Goal: Transaction & Acquisition: Purchase product/service

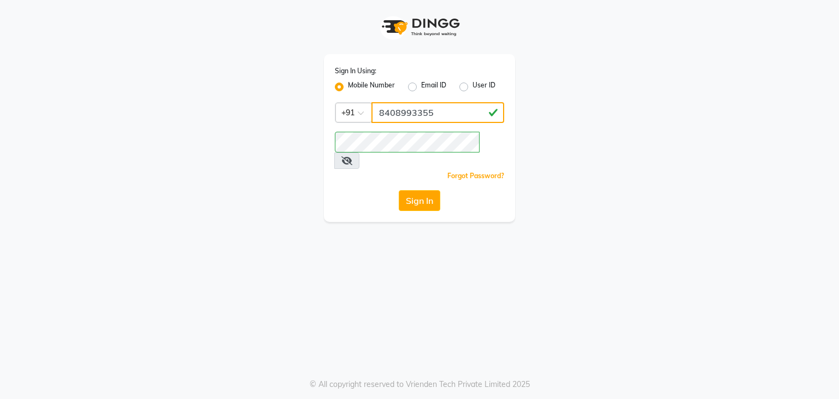
click at [426, 108] on input "8408993355" at bounding box center [437, 112] width 133 height 21
type input "8408993322"
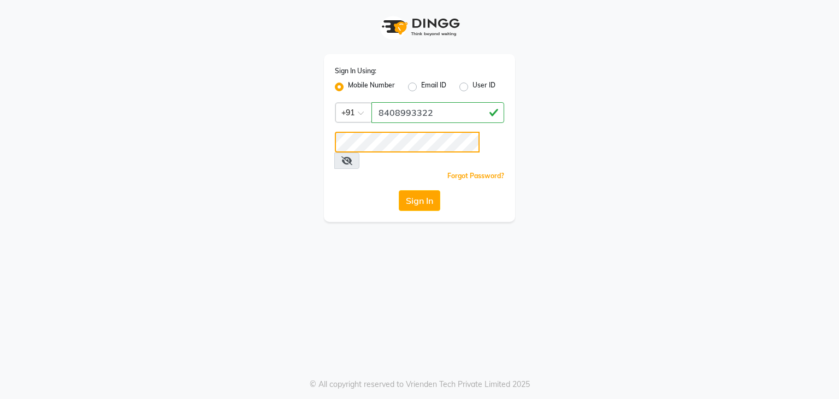
click at [399, 190] on button "Sign In" at bounding box center [420, 200] width 42 height 21
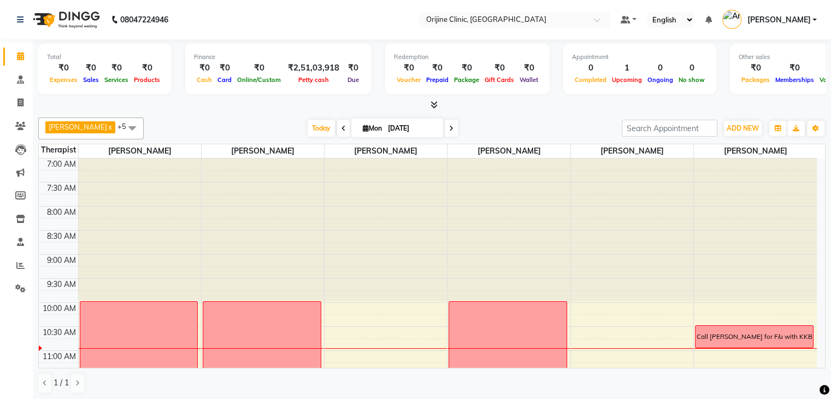
click at [367, 128] on span "Mon" at bounding box center [372, 128] width 25 height 8
select select "9"
select select "2025"
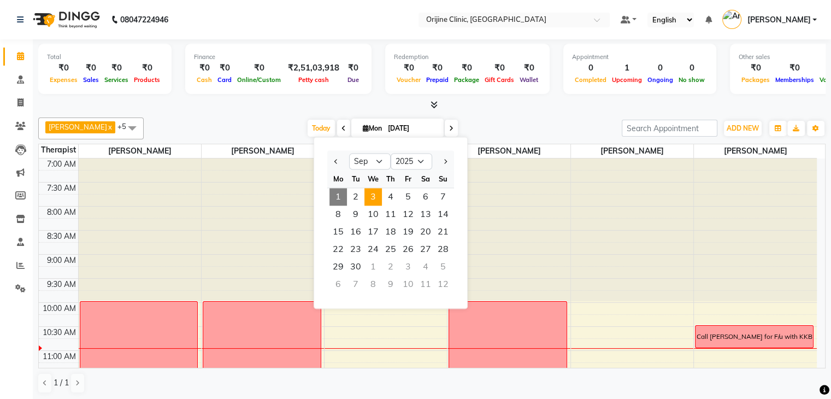
click at [375, 191] on span "3" at bounding box center [372, 196] width 17 height 17
type input "03-09-2025"
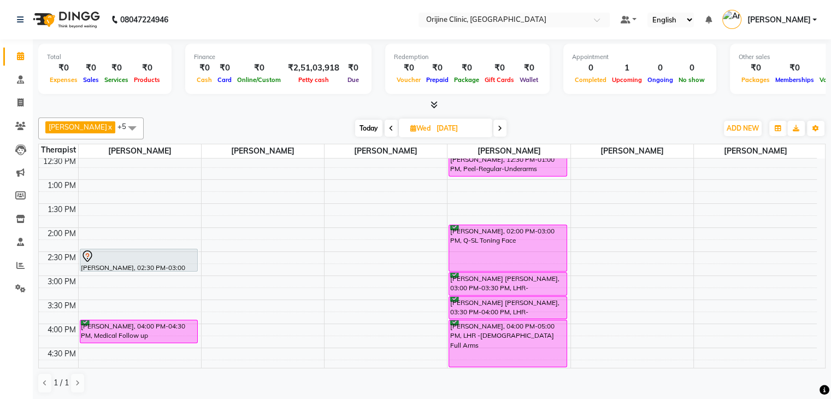
scroll to position [266, 0]
click at [17, 100] on icon at bounding box center [20, 102] width 6 height 8
select select "702"
select select "service"
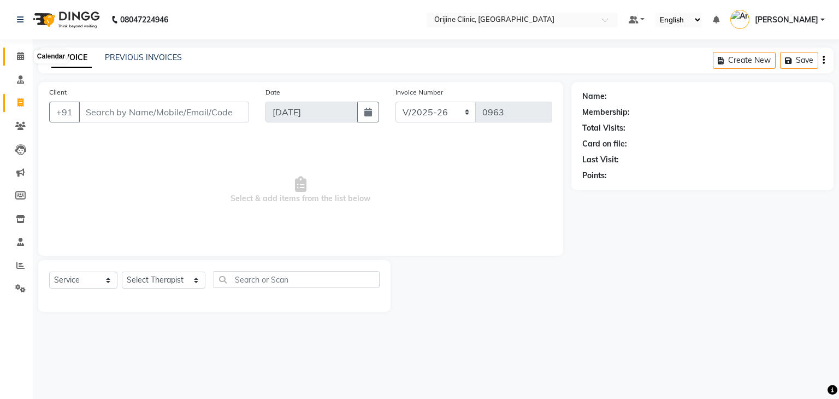
click at [15, 55] on span at bounding box center [20, 56] width 19 height 13
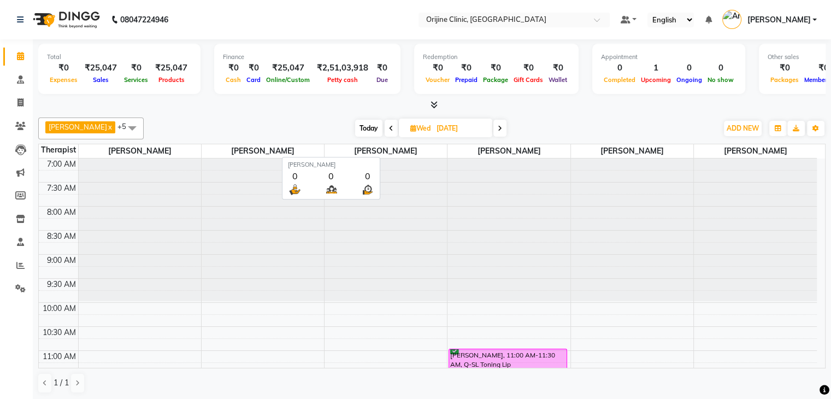
click at [435, 151] on span "[PERSON_NAME]" at bounding box center [385, 151] width 122 height 14
click at [411, 128] on icon at bounding box center [413, 128] width 6 height 7
select select "9"
select select "2025"
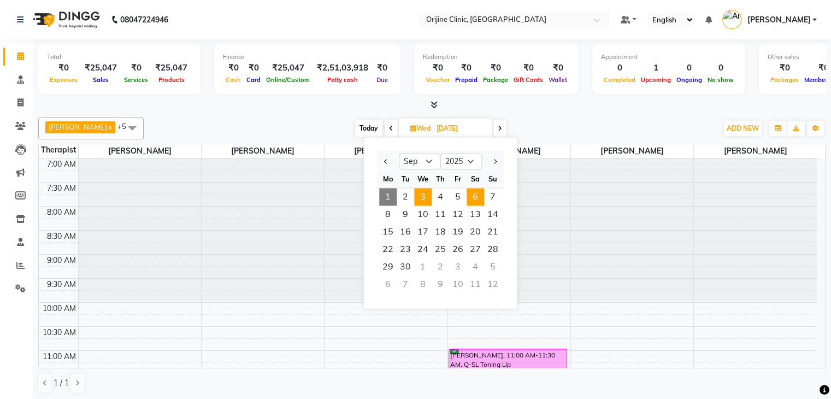
click at [476, 194] on span "6" at bounding box center [475, 196] width 17 height 17
type input "06-09-2025"
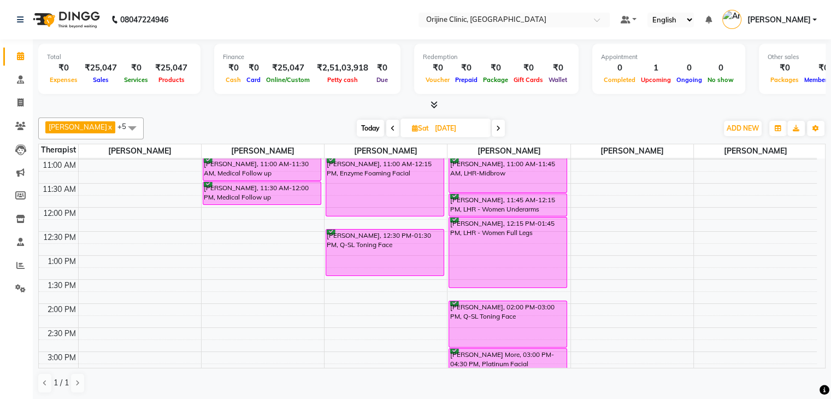
scroll to position [374, 0]
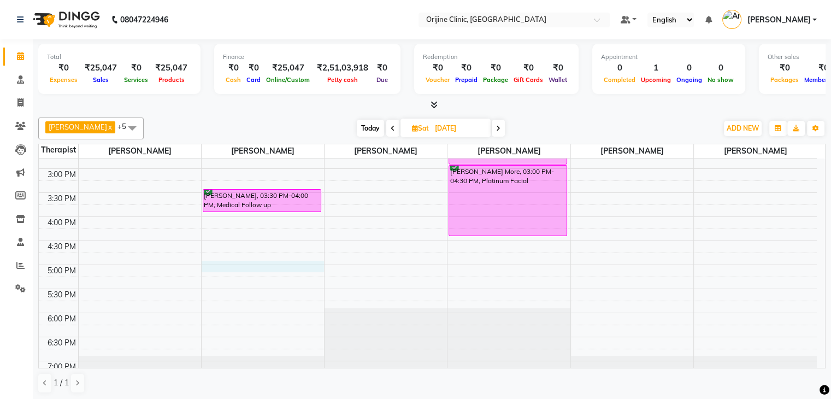
click at [291, 264] on div "7:00 AM 7:30 AM 8:00 AM 8:30 AM 9:00 AM 9:30 AM 10:00 AM 10:30 AM 11:00 AM 11:3…" at bounding box center [428, 96] width 778 height 624
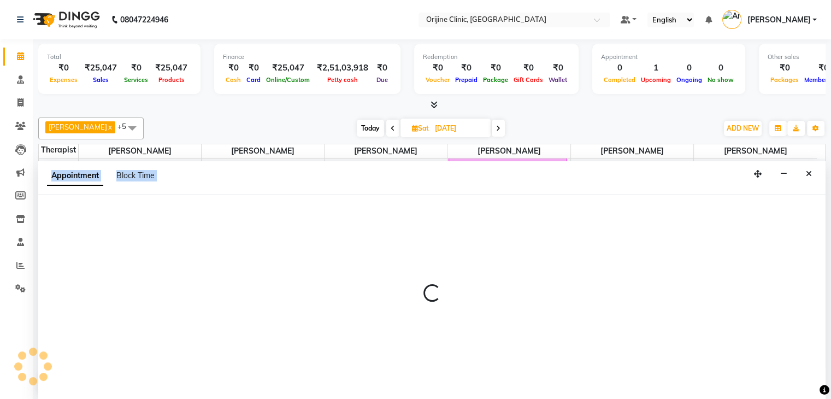
click at [291, 264] on div at bounding box center [431, 297] width 787 height 205
select select "10775"
select select "tentative"
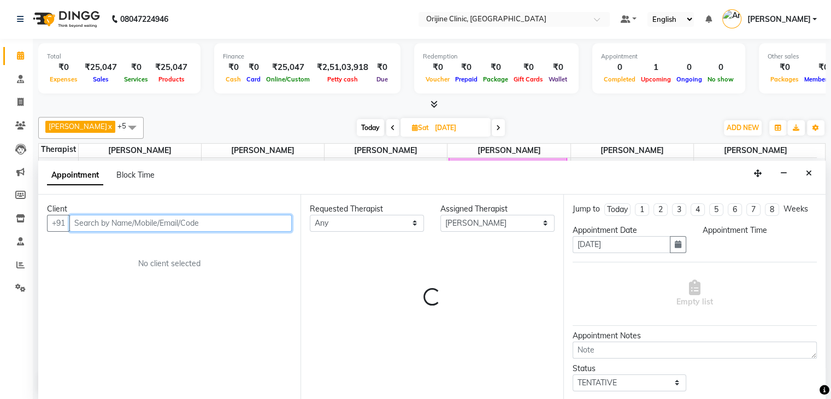
select select "1020"
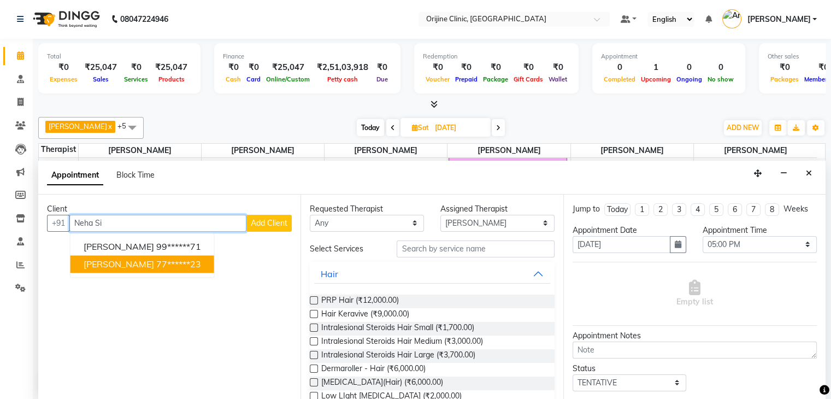
click at [156, 265] on ngb-highlight "77******23" at bounding box center [178, 263] width 45 height 11
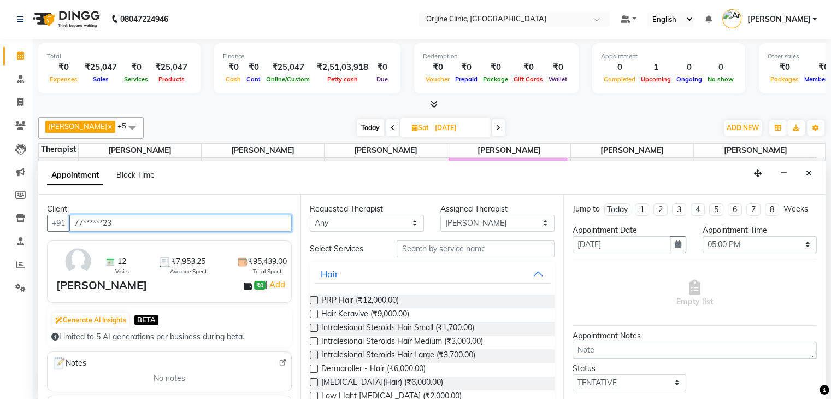
type input "77******23"
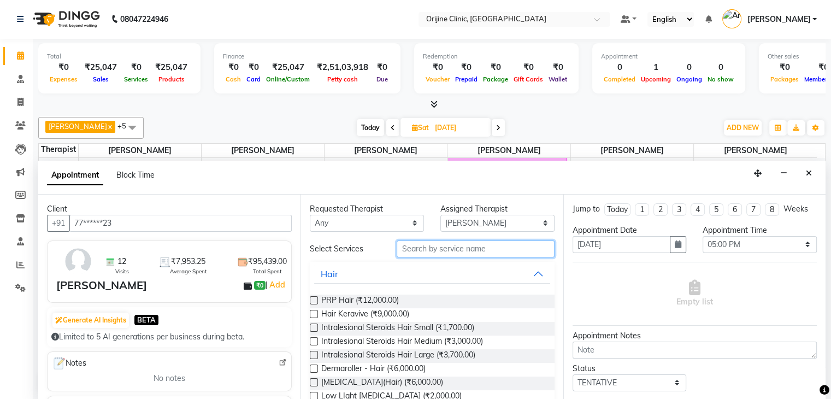
click at [419, 248] on input "text" at bounding box center [475, 248] width 157 height 17
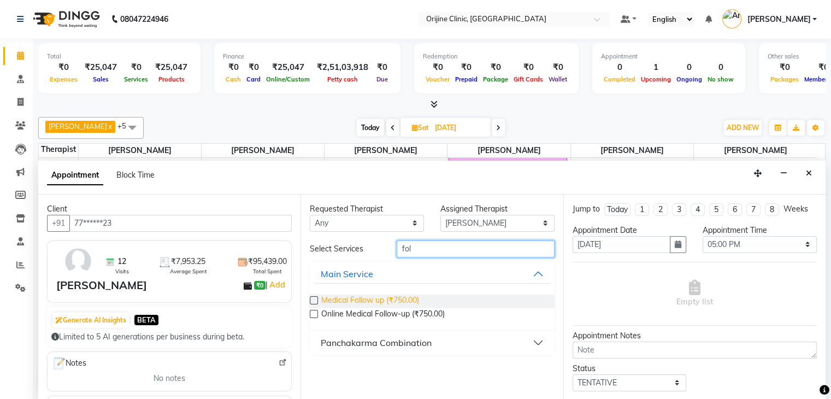
type input "fol"
click at [392, 297] on span "Medical Follow up (₹750.00)" at bounding box center [370, 301] width 98 height 14
checkbox input "false"
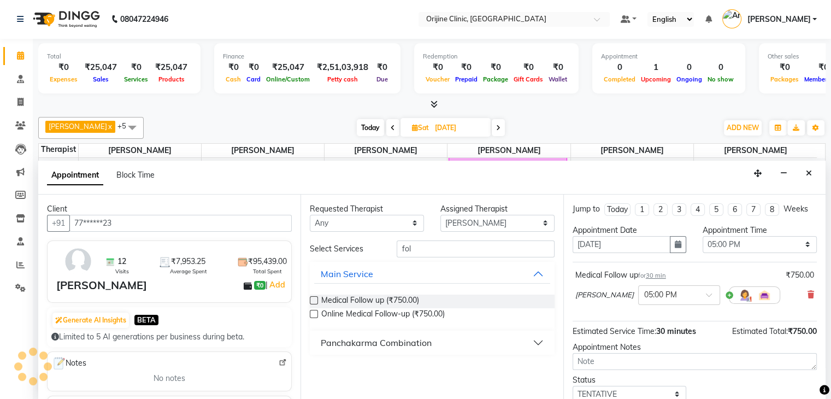
scroll to position [71, 0]
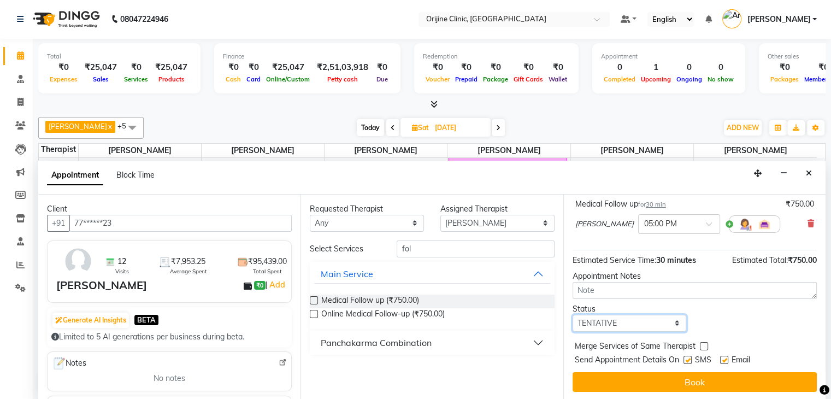
click at [665, 324] on select "Select TENTATIVE CONFIRM UPCOMING" at bounding box center [629, 323] width 114 height 17
select select "confirm booking"
click at [572, 315] on select "Select TENTATIVE CONFIRM UPCOMING" at bounding box center [629, 323] width 114 height 17
click at [686, 357] on label at bounding box center [687, 360] width 8 height 8
click at [686, 357] on input "checkbox" at bounding box center [686, 360] width 7 height 7
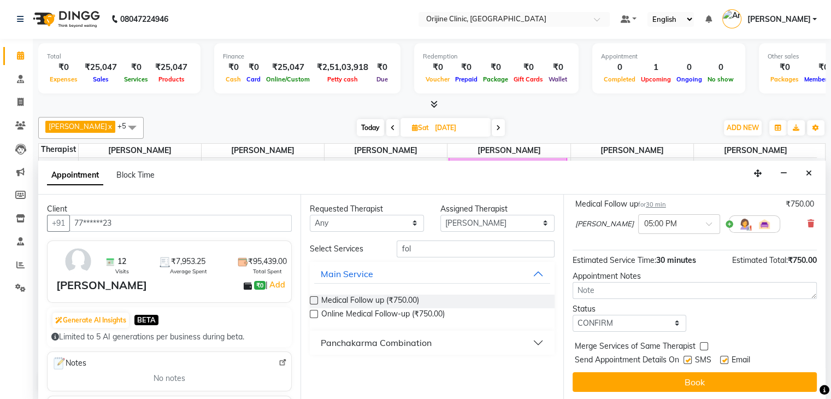
checkbox input "false"
click at [727, 358] on label at bounding box center [724, 360] width 8 height 8
click at [727, 358] on input "checkbox" at bounding box center [723, 360] width 7 height 7
checkbox input "false"
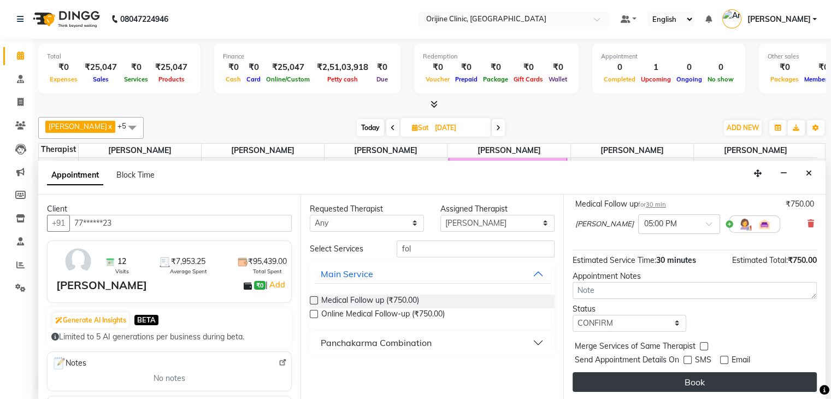
click at [721, 379] on button "Book" at bounding box center [694, 382] width 244 height 20
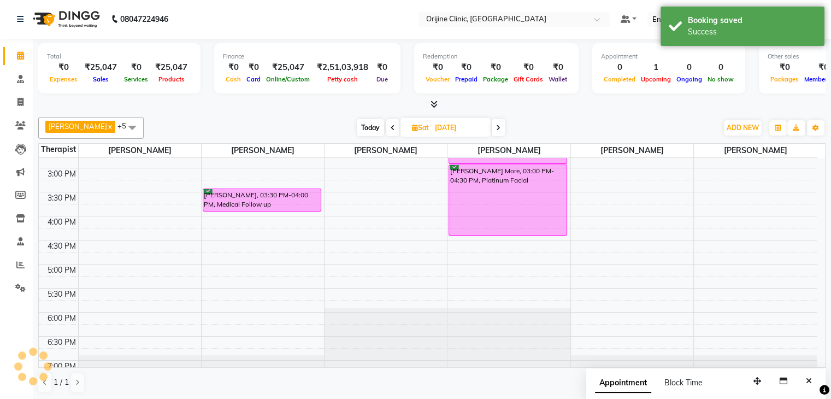
scroll to position [0, 0]
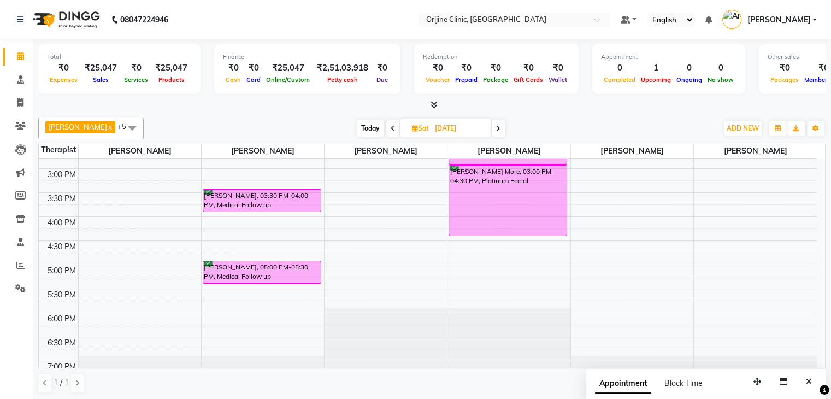
click at [373, 128] on span "Today" at bounding box center [370, 128] width 27 height 17
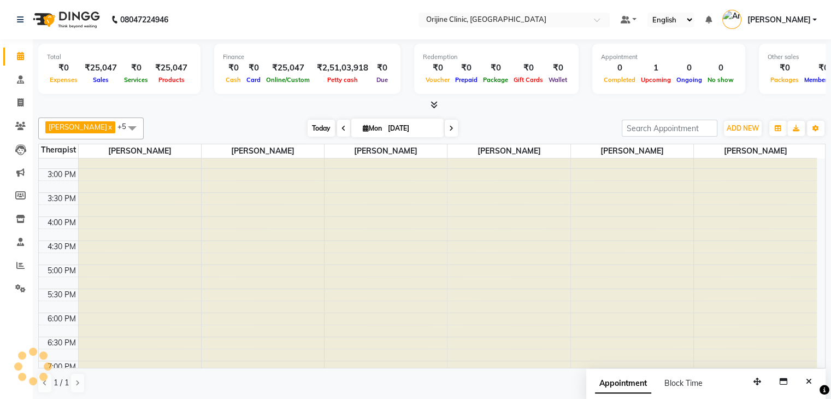
scroll to position [191, 0]
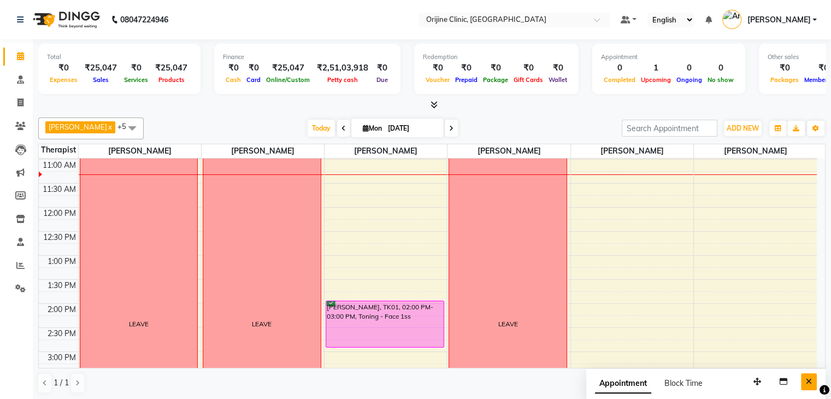
click at [812, 382] on button "Close" at bounding box center [809, 381] width 16 height 17
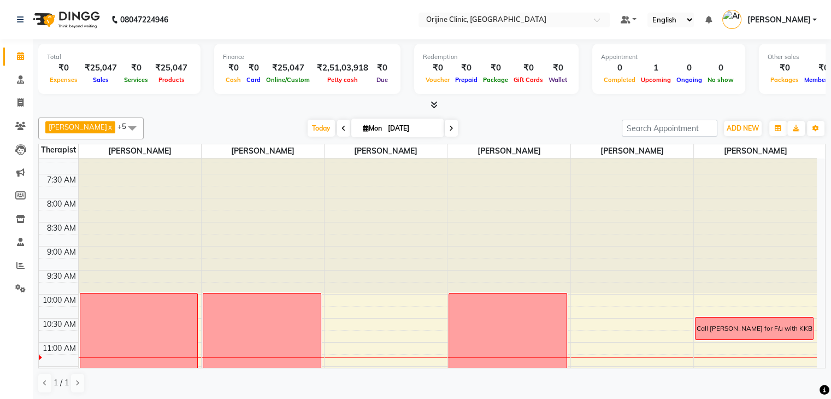
drag, startPoint x: 821, startPoint y: 195, endPoint x: 253, endPoint y: 28, distance: 591.7
click at [253, 28] on nav "08047224946 Select Location × Orijine Clinic, Kalyani Nagar Default Panel My Pa…" at bounding box center [415, 19] width 831 height 39
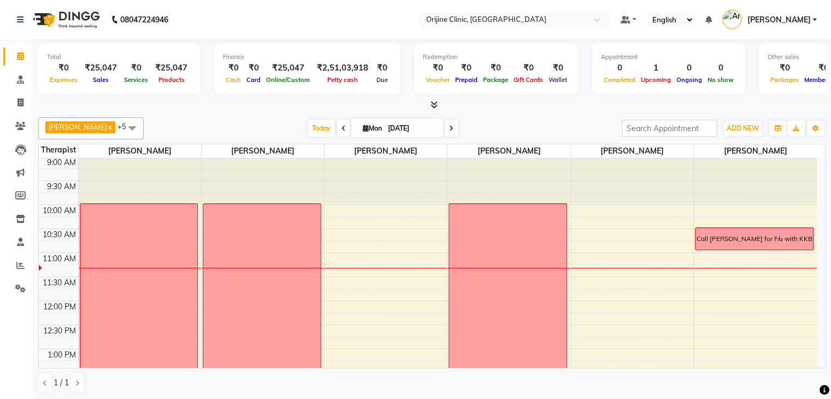
scroll to position [95, 0]
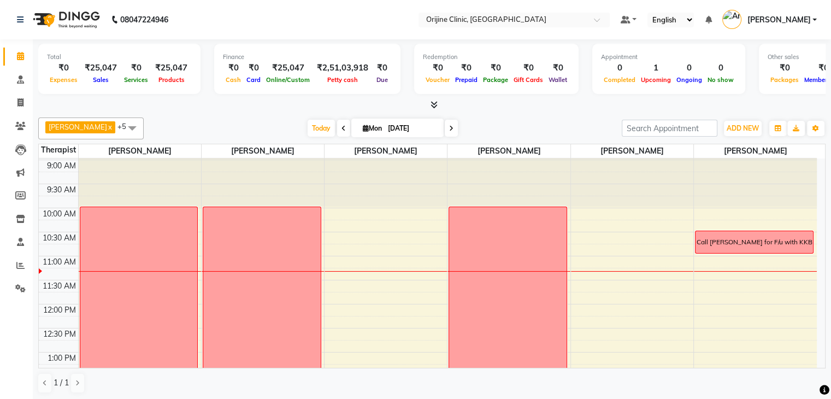
click at [451, 129] on icon at bounding box center [451, 128] width 4 height 7
type input "02-09-2025"
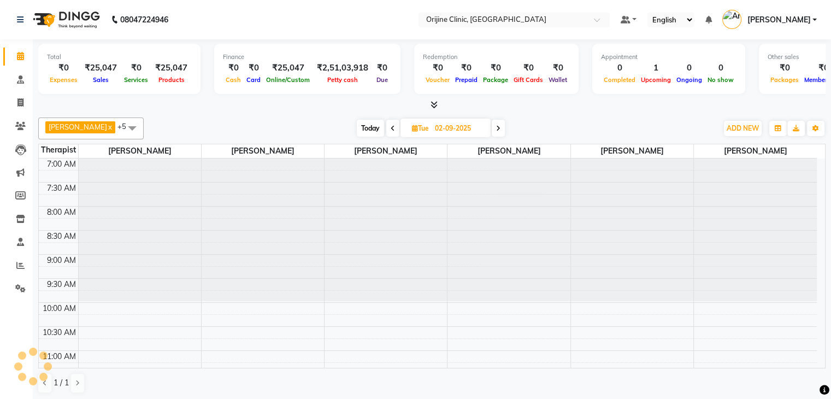
scroll to position [191, 0]
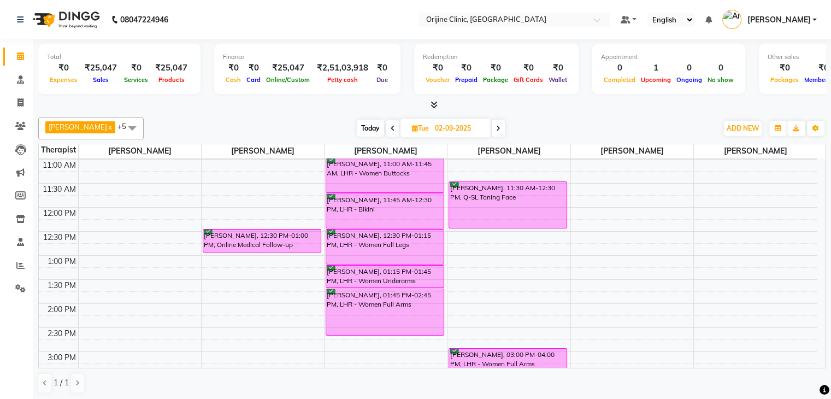
click at [413, 124] on span "Tue" at bounding box center [420, 128] width 22 height 8
select select "9"
select select "2025"
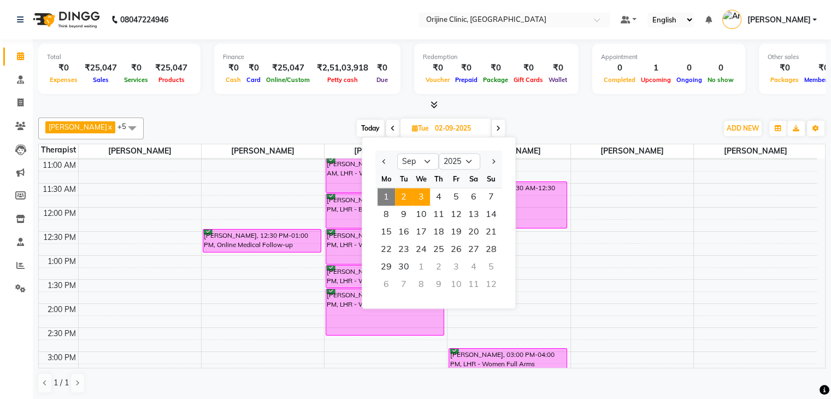
click at [422, 196] on span "3" at bounding box center [420, 196] width 17 height 17
type input "03-09-2025"
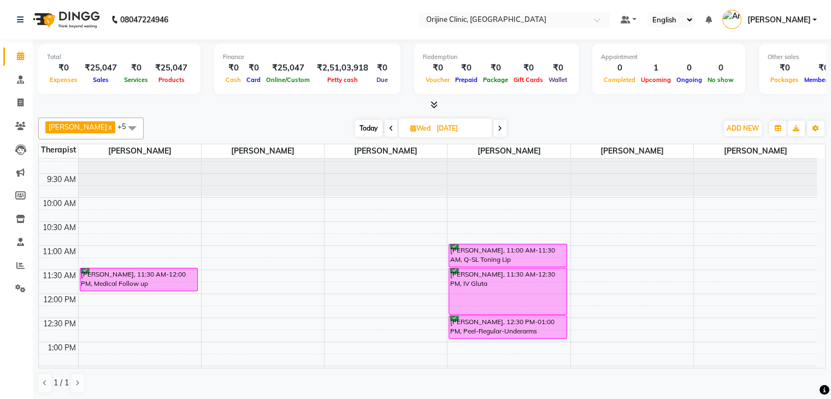
scroll to position [117, 0]
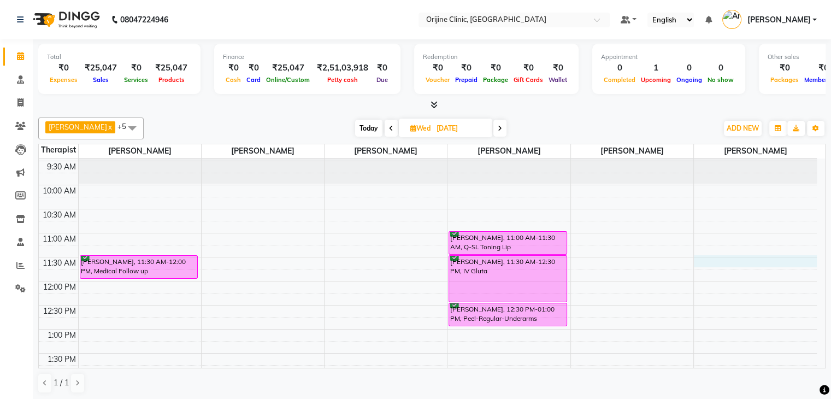
click at [719, 257] on div "7:00 AM 7:30 AM 8:00 AM 8:30 AM 9:00 AM 9:30 AM 10:00 AM 10:30 AM 11:00 AM 11:3…" at bounding box center [428, 353] width 778 height 624
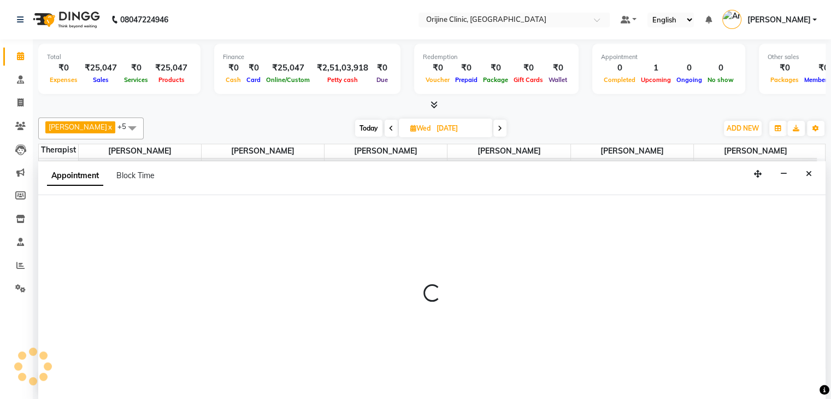
scroll to position [1, 0]
select select "37130"
select select "690"
select select "tentative"
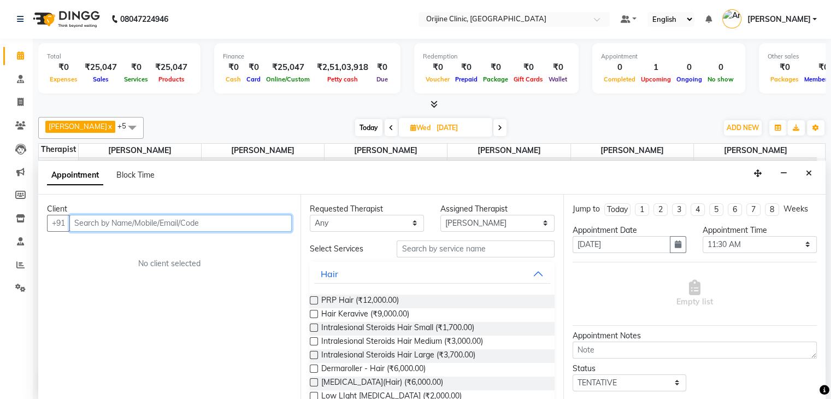
click at [188, 223] on input "text" at bounding box center [180, 223] width 222 height 17
click at [122, 173] on span "Block Time" at bounding box center [135, 175] width 38 height 10
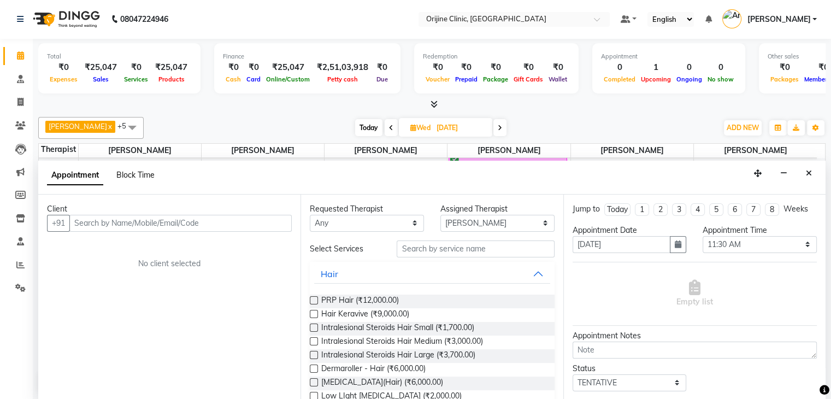
select select "37130"
select select "690"
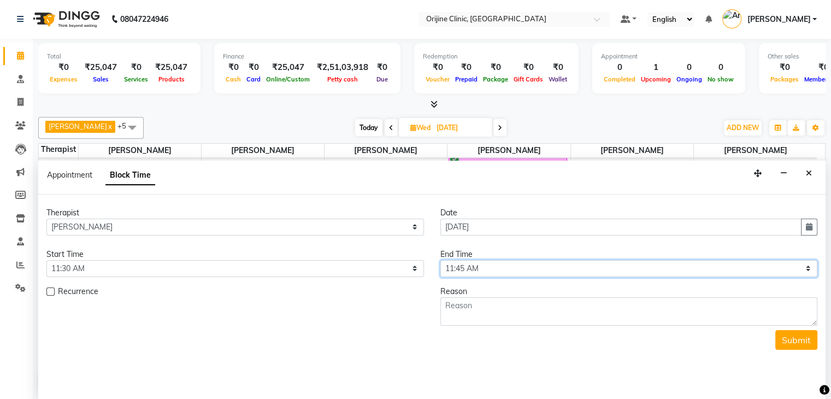
click at [516, 269] on select "Select 08:00 AM 08:15 AM 08:30 AM 08:45 AM 09:00 AM 09:15 AM 09:30 AM 09:45 AM …" at bounding box center [628, 268] width 377 height 17
select select "720"
click at [440, 260] on select "Select 08:00 AM 08:15 AM 08:30 AM 08:45 AM 09:00 AM 09:15 AM 09:30 AM 09:45 AM …" at bounding box center [628, 268] width 377 height 17
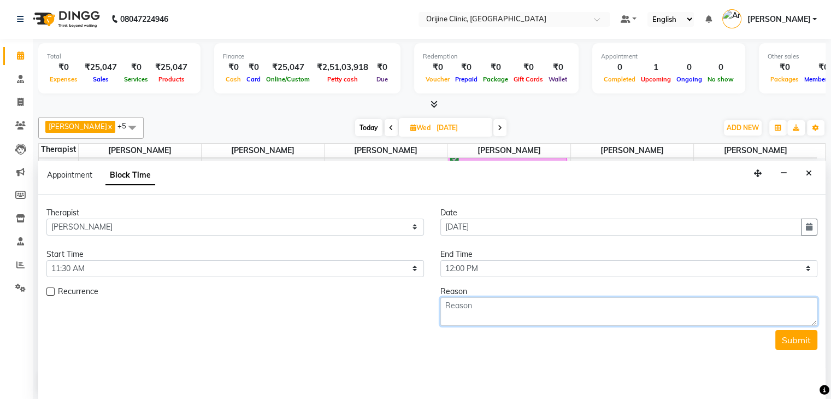
click at [494, 312] on textarea at bounding box center [628, 311] width 377 height 28
type textarea "Call [PERSON_NAME] for f/u with KKB"
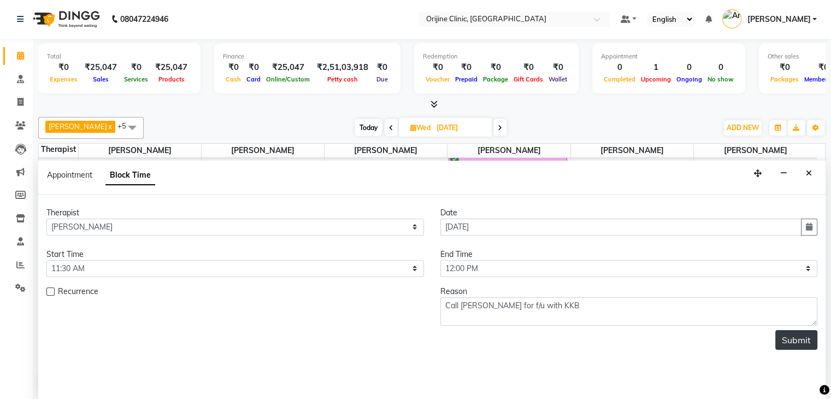
click at [784, 340] on button "Submit" at bounding box center [796, 340] width 42 height 20
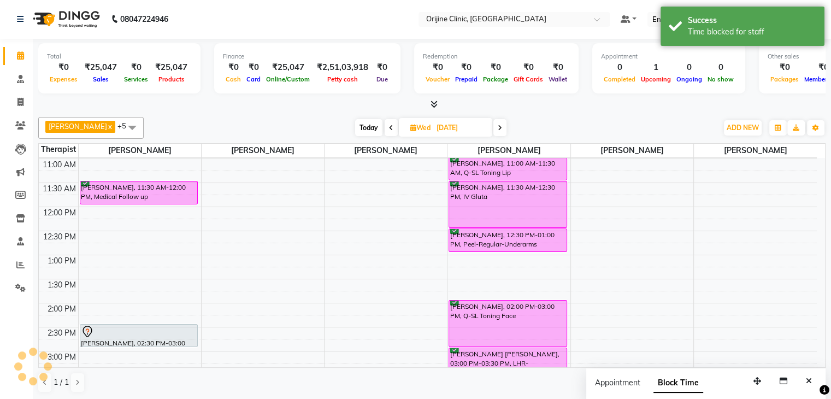
scroll to position [0, 0]
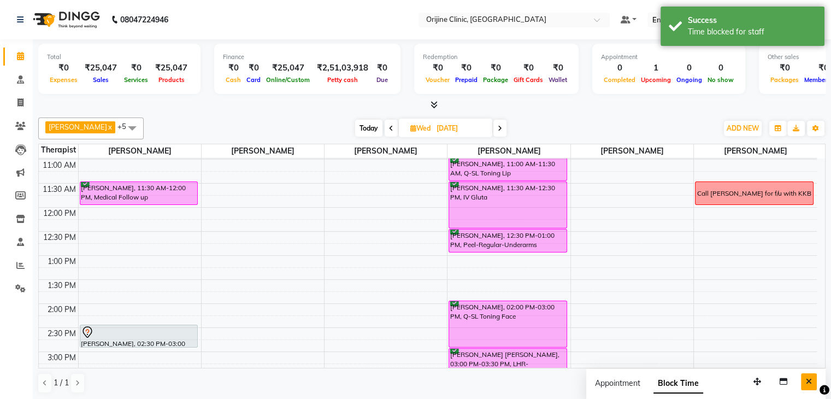
click at [811, 382] on icon "Close" at bounding box center [809, 381] width 6 height 8
click at [361, 128] on span "Today" at bounding box center [368, 128] width 27 height 17
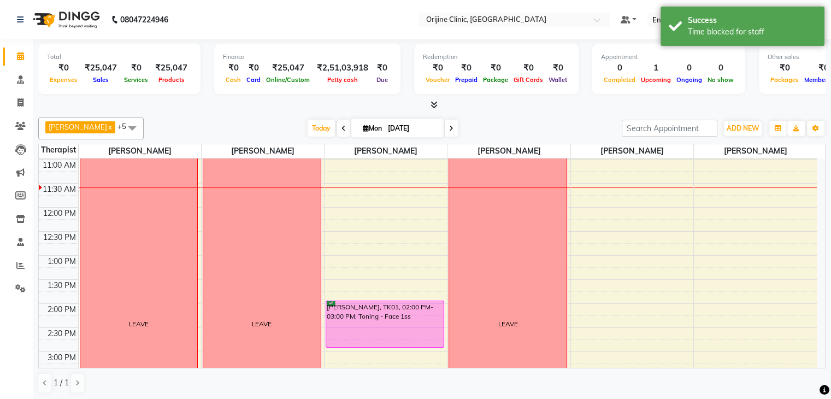
click at [449, 129] on icon at bounding box center [451, 128] width 4 height 7
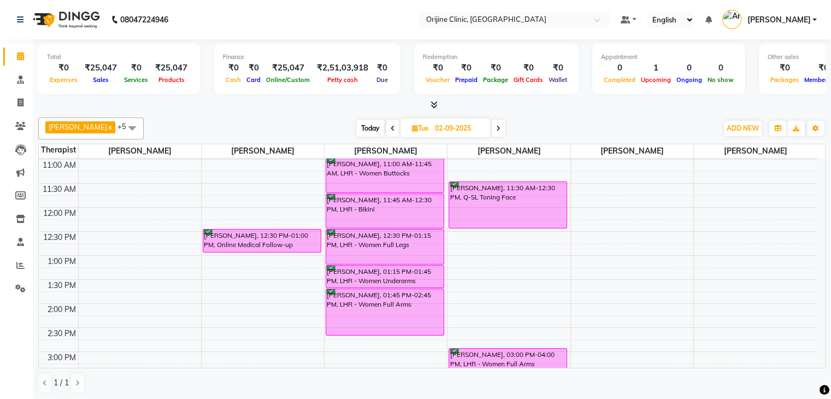
click at [372, 128] on span "Today" at bounding box center [370, 128] width 27 height 17
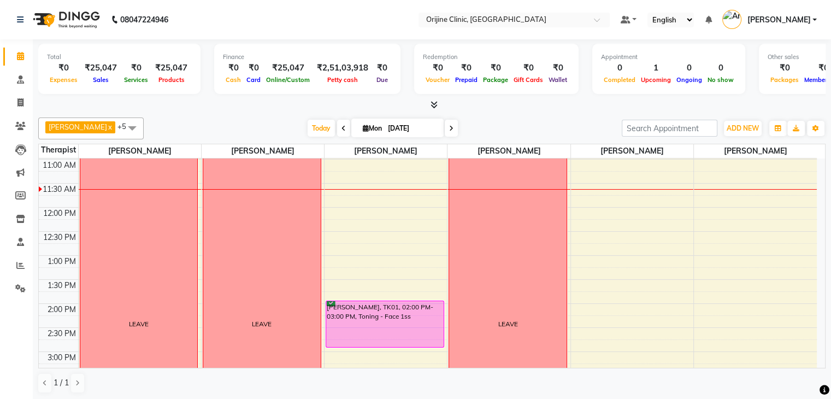
click at [450, 128] on icon at bounding box center [451, 128] width 4 height 7
type input "02-09-2025"
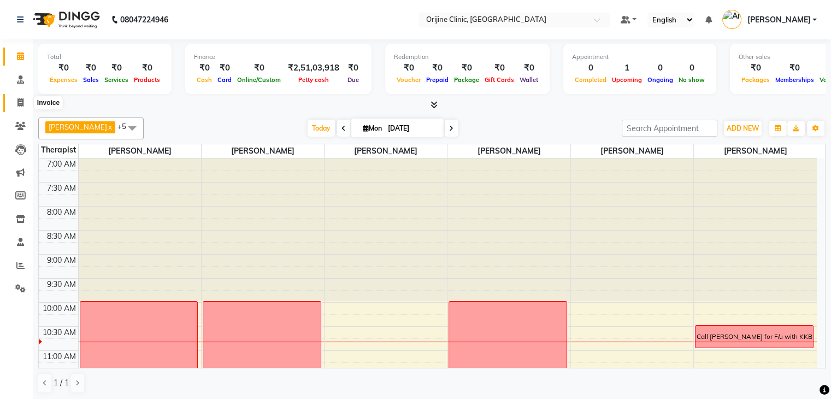
click at [19, 100] on icon at bounding box center [20, 102] width 6 height 8
select select "702"
select select "service"
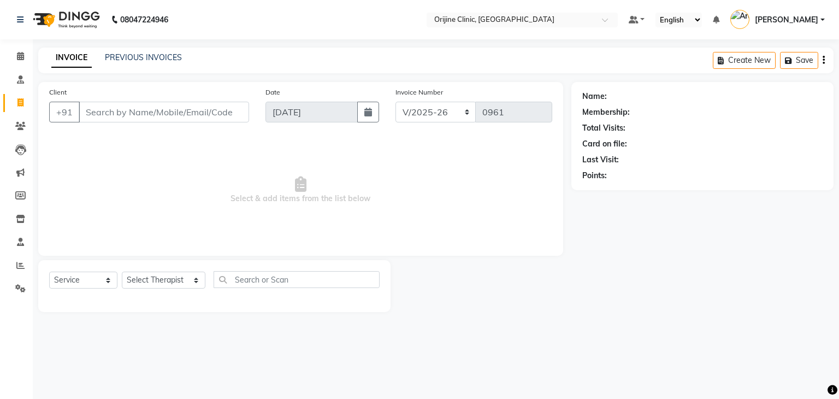
click at [107, 116] on input "Client" at bounding box center [164, 112] width 170 height 21
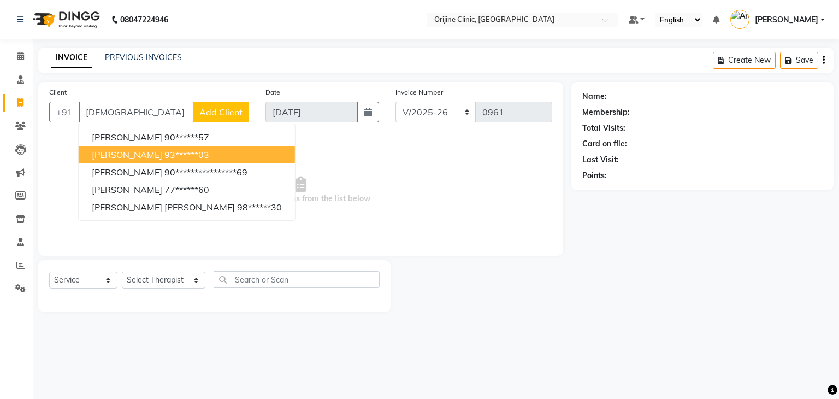
click at [150, 156] on span "Krisha Krishnan" at bounding box center [127, 154] width 70 height 11
type input "93******03"
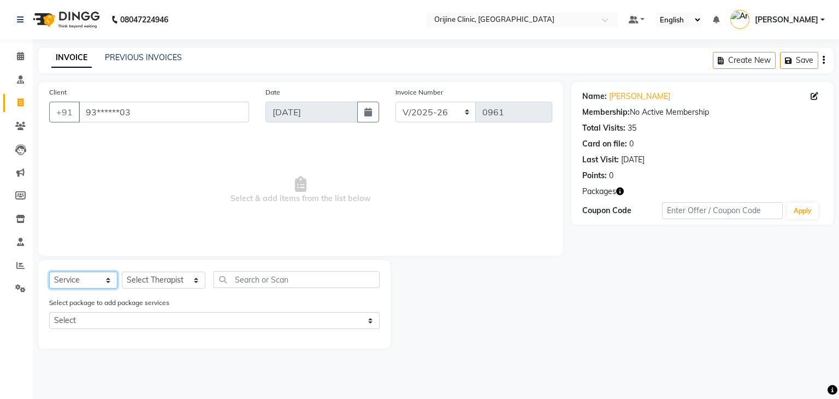
click at [87, 284] on select "Select Service Product Membership Package Voucher Prepaid Gift Card" at bounding box center [83, 279] width 68 height 17
select select "product"
click at [49, 272] on select "Select Service Product Membership Package Voucher Prepaid Gift Card" at bounding box center [83, 279] width 68 height 17
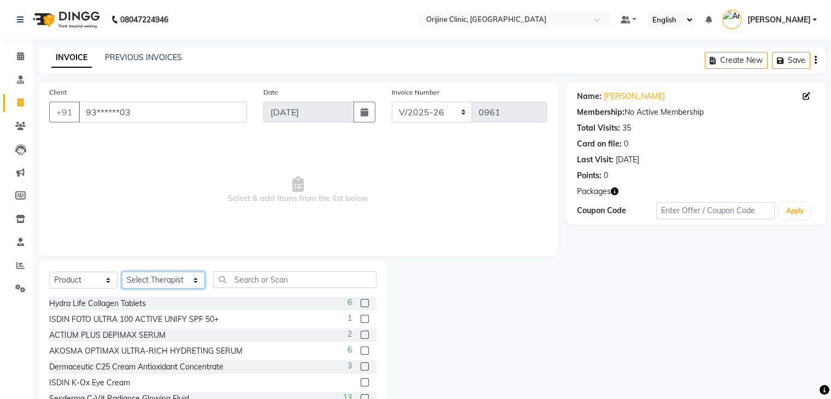
click at [140, 276] on select "Select Therapist [PERSON_NAME][GEOGRAPHIC_DATA] [PERSON_NAME] [PERSON_NAME] [PE…" at bounding box center [163, 279] width 83 height 17
select select "10775"
click at [122, 272] on select "Select Therapist [PERSON_NAME][GEOGRAPHIC_DATA] [PERSON_NAME] [PERSON_NAME] [PE…" at bounding box center [163, 279] width 83 height 17
click at [245, 275] on input "text" at bounding box center [294, 279] width 163 height 17
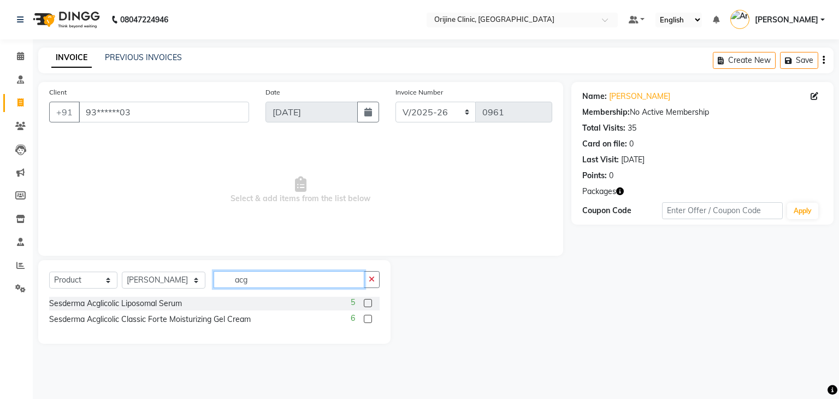
type input "acg"
click at [370, 320] on label at bounding box center [368, 319] width 8 height 8
click at [370, 320] on input "checkbox" at bounding box center [367, 319] width 7 height 7
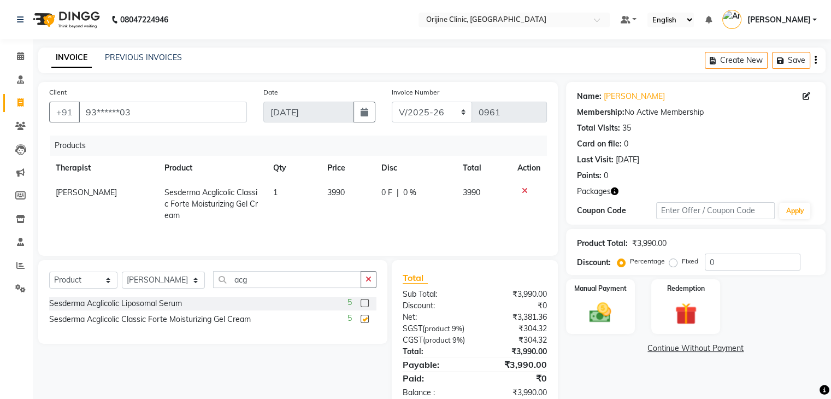
checkbox input "false"
click at [522, 192] on icon at bounding box center [525, 191] width 6 height 8
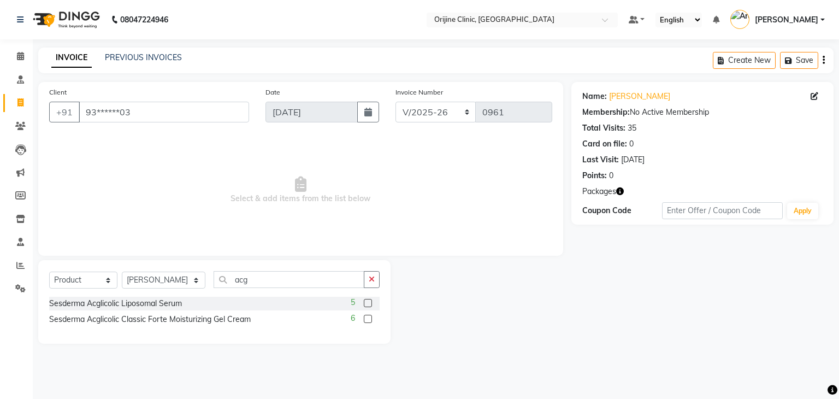
click at [365, 302] on label at bounding box center [368, 303] width 8 height 8
click at [365, 302] on input "checkbox" at bounding box center [367, 303] width 7 height 7
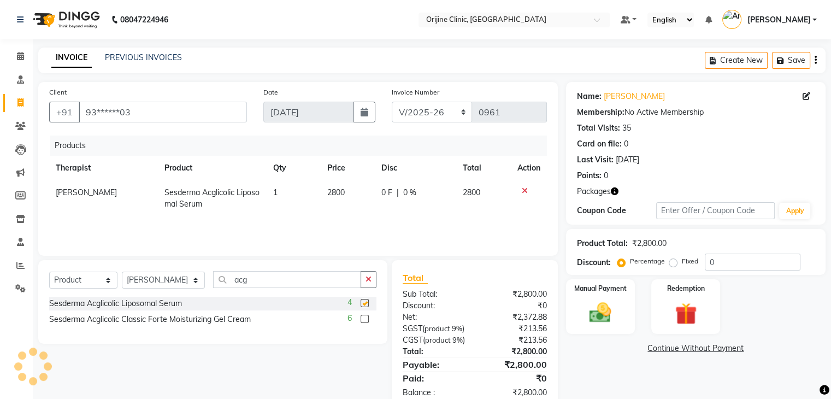
checkbox input "false"
click at [232, 280] on input "acg" at bounding box center [287, 279] width 148 height 17
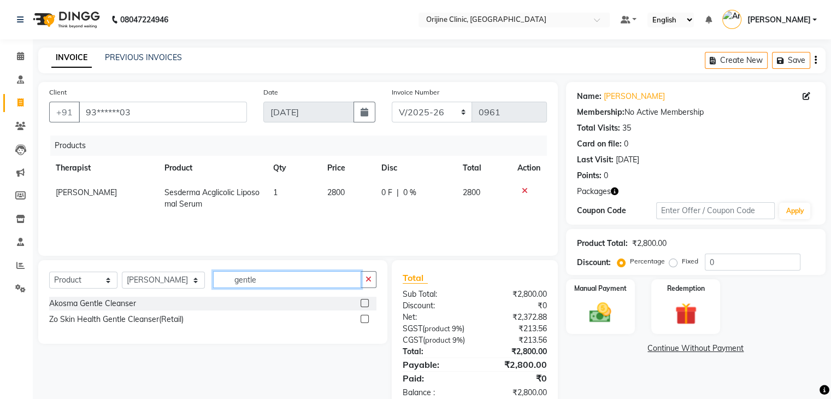
type input "gentle"
click at [365, 302] on label at bounding box center [365, 303] width 8 height 8
click at [365, 302] on input "checkbox" at bounding box center [364, 303] width 7 height 7
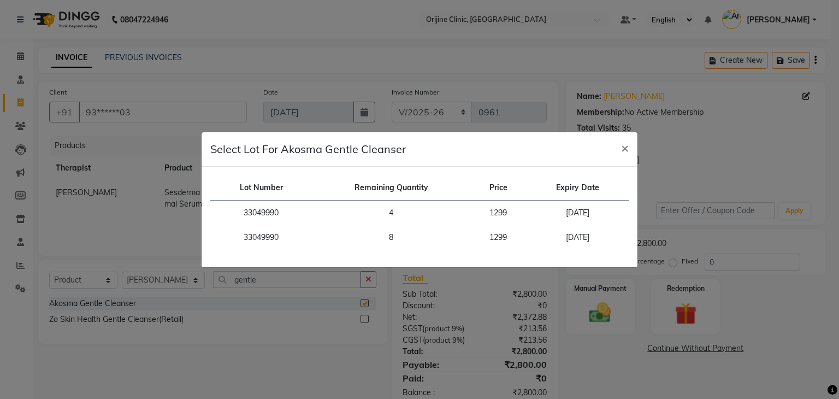
checkbox input "false"
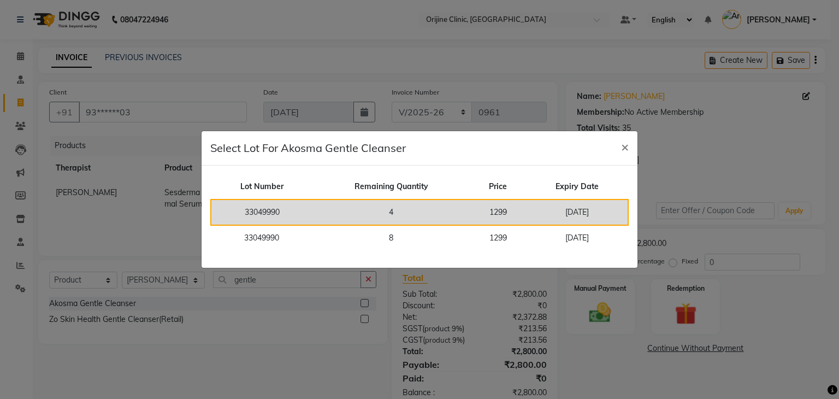
click at [468, 220] on td "4" at bounding box center [390, 212] width 157 height 26
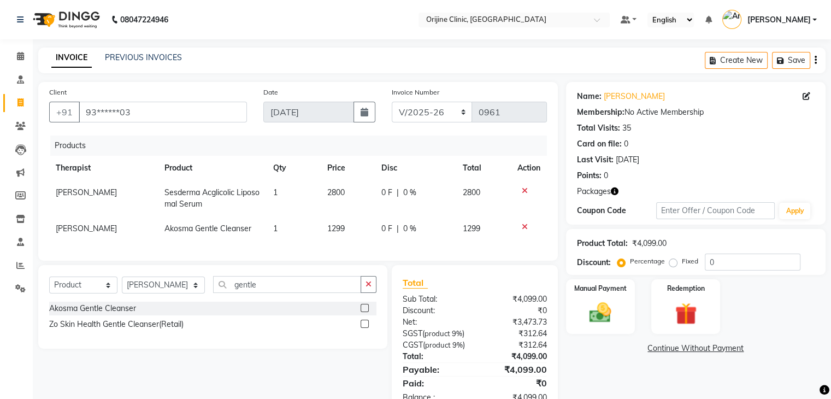
scroll to position [52, 0]
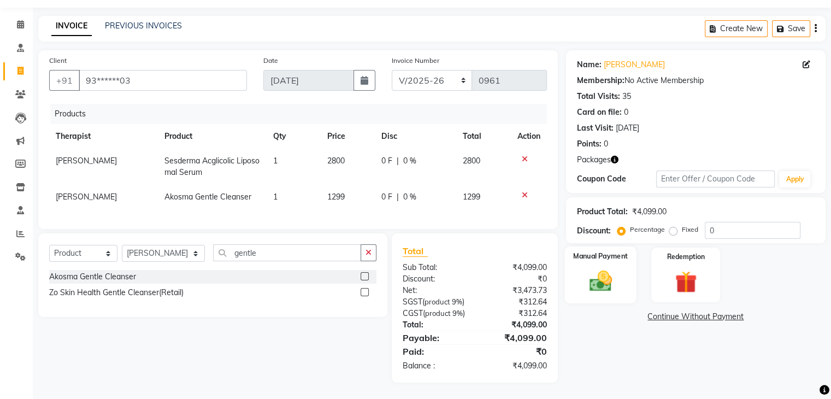
click at [597, 268] on img at bounding box center [600, 281] width 37 height 26
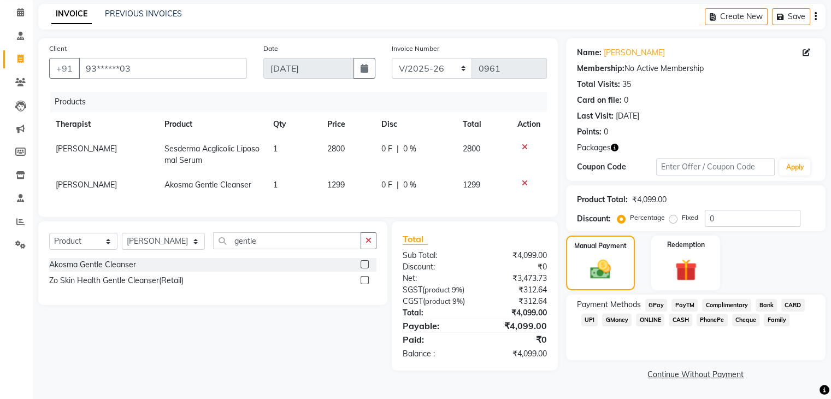
click at [656, 299] on span "GPay" at bounding box center [656, 305] width 22 height 13
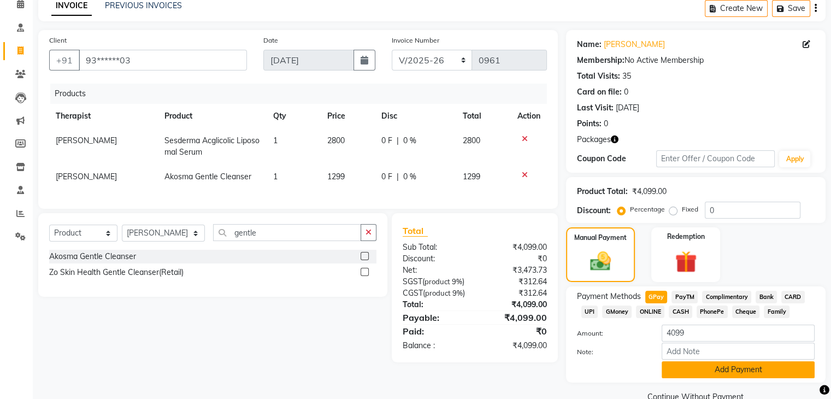
click at [736, 368] on button "Add Payment" at bounding box center [738, 369] width 153 height 17
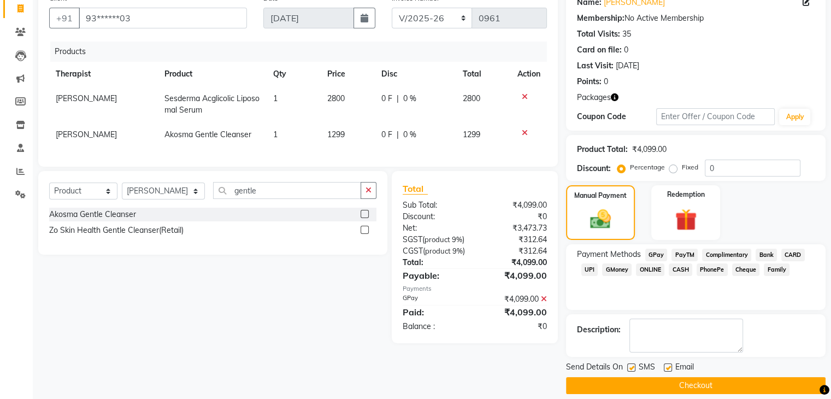
scroll to position [105, 0]
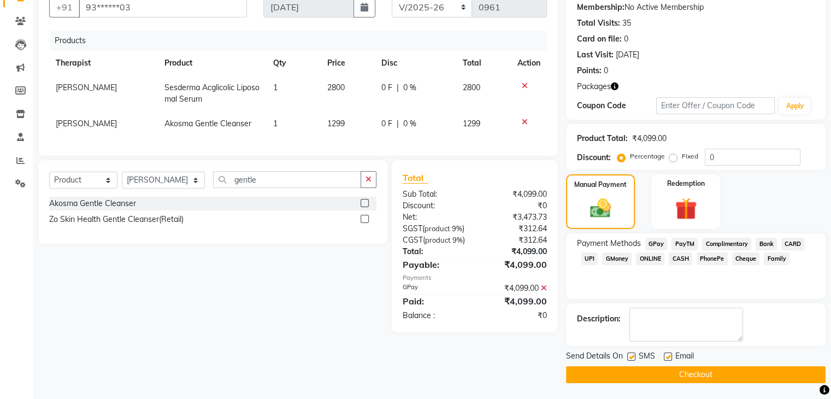
click at [665, 358] on label at bounding box center [668, 356] width 8 height 8
click at [665, 358] on input "checkbox" at bounding box center [667, 356] width 7 height 7
checkbox input "false"
click at [633, 357] on label at bounding box center [631, 356] width 8 height 8
click at [633, 357] on input "checkbox" at bounding box center [630, 356] width 7 height 7
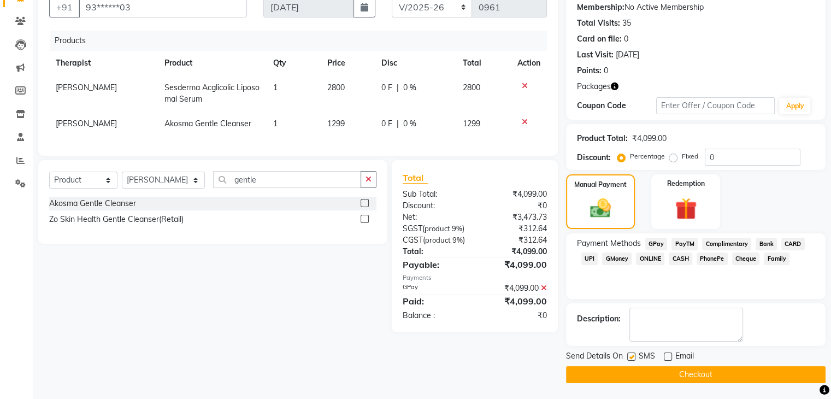
checkbox input "false"
click at [644, 373] on button "Checkout" at bounding box center [695, 374] width 259 height 17
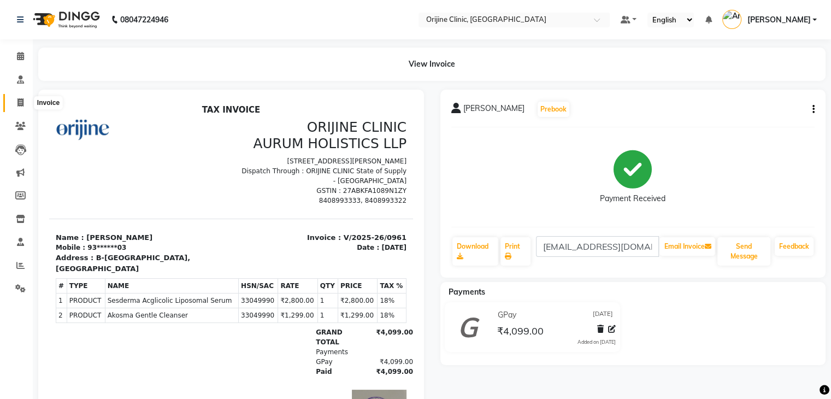
click at [20, 102] on icon at bounding box center [20, 102] width 6 height 8
select select "702"
select select "service"
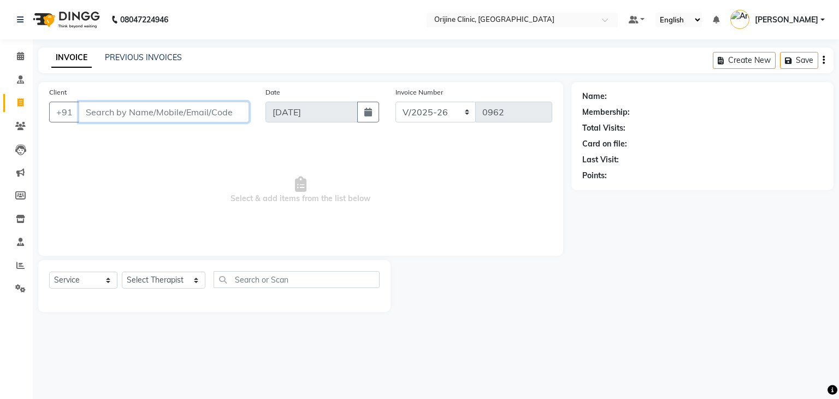
click at [103, 109] on input "Client" at bounding box center [164, 112] width 170 height 21
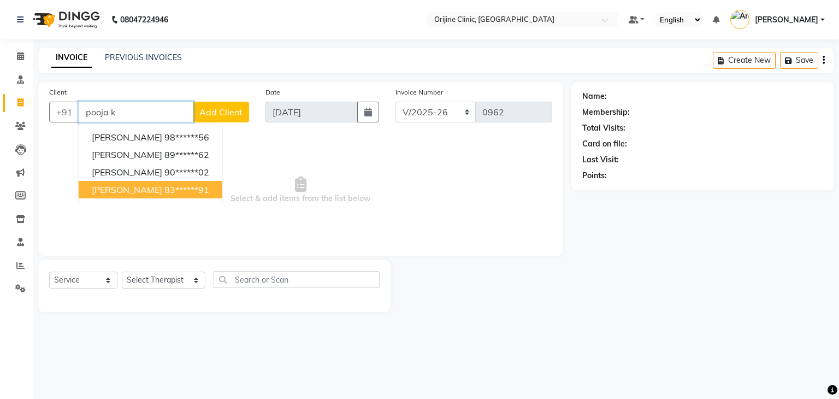
click at [122, 191] on span "Pooja Kulkarni" at bounding box center [127, 189] width 70 height 11
type input "83******91"
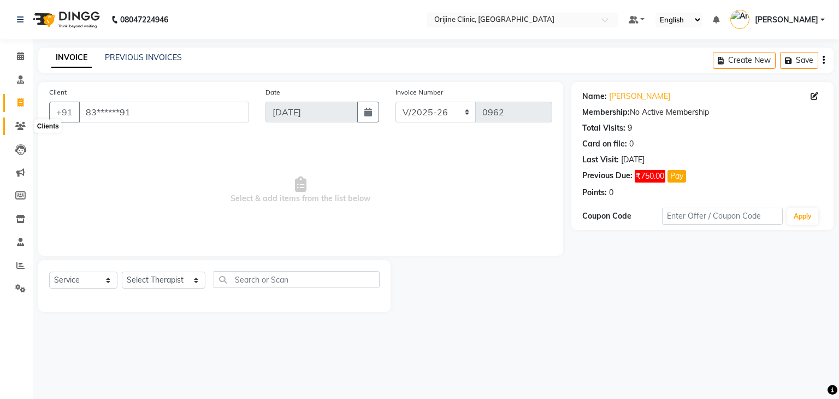
click at [20, 128] on icon at bounding box center [20, 126] width 10 height 8
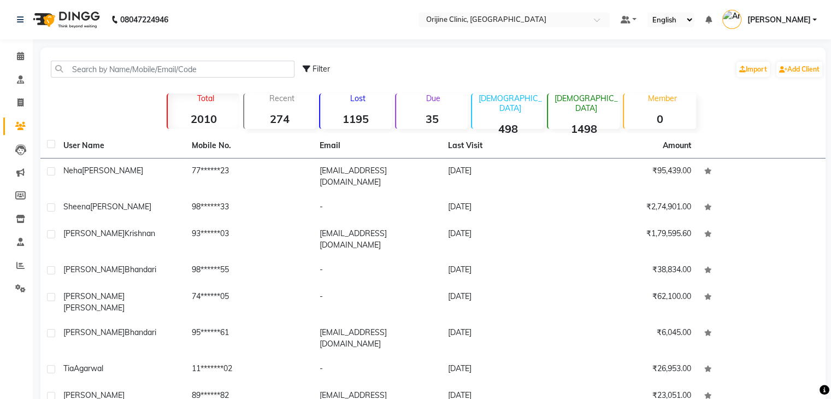
click at [433, 120] on strong "35" at bounding box center [432, 119] width 72 height 14
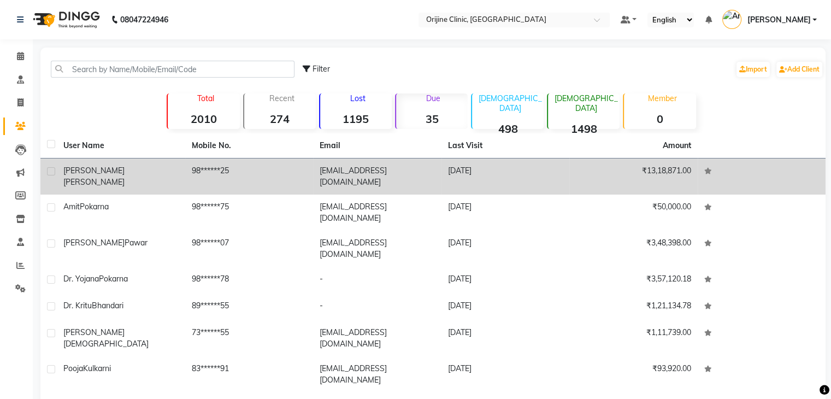
click at [438, 170] on td "[EMAIL_ADDRESS][DOMAIN_NAME]" at bounding box center [377, 176] width 128 height 36
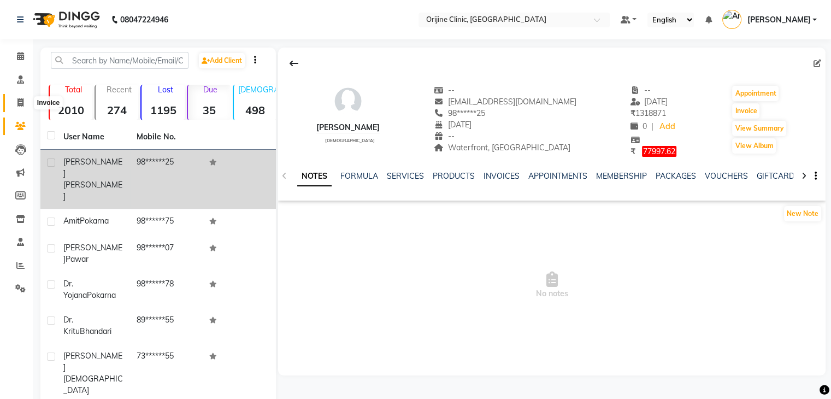
click at [22, 103] on icon at bounding box center [20, 102] width 6 height 8
select select "service"
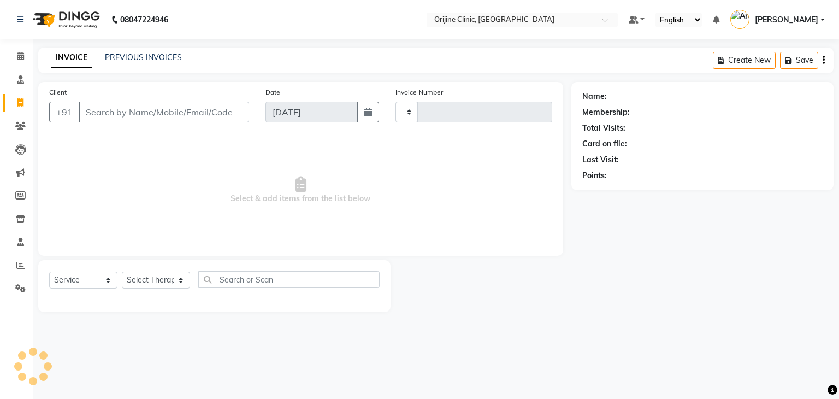
type input "0963"
select select "702"
click at [120, 114] on input "s" at bounding box center [164, 112] width 170 height 21
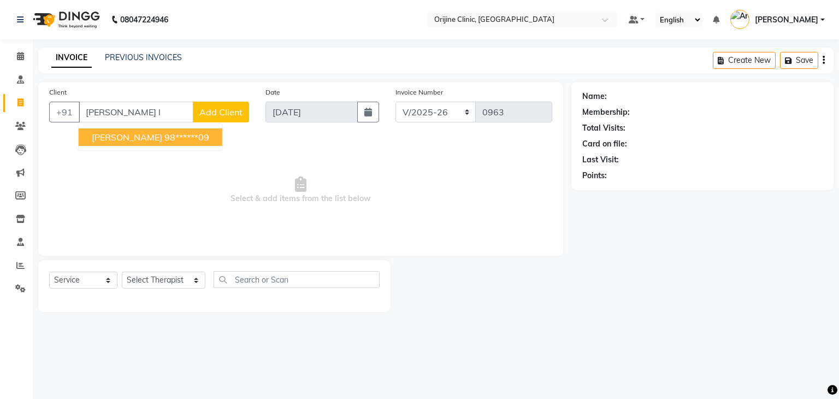
click at [135, 141] on span "Sangeeta Lalwani" at bounding box center [127, 137] width 70 height 11
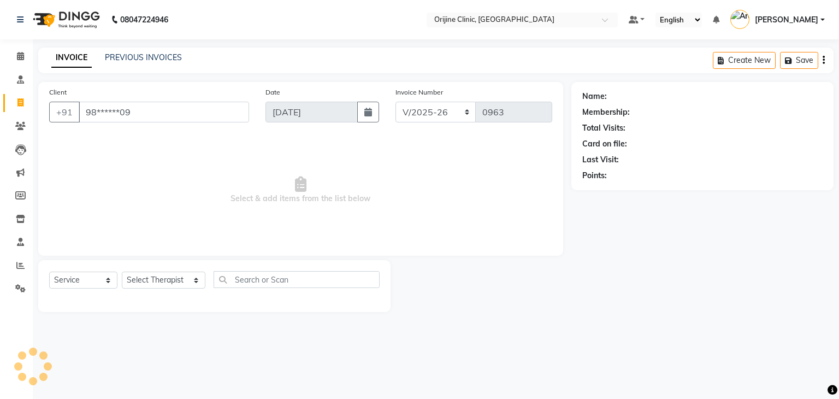
type input "98******09"
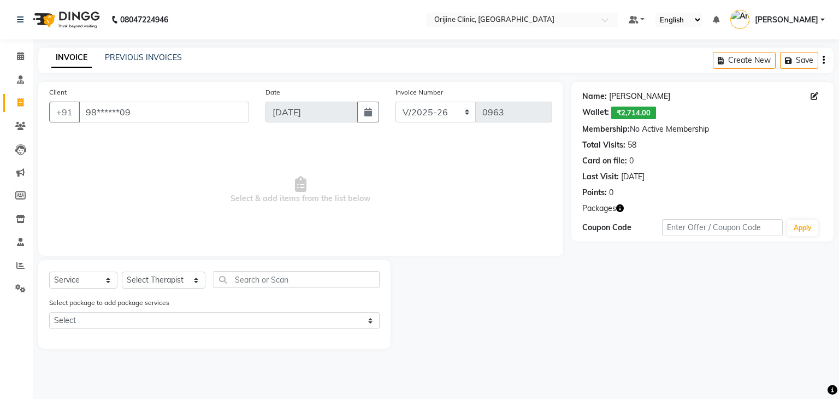
click at [627, 95] on link "Sangeeta Lalwani" at bounding box center [639, 96] width 61 height 11
click at [68, 274] on select "Select Service Product Membership Package Voucher Prepaid Gift Card" at bounding box center [83, 279] width 68 height 17
select select "product"
click at [49, 272] on select "Select Service Product Membership Package Voucher Prepaid Gift Card" at bounding box center [83, 279] width 68 height 17
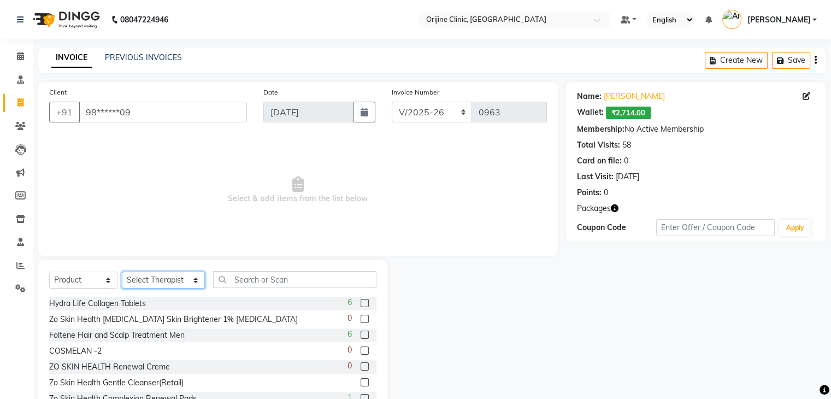
click at [144, 283] on select "Select Therapist [PERSON_NAME][GEOGRAPHIC_DATA] [PERSON_NAME] [PERSON_NAME] [PE…" at bounding box center [163, 279] width 83 height 17
select select "10775"
click at [122, 272] on select "Select Therapist [PERSON_NAME][GEOGRAPHIC_DATA] [PERSON_NAME] [PERSON_NAME] [PE…" at bounding box center [163, 279] width 83 height 17
click at [252, 276] on input "text" at bounding box center [294, 279] width 163 height 17
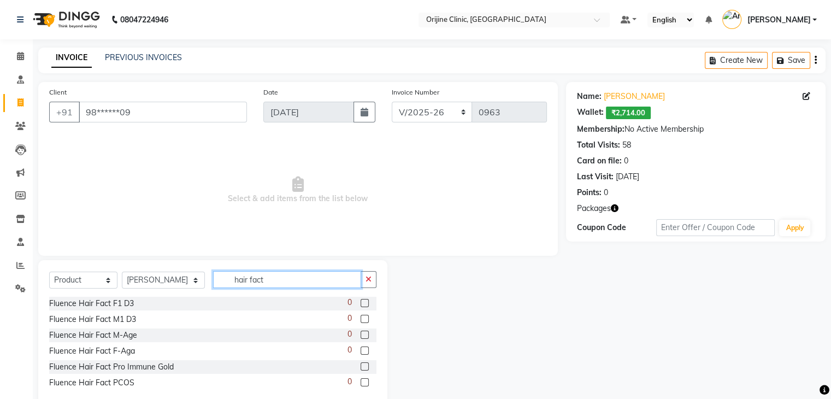
type input "hair fact"
click at [363, 368] on label at bounding box center [365, 366] width 8 height 8
click at [363, 368] on input "checkbox" at bounding box center [364, 366] width 7 height 7
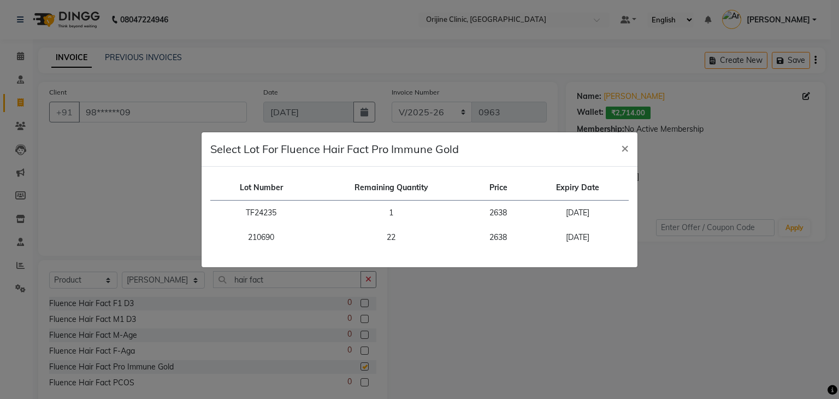
checkbox input "false"
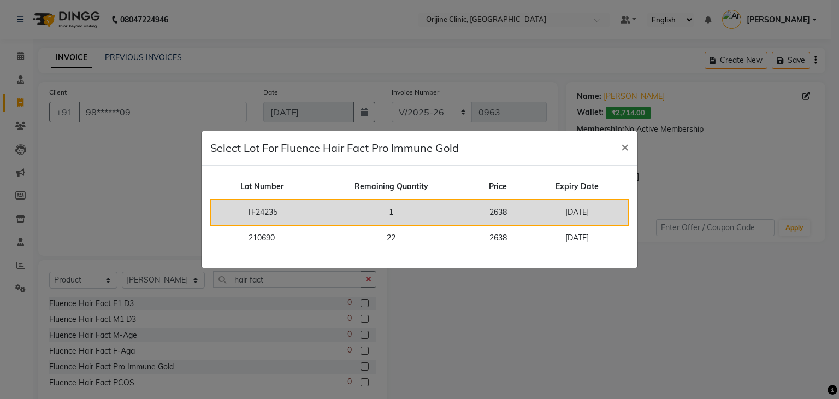
click at [404, 213] on td "1" at bounding box center [390, 212] width 157 height 26
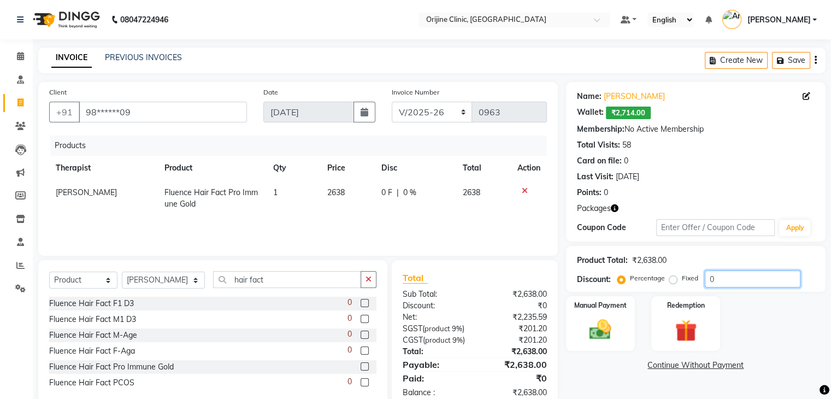
click at [741, 281] on input "0" at bounding box center [753, 278] width 96 height 17
type input "10"
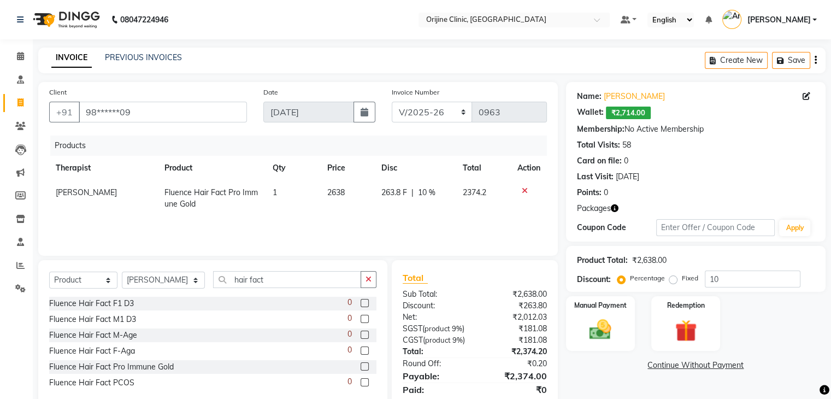
click at [750, 256] on div "Product Total: ₹2,638.00" at bounding box center [696, 260] width 238 height 11
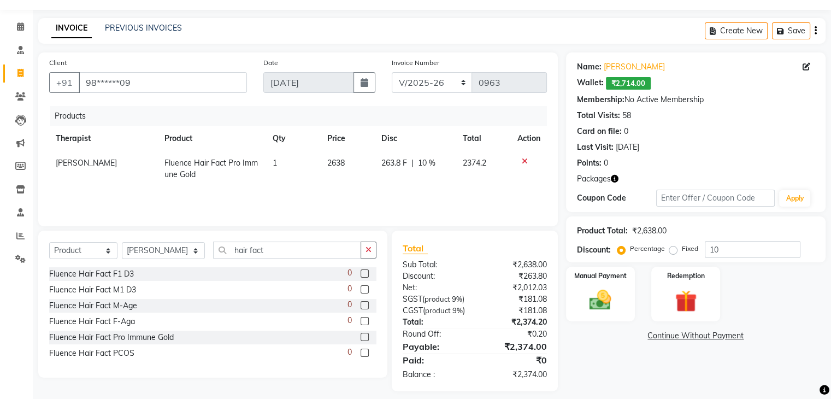
scroll to position [50, 0]
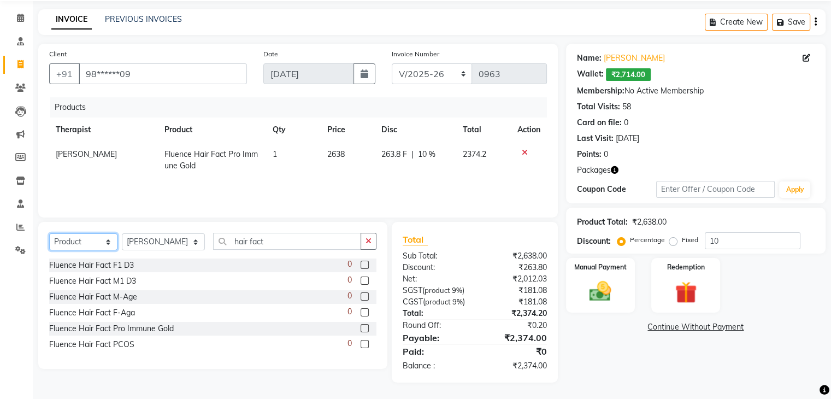
click at [104, 233] on select "Select Service Product Membership Package Voucher Prepaid Gift Card" at bounding box center [83, 241] width 68 height 17
select select "service"
click at [49, 233] on select "Select Service Product Membership Package Voucher Prepaid Gift Card" at bounding box center [83, 241] width 68 height 17
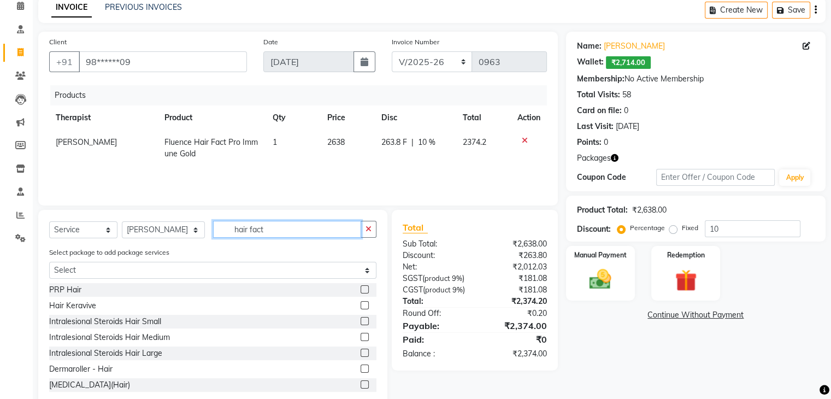
click at [255, 228] on input "hair fact" at bounding box center [287, 229] width 148 height 17
type input "h"
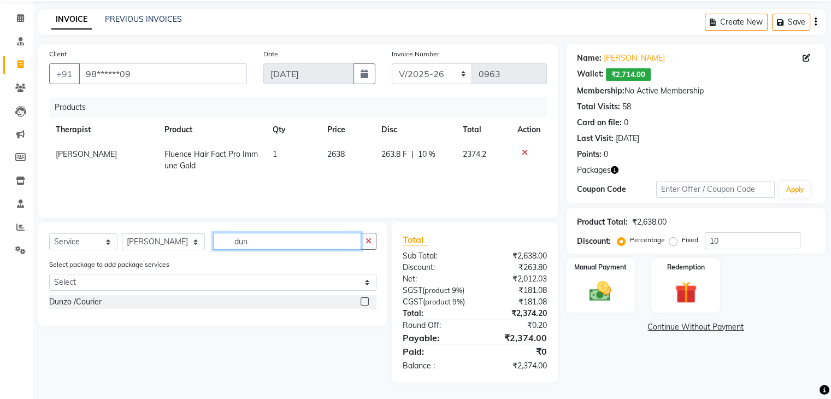
type input "dun"
click at [363, 297] on label at bounding box center [365, 301] width 8 height 8
click at [363, 298] on input "checkbox" at bounding box center [364, 301] width 7 height 7
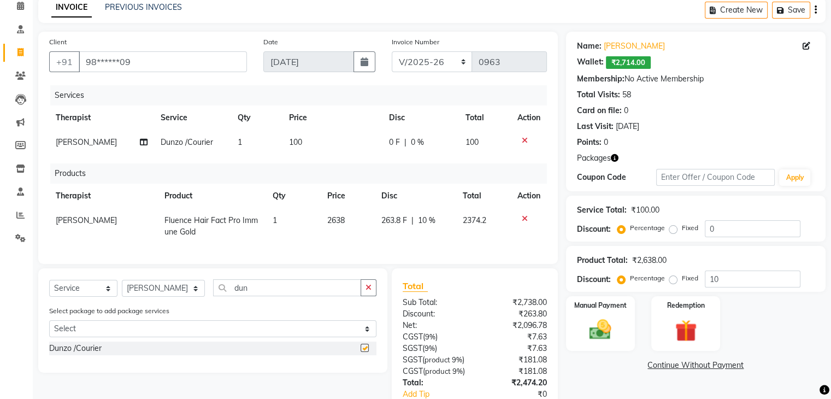
checkbox input "false"
click at [299, 146] on span "100" at bounding box center [295, 142] width 13 height 10
select select "10775"
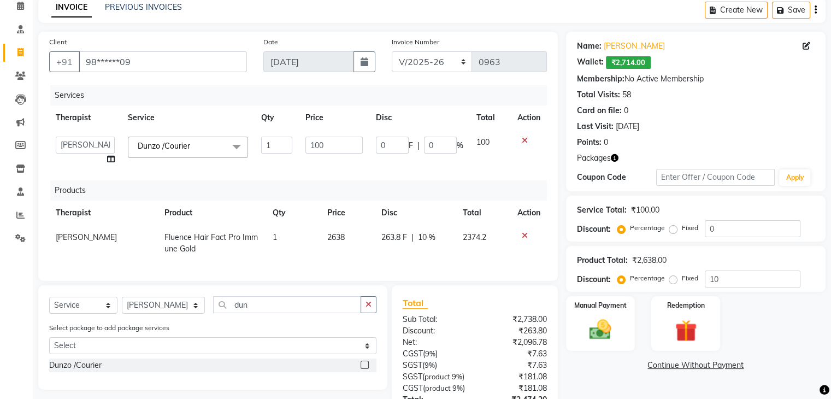
click at [299, 146] on td "100" at bounding box center [334, 151] width 70 height 42
click at [328, 145] on input "100" at bounding box center [333, 145] width 57 height 17
type input "155"
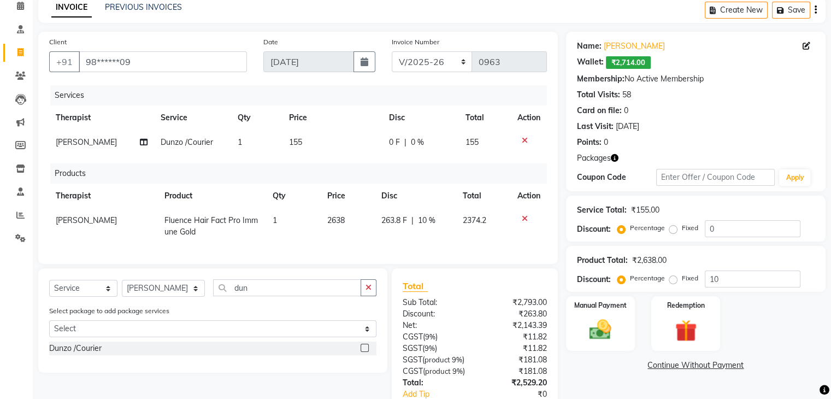
click at [363, 164] on div "Services Therapist Service Qty Price Disc Total Action Dr. Kritu Bhandari Dunzo…" at bounding box center [298, 169] width 498 height 168
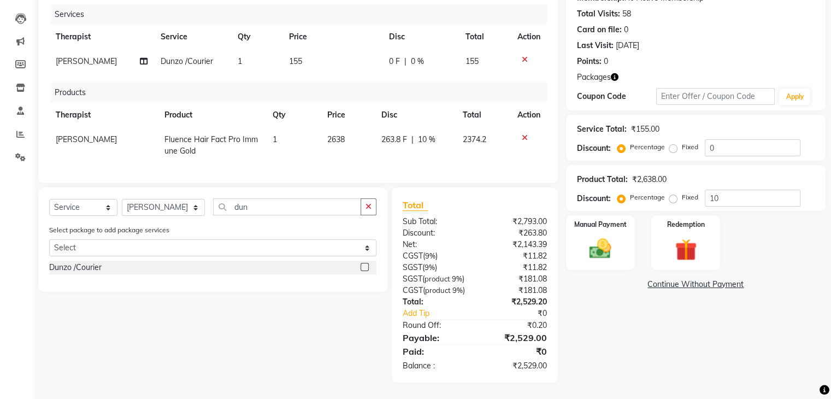
scroll to position [151, 0]
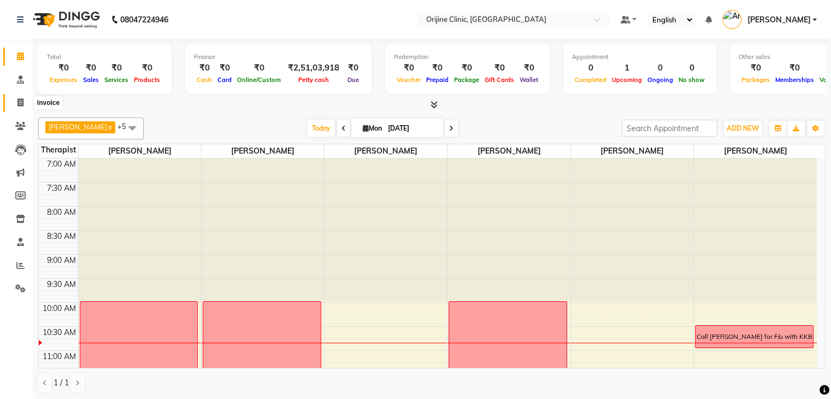
click at [22, 97] on span at bounding box center [20, 103] width 19 height 13
select select "702"
select select "service"
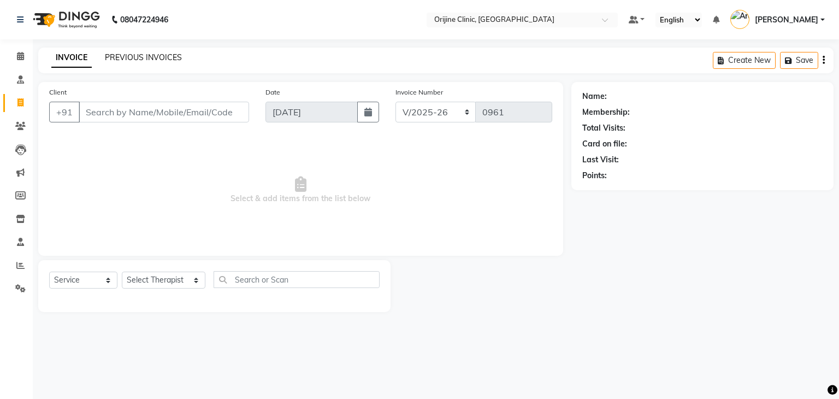
click at [135, 58] on link "PREVIOUS INVOICES" at bounding box center [143, 57] width 77 height 10
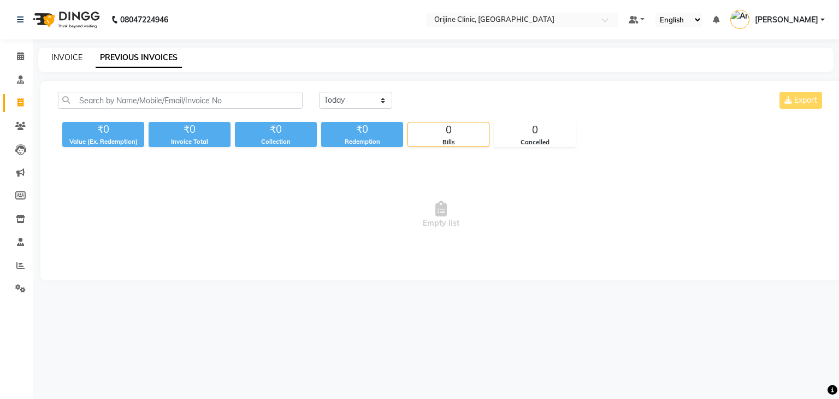
click at [61, 58] on link "INVOICE" at bounding box center [66, 57] width 31 height 10
select select "702"
select select "service"
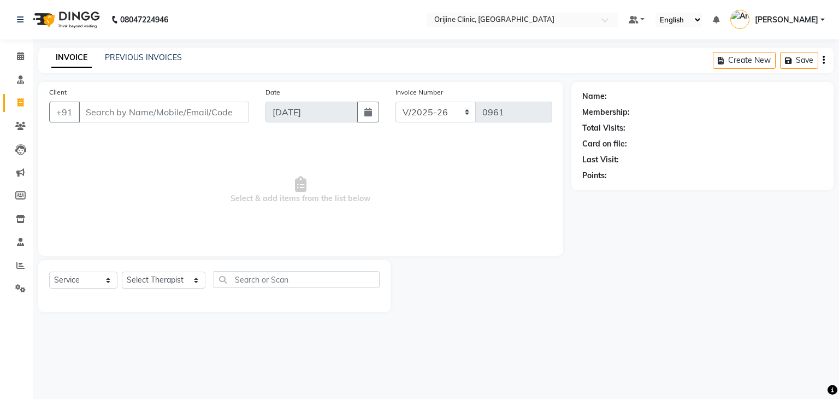
click at [139, 112] on input "Client" at bounding box center [164, 112] width 170 height 21
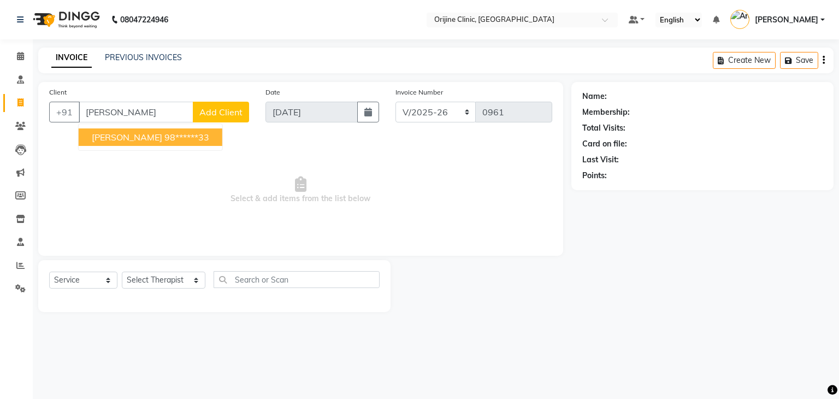
click at [126, 133] on span "[PERSON_NAME]" at bounding box center [127, 137] width 70 height 11
type input "98******33"
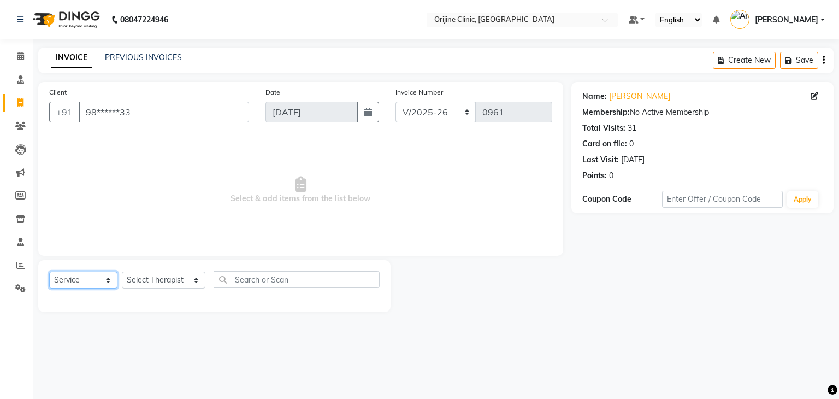
click at [82, 280] on select "Select Service Product Membership Package Voucher Prepaid Gift Card" at bounding box center [83, 279] width 68 height 17
select select "product"
click at [49, 272] on select "Select Service Product Membership Package Voucher Prepaid Gift Card" at bounding box center [83, 279] width 68 height 17
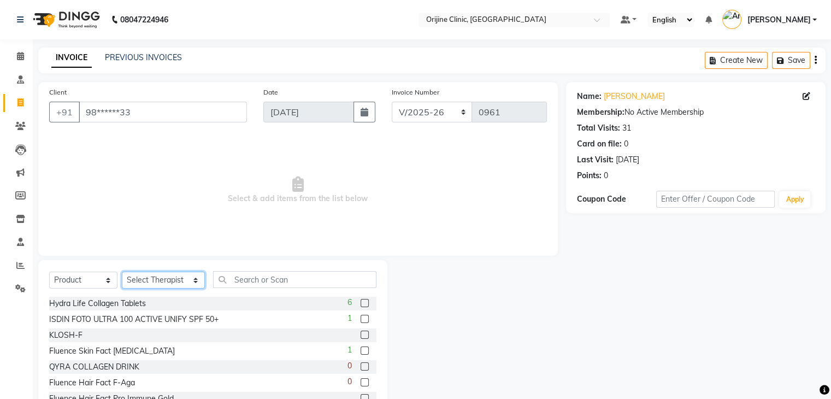
click at [150, 278] on select "Select Therapist [PERSON_NAME][GEOGRAPHIC_DATA] [PERSON_NAME] [PERSON_NAME] [PE…" at bounding box center [163, 279] width 83 height 17
select select "10775"
click at [122, 272] on select "Select Therapist [PERSON_NAME][GEOGRAPHIC_DATA] [PERSON_NAME] [PERSON_NAME] [PE…" at bounding box center [163, 279] width 83 height 17
click at [236, 275] on input "text" at bounding box center [294, 279] width 163 height 17
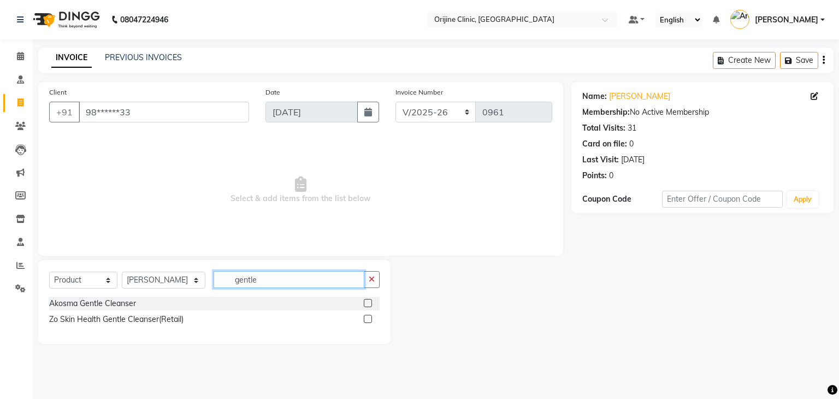
type input "gentle"
click at [368, 301] on label at bounding box center [368, 303] width 8 height 8
click at [368, 301] on input "checkbox" at bounding box center [367, 303] width 7 height 7
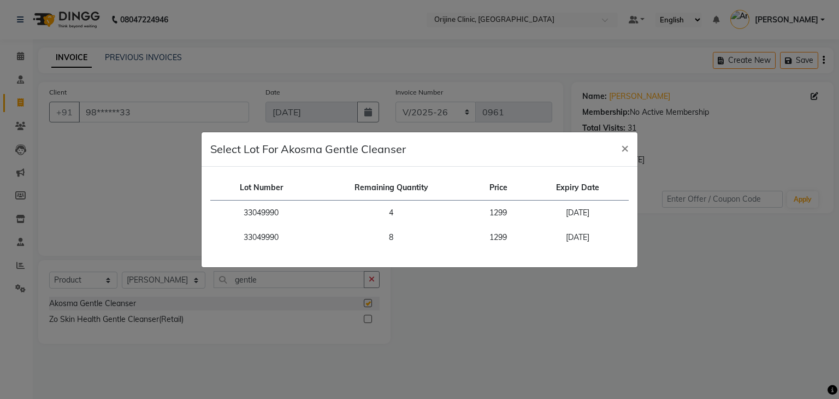
checkbox input "false"
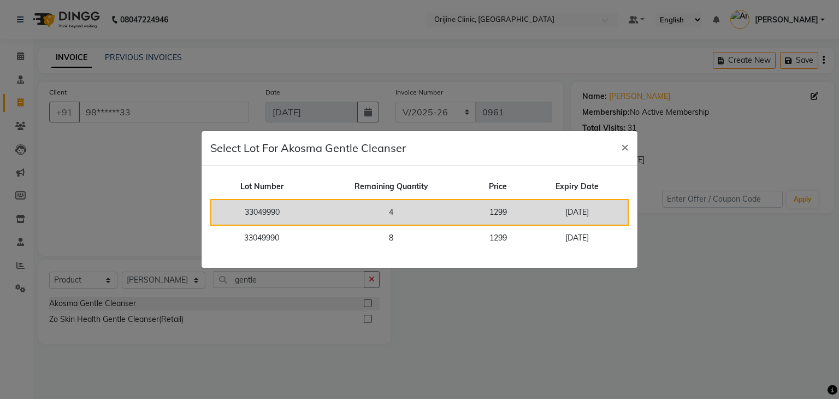
click at [394, 209] on td "4" at bounding box center [390, 212] width 157 height 26
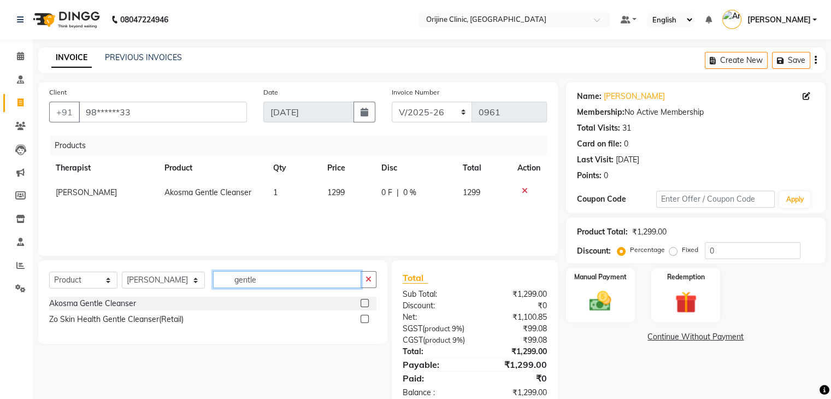
click at [231, 282] on input "gentle" at bounding box center [287, 279] width 148 height 17
type input "glowing"
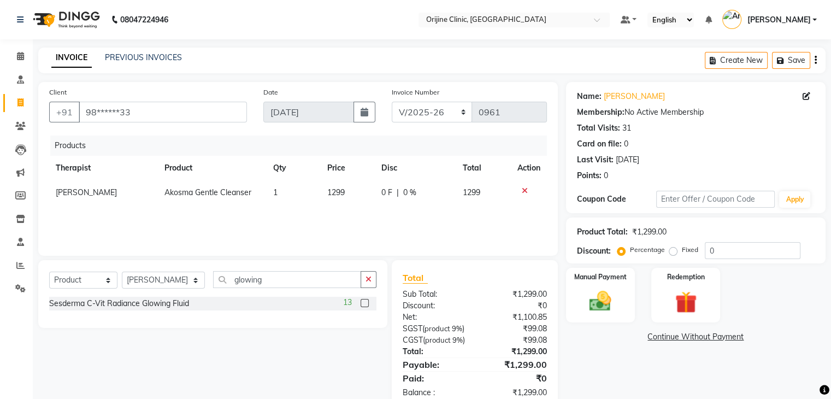
click at [364, 302] on label at bounding box center [365, 303] width 8 height 8
click at [364, 302] on input "checkbox" at bounding box center [364, 303] width 7 height 7
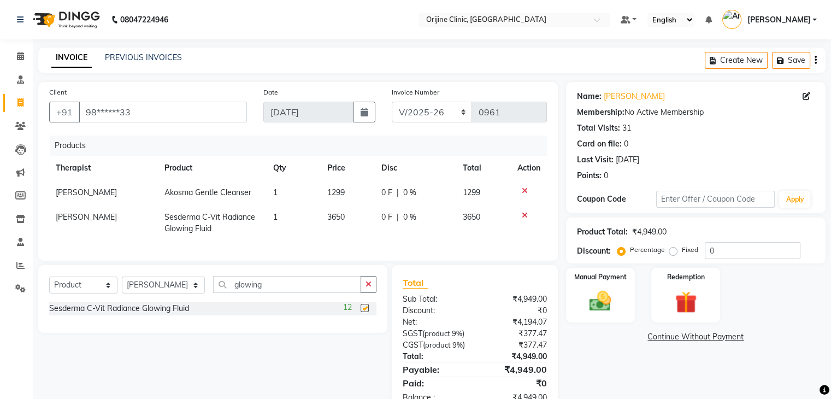
checkbox input "false"
click at [229, 293] on input "glowing" at bounding box center [287, 284] width 148 height 17
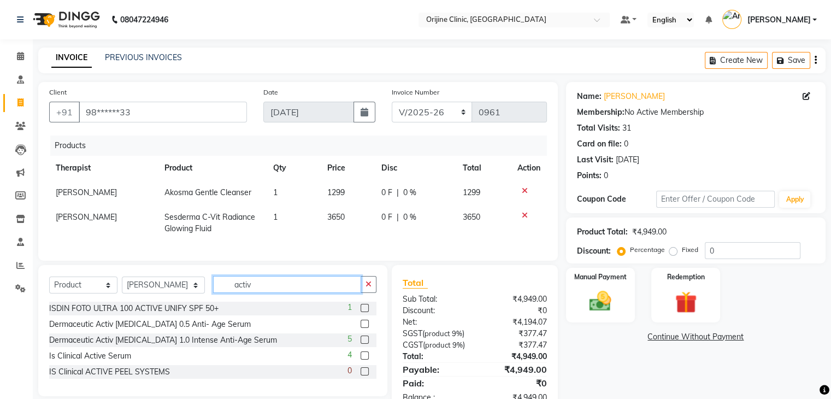
type input "activ"
click at [364, 328] on label at bounding box center [365, 324] width 8 height 8
click at [364, 328] on input "checkbox" at bounding box center [364, 324] width 7 height 7
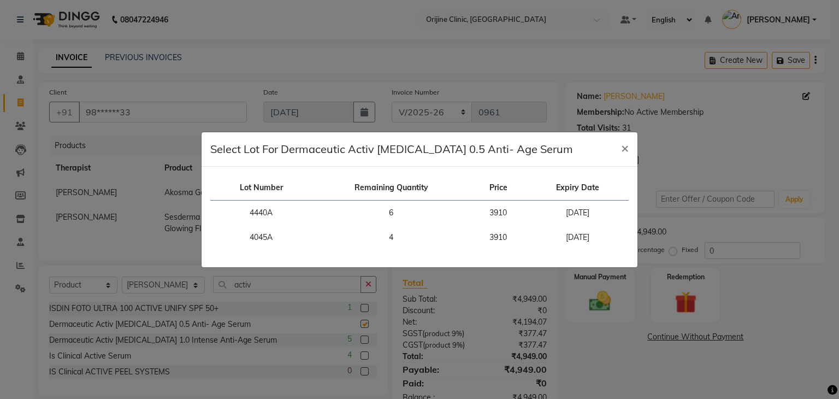
checkbox input "false"
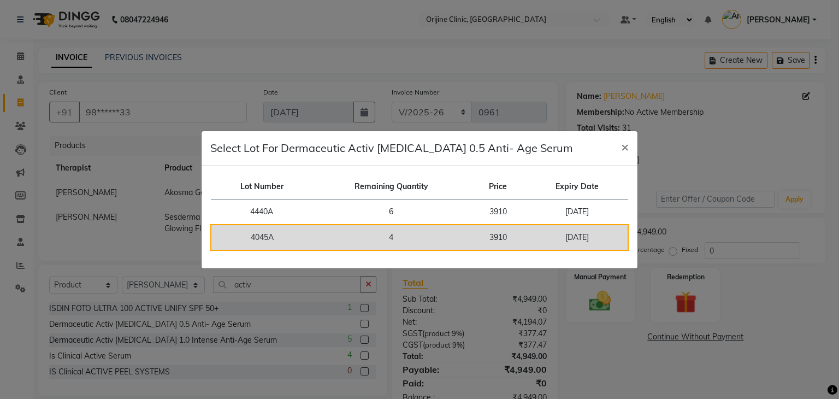
click at [416, 244] on td "4" at bounding box center [390, 238] width 157 height 26
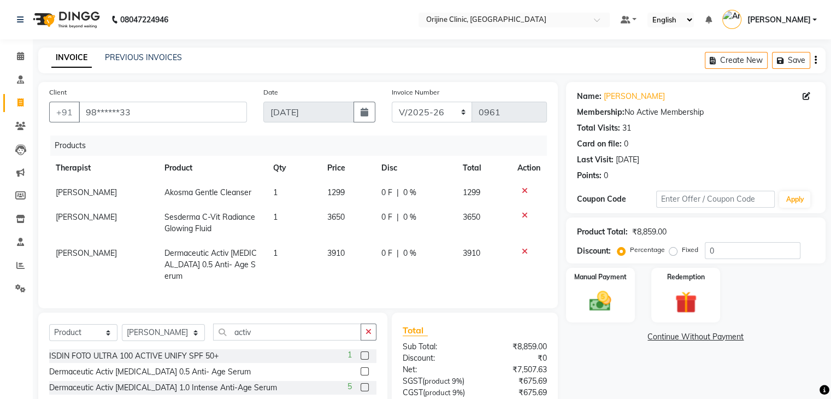
scroll to position [88, 0]
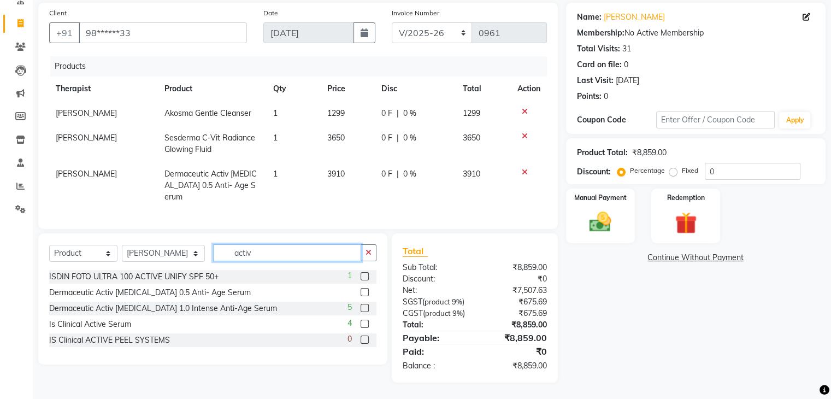
click at [232, 244] on input "activ" at bounding box center [287, 252] width 148 height 17
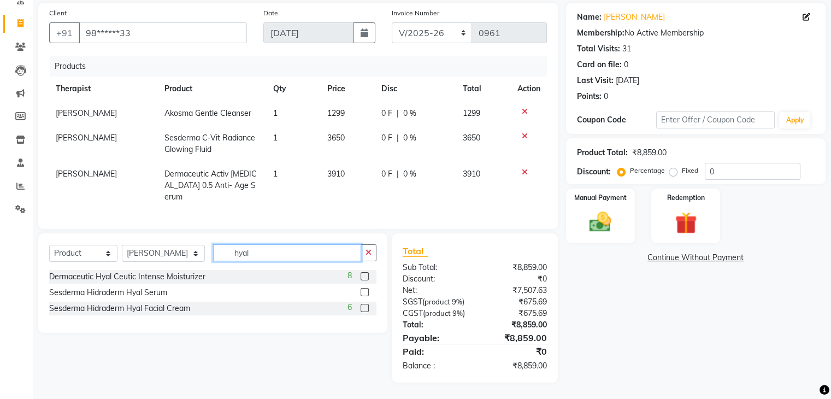
type input "hyal"
click at [365, 272] on label at bounding box center [365, 276] width 8 height 8
click at [365, 273] on input "checkbox" at bounding box center [364, 276] width 7 height 7
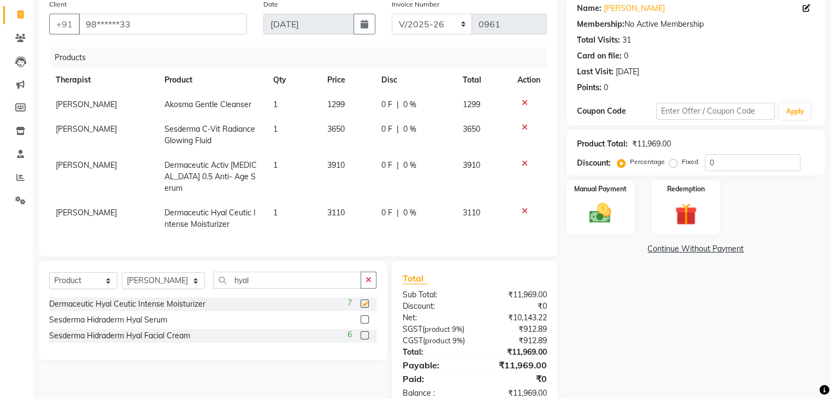
checkbox input "false"
click at [229, 276] on input "hyal" at bounding box center [287, 279] width 148 height 17
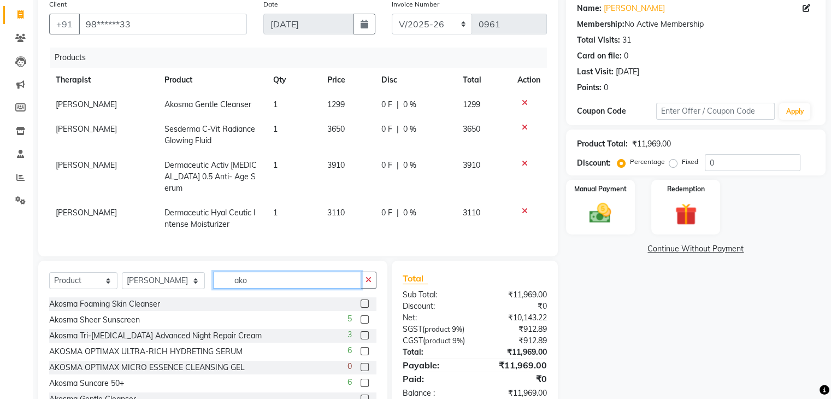
type input "ako"
click at [361, 349] on label at bounding box center [365, 351] width 8 height 8
click at [361, 349] on input "checkbox" at bounding box center [364, 351] width 7 height 7
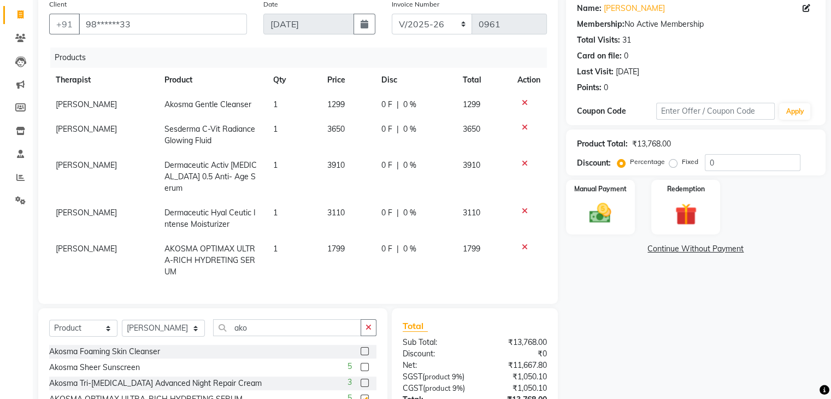
checkbox input "false"
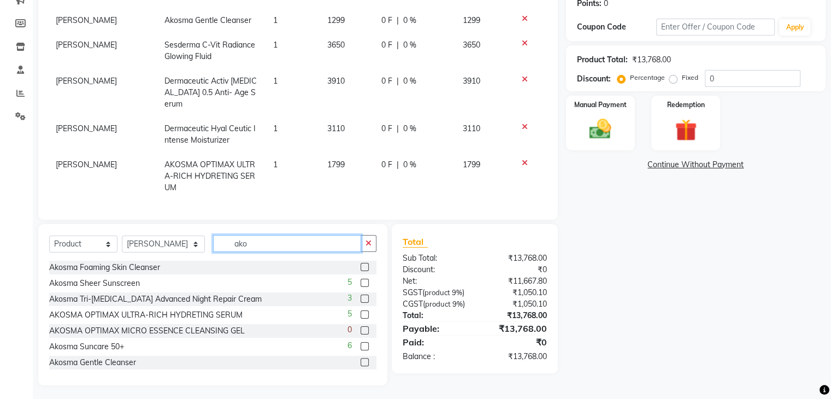
click at [220, 242] on input "ako" at bounding box center [287, 243] width 148 height 17
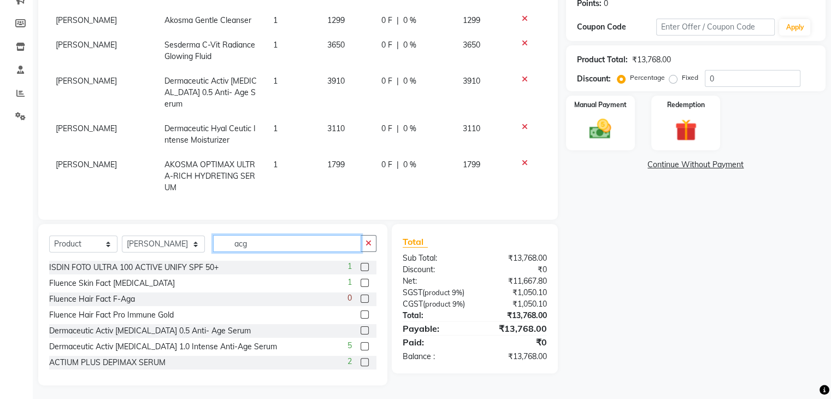
scroll to position [172, 0]
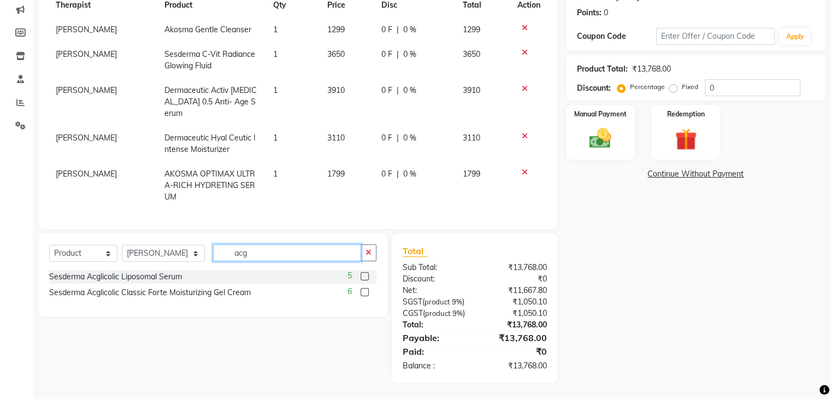
type input "acg"
click at [365, 272] on label at bounding box center [365, 276] width 8 height 8
click at [365, 273] on input "checkbox" at bounding box center [364, 276] width 7 height 7
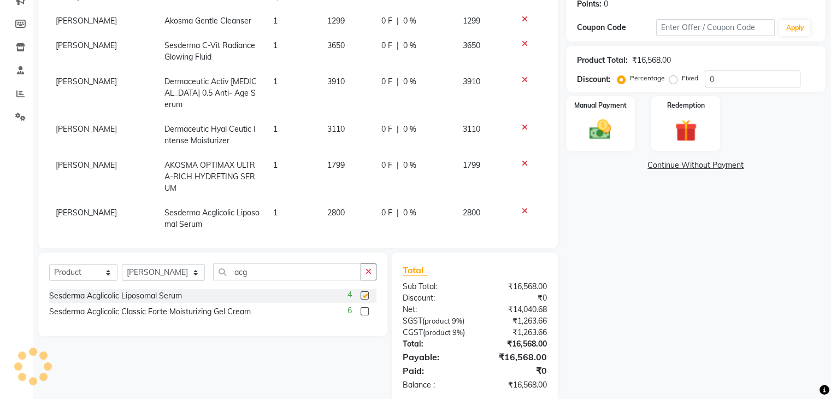
checkbox input "false"
click at [228, 268] on input "acg" at bounding box center [287, 271] width 148 height 17
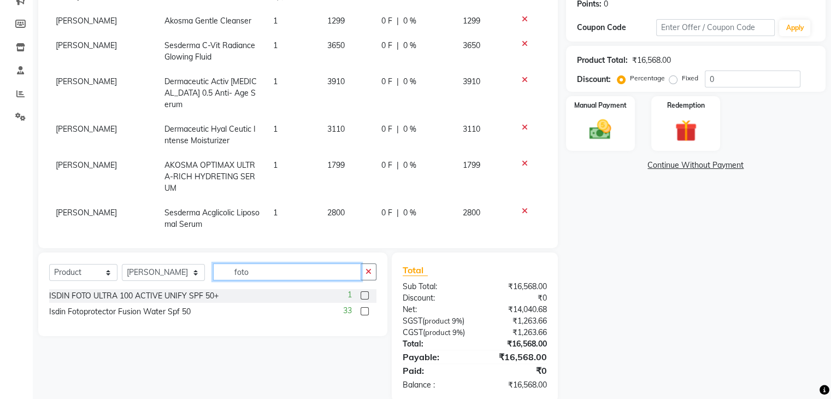
type input "foto"
click at [366, 309] on label at bounding box center [365, 311] width 8 height 8
click at [366, 309] on input "checkbox" at bounding box center [364, 311] width 7 height 7
checkbox input "false"
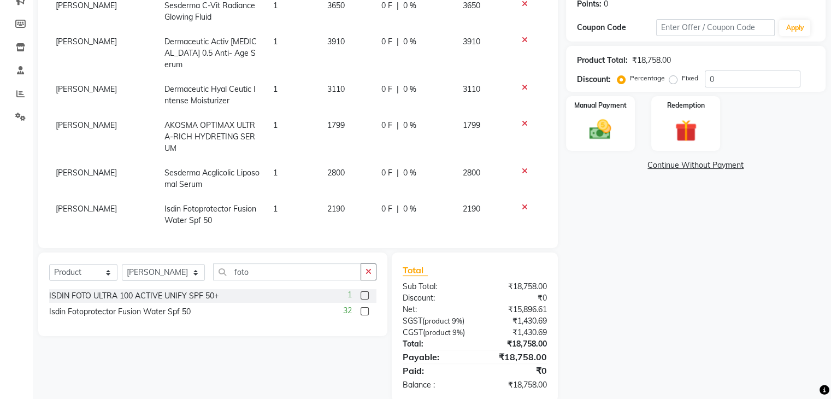
scroll to position [41, 0]
click at [280, 196] on td "1" at bounding box center [294, 214] width 54 height 36
select select "10775"
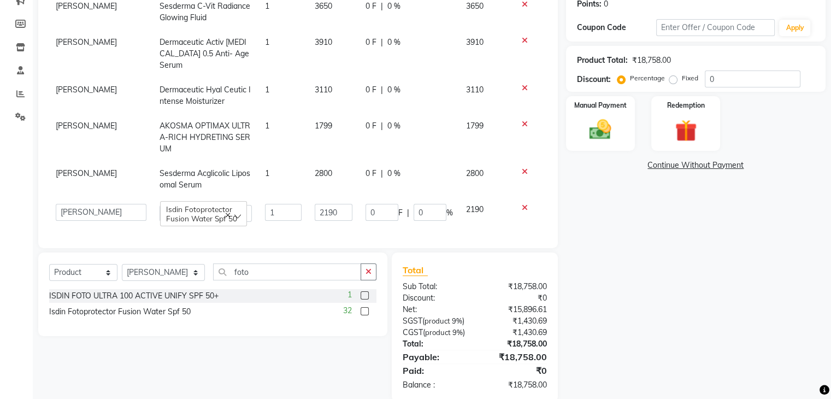
scroll to position [37, 0]
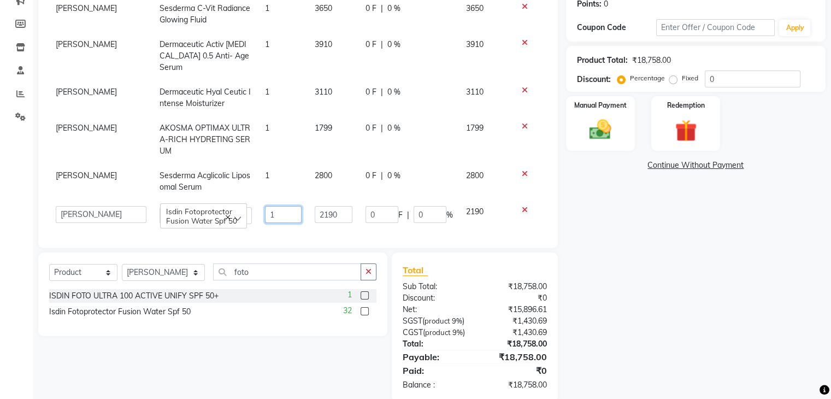
click at [280, 206] on input "1" at bounding box center [283, 214] width 37 height 17
type input "2"
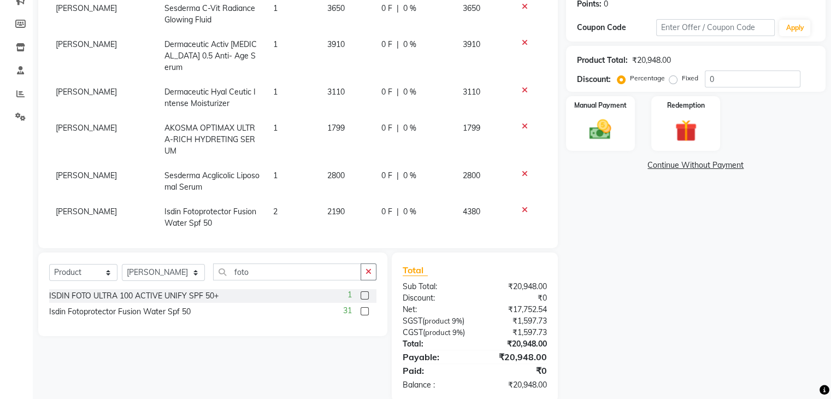
click at [461, 267] on div "Total" at bounding box center [475, 269] width 144 height 13
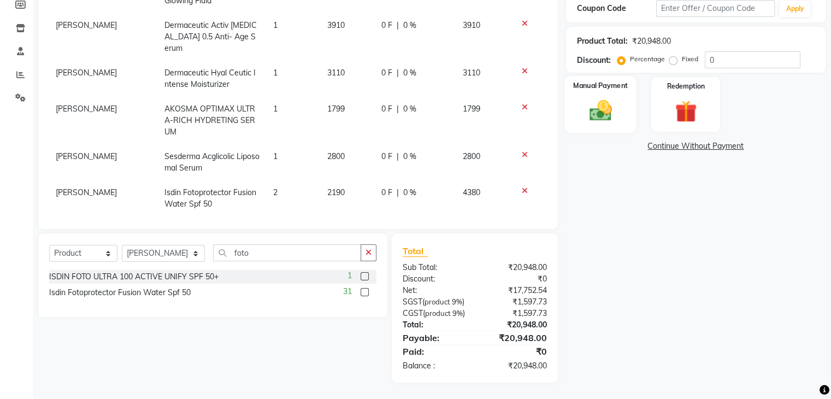
click at [606, 98] on img at bounding box center [600, 111] width 37 height 26
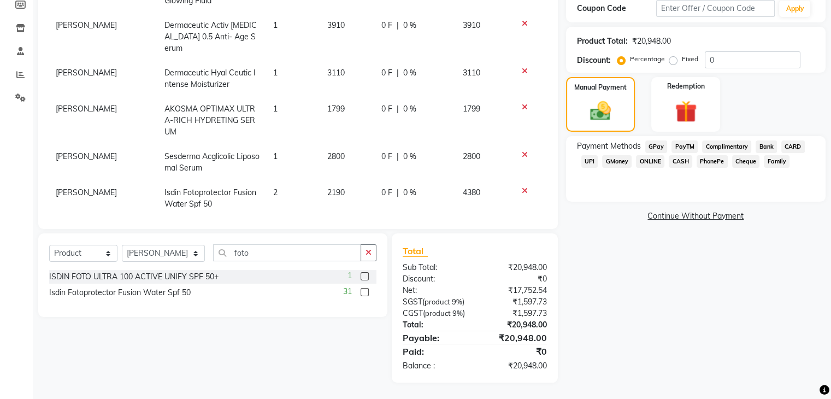
click at [657, 140] on span "GPay" at bounding box center [656, 146] width 22 height 13
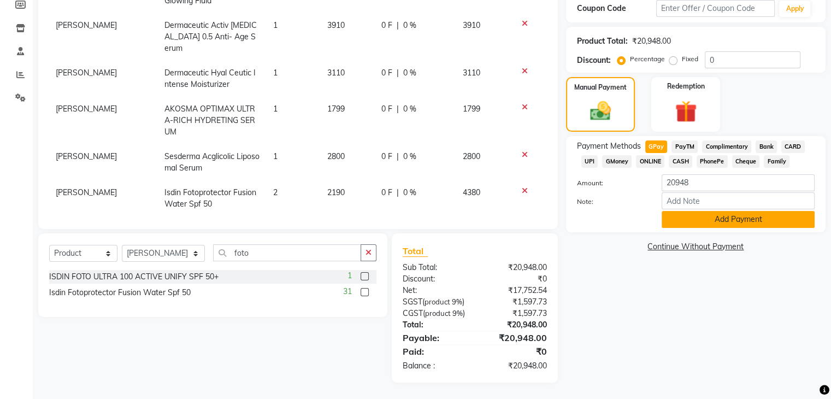
click at [729, 213] on button "Add Payment" at bounding box center [738, 219] width 153 height 17
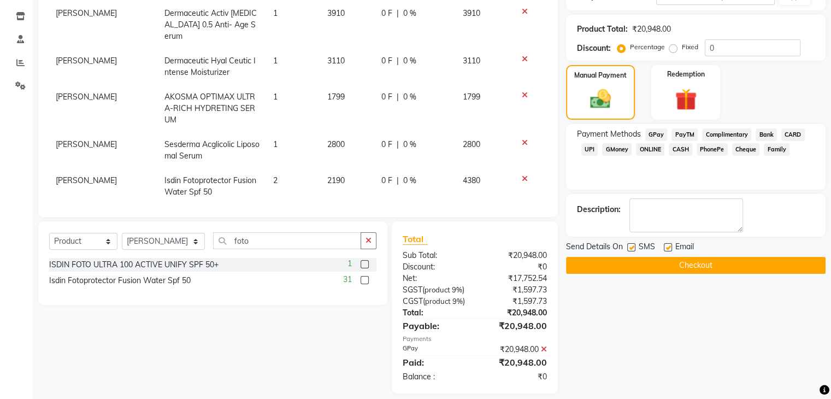
click at [668, 247] on label at bounding box center [668, 247] width 8 height 8
click at [668, 247] on input "checkbox" at bounding box center [667, 247] width 7 height 7
checkbox input "false"
click at [631, 249] on label at bounding box center [631, 247] width 8 height 8
click at [631, 249] on input "checkbox" at bounding box center [630, 247] width 7 height 7
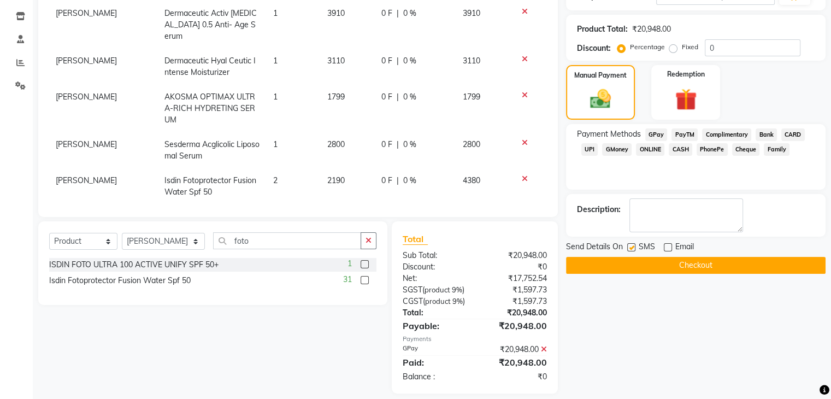
checkbox input "false"
click at [647, 264] on button "Checkout" at bounding box center [695, 265] width 259 height 17
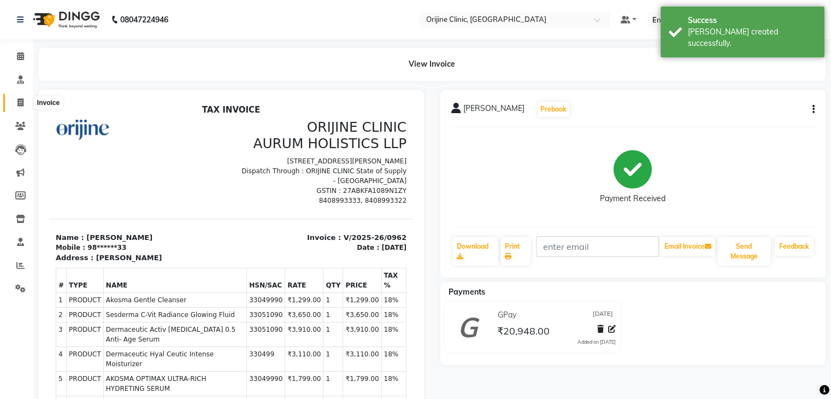
click at [20, 103] on icon at bounding box center [20, 102] width 6 height 8
select select "702"
select select "service"
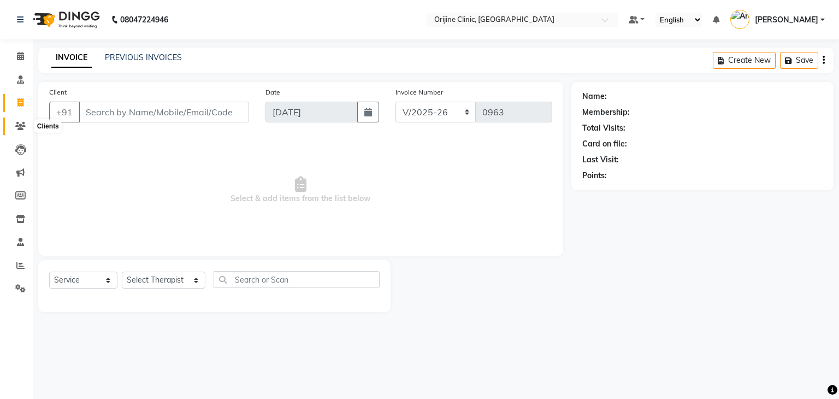
click at [18, 125] on icon at bounding box center [20, 126] width 10 height 8
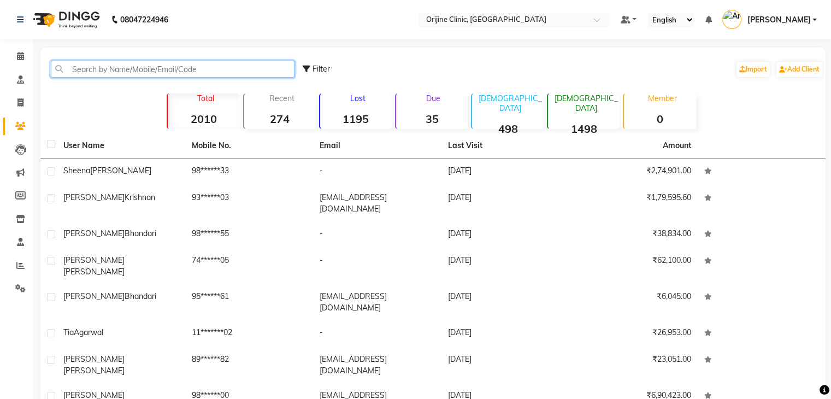
click at [142, 72] on input "text" at bounding box center [173, 69] width 244 height 17
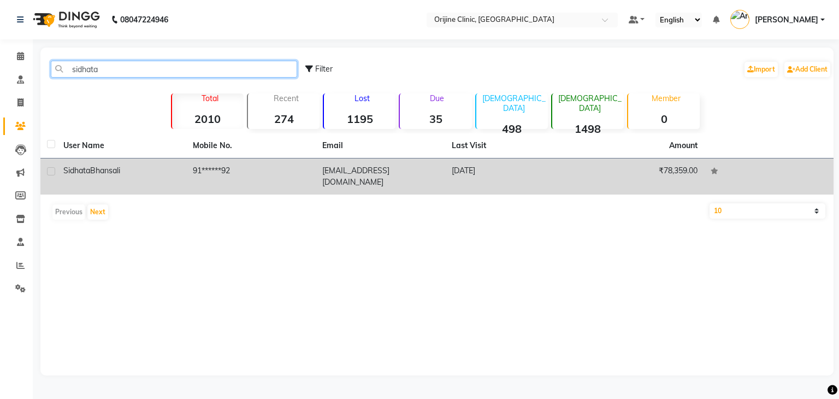
type input "sidhata"
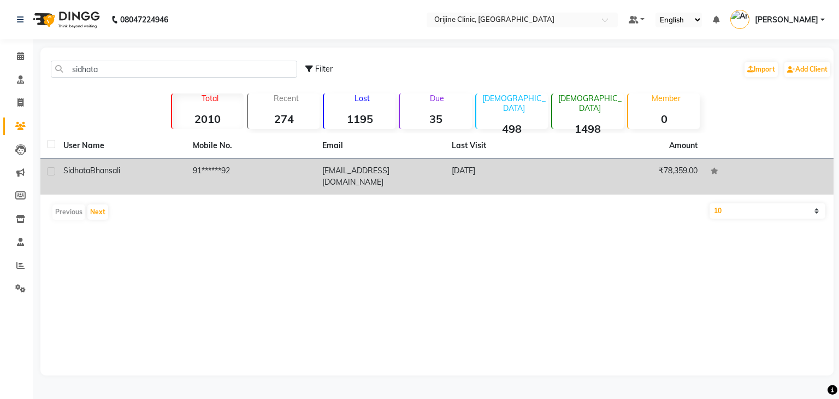
click at [122, 175] on div "Sidhata Bhansali" at bounding box center [121, 170] width 116 height 11
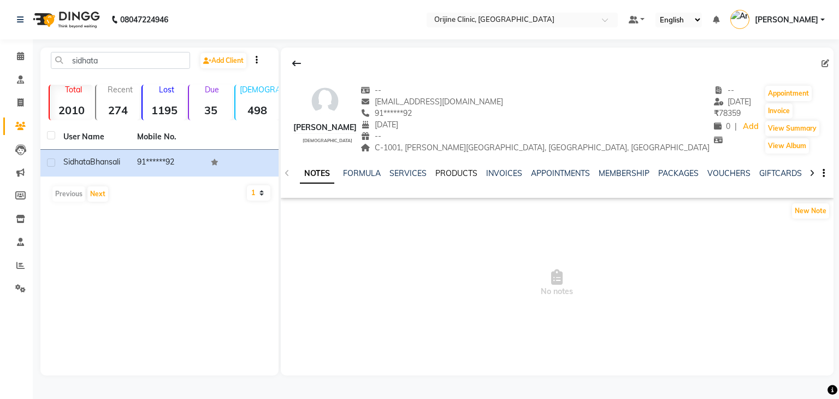
click at [452, 175] on link "PRODUCTS" at bounding box center [456, 173] width 42 height 10
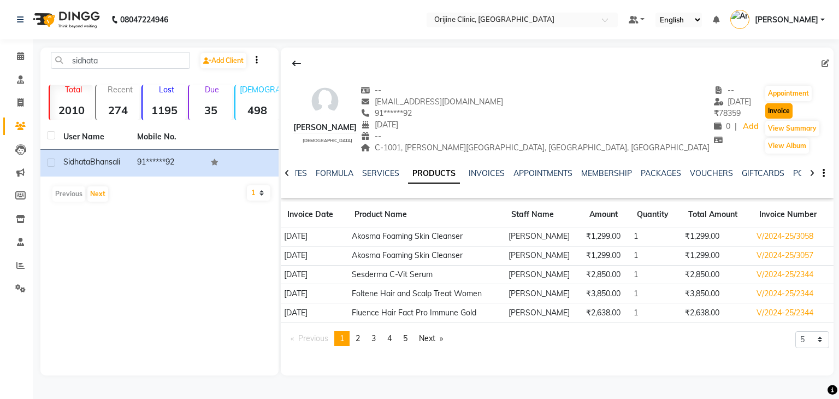
click at [768, 107] on button "Invoice" at bounding box center [778, 110] width 27 height 15
select select "702"
select select "service"
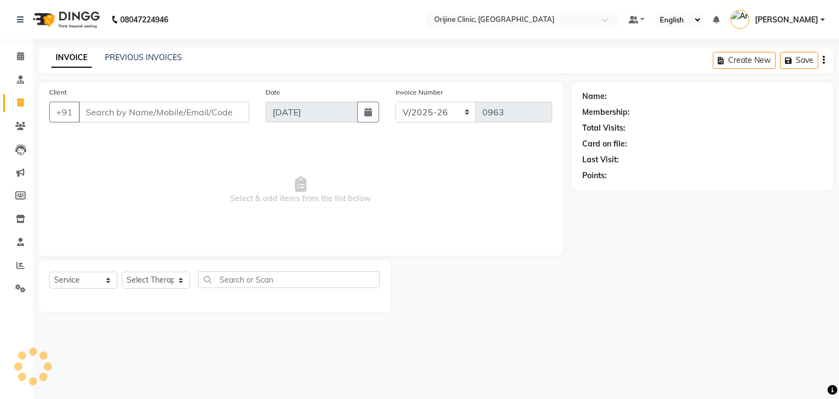
type input "91******92"
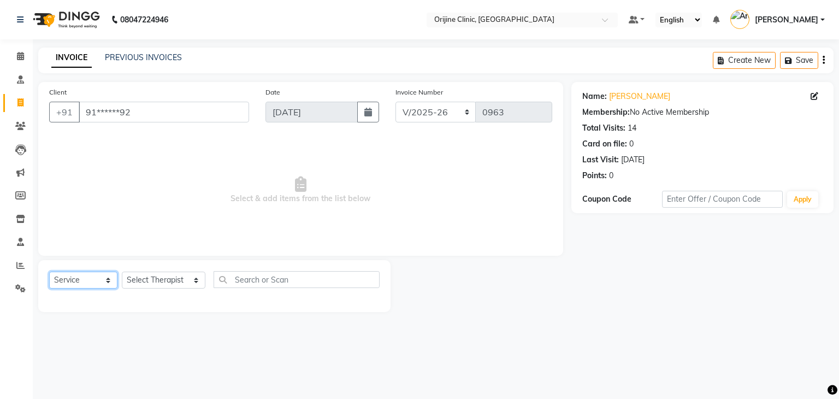
click at [99, 285] on select "Select Service Product Membership Package Voucher Prepaid Gift Card" at bounding box center [83, 279] width 68 height 17
select select "product"
click at [49, 272] on select "Select Service Product Membership Package Voucher Prepaid Gift Card" at bounding box center [83, 279] width 68 height 17
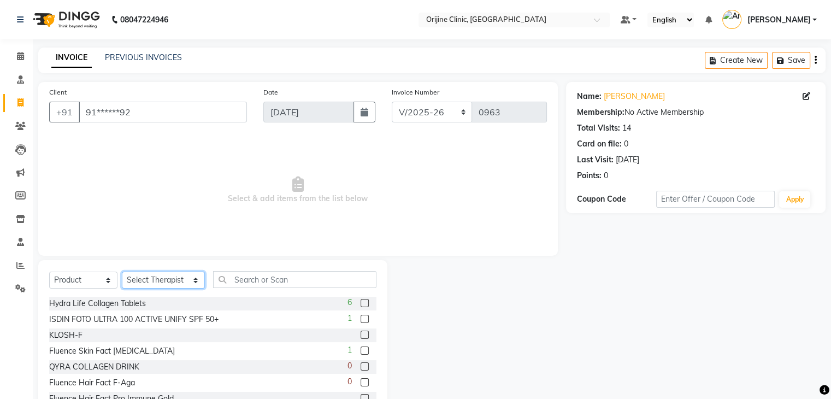
click at [138, 281] on select "Select Therapist [PERSON_NAME][GEOGRAPHIC_DATA] [PERSON_NAME] [PERSON_NAME] [PE…" at bounding box center [163, 279] width 83 height 17
select select "10775"
click at [122, 272] on select "Select Therapist [PERSON_NAME][GEOGRAPHIC_DATA] [PERSON_NAME] [PERSON_NAME] [PE…" at bounding box center [163, 279] width 83 height 17
click at [268, 280] on input "f" at bounding box center [287, 279] width 148 height 17
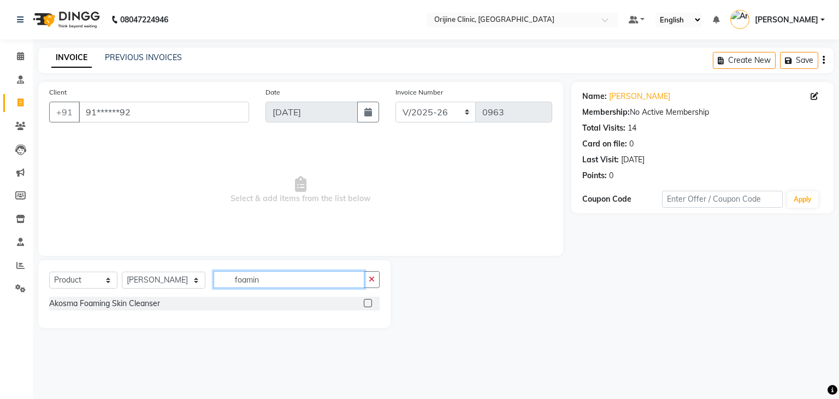
type input "foamin"
click at [365, 302] on label at bounding box center [368, 303] width 8 height 8
click at [365, 302] on input "checkbox" at bounding box center [367, 303] width 7 height 7
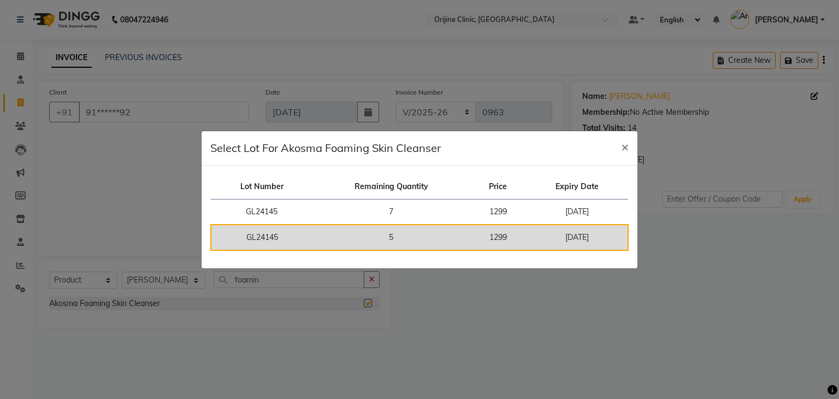
checkbox input "false"
click at [374, 236] on td "5" at bounding box center [390, 238] width 157 height 26
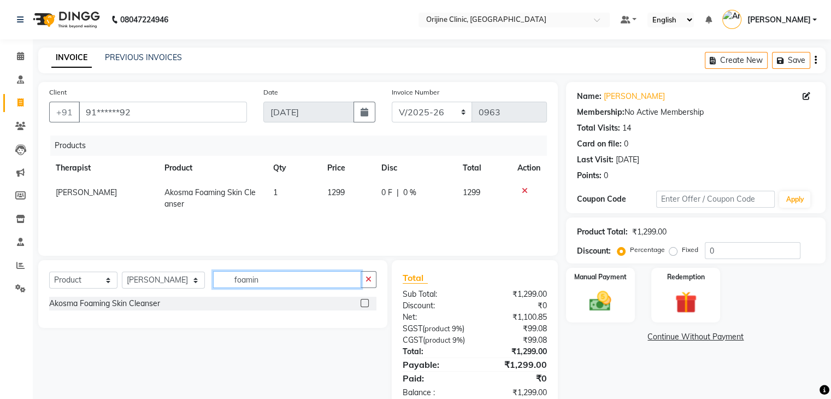
click at [226, 282] on input "foamin" at bounding box center [287, 279] width 148 height 17
type input "az"
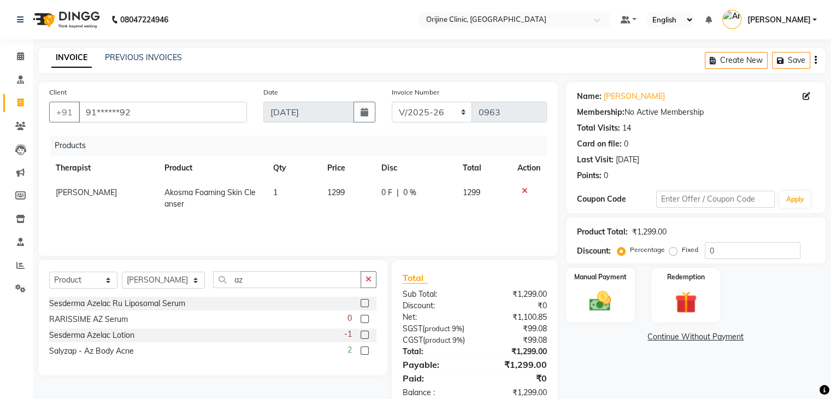
click at [366, 303] on label at bounding box center [365, 303] width 8 height 8
click at [366, 303] on input "checkbox" at bounding box center [364, 303] width 7 height 7
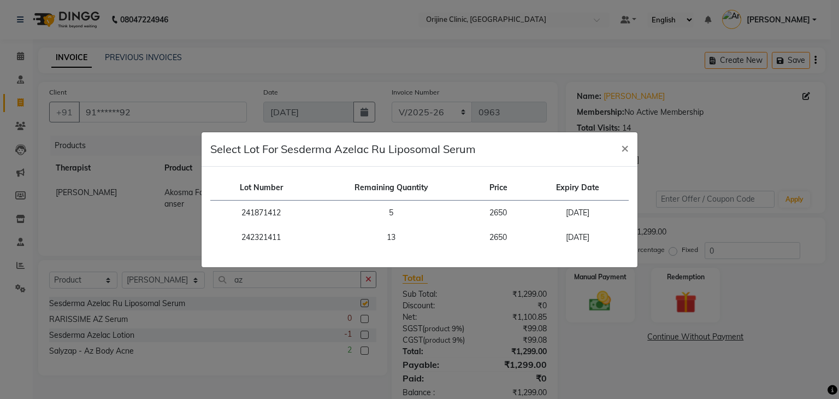
checkbox input "false"
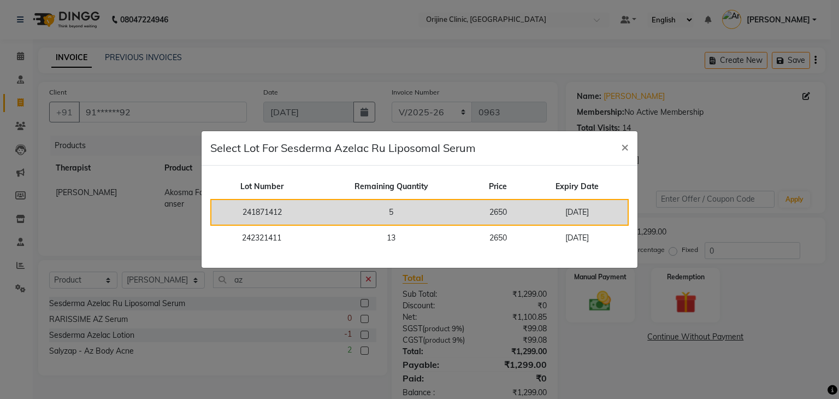
click at [421, 212] on td "5" at bounding box center [390, 212] width 157 height 26
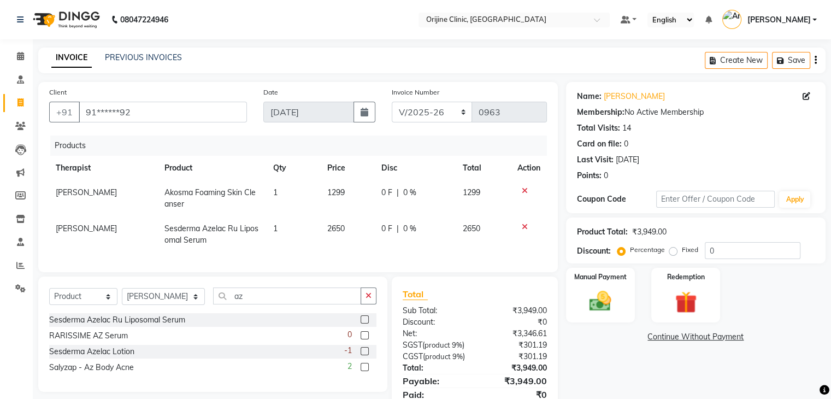
click at [366, 355] on label at bounding box center [365, 351] width 8 height 8
click at [366, 355] on input "checkbox" at bounding box center [364, 351] width 7 height 7
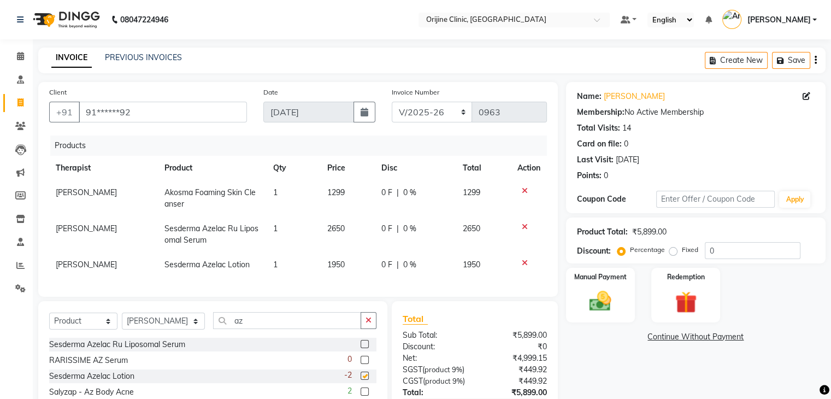
checkbox input "false"
click at [523, 264] on icon at bounding box center [525, 263] width 6 height 8
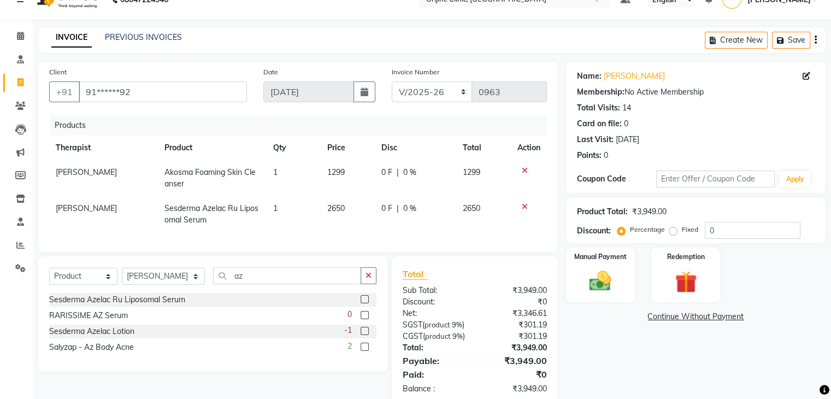
scroll to position [63, 0]
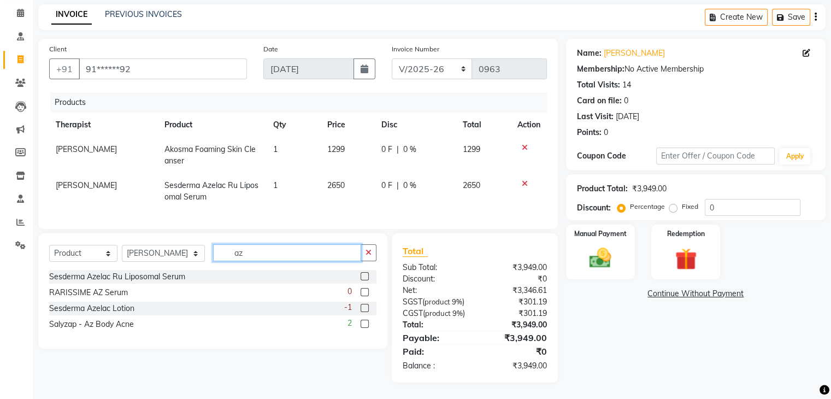
click at [223, 245] on input "az" at bounding box center [287, 252] width 148 height 17
type input "c vit"
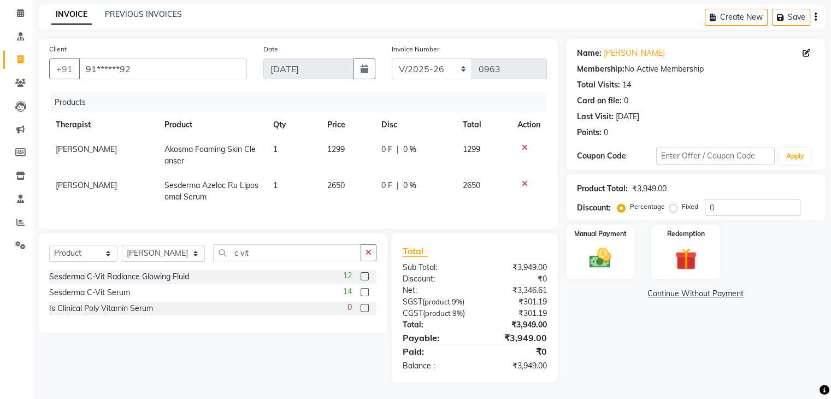
click at [365, 288] on label at bounding box center [365, 292] width 8 height 8
click at [365, 289] on input "checkbox" at bounding box center [364, 292] width 7 height 7
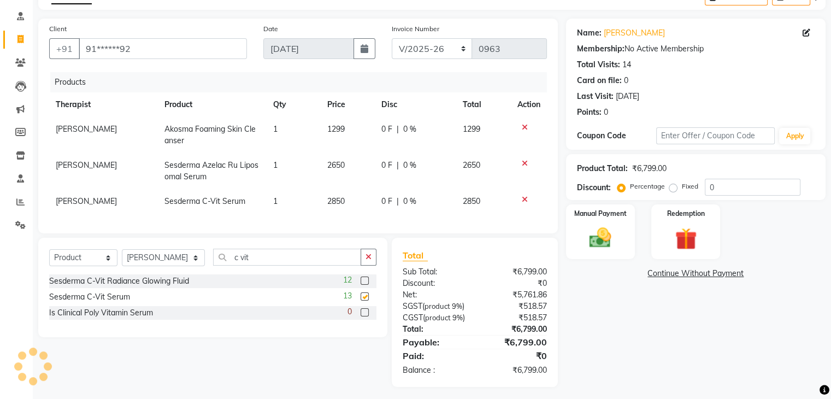
checkbox input "false"
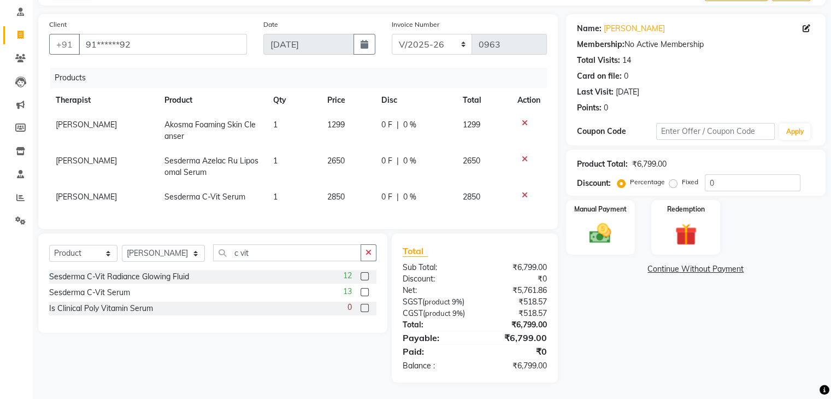
scroll to position [88, 0]
click at [614, 199] on div "Manual Payment" at bounding box center [600, 227] width 72 height 56
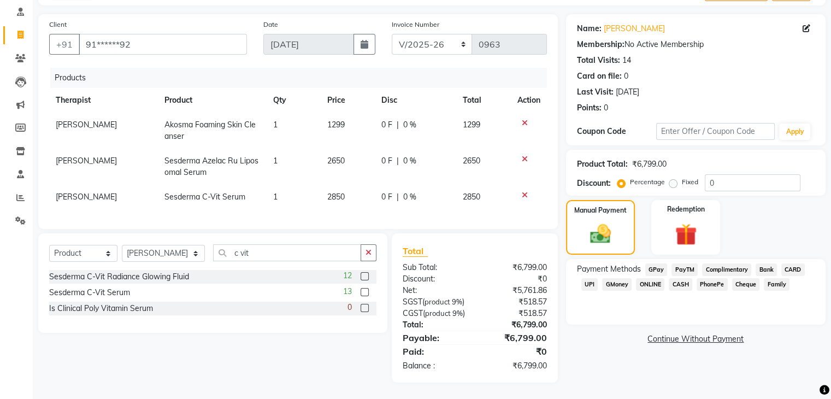
click at [656, 263] on span "GPay" at bounding box center [656, 269] width 22 height 13
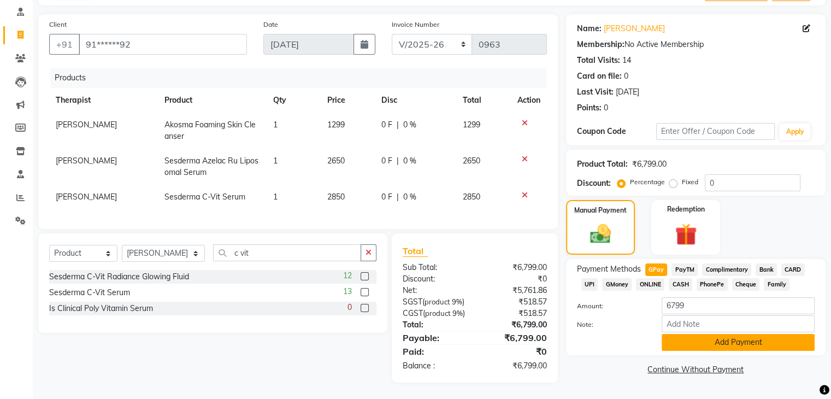
click at [713, 334] on button "Add Payment" at bounding box center [738, 342] width 153 height 17
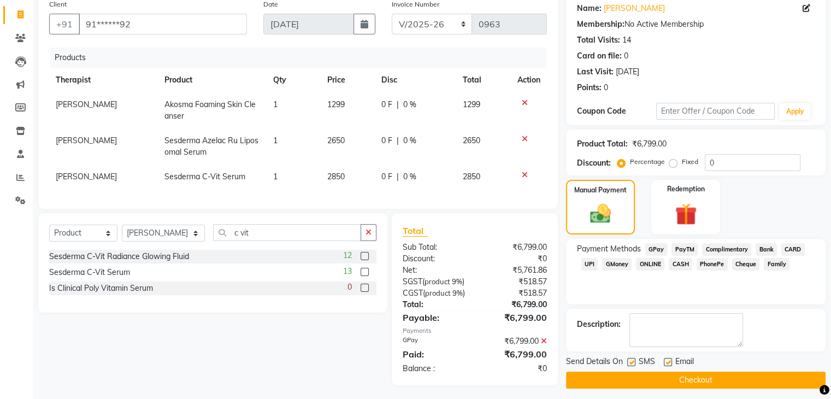
click at [668, 359] on label at bounding box center [668, 362] width 8 height 8
click at [668, 359] on input "checkbox" at bounding box center [667, 362] width 7 height 7
checkbox input "false"
click at [633, 361] on label at bounding box center [631, 362] width 8 height 8
click at [633, 361] on input "checkbox" at bounding box center [630, 362] width 7 height 7
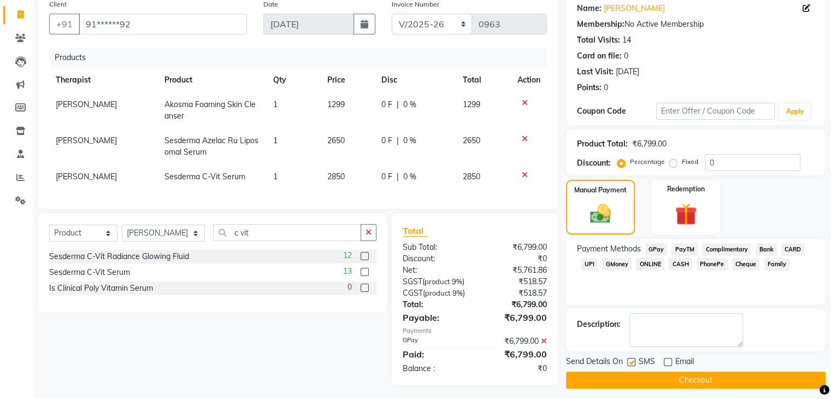
checkbox input "false"
click at [644, 377] on button "Checkout" at bounding box center [695, 379] width 259 height 17
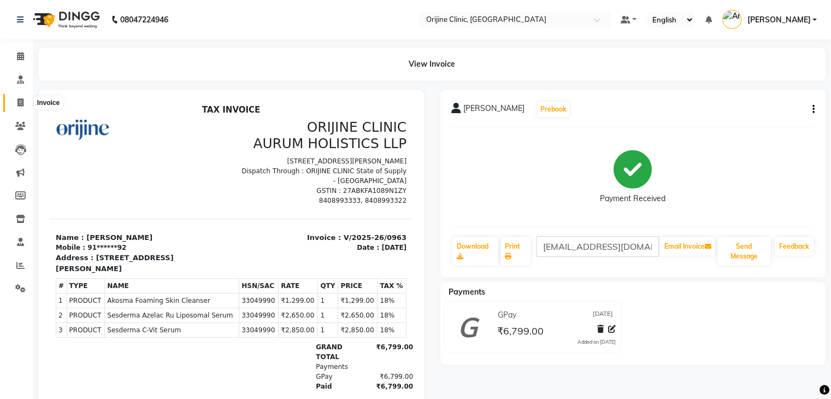
click at [19, 105] on icon at bounding box center [20, 102] width 6 height 8
select select "702"
select select "service"
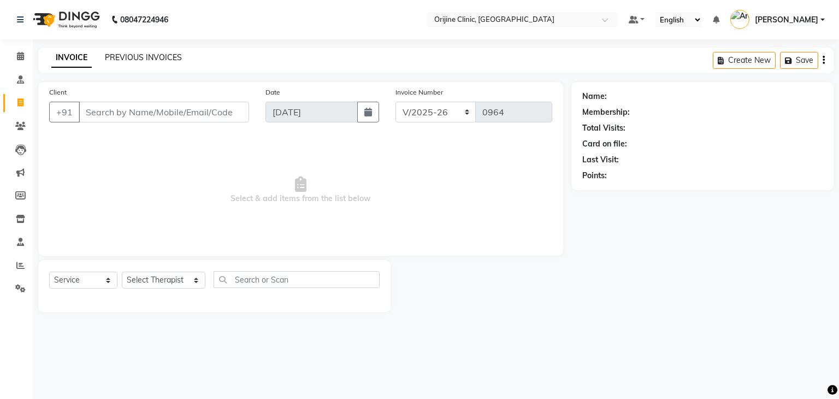
click at [136, 53] on link "PREVIOUS INVOICES" at bounding box center [143, 57] width 77 height 10
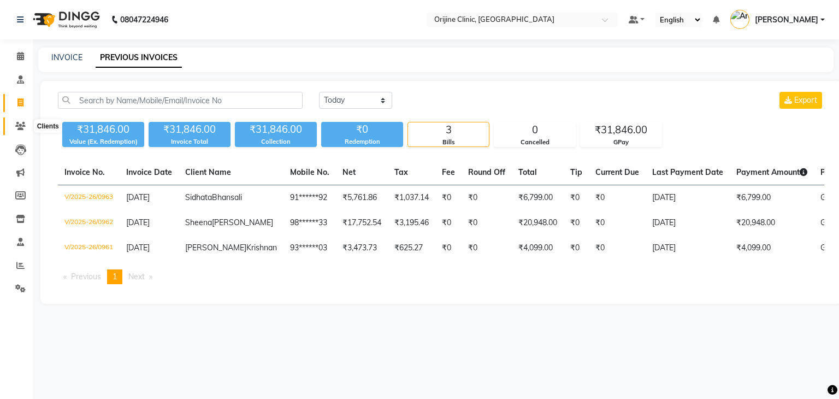
click at [17, 127] on icon at bounding box center [20, 126] width 10 height 8
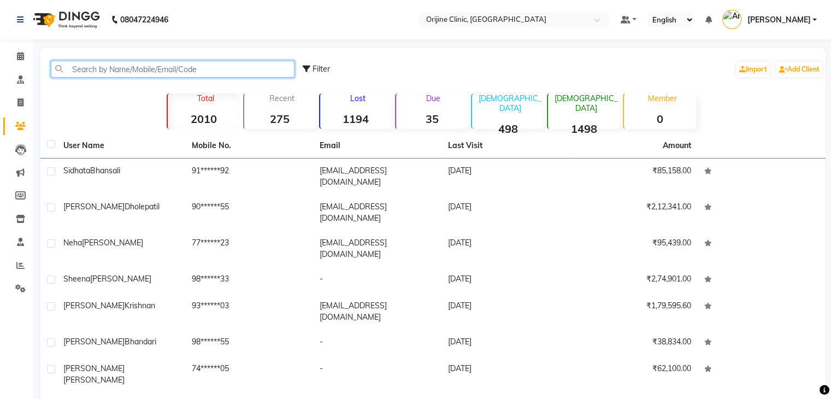
click at [99, 66] on input "text" at bounding box center [173, 69] width 244 height 17
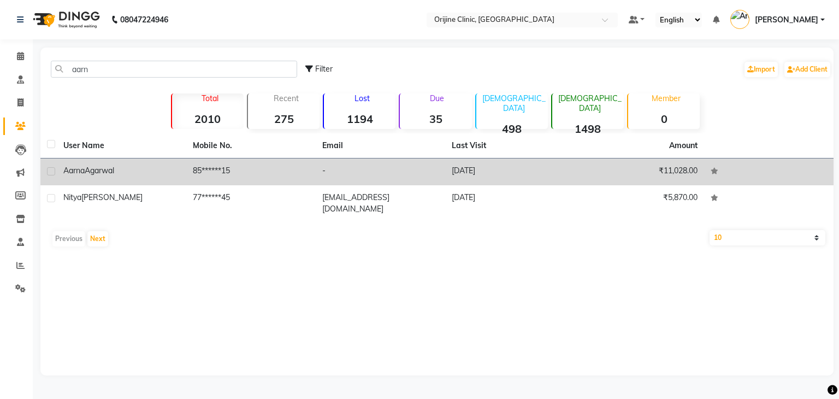
click at [127, 173] on div "Aarna Agarwal" at bounding box center [121, 170] width 116 height 11
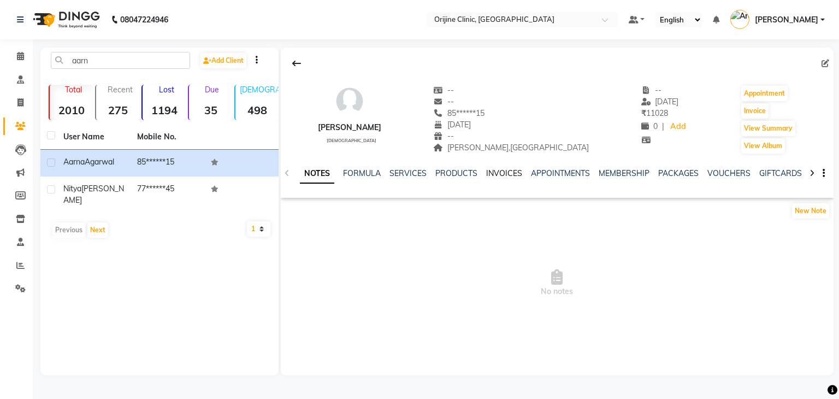
click at [488, 175] on link "INVOICES" at bounding box center [504, 173] width 36 height 10
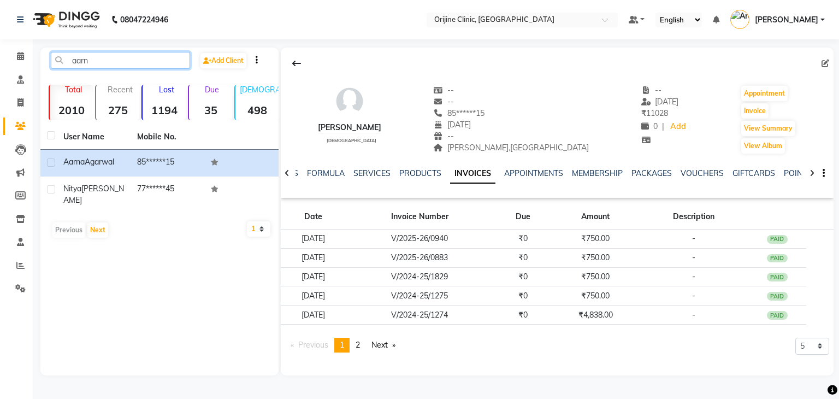
click at [81, 60] on input "aarn" at bounding box center [120, 60] width 139 height 17
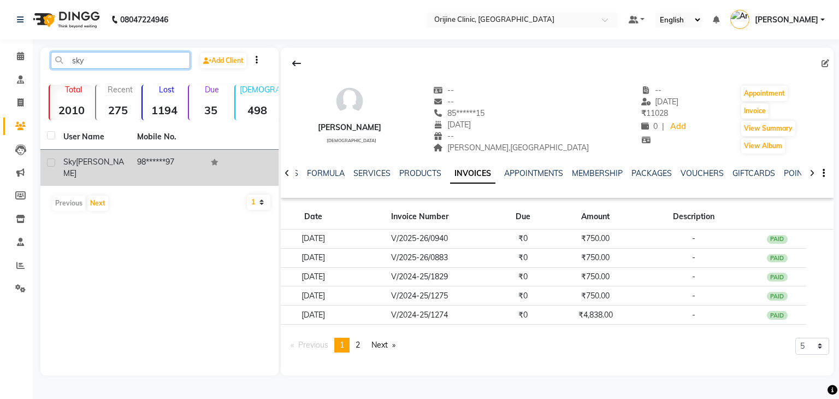
type input "sky"
click at [91, 160] on span "Thomas" at bounding box center [93, 167] width 61 height 21
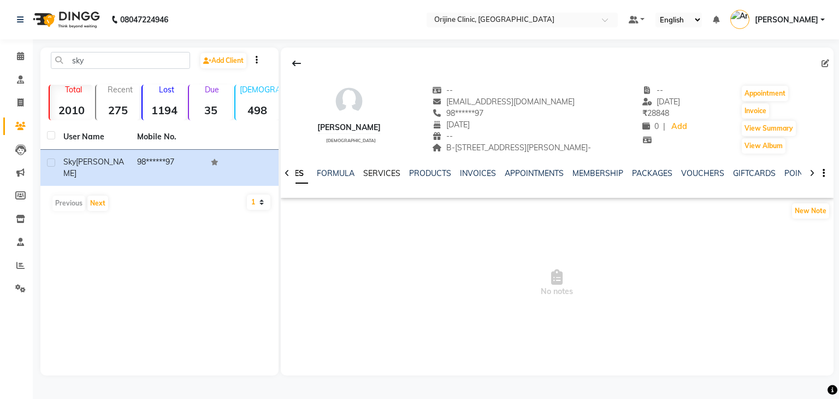
click at [381, 173] on link "SERVICES" at bounding box center [381, 173] width 37 height 10
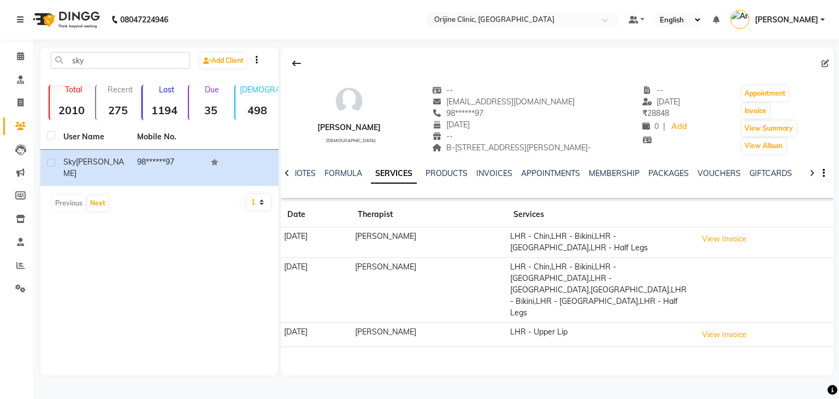
click at [657, 265] on td "LHR - Chin,LHR - Bikini,LHR - Upper Lip,LHR - Half Legs,LHR - Chin,LHR - Bikini…" at bounding box center [600, 289] width 187 height 65
click at [723, 239] on button "View Invoice" at bounding box center [724, 239] width 55 height 17
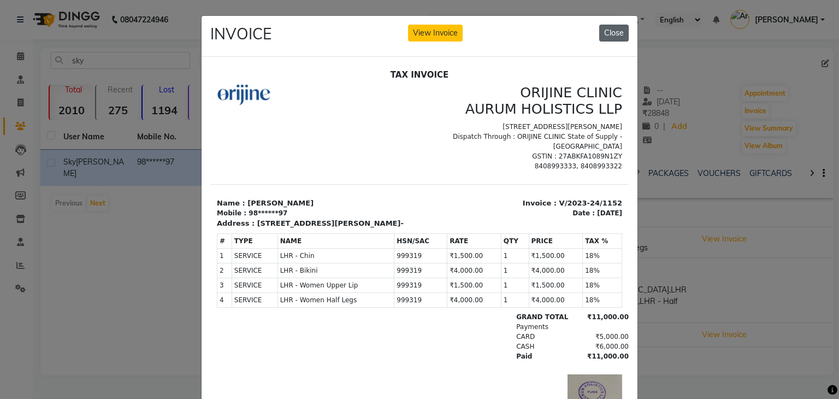
click at [606, 34] on button "Close" at bounding box center [613, 33] width 29 height 17
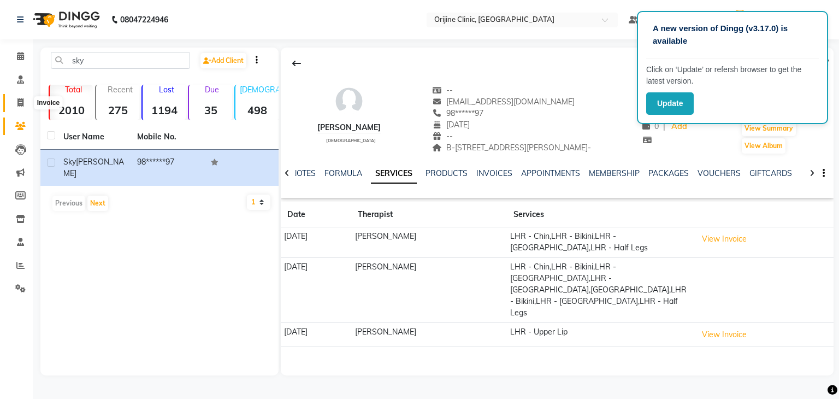
click at [21, 107] on span at bounding box center [20, 103] width 19 height 13
select select "702"
select select "service"
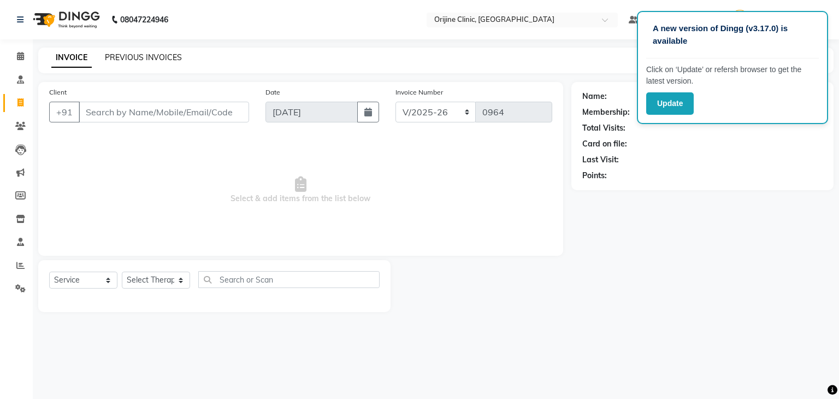
click at [128, 58] on link "PREVIOUS INVOICES" at bounding box center [143, 57] width 77 height 10
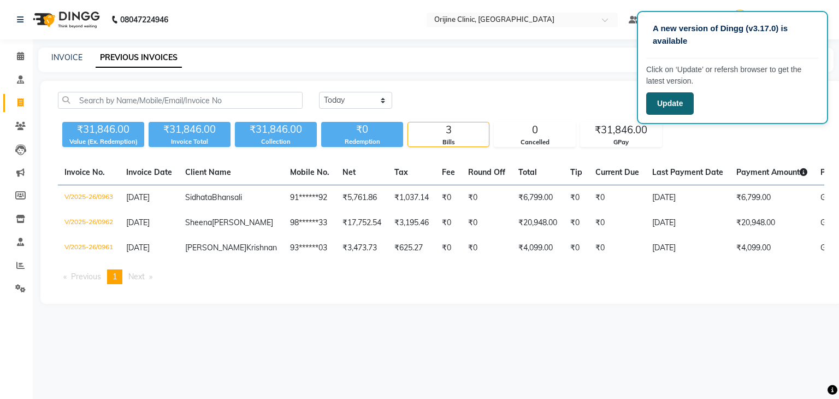
click at [672, 97] on button "Update" at bounding box center [670, 103] width 48 height 22
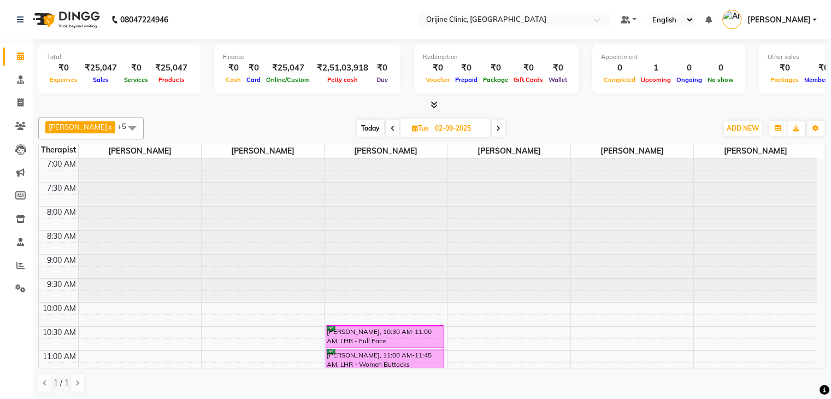
click at [817, 192] on div "7:00 AM 7:30 AM 8:00 AM 8:30 AM 9:00 AM 9:30 AM 10:00 AM 10:30 AM 11:00 AM 11:3…" at bounding box center [432, 262] width 786 height 209
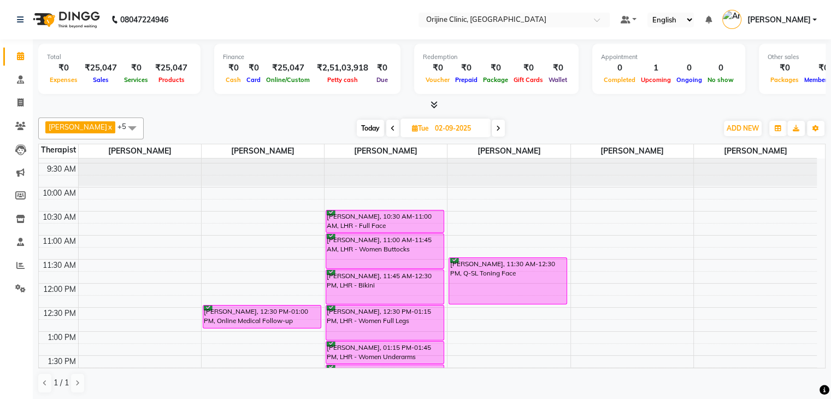
scroll to position [133, 0]
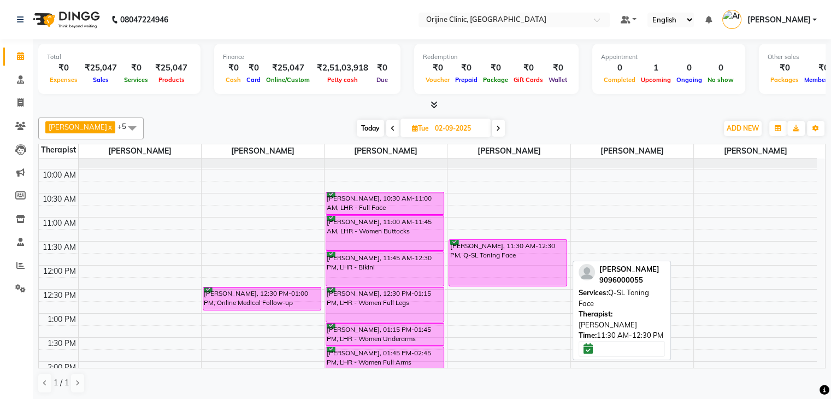
click at [510, 245] on div "Swatee Dholepatil, 11:30 AM-12:30 PM, Q-SL Toning Face" at bounding box center [507, 263] width 117 height 46
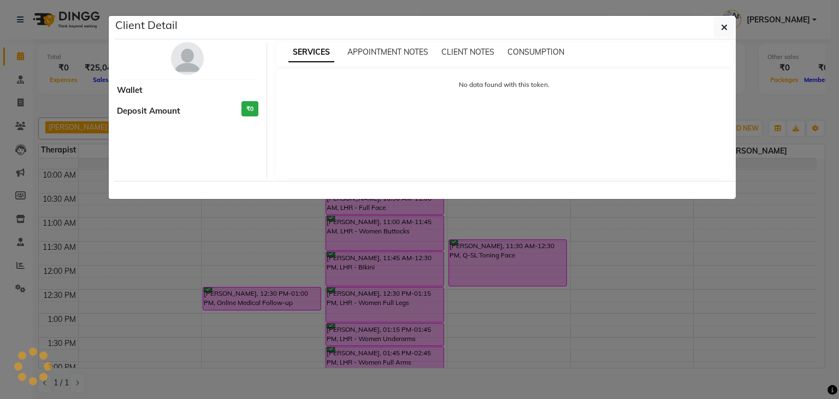
select select "6"
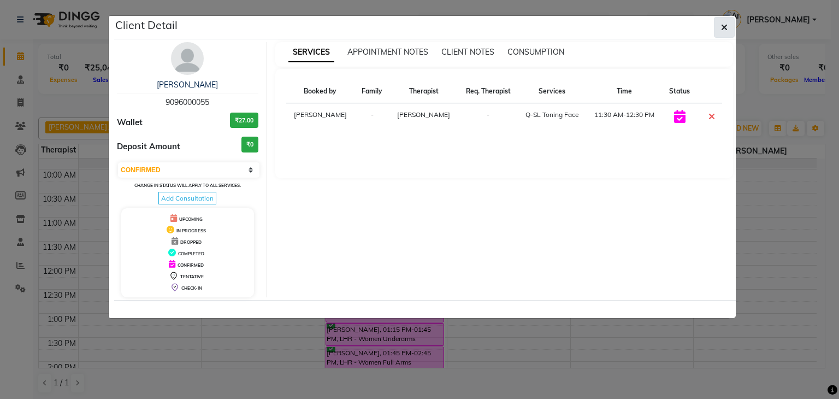
click at [725, 27] on icon "button" at bounding box center [724, 27] width 7 height 9
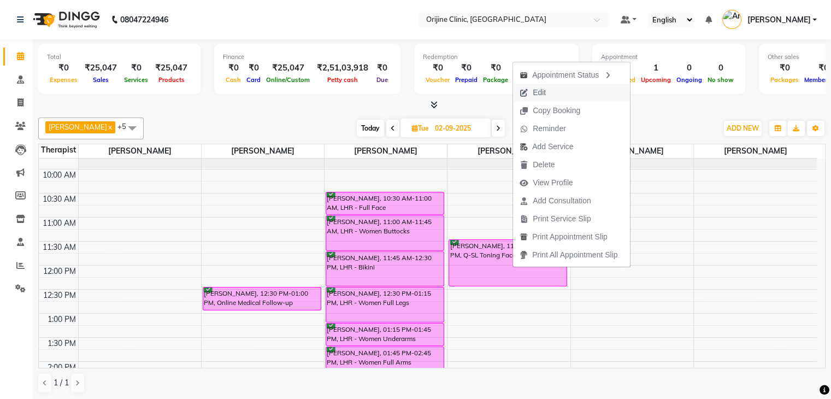
click at [569, 88] on button "Edit" at bounding box center [571, 93] width 117 height 18
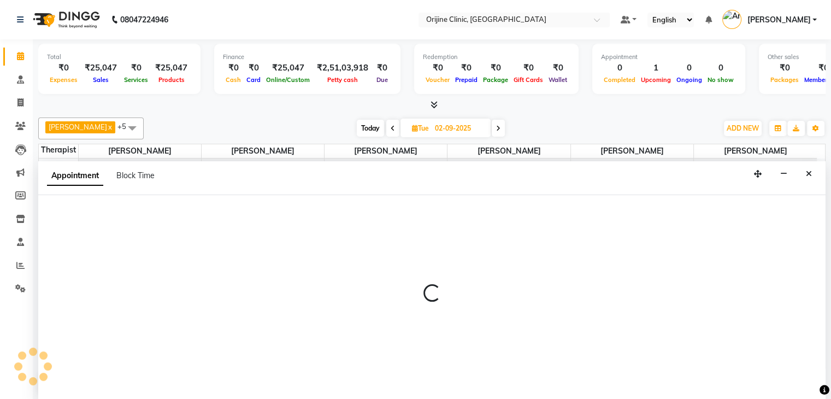
scroll to position [1, 0]
select select "10777"
select select "690"
select select "confirm booking"
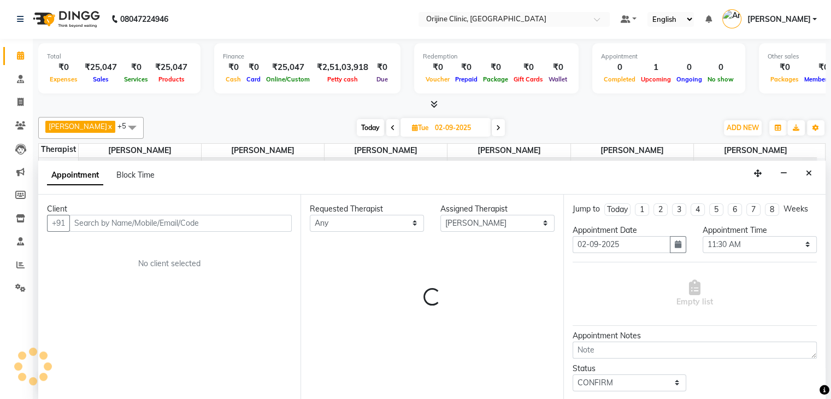
scroll to position [191, 0]
select select "1131"
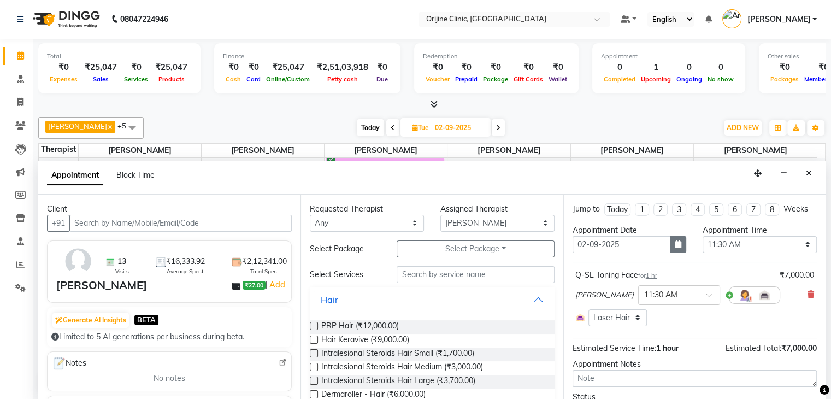
click at [675, 241] on icon "button" at bounding box center [678, 244] width 7 height 8
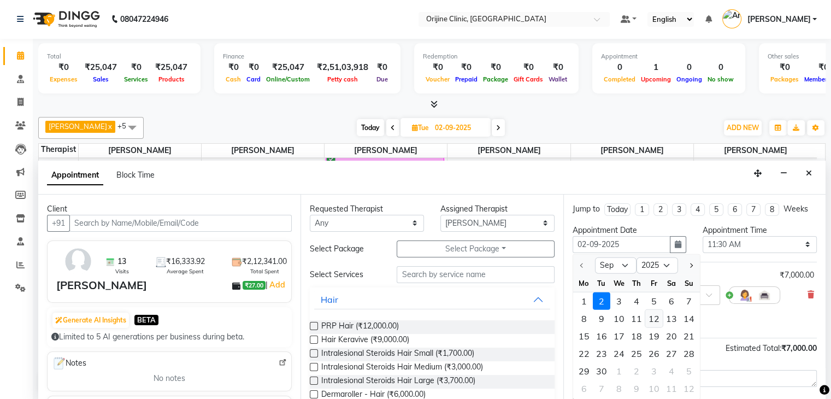
click at [656, 314] on div "12" at bounding box center [653, 318] width 17 height 17
type input "12-09-2025"
select select "690"
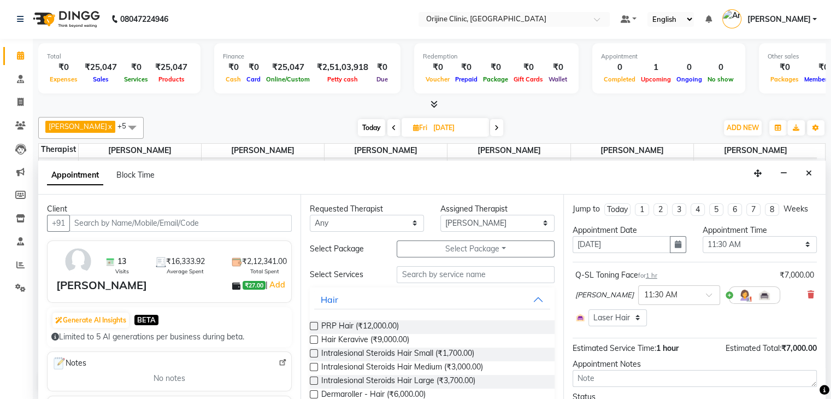
scroll to position [56, 0]
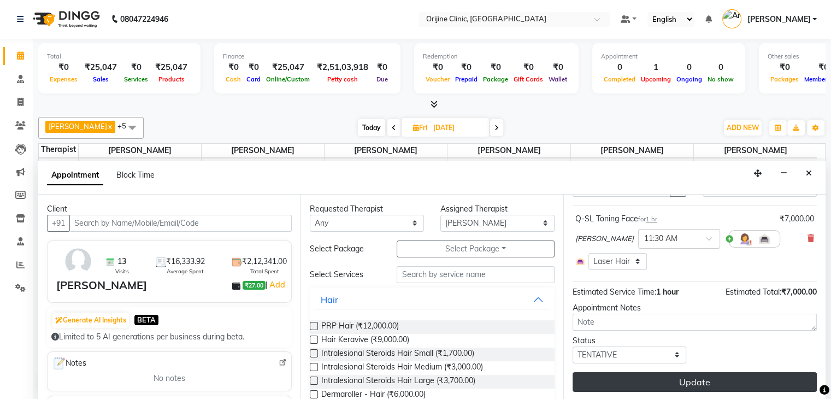
click at [705, 377] on button "Update" at bounding box center [694, 382] width 244 height 20
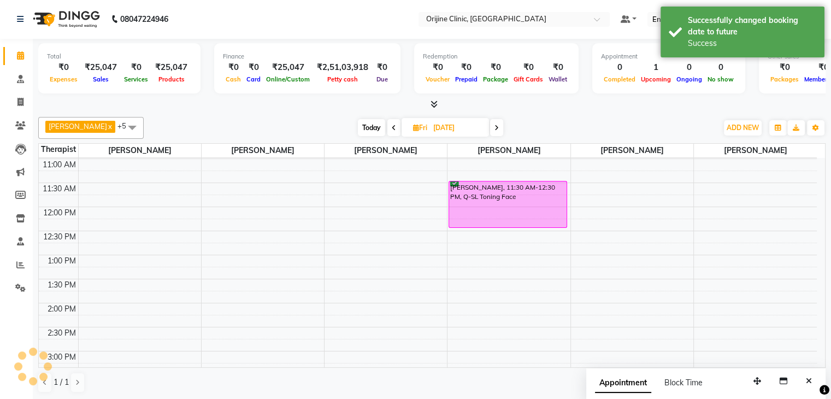
scroll to position [0, 0]
click at [808, 377] on icon "Close" at bounding box center [809, 381] width 6 height 8
click at [375, 127] on span "Today" at bounding box center [371, 128] width 27 height 17
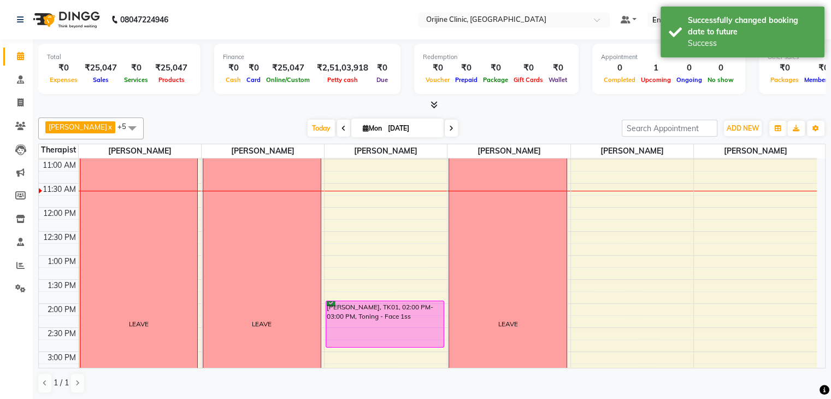
click at [454, 127] on span at bounding box center [451, 128] width 13 height 17
type input "02-09-2025"
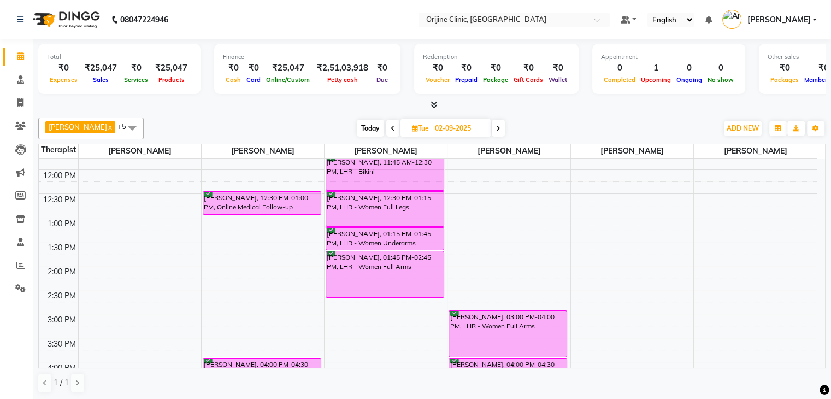
scroll to position [225, 0]
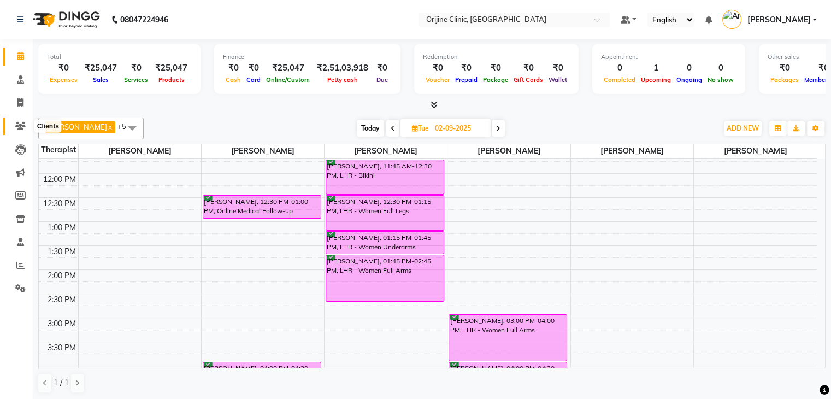
click at [20, 123] on icon at bounding box center [20, 126] width 10 height 8
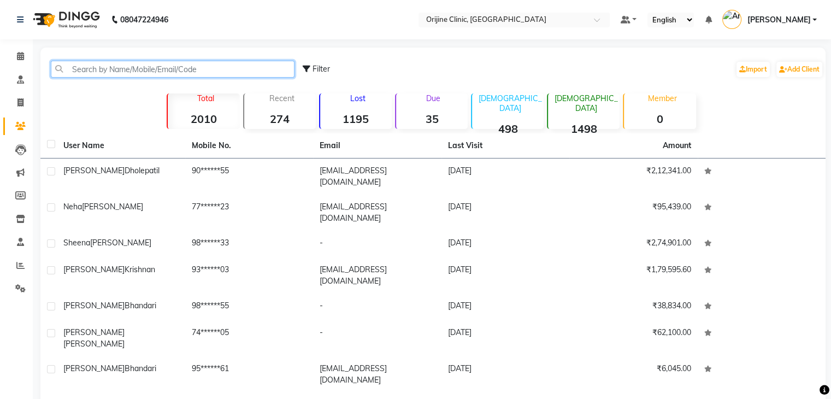
click at [101, 65] on input "text" at bounding box center [173, 69] width 244 height 17
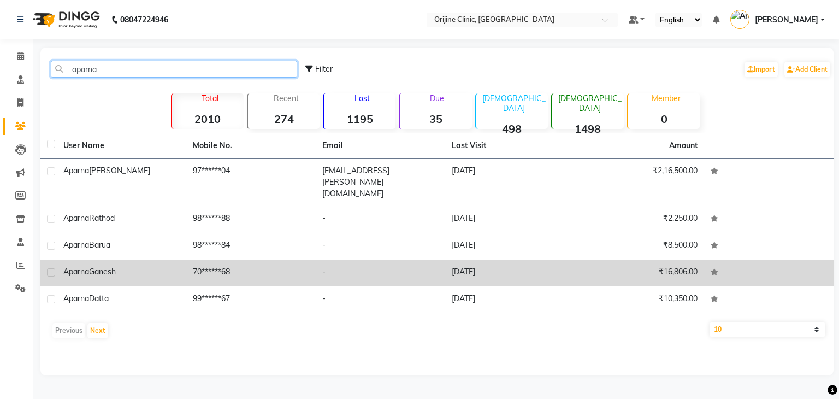
type input "aparna"
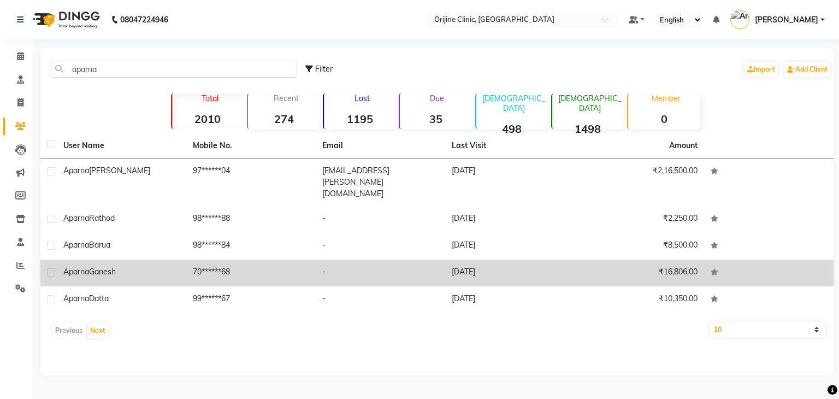
click at [186, 259] on td "70******68" at bounding box center [250, 272] width 129 height 27
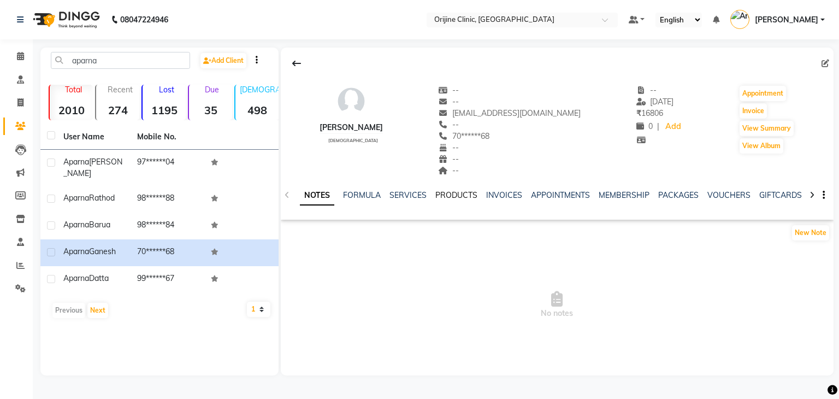
click at [468, 198] on link "PRODUCTS" at bounding box center [456, 195] width 42 height 10
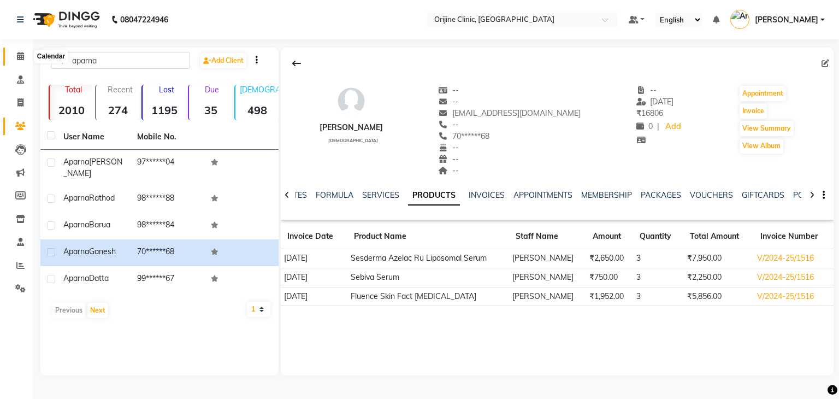
click at [20, 57] on icon at bounding box center [20, 56] width 7 height 8
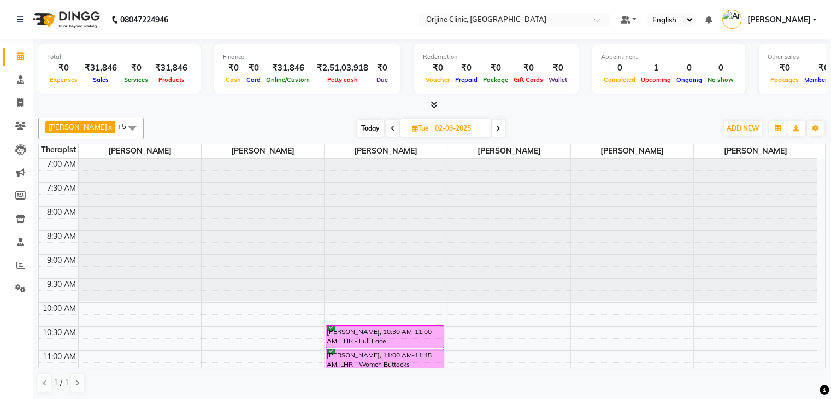
click at [413, 128] on icon at bounding box center [415, 128] width 6 height 7
select select "9"
select select "2025"
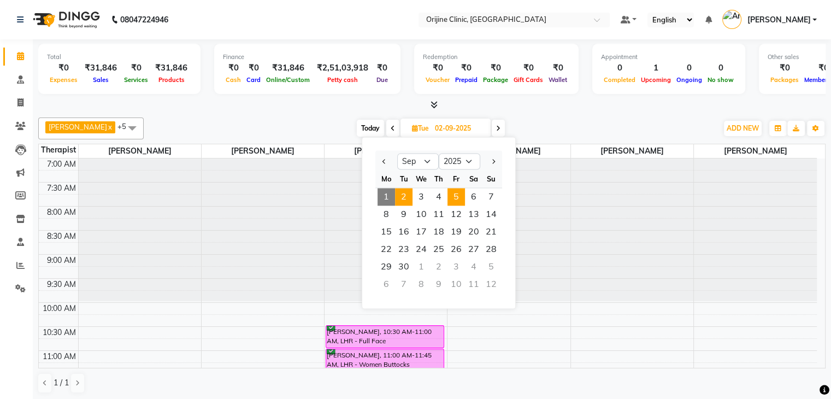
click at [457, 193] on span "5" at bounding box center [455, 196] width 17 height 17
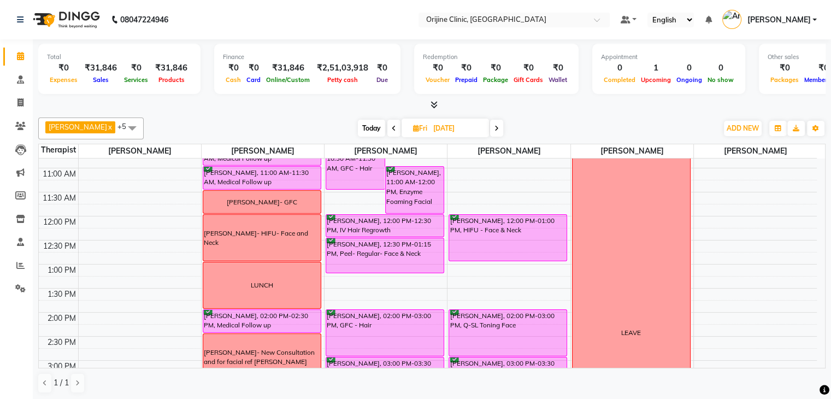
scroll to position [187, 0]
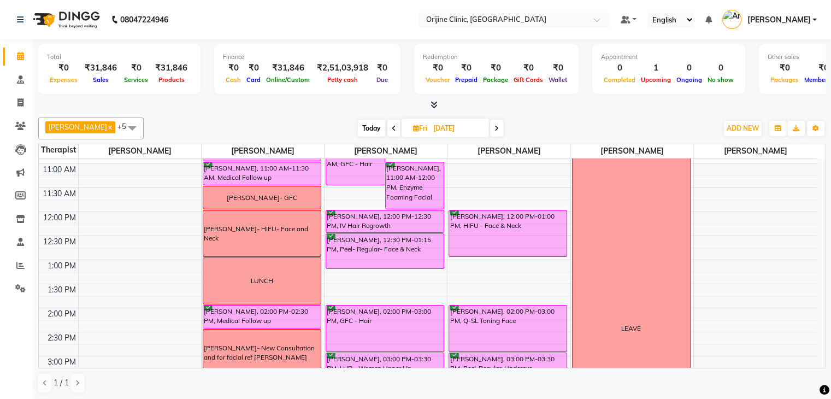
click at [367, 120] on span "Today" at bounding box center [371, 128] width 27 height 17
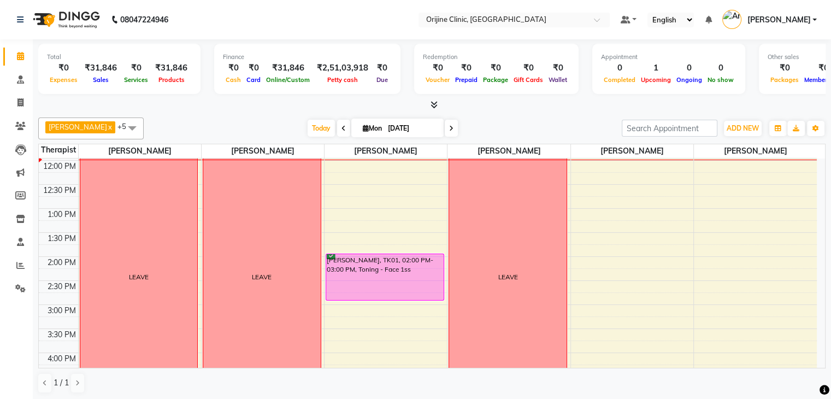
click at [453, 127] on span at bounding box center [451, 128] width 13 height 17
type input "02-09-2025"
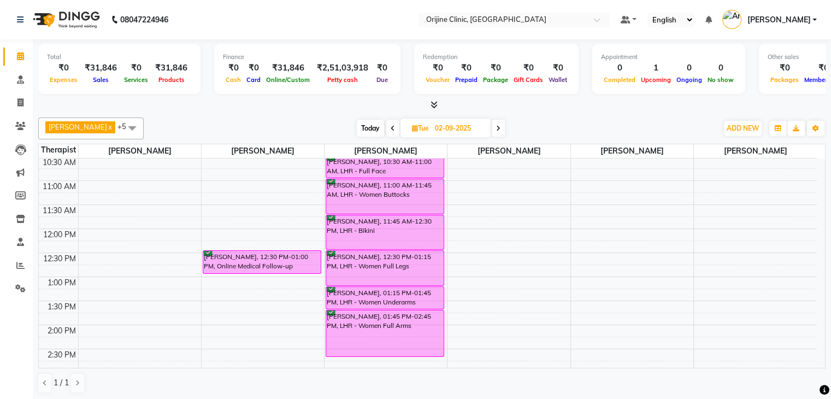
scroll to position [168, 0]
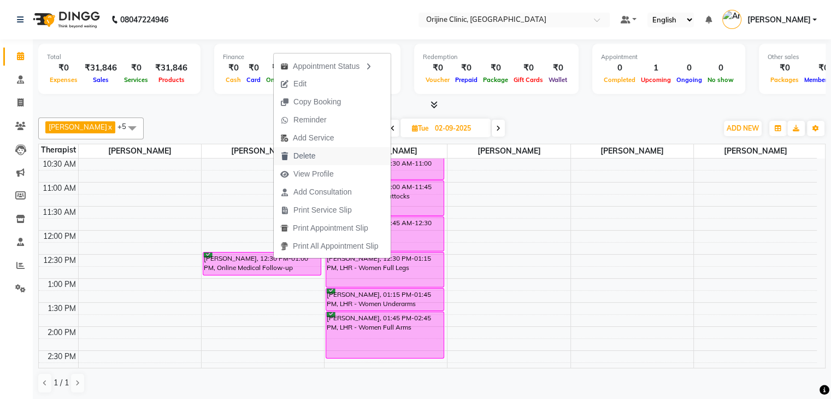
click at [309, 154] on span "Delete" at bounding box center [304, 155] width 22 height 11
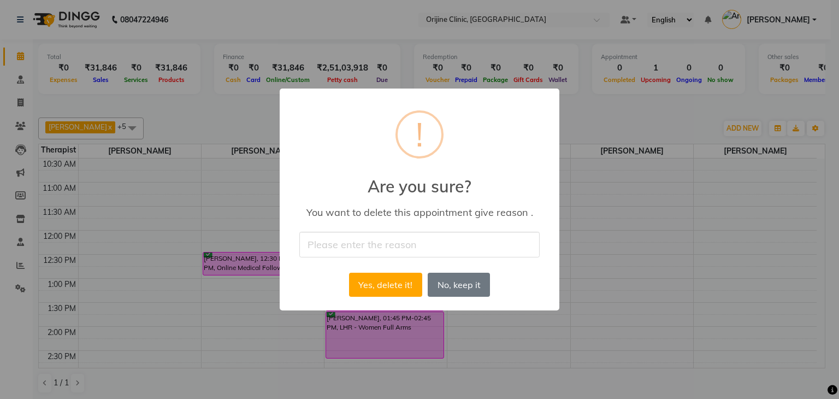
click at [355, 244] on input "text" at bounding box center [419, 245] width 240 height 26
type input "Cancelled"
click at [391, 288] on button "Yes, delete it!" at bounding box center [385, 285] width 73 height 24
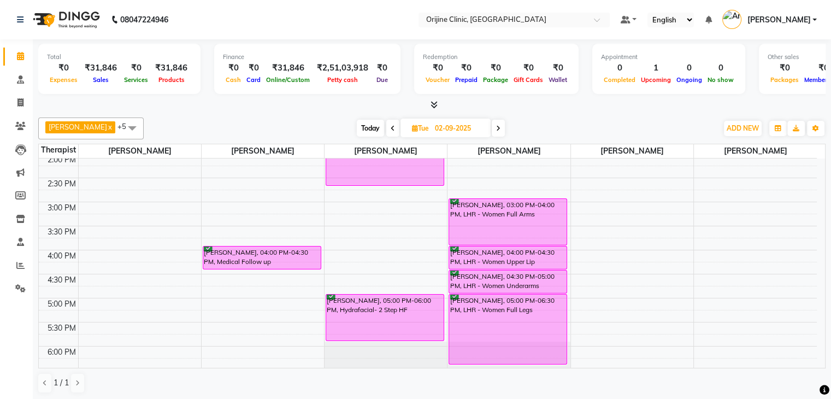
scroll to position [350, 0]
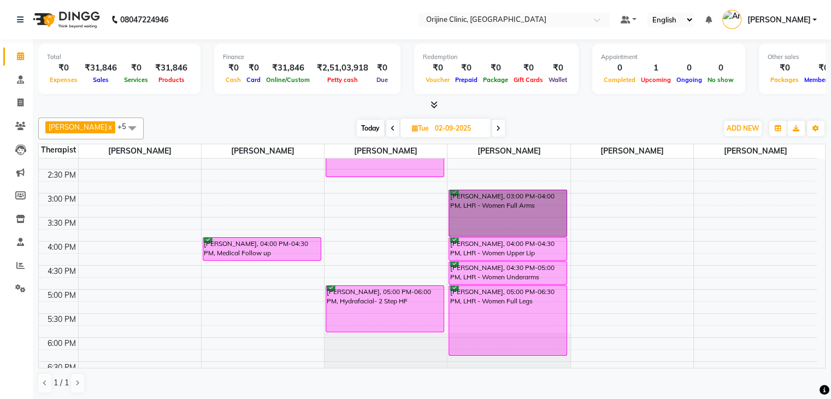
drag, startPoint x: 826, startPoint y: 335, endPoint x: 529, endPoint y: 220, distance: 318.7
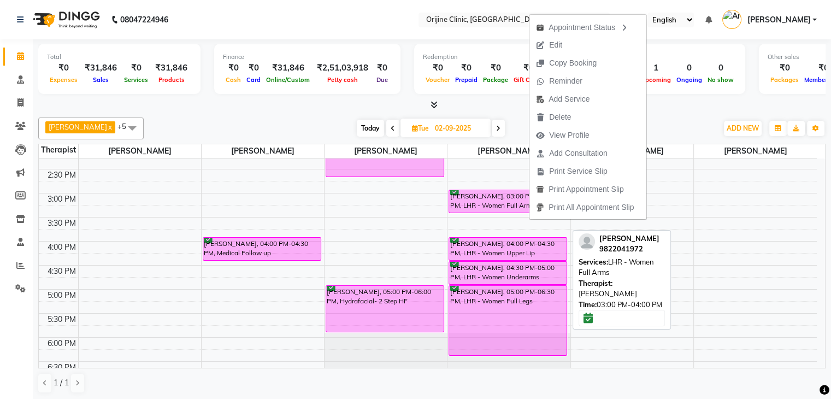
drag, startPoint x: 468, startPoint y: 234, endPoint x: 468, endPoint y: 210, distance: 24.0
click at [468, 210] on div "Avantika Kalmadi, 03:00 PM-04:00 PM, LHR - Women Full Arms Avantika Kalmadi, 04…" at bounding box center [508, 121] width 122 height 624
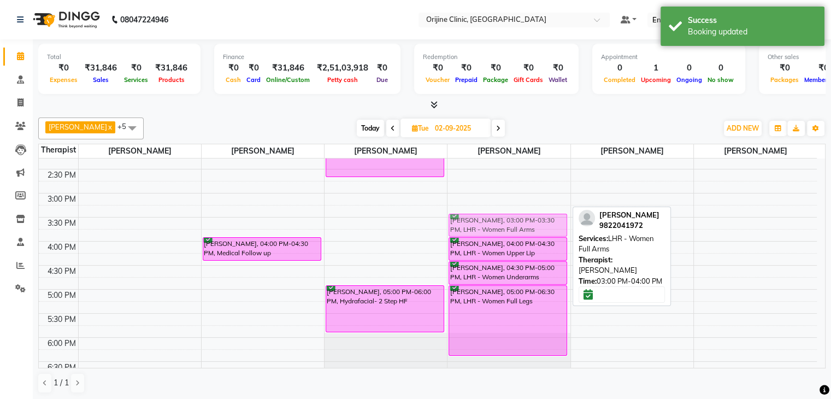
drag, startPoint x: 494, startPoint y: 194, endPoint x: 493, endPoint y: 221, distance: 26.8
click at [493, 221] on div "Avantika Kalmadi, 03:00 PM-03:30 PM, LHR - Women Full Arms Avantika Kalmadi, 04…" at bounding box center [508, 121] width 122 height 624
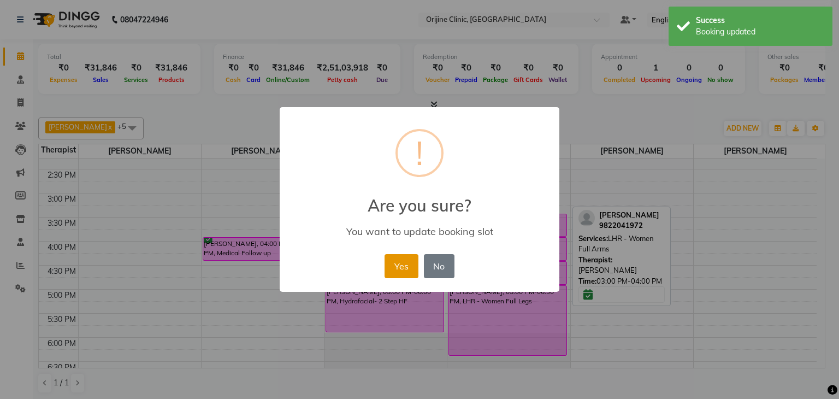
click at [401, 264] on button "Yes" at bounding box center [401, 266] width 33 height 24
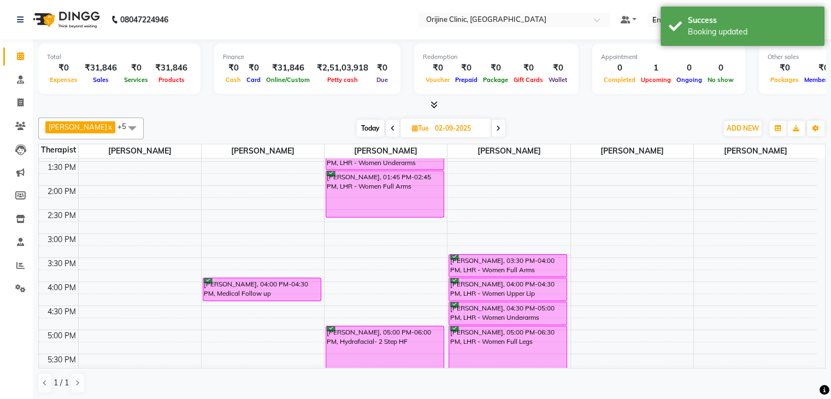
scroll to position [409, 0]
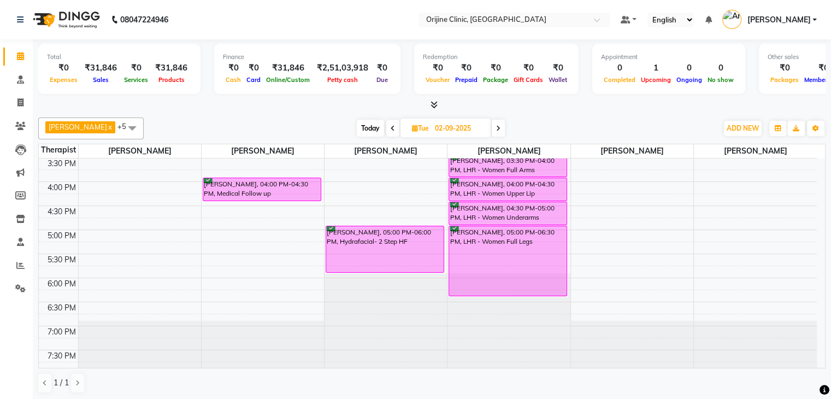
click at [411, 121] on span "Tue 02-09-2025" at bounding box center [445, 128] width 90 height 19
click at [416, 126] on icon at bounding box center [415, 128] width 6 height 7
select select "9"
select select "2025"
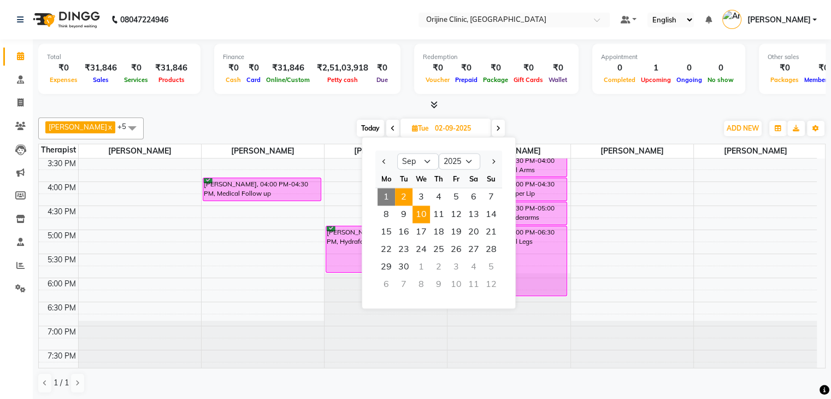
click at [420, 219] on span "10" at bounding box center [420, 213] width 17 height 17
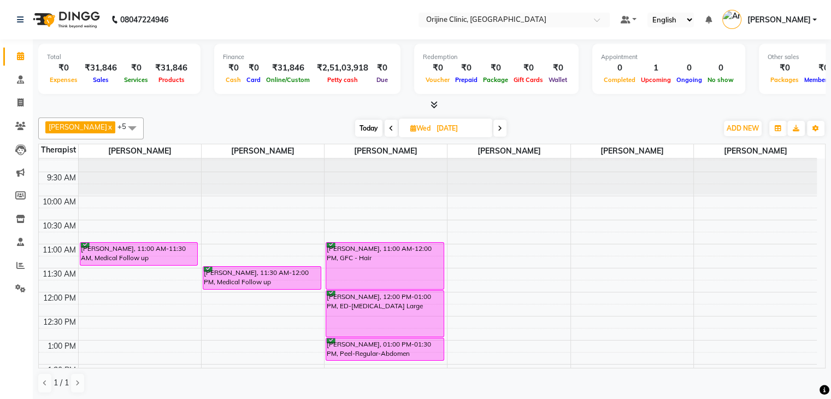
scroll to position [55, 0]
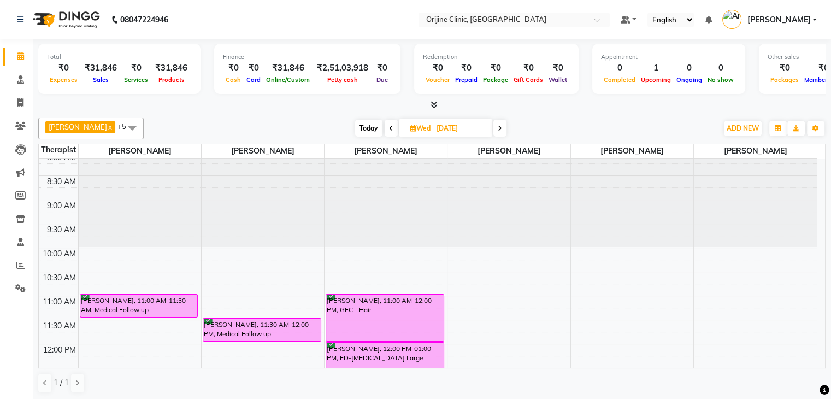
click at [363, 122] on span "Today" at bounding box center [368, 128] width 27 height 17
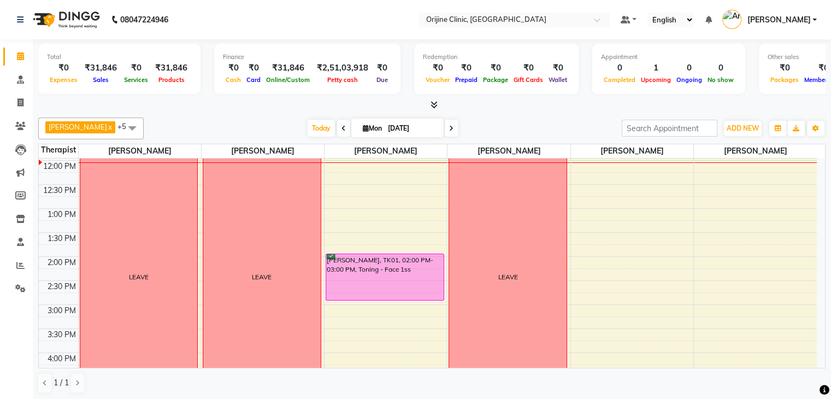
click at [450, 125] on icon at bounding box center [451, 128] width 4 height 7
type input "02-09-2025"
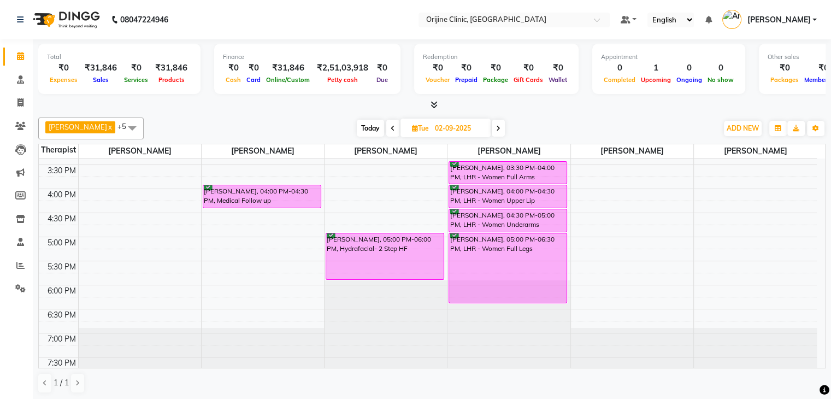
scroll to position [404, 0]
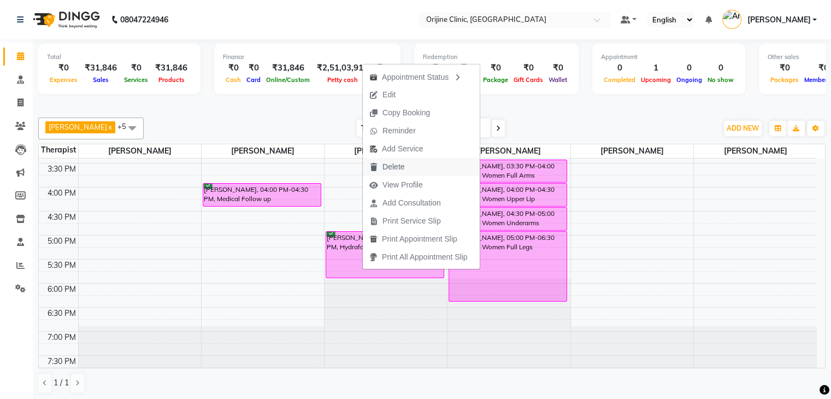
click at [406, 166] on span "Delete" at bounding box center [387, 167] width 48 height 18
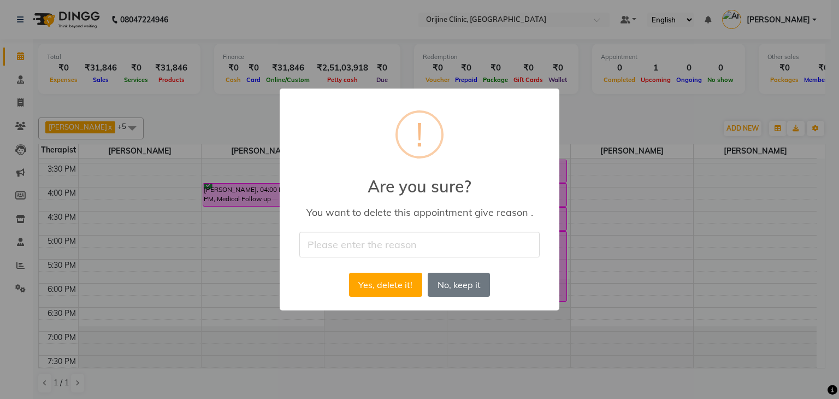
click at [373, 250] on input "text" at bounding box center [419, 245] width 240 height 26
type input "Cancelled"
click at [380, 283] on button "Yes, delete it!" at bounding box center [385, 285] width 73 height 24
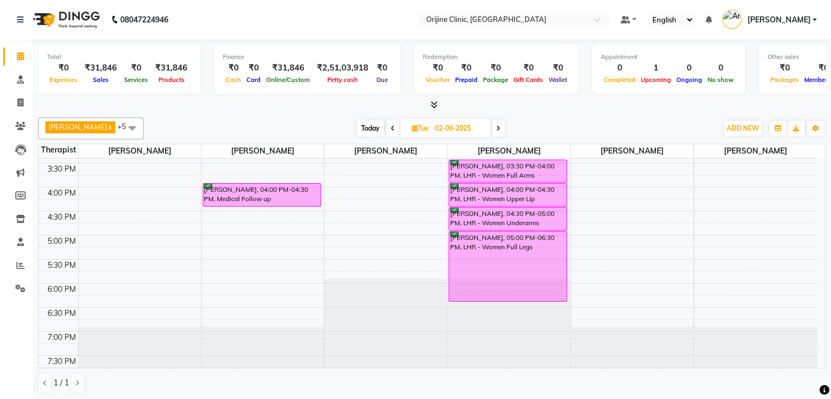
click at [410, 128] on span "Tue" at bounding box center [420, 128] width 22 height 8
select select "9"
select select "2025"
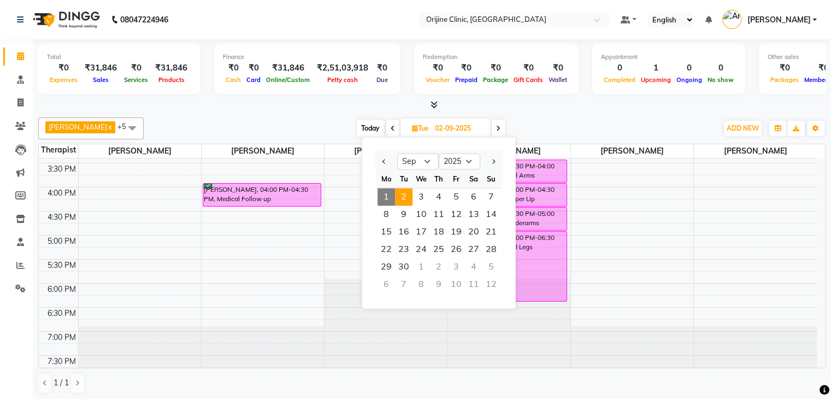
click at [378, 164] on div at bounding box center [386, 160] width 22 height 17
click at [385, 163] on span "Previous month" at bounding box center [384, 161] width 4 height 4
select select "8"
click at [438, 250] on span "21" at bounding box center [438, 248] width 17 height 17
type input "21-08-2025"
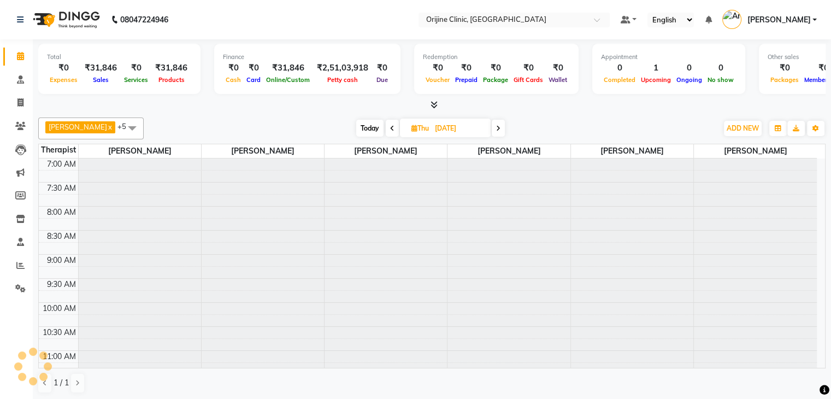
scroll to position [238, 0]
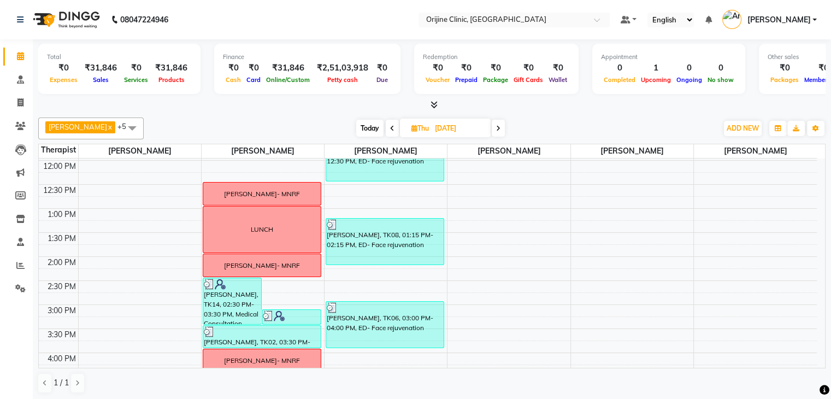
click at [412, 129] on icon at bounding box center [414, 128] width 6 height 7
select select "8"
select select "2025"
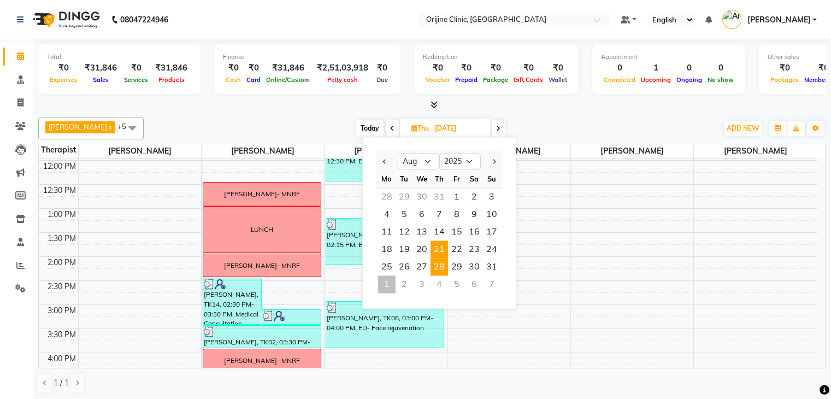
click at [432, 269] on span "28" at bounding box center [438, 266] width 17 height 17
type input "28-08-2025"
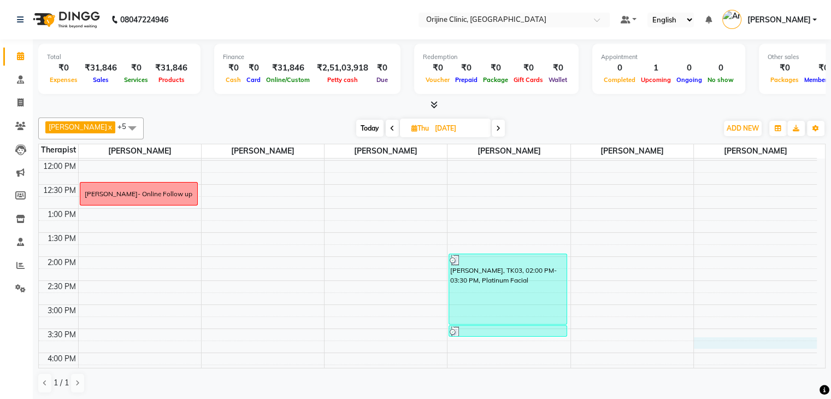
click at [816, 341] on div "7:00 AM 7:30 AM 8:00 AM 8:30 AM 9:00 AM 9:30 AM 10:00 AM 10:30 AM 11:00 AM 11:3…" at bounding box center [428, 232] width 778 height 624
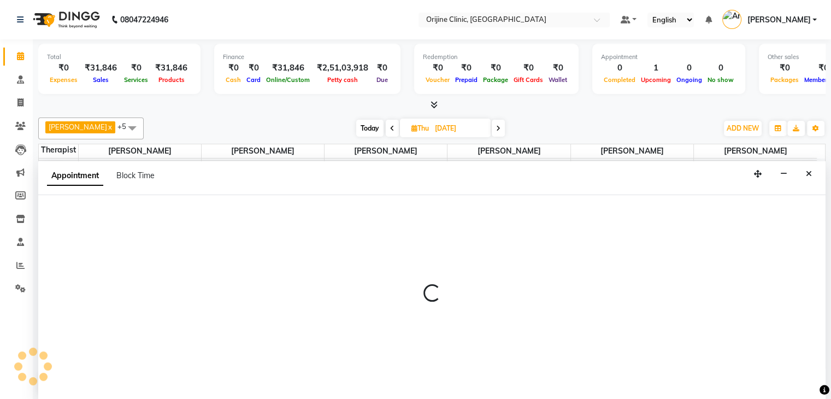
scroll to position [1, 0]
select select "37130"
select select "945"
select select "tentative"
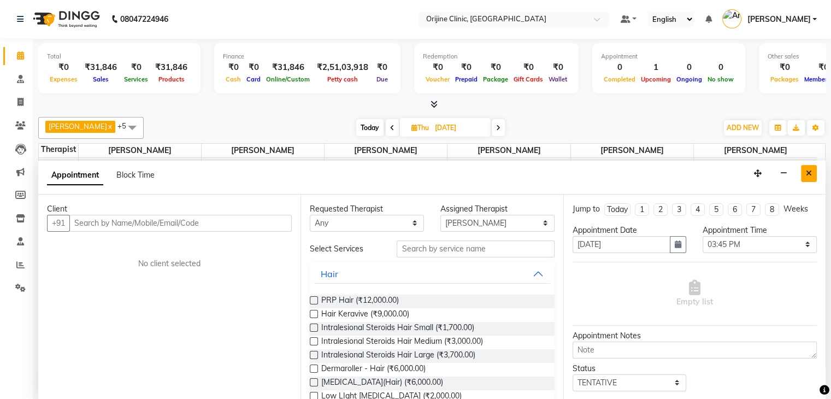
click at [811, 176] on button "Close" at bounding box center [809, 173] width 16 height 17
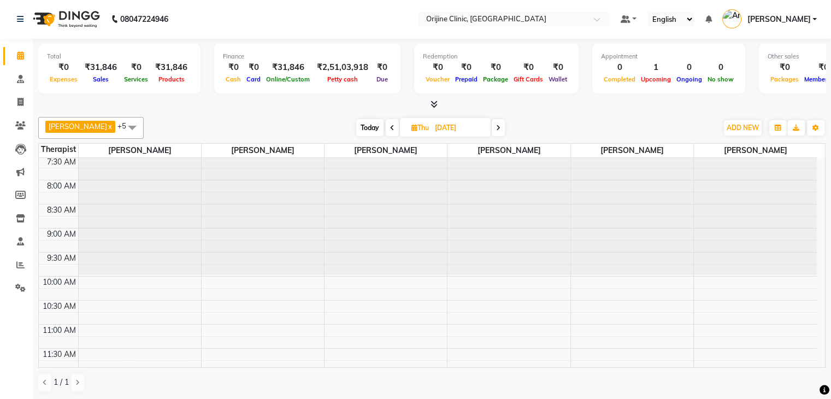
scroll to position [0, 0]
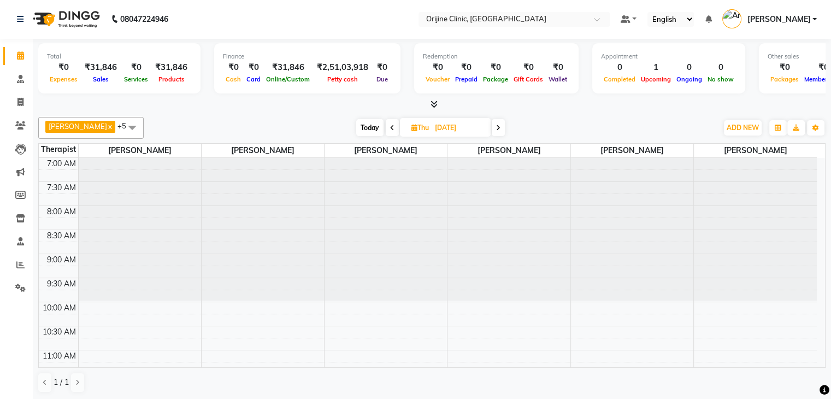
click at [414, 128] on icon at bounding box center [414, 127] width 6 height 7
select select "8"
select select "2025"
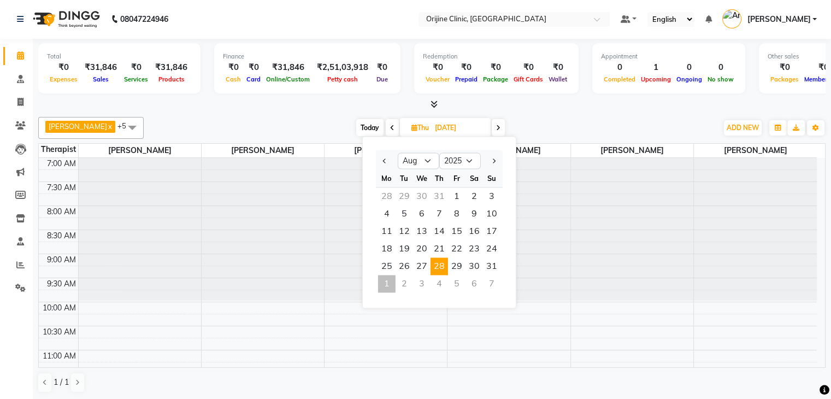
click at [415, 128] on icon at bounding box center [414, 127] width 6 height 7
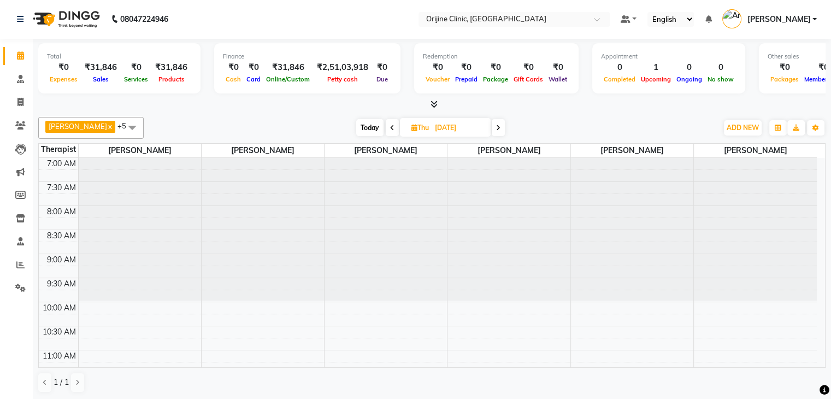
click at [369, 128] on span "Today" at bounding box center [369, 127] width 27 height 17
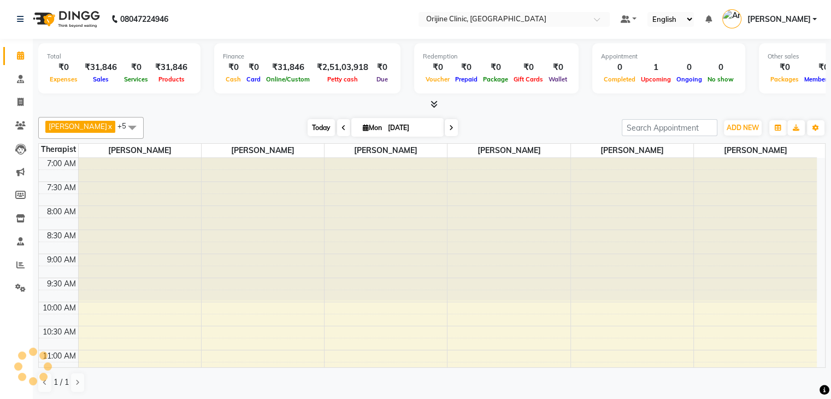
scroll to position [238, 0]
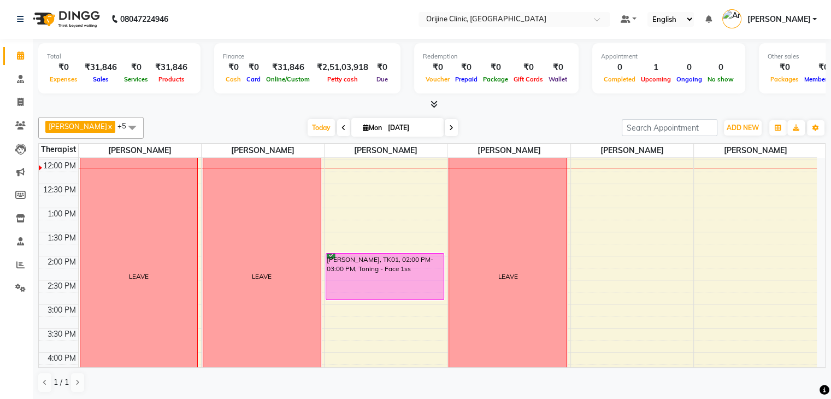
click at [449, 127] on icon at bounding box center [451, 128] width 4 height 7
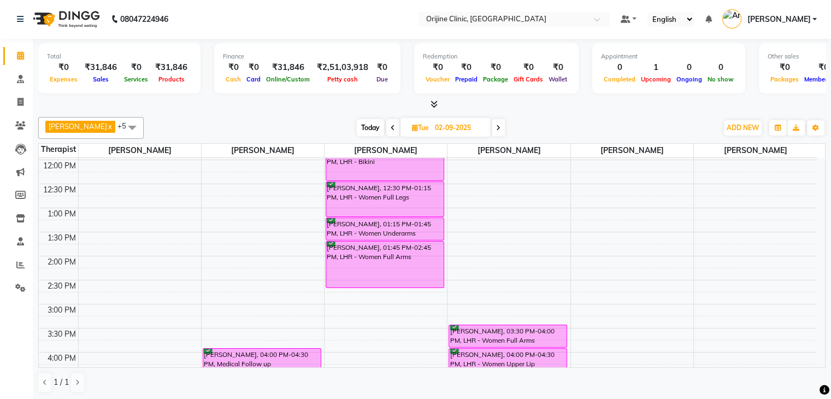
click at [500, 126] on icon at bounding box center [498, 128] width 4 height 7
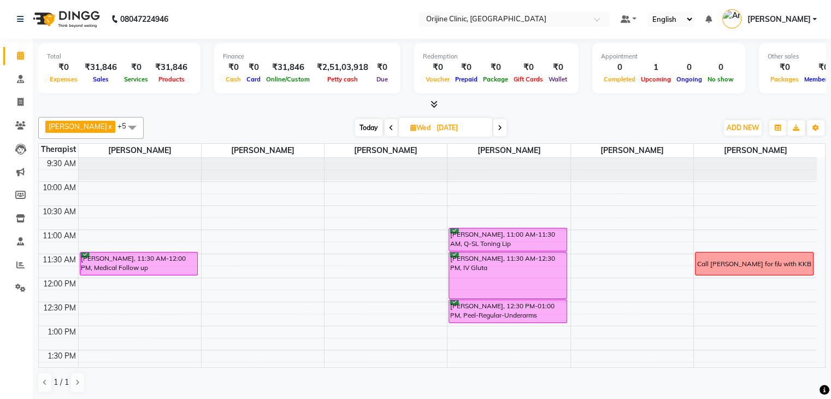
scroll to position [107, 0]
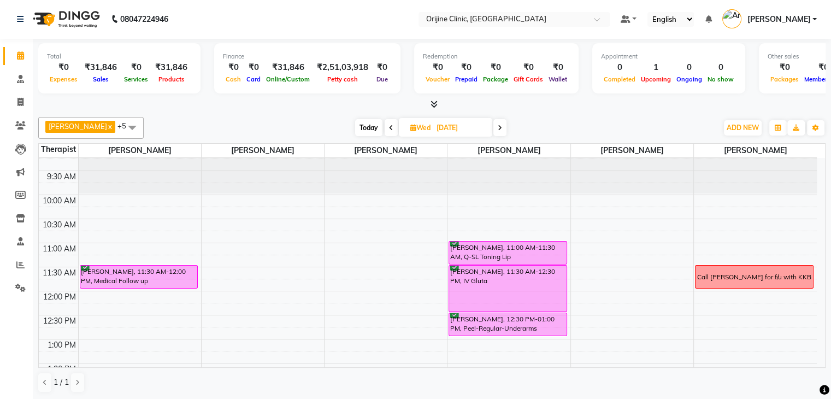
click at [502, 127] on icon at bounding box center [500, 128] width 4 height 7
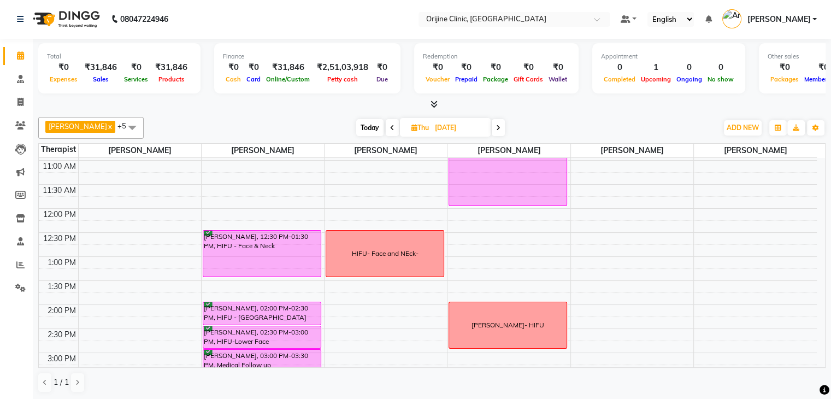
scroll to position [177, 0]
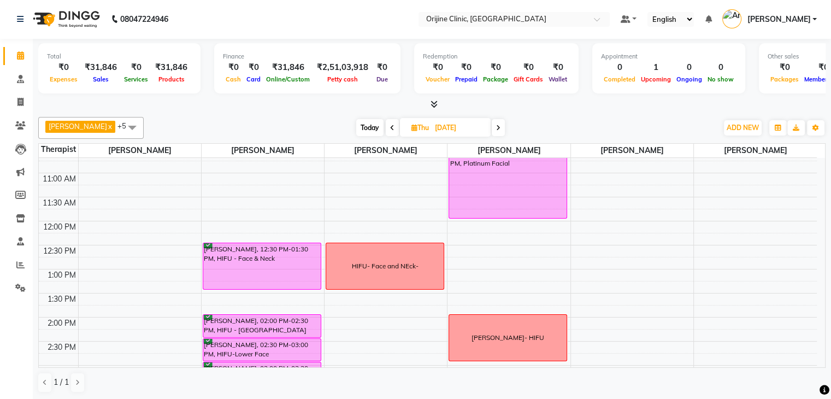
click at [499, 127] on icon at bounding box center [498, 128] width 4 height 7
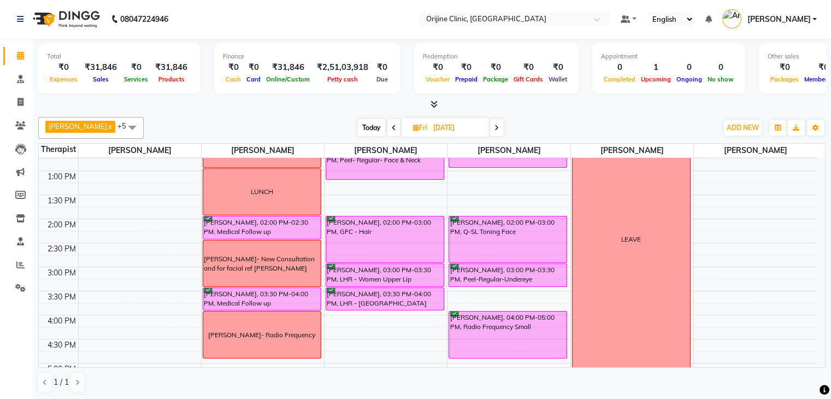
scroll to position [274, 0]
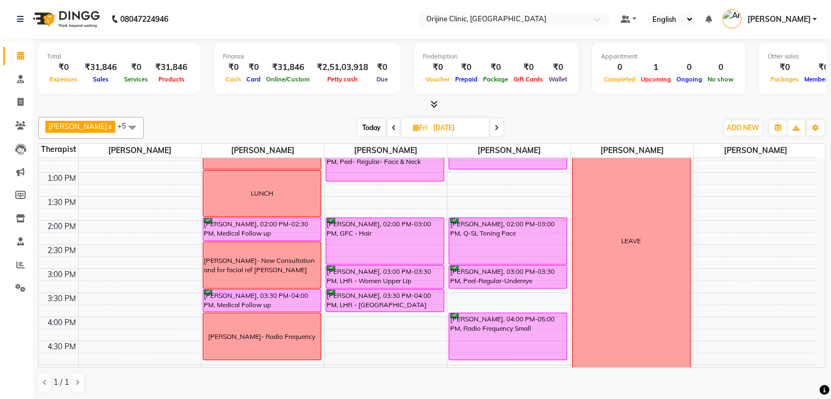
click at [498, 121] on span at bounding box center [496, 127] width 13 height 17
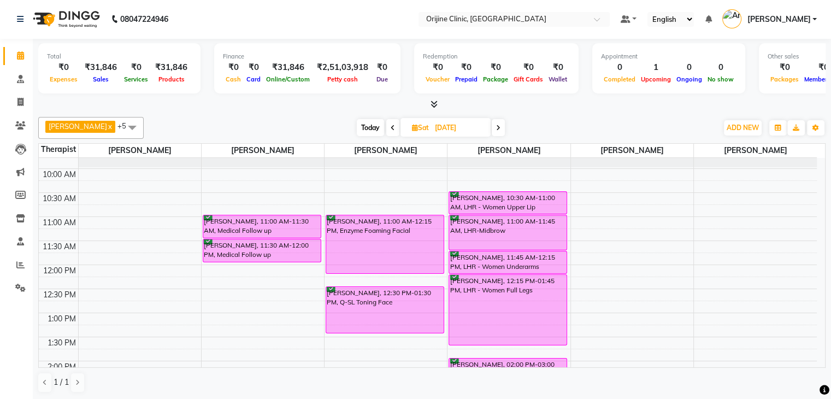
scroll to position [132, 0]
click at [368, 128] on span "Today" at bounding box center [370, 127] width 27 height 17
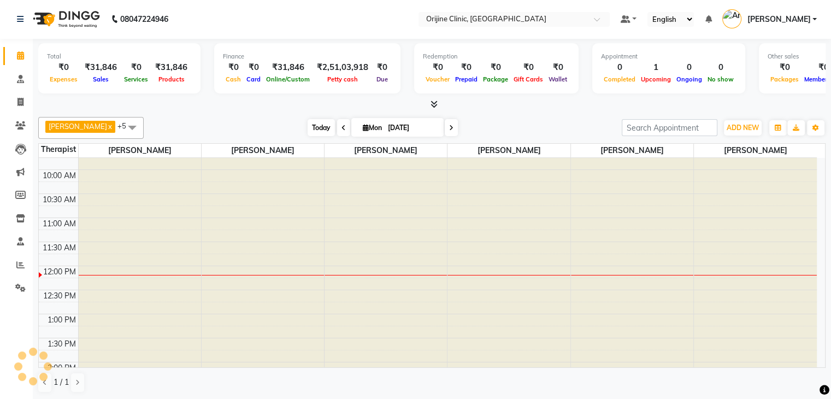
scroll to position [238, 0]
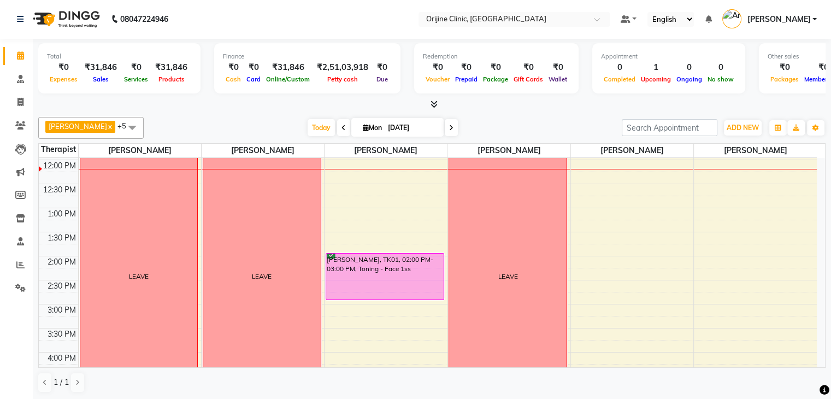
click at [452, 125] on icon at bounding box center [451, 128] width 4 height 7
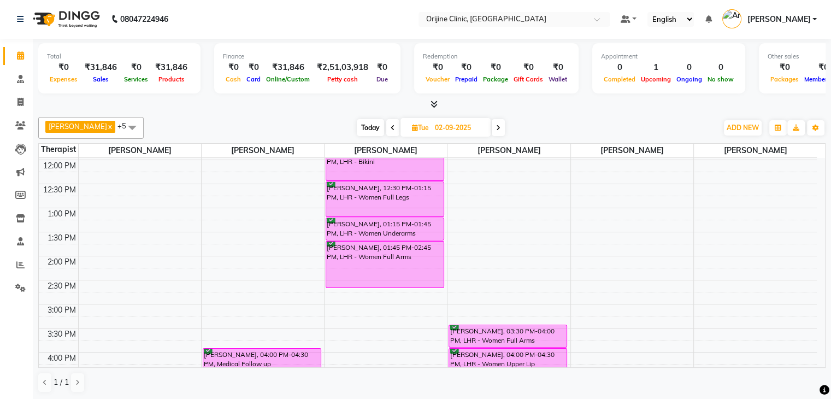
click at [498, 127] on icon at bounding box center [498, 128] width 4 height 7
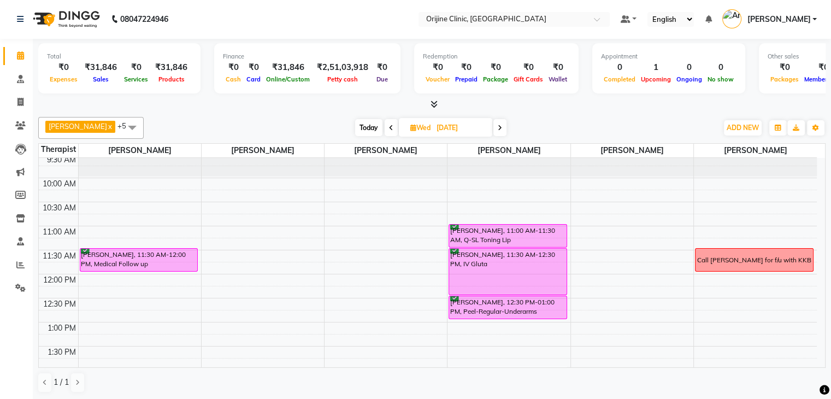
scroll to position [114, 0]
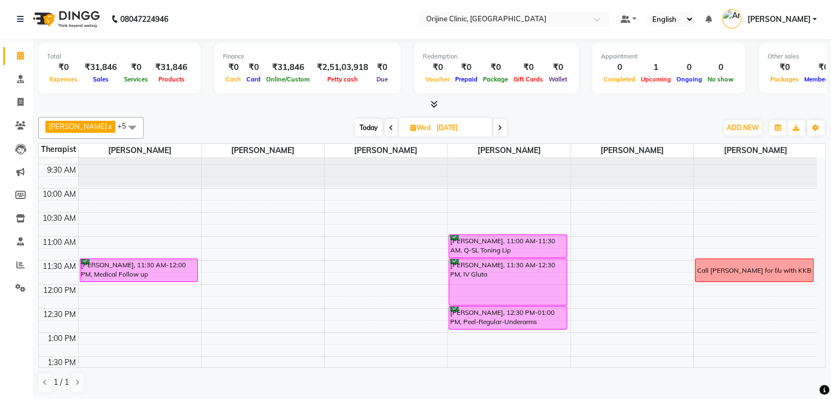
click at [367, 129] on span "Today" at bounding box center [368, 127] width 27 height 17
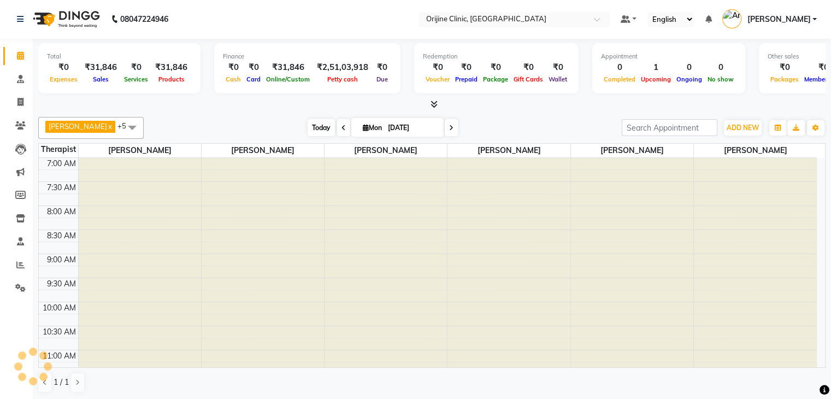
scroll to position [238, 0]
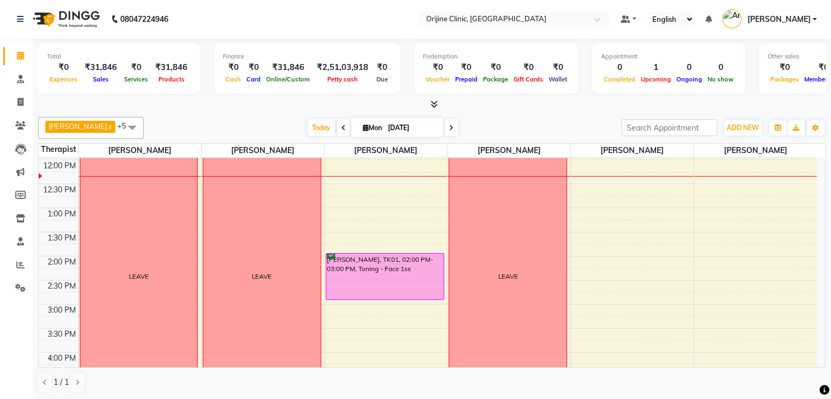
click at [449, 126] on icon at bounding box center [451, 128] width 4 height 7
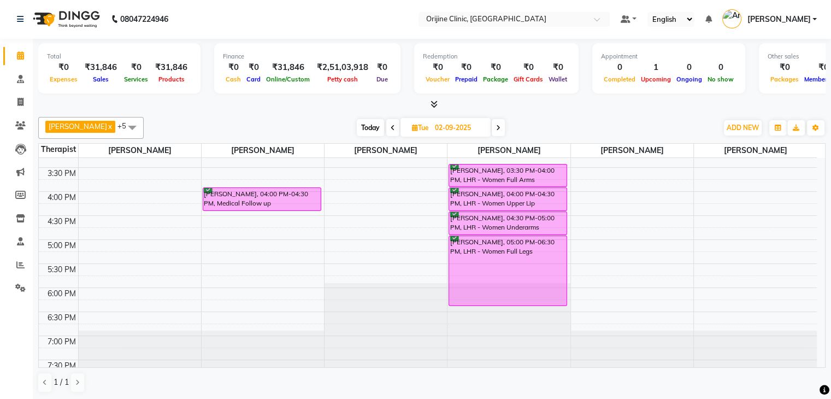
scroll to position [409, 0]
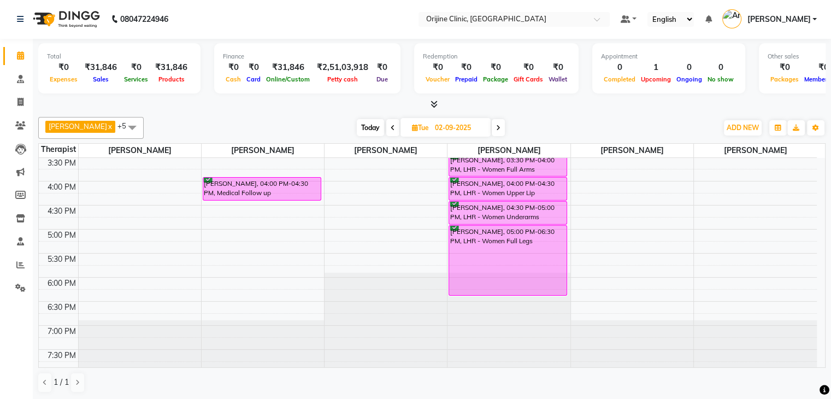
drag, startPoint x: 819, startPoint y: 333, endPoint x: 827, endPoint y: 258, distance: 75.2
click at [827, 258] on div "Total ₹0 Expenses ₹31,846 Sales ₹0 Services ₹31,846 Products Finance ₹0 Cash ₹0…" at bounding box center [432, 219] width 798 height 361
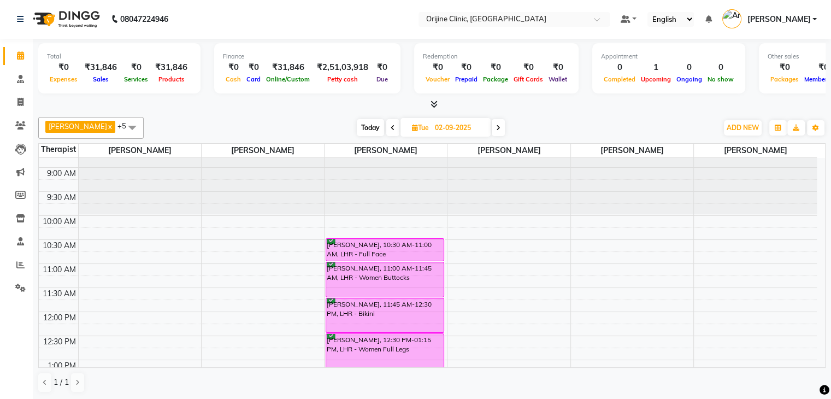
scroll to position [81, 0]
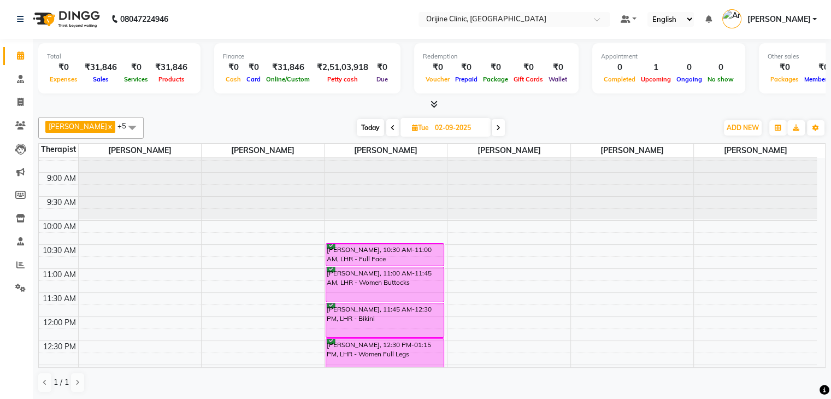
click at [499, 125] on icon at bounding box center [498, 128] width 4 height 7
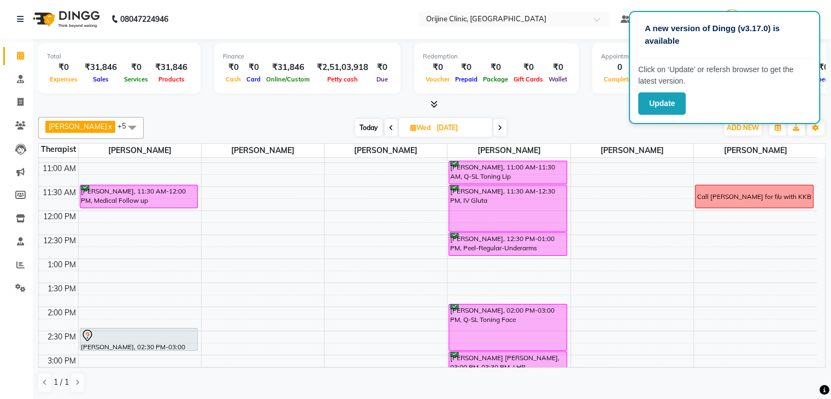
scroll to position [209, 0]
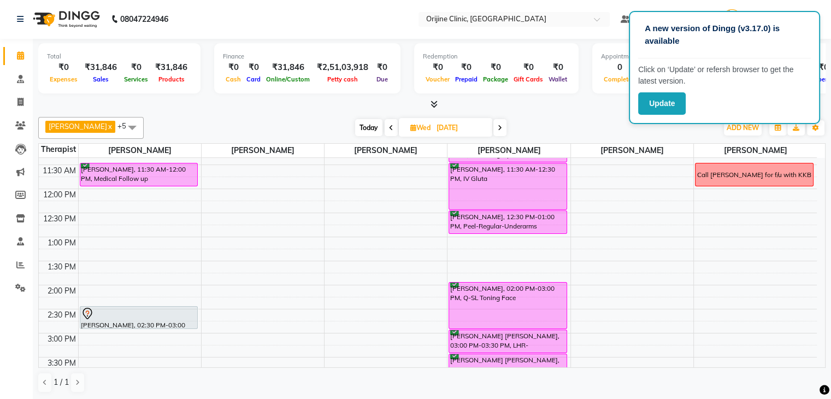
click at [498, 129] on span at bounding box center [499, 127] width 13 height 17
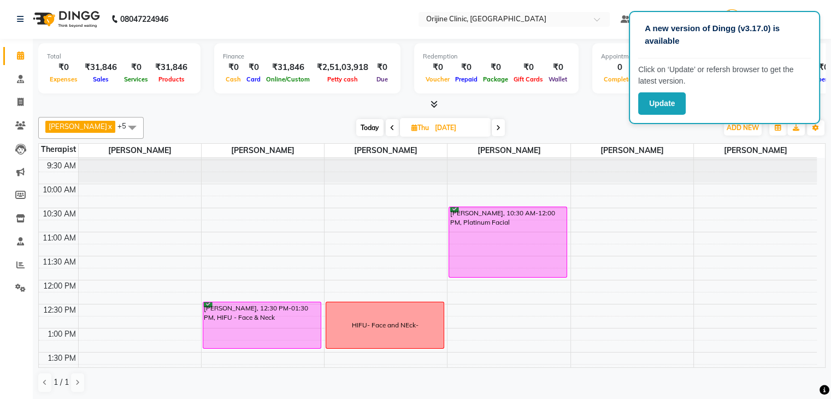
scroll to position [114, 0]
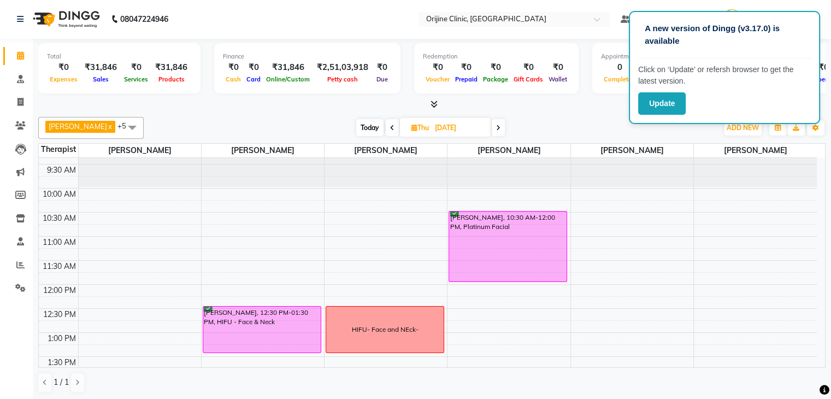
click at [392, 127] on icon at bounding box center [392, 128] width 4 height 7
type input "03-09-2025"
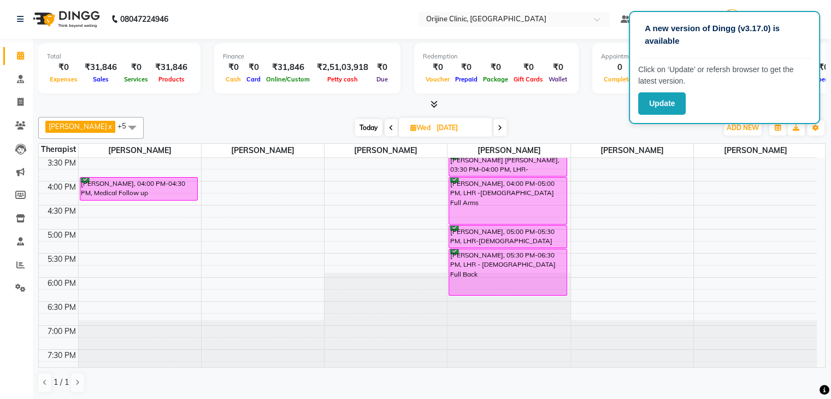
scroll to position [226, 0]
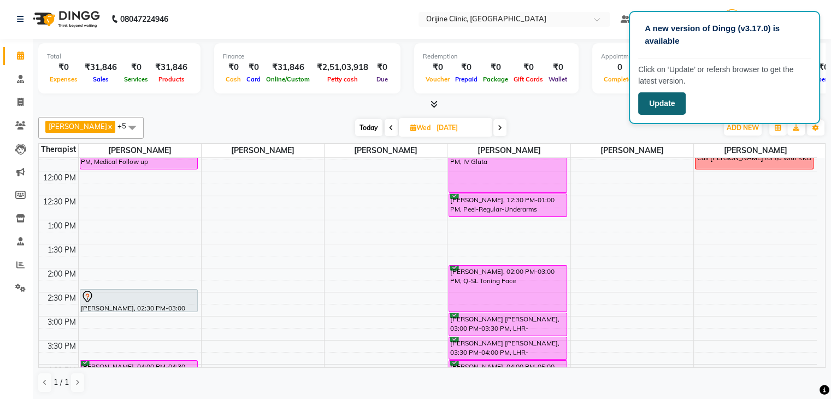
click at [664, 107] on button "Update" at bounding box center [662, 103] width 48 height 22
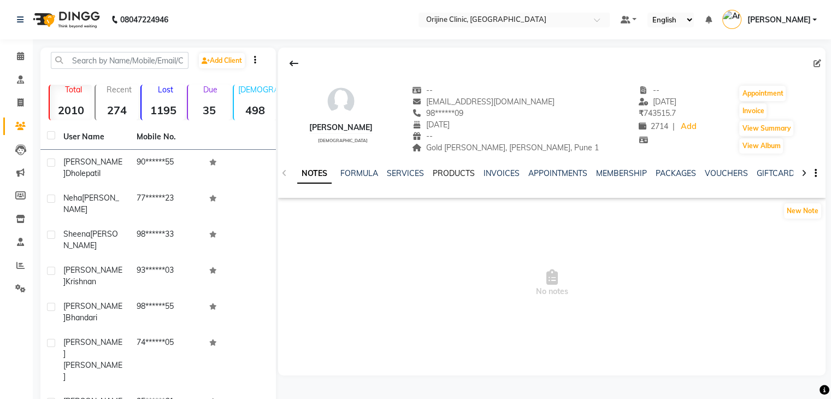
click at [459, 175] on link "PRODUCTS" at bounding box center [454, 173] width 42 height 10
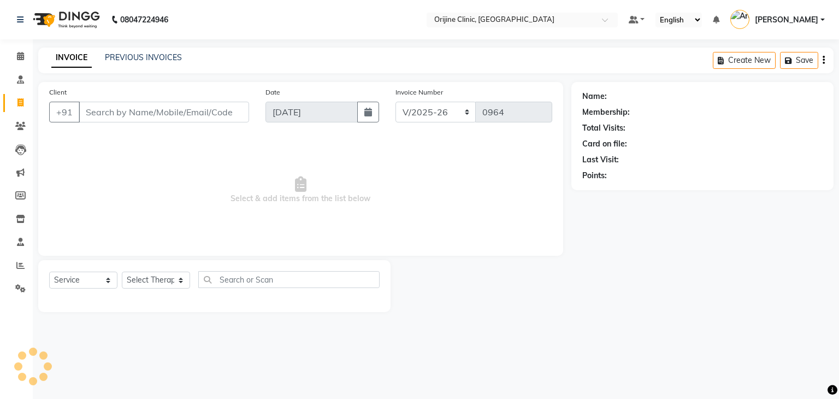
select select "702"
select select "service"
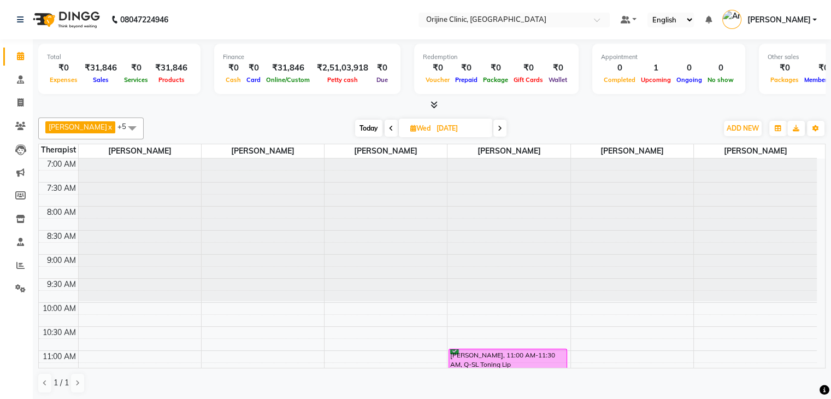
click at [502, 128] on icon at bounding box center [500, 128] width 4 height 7
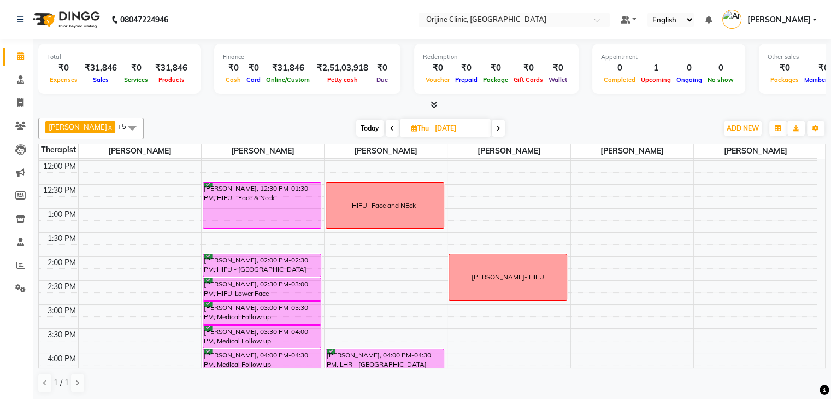
click at [364, 127] on span "Today" at bounding box center [369, 128] width 27 height 17
type input "[DATE]"
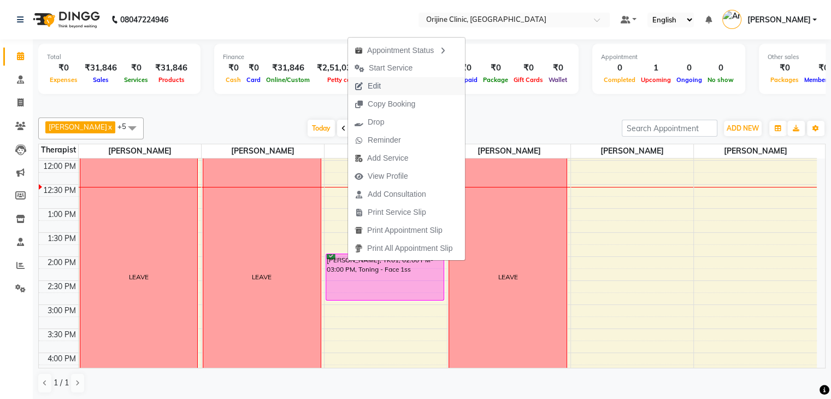
click at [376, 86] on span "Edit" at bounding box center [374, 85] width 13 height 11
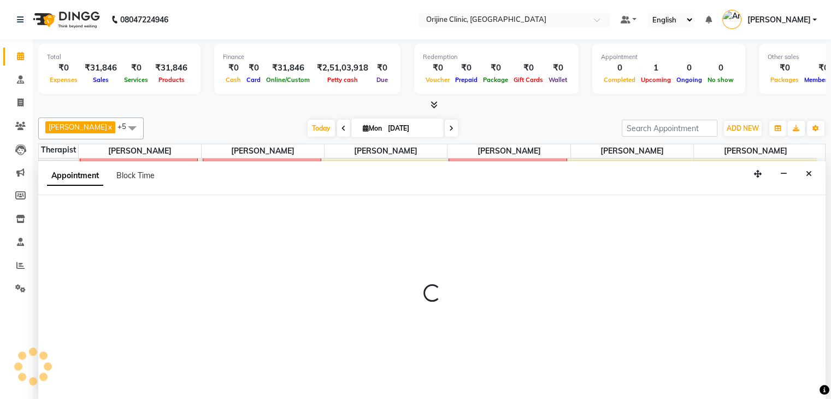
scroll to position [1, 0]
select select "tentative"
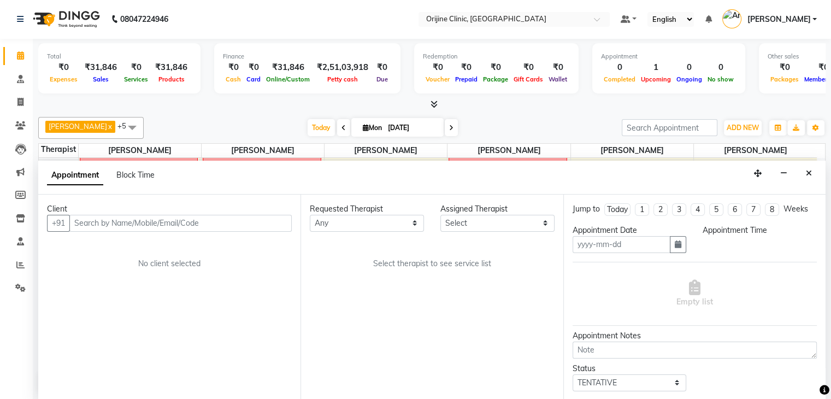
type input "[DATE]"
select select "confirm booking"
select select "840"
select select "10776"
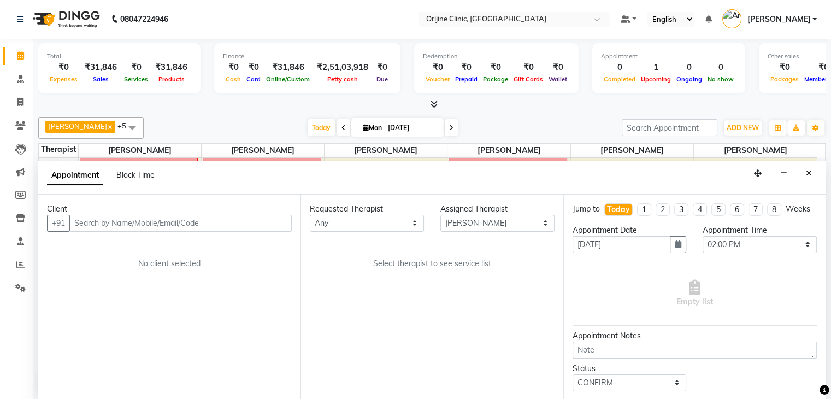
select select "1132"
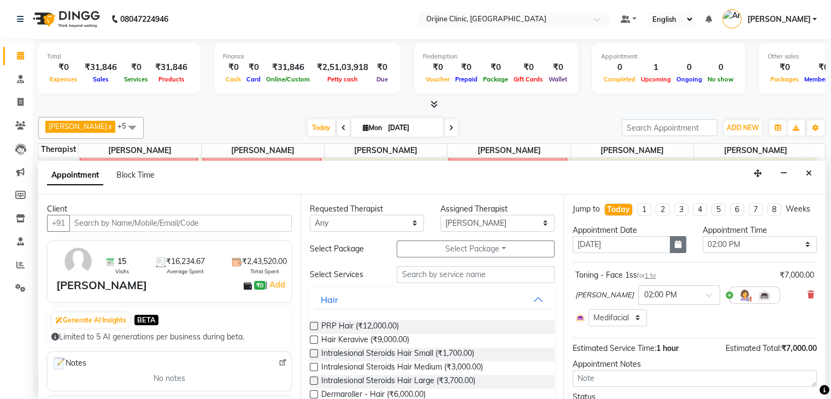
click at [678, 251] on button "button" at bounding box center [678, 244] width 16 height 17
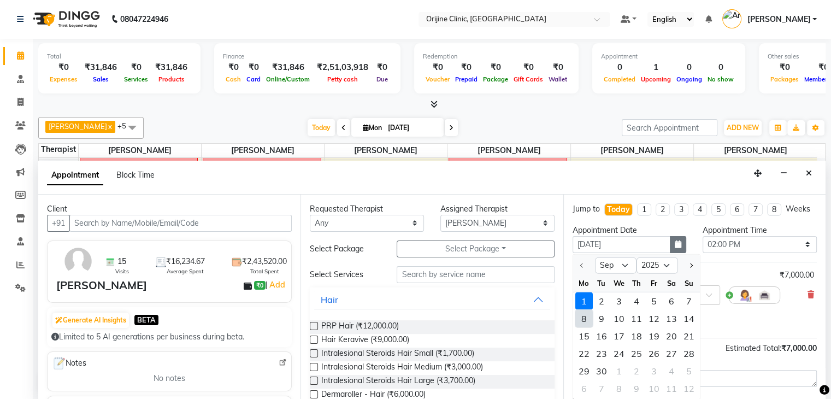
type input "08-09-2025"
select select "840"
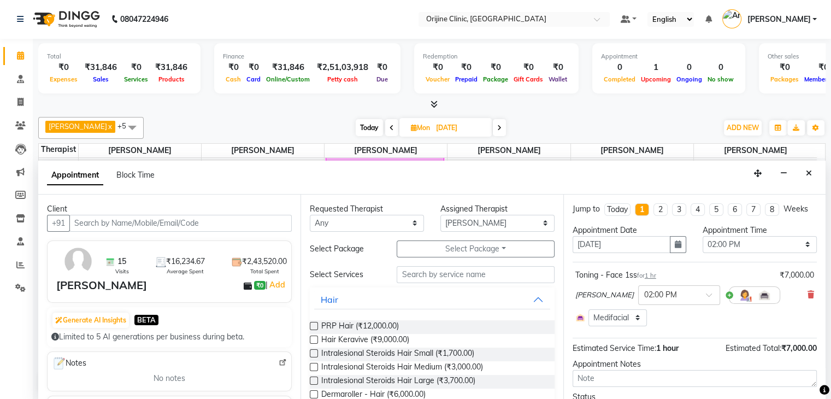
scroll to position [56, 0]
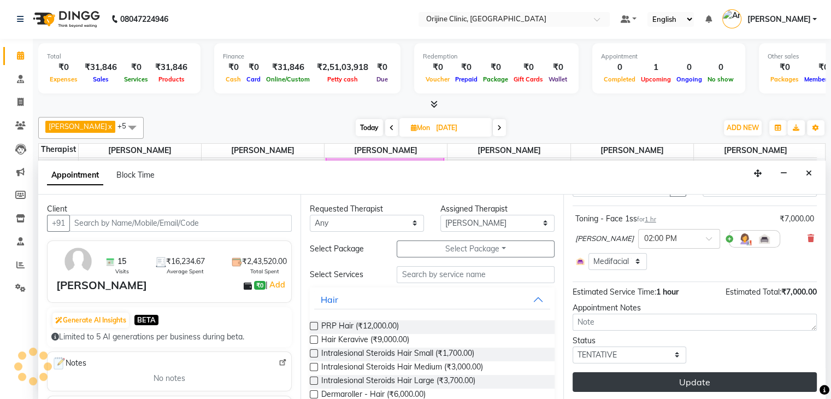
click at [734, 373] on button "Update" at bounding box center [694, 382] width 244 height 20
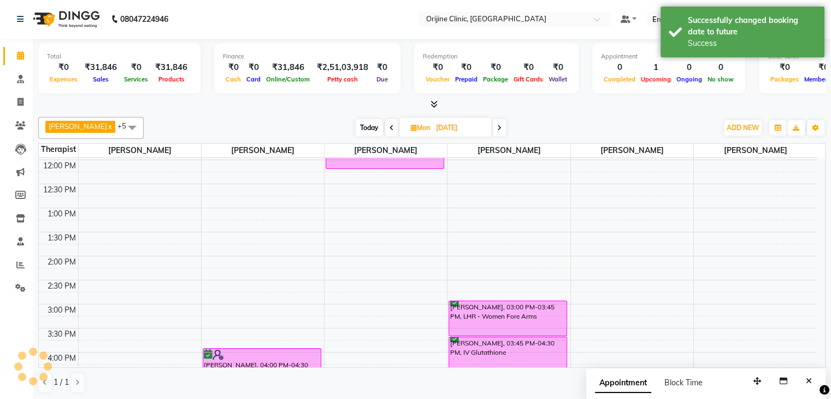
scroll to position [0, 0]
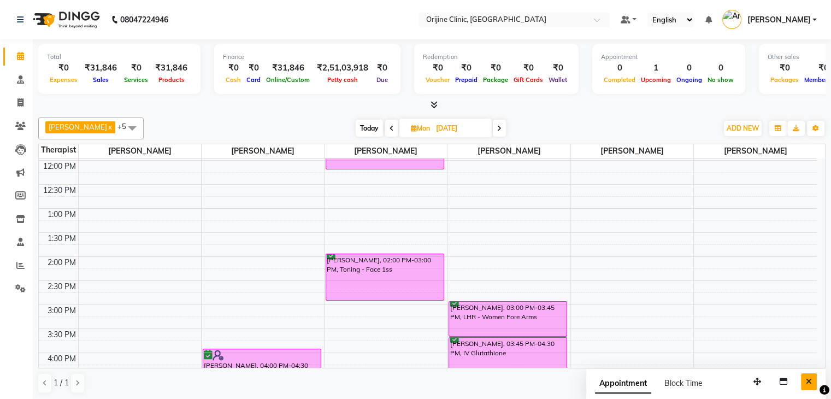
click at [810, 383] on icon "Close" at bounding box center [809, 381] width 6 height 8
click at [359, 128] on span "Today" at bounding box center [369, 128] width 27 height 17
type input "[DATE]"
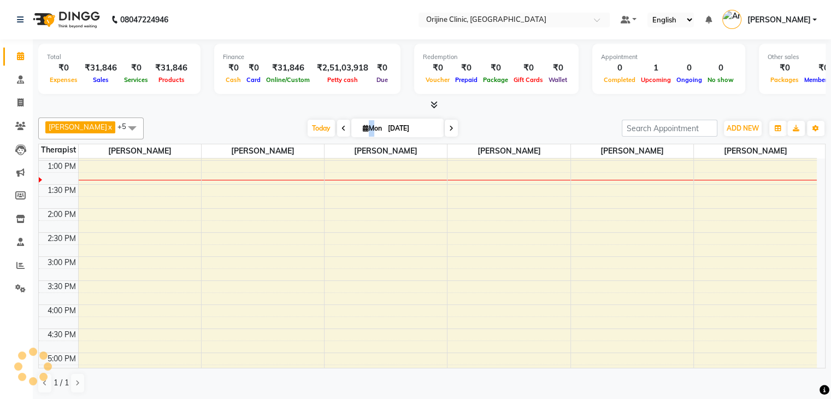
click at [360, 128] on span "Mon" at bounding box center [372, 128] width 25 height 8
select select "9"
select select "2025"
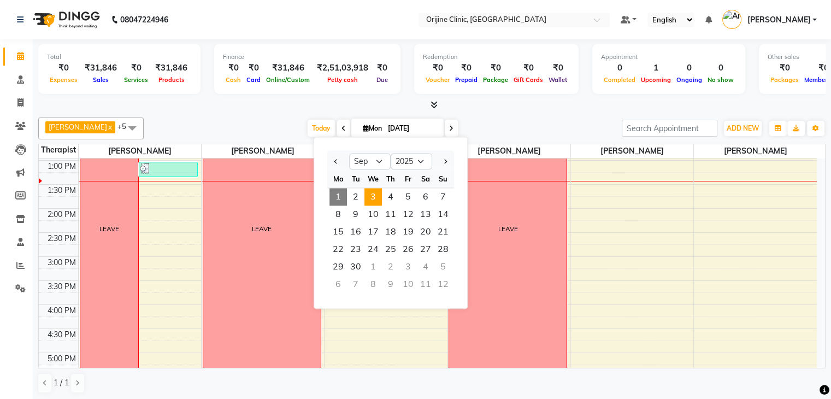
click at [371, 198] on span "3" at bounding box center [372, 196] width 17 height 17
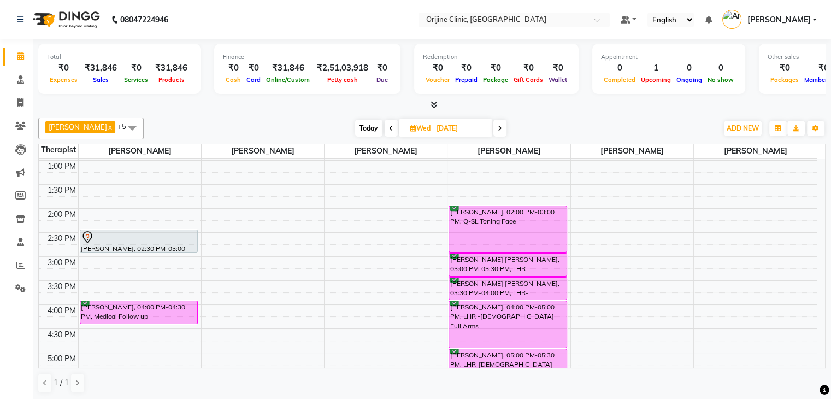
click at [502, 127] on icon at bounding box center [500, 128] width 4 height 7
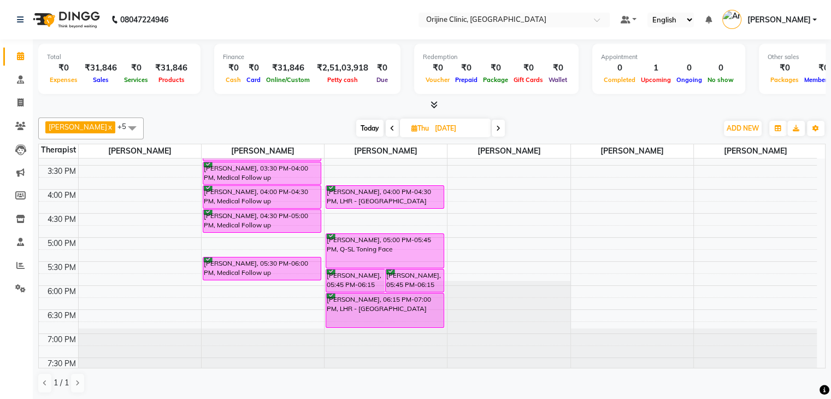
scroll to position [409, 0]
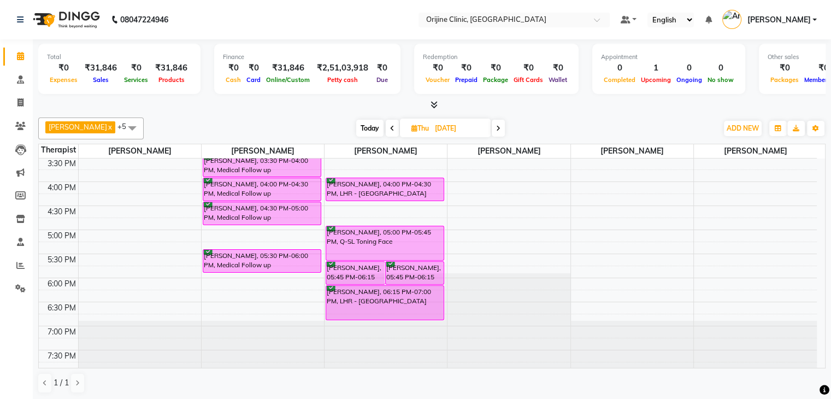
click at [500, 128] on icon at bounding box center [498, 128] width 4 height 7
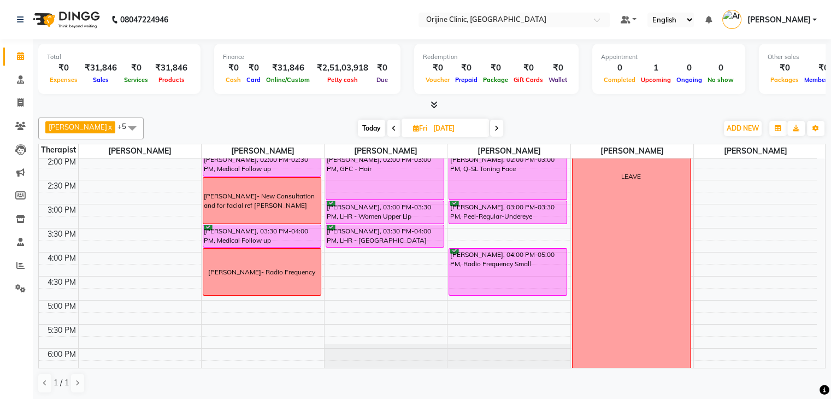
scroll to position [340, 0]
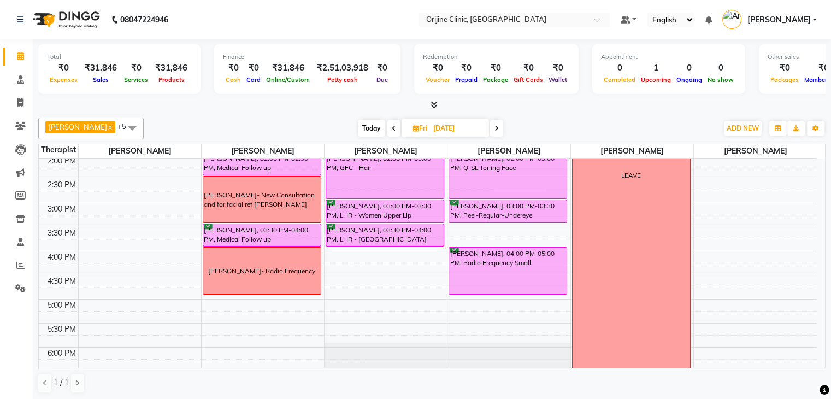
click at [497, 127] on icon at bounding box center [496, 128] width 4 height 7
type input "06-09-2025"
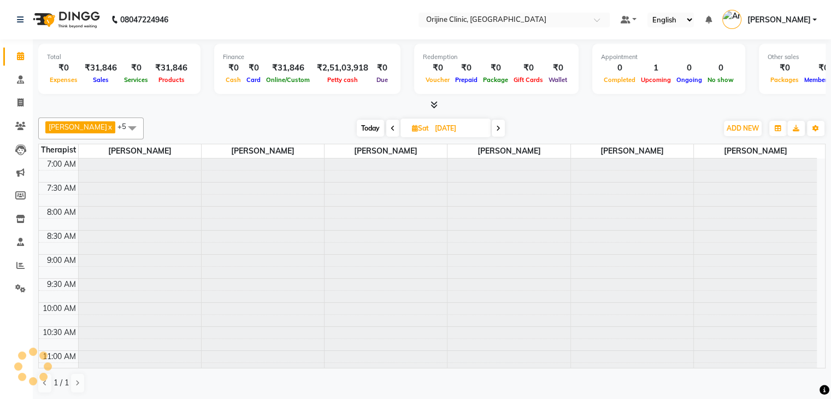
scroll to position [286, 0]
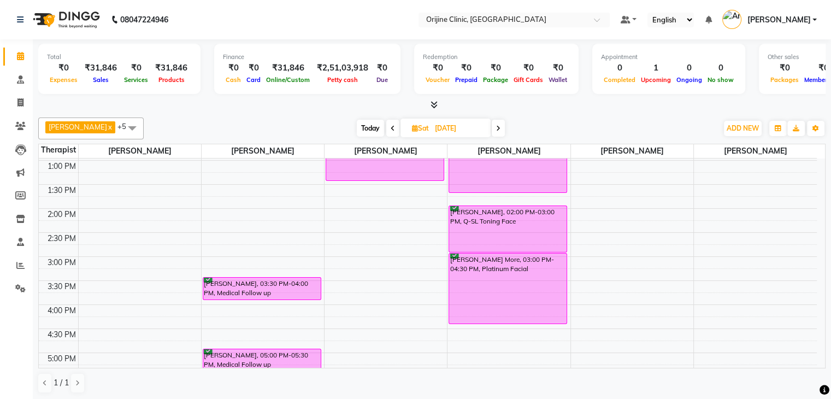
click at [229, 21] on nav "08047224946 Select Location × Orijine Clinic, Kalyani Nagar Default Panel My Pa…" at bounding box center [415, 19] width 831 height 39
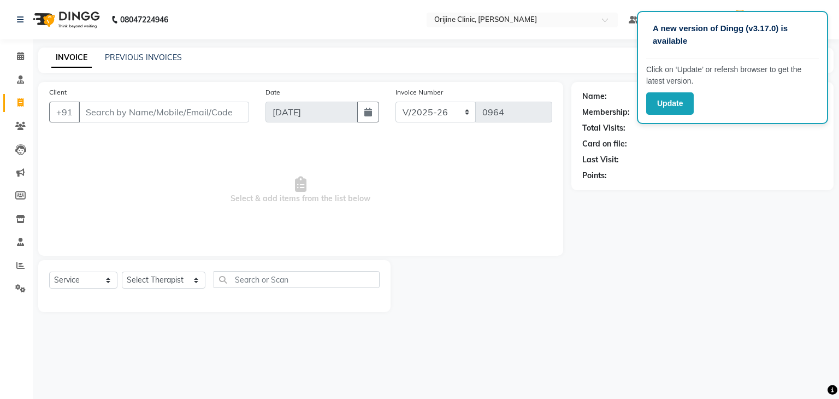
select select "702"
select select "service"
click at [683, 104] on button "Update" at bounding box center [670, 103] width 48 height 22
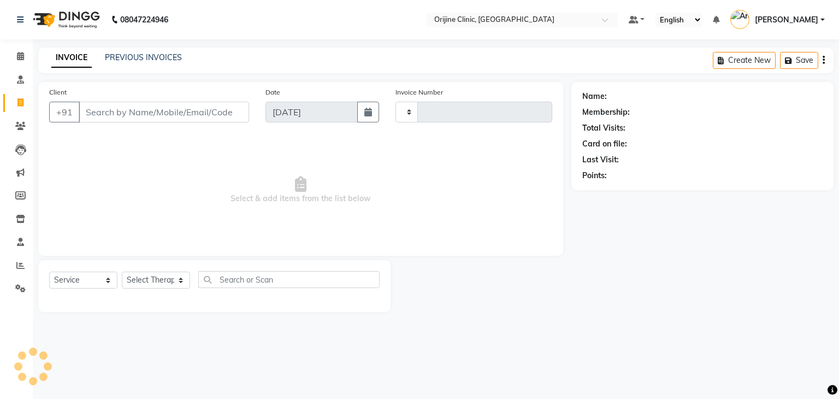
select select "service"
type input "0964"
select select "702"
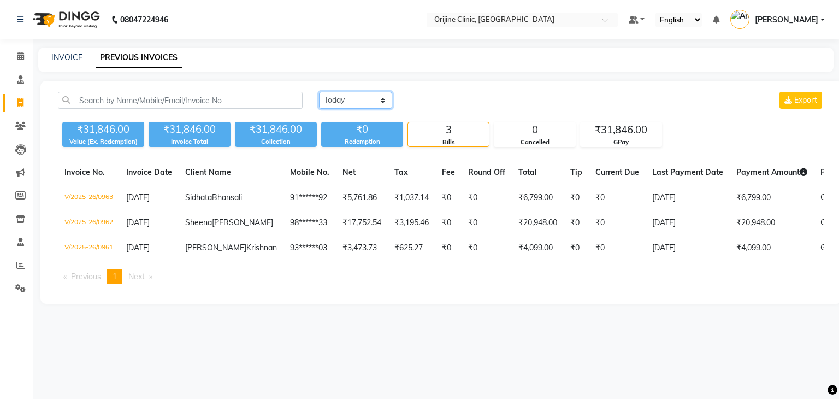
click at [366, 102] on select "[DATE] [DATE] Custom Range" at bounding box center [355, 100] width 73 height 17
select select "range"
click at [319, 92] on select "[DATE] [DATE] Custom Range" at bounding box center [355, 100] width 73 height 17
click at [459, 99] on input "[DATE]" at bounding box center [444, 100] width 76 height 15
select select "9"
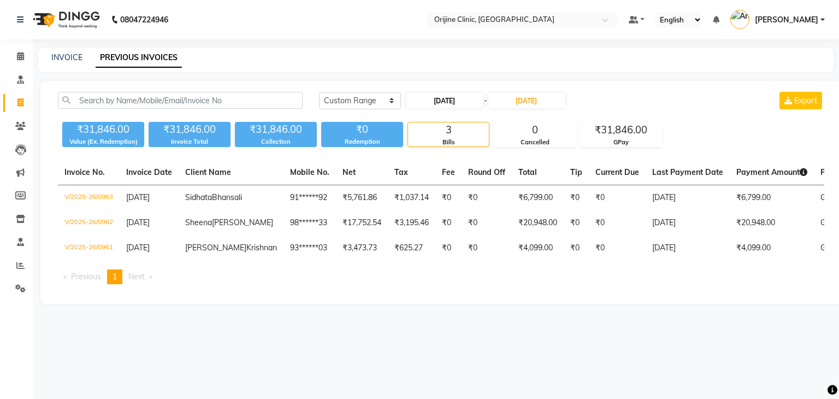
select select "2025"
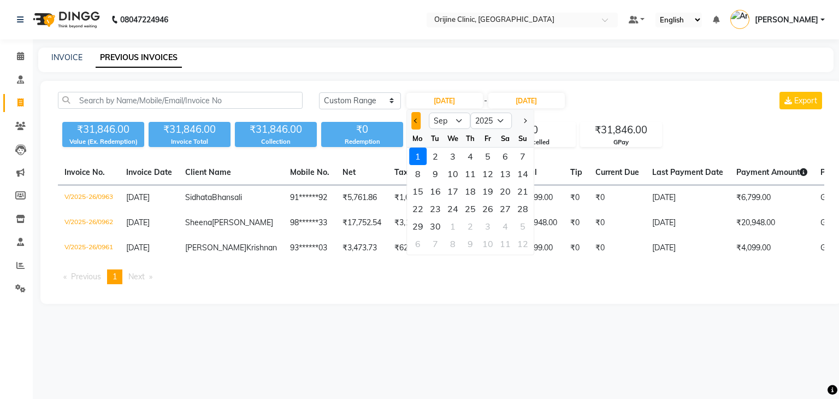
click at [414, 117] on button "Previous month" at bounding box center [415, 120] width 9 height 17
select select "8"
click at [487, 225] on div "29" at bounding box center [487, 225] width 17 height 17
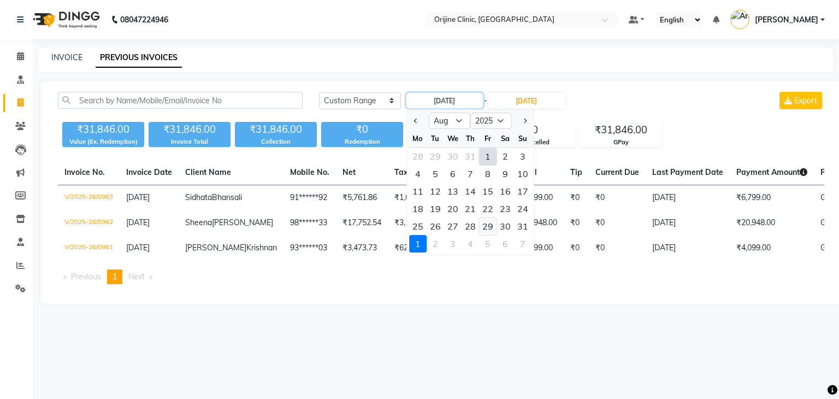
type input "[DATE]"
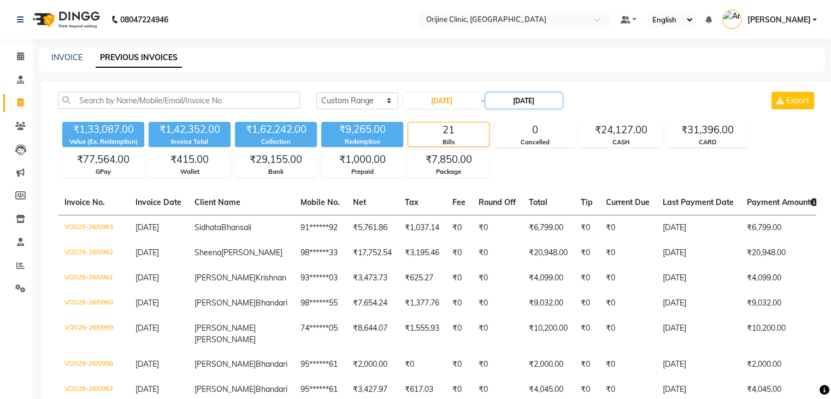
click at [536, 100] on input "[DATE]" at bounding box center [524, 100] width 76 height 15
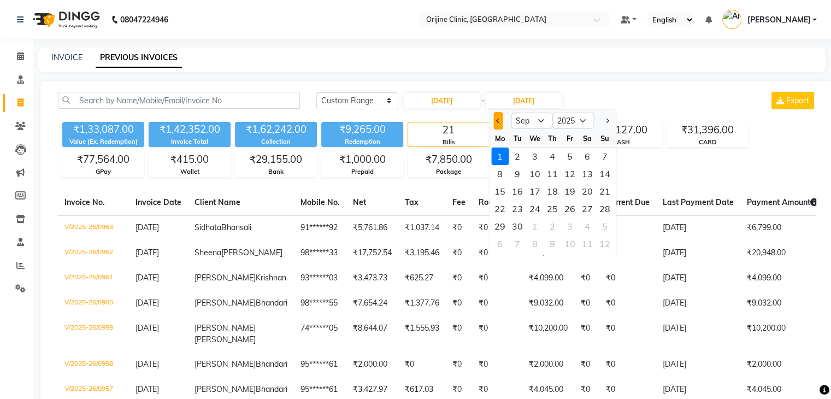
click at [496, 120] on span "Previous month" at bounding box center [498, 121] width 4 height 4
select select "8"
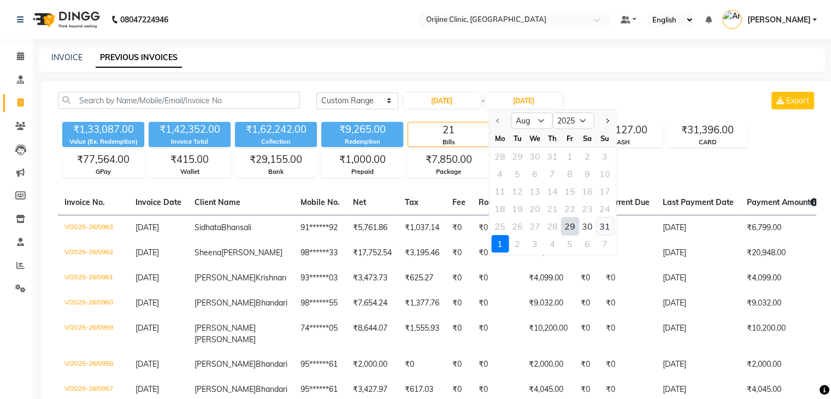
click at [604, 226] on div "31" at bounding box center [604, 225] width 17 height 17
type input "[DATE]"
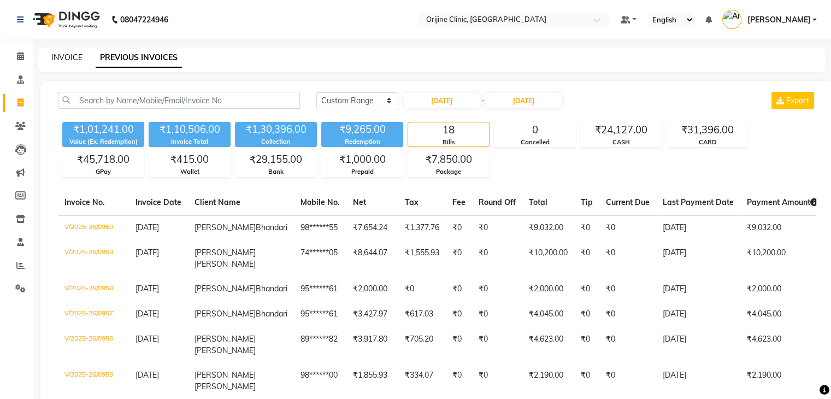
click at [64, 58] on link "INVOICE" at bounding box center [66, 57] width 31 height 10
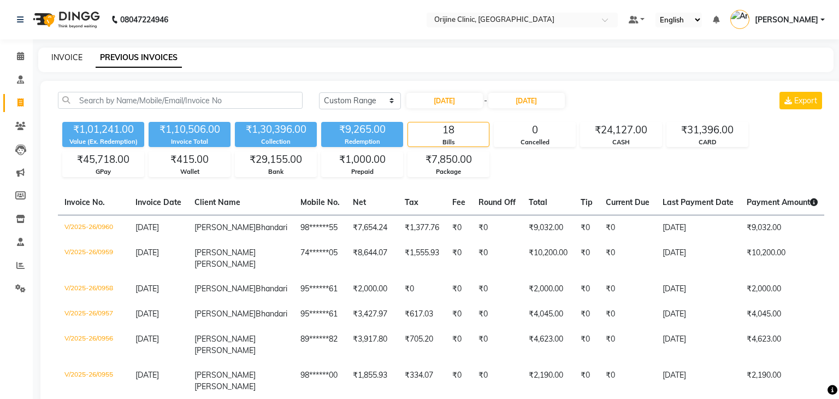
select select "702"
select select "service"
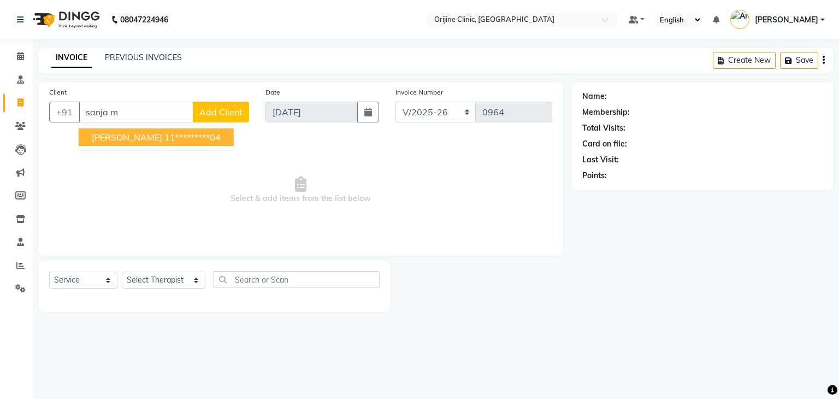
click at [130, 137] on span "[PERSON_NAME]" at bounding box center [127, 137] width 70 height 11
type input "11*********04"
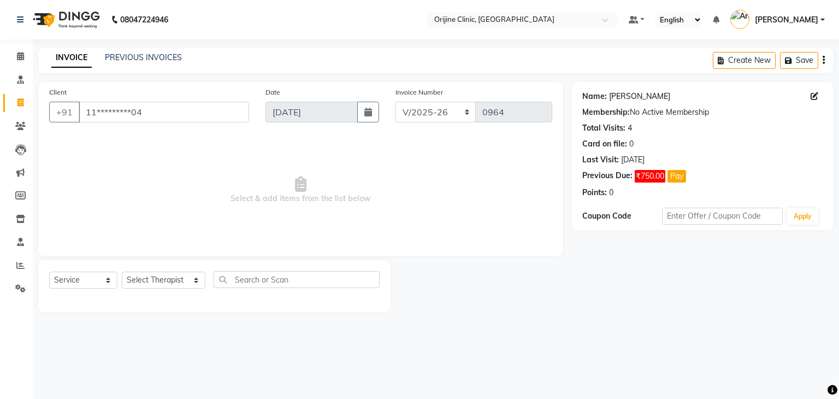
click at [627, 98] on link "[PERSON_NAME]" at bounding box center [639, 96] width 61 height 11
click at [642, 98] on link "[PERSON_NAME]" at bounding box center [639, 96] width 61 height 11
click at [79, 285] on select "Select Service Product Membership Package Voucher Prepaid Gift Card" at bounding box center [83, 279] width 68 height 17
select select "product"
click at [49, 272] on select "Select Service Product Membership Package Voucher Prepaid Gift Card" at bounding box center [83, 279] width 68 height 17
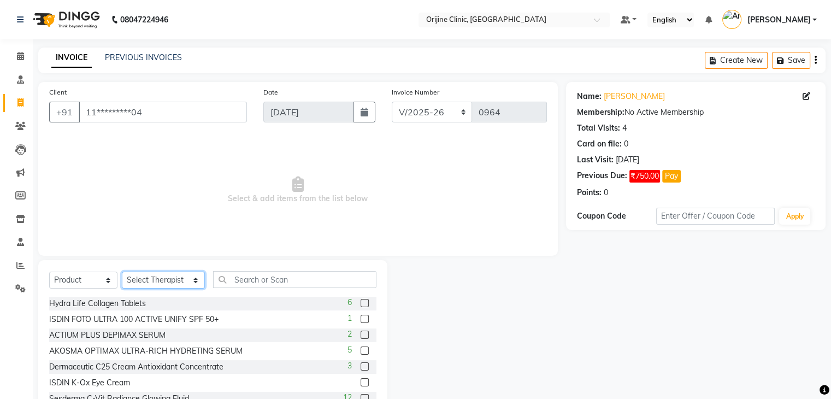
click at [170, 285] on select "Select Therapist [PERSON_NAME][GEOGRAPHIC_DATA] [PERSON_NAME] [PERSON_NAME] [PE…" at bounding box center [163, 279] width 83 height 17
select select "10774"
click at [122, 272] on select "Select Therapist [PERSON_NAME][GEOGRAPHIC_DATA] [PERSON_NAME] [PERSON_NAME] [PE…" at bounding box center [163, 279] width 83 height 17
click at [257, 285] on input "text" at bounding box center [294, 279] width 163 height 17
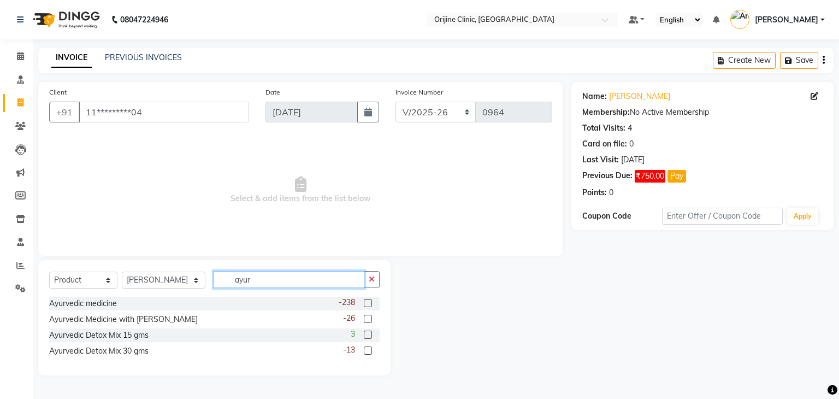
type input "ayur"
click at [370, 304] on label at bounding box center [368, 303] width 8 height 8
click at [370, 304] on input "checkbox" at bounding box center [367, 303] width 7 height 7
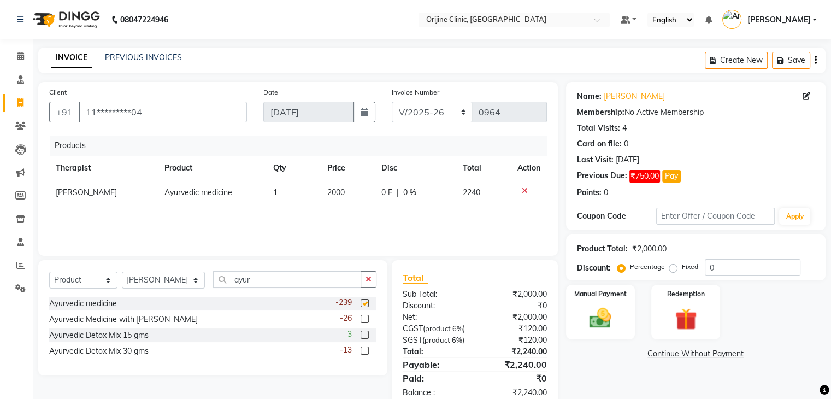
checkbox input "false"
click at [334, 195] on span "2000" at bounding box center [335, 192] width 17 height 10
select select "10774"
type input "2"
type input "15000"
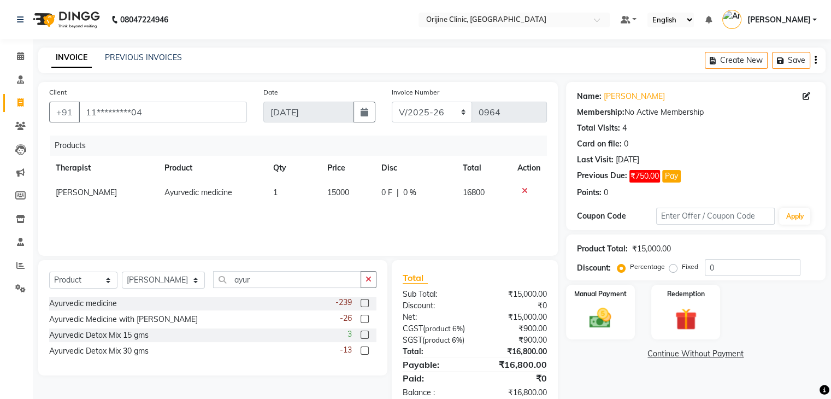
click at [493, 282] on div "Total" at bounding box center [475, 277] width 144 height 13
click at [350, 195] on td "15000" at bounding box center [348, 192] width 55 height 25
select select "10774"
click at [350, 195] on input "15000" at bounding box center [332, 195] width 39 height 17
type input "1"
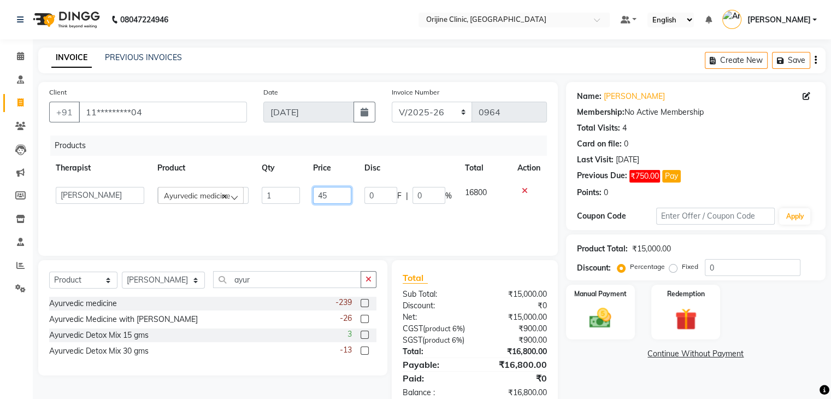
type input "4"
type input "14500"
click at [476, 284] on div "Total" at bounding box center [475, 277] width 144 height 13
click at [341, 196] on span "14500" at bounding box center [338, 192] width 22 height 10
select select "10774"
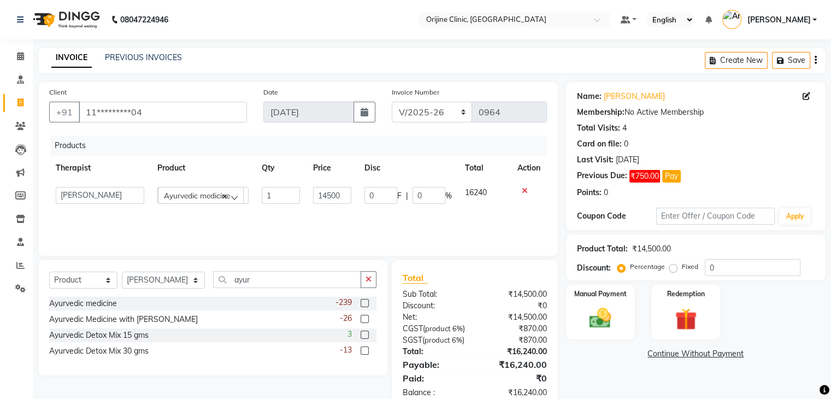
click at [341, 196] on input "14500" at bounding box center [332, 195] width 39 height 17
type input "14000"
click at [474, 276] on div "Total" at bounding box center [475, 277] width 144 height 13
click at [336, 193] on span "14000" at bounding box center [338, 192] width 22 height 10
select select "10774"
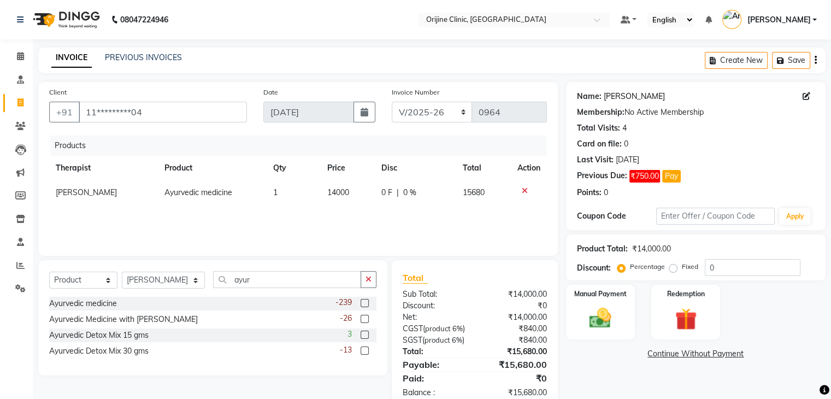
click at [609, 97] on link "[PERSON_NAME]" at bounding box center [634, 96] width 61 height 11
click at [350, 189] on td "14000" at bounding box center [348, 192] width 55 height 25
select select "10774"
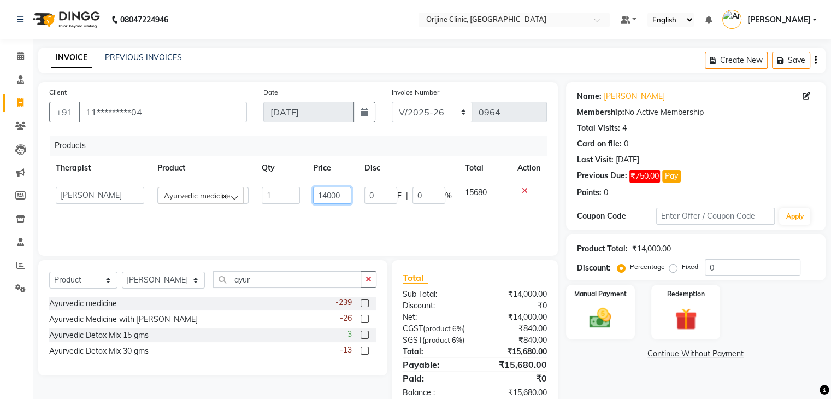
click at [343, 198] on input "14000" at bounding box center [332, 195] width 39 height 17
type input "1"
type input "13392.86"
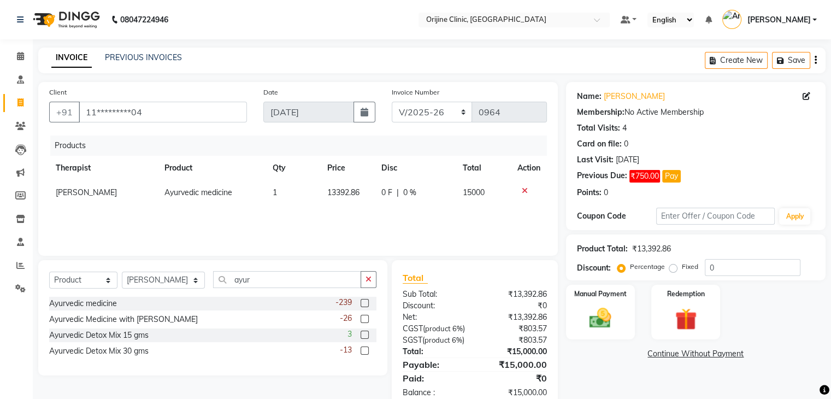
click at [461, 271] on div "Total" at bounding box center [475, 277] width 144 height 13
drag, startPoint x: 106, startPoint y: 283, endPoint x: 85, endPoint y: 181, distance: 103.7
click at [85, 181] on div "Client +91 11*********04 Date 01-09-2025 Invoice Number VCH/2025-26 PKG/2025-26…" at bounding box center [298, 245] width 536 height 327
select select "service"
click at [49, 272] on select "Select Service Product Membership Package Voucher Prepaid Gift Card" at bounding box center [83, 279] width 68 height 17
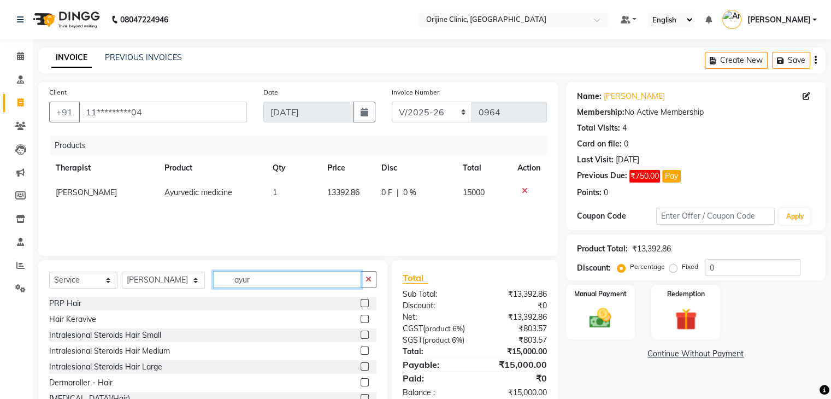
click at [223, 280] on input "ayur" at bounding box center [287, 279] width 148 height 17
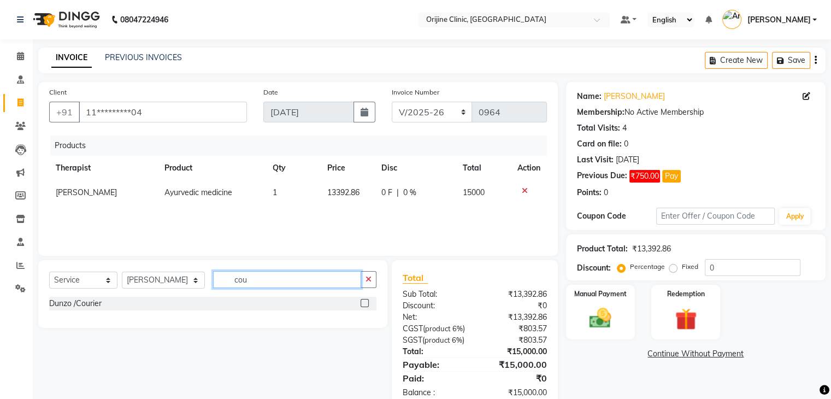
type input "cou"
click at [365, 304] on label at bounding box center [365, 303] width 8 height 8
click at [365, 304] on input "checkbox" at bounding box center [364, 303] width 7 height 7
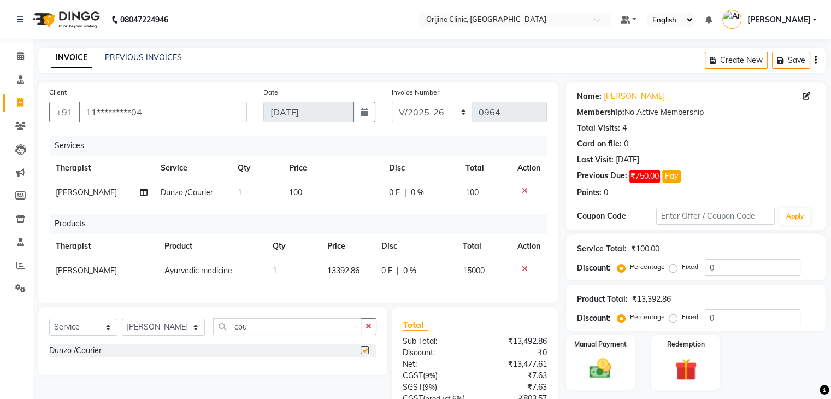
checkbox input "false"
click at [297, 195] on span "100" at bounding box center [295, 192] width 13 height 10
select select "10774"
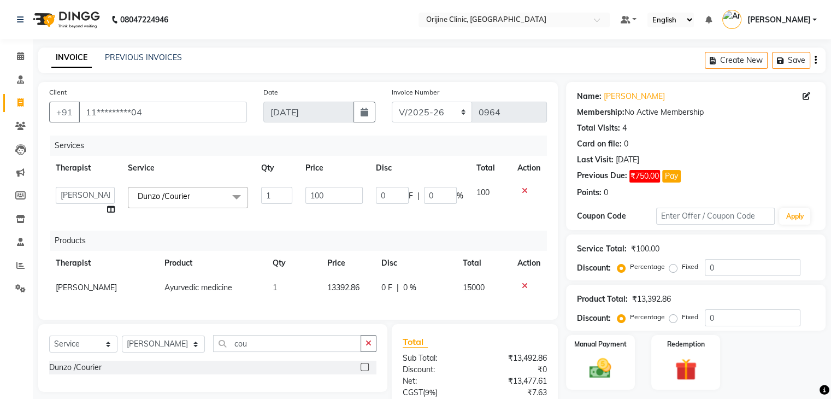
click at [297, 195] on td "1" at bounding box center [277, 201] width 44 height 42
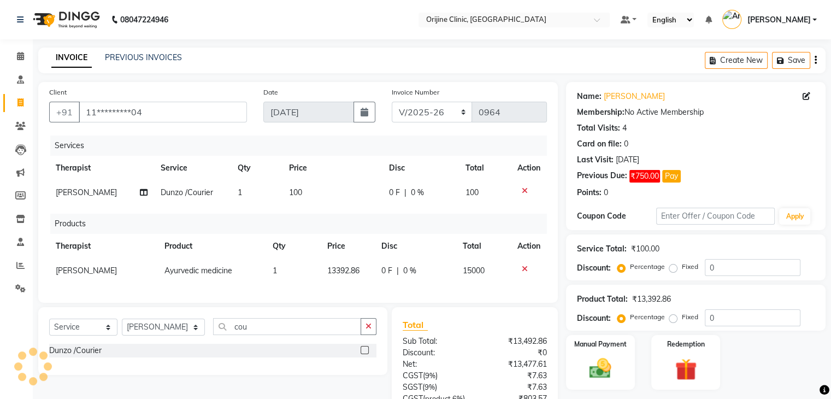
click at [317, 199] on td "100" at bounding box center [332, 192] width 100 height 25
select select "10774"
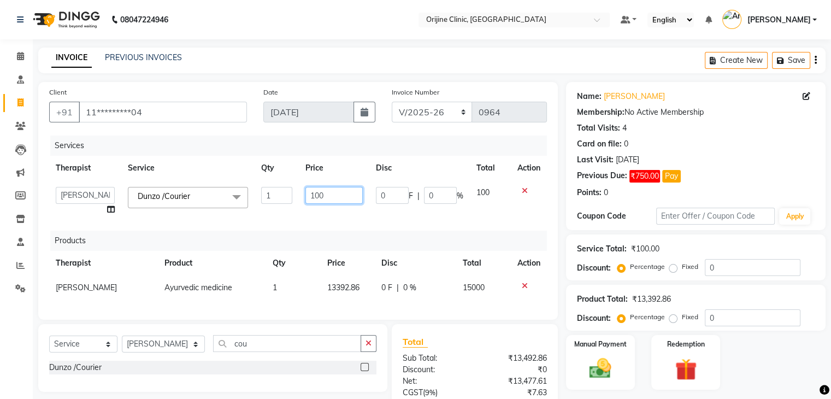
click at [317, 199] on input "100" at bounding box center [333, 195] width 57 height 17
type input "4661.01"
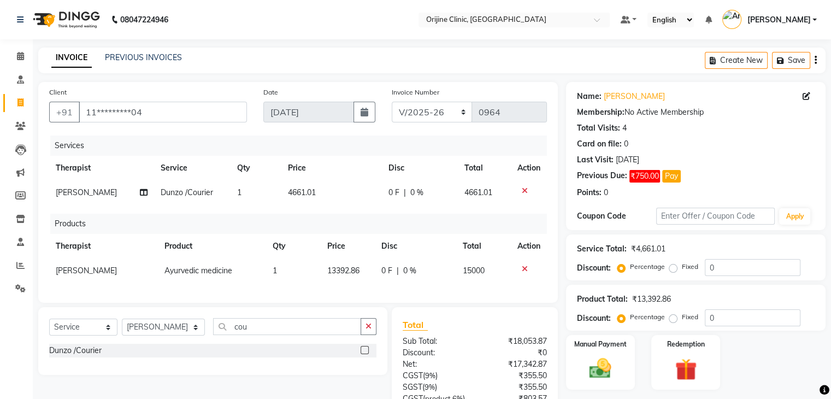
click at [371, 226] on div "Services Therapist Service Qty Price Disc Total Action Dr. Yojana Pokarna Dunzo…" at bounding box center [298, 213] width 498 height 156
click at [296, 193] on span "4661.01" at bounding box center [302, 192] width 28 height 10
select select "10774"
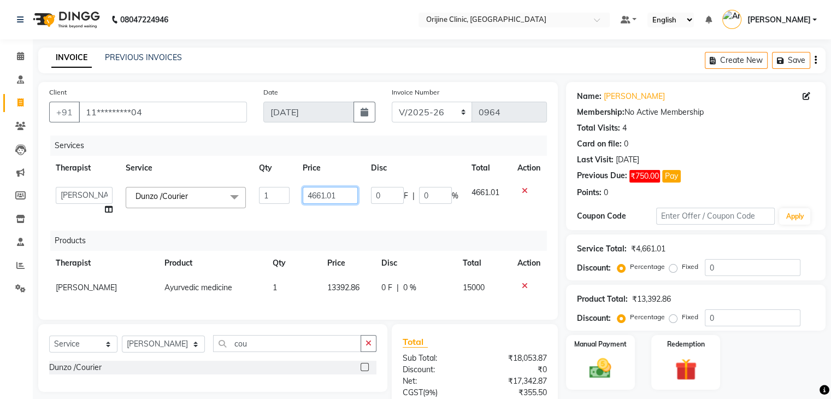
click at [315, 193] on input "4661.01" at bounding box center [330, 195] width 55 height 17
type input "5500"
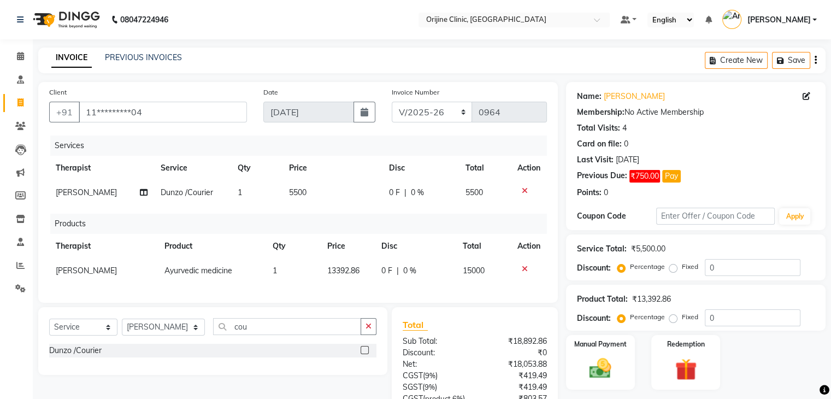
click at [387, 223] on div "Services Therapist Service Qty Price Disc Total Action Dr. Yojana Pokarna Dunzo…" at bounding box center [298, 213] width 498 height 156
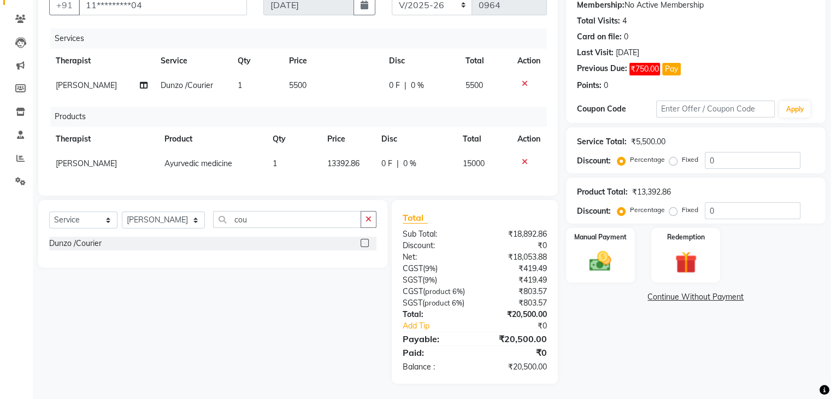
scroll to position [128, 0]
click at [647, 290] on link "Continue Without Payment" at bounding box center [695, 295] width 255 height 11
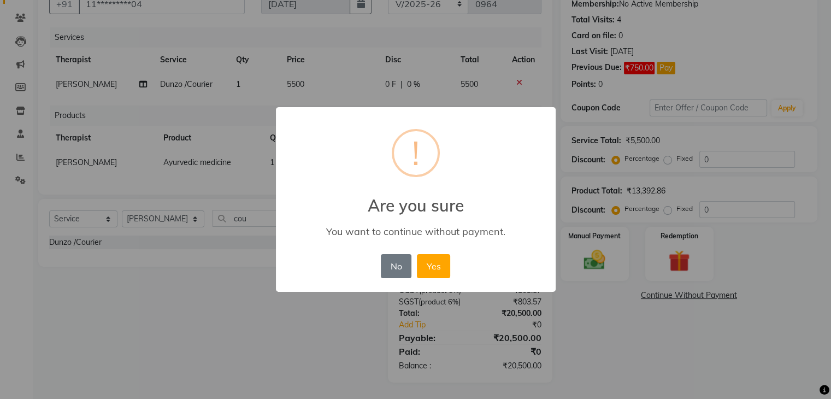
scroll to position [117, 0]
click at [437, 271] on button "Yes" at bounding box center [437, 266] width 33 height 24
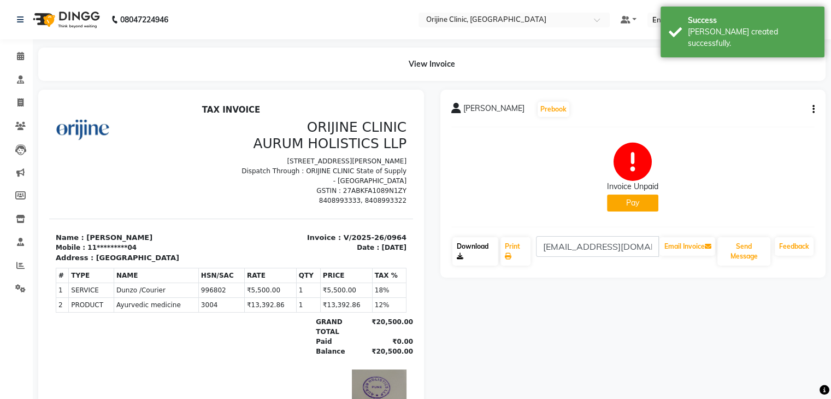
click at [475, 259] on link "Download" at bounding box center [475, 251] width 46 height 28
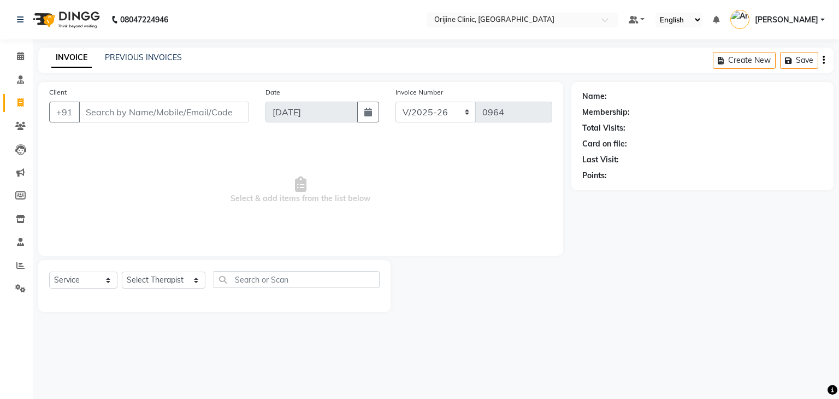
select select "702"
select select "service"
click at [141, 55] on link "PREVIOUS INVOICES" at bounding box center [143, 57] width 77 height 10
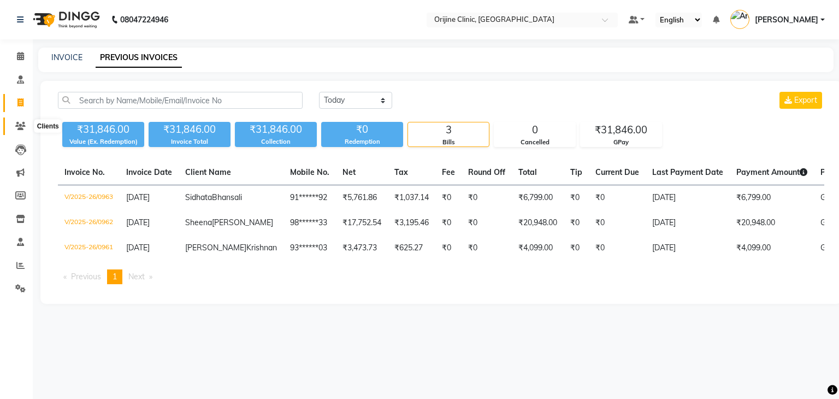
click at [17, 131] on span at bounding box center [20, 126] width 19 height 13
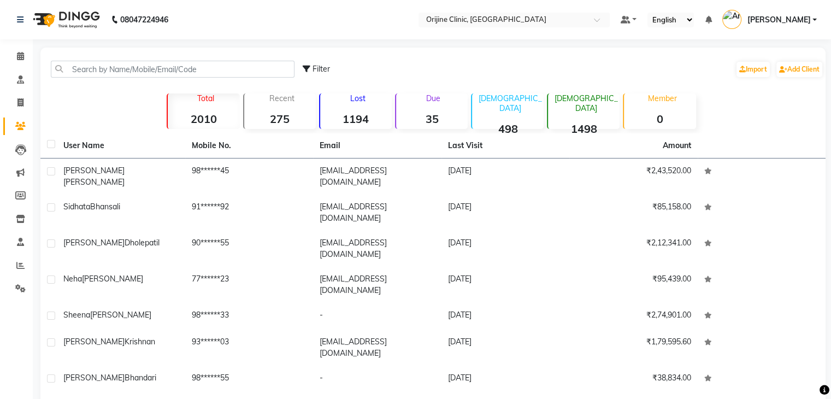
click at [436, 101] on p "Due" at bounding box center [432, 98] width 69 height 10
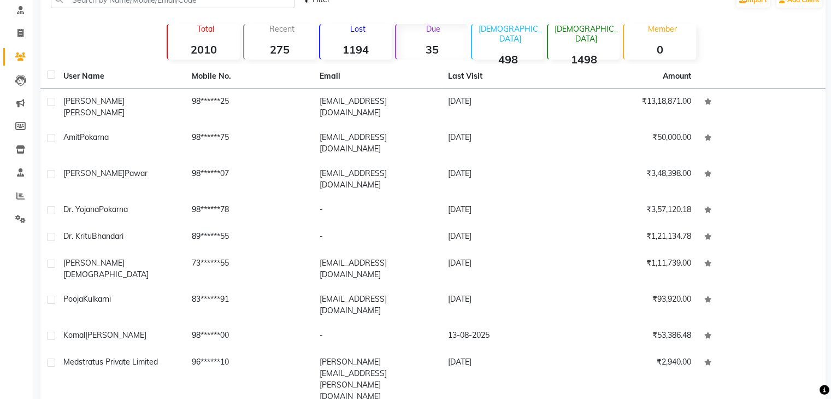
scroll to position [84, 0]
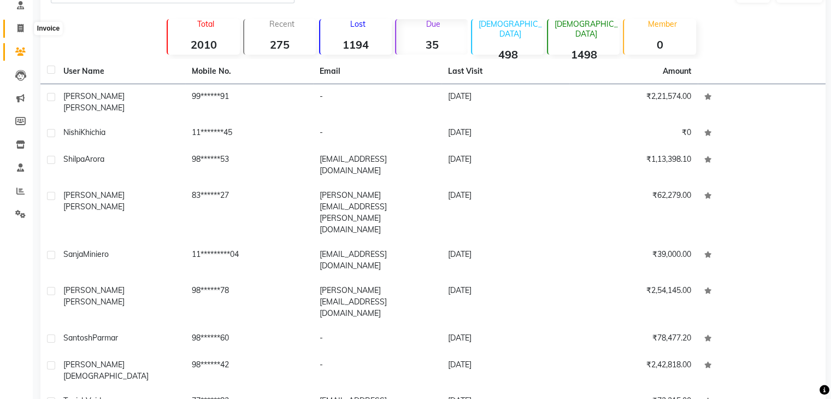
click at [19, 26] on icon at bounding box center [20, 28] width 6 height 8
select select "service"
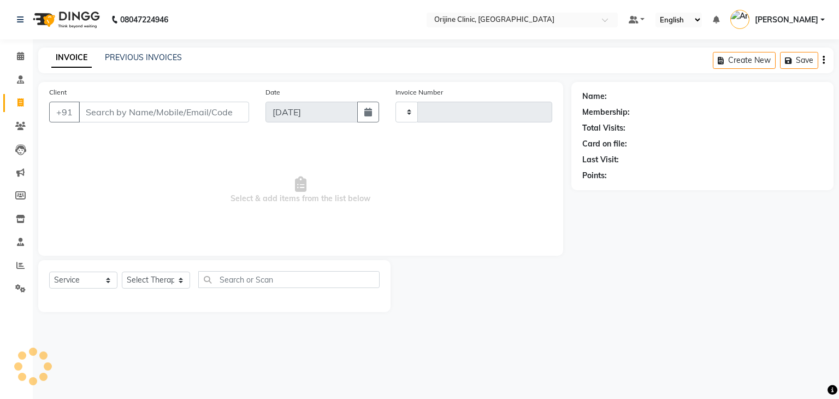
type input "0965"
select select "702"
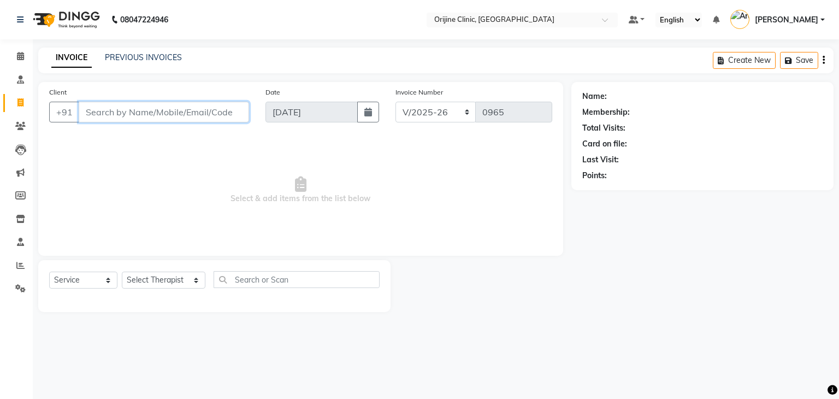
click at [185, 112] on input "Client" at bounding box center [164, 112] width 170 height 21
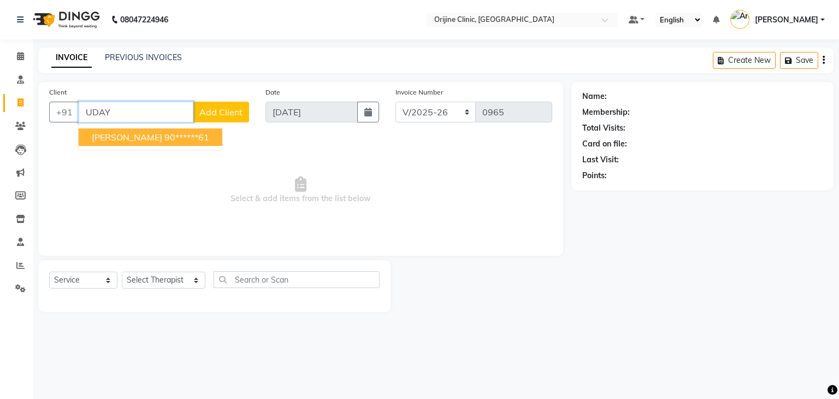
click at [138, 139] on button "Uday Rathi 90******61" at bounding box center [151, 136] width 144 height 17
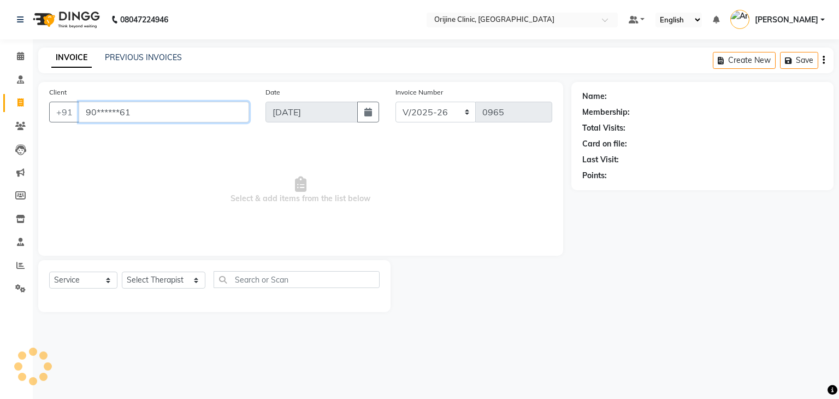
type input "90******61"
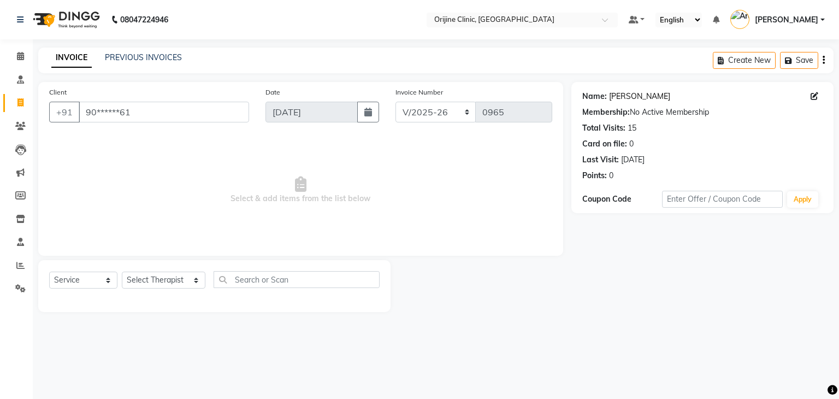
click at [631, 94] on link "[PERSON_NAME]" at bounding box center [639, 96] width 61 height 11
click at [92, 285] on select "Select Service Product Membership Package Voucher Prepaid Gift Card" at bounding box center [83, 279] width 68 height 17
select select "product"
click at [49, 272] on select "Select Service Product Membership Package Voucher Prepaid Gift Card" at bounding box center [83, 279] width 68 height 17
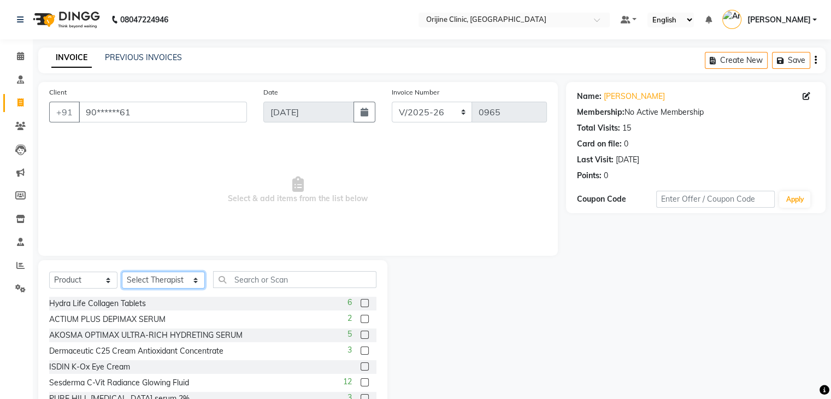
click at [166, 276] on select "Select Therapist Archana Gaikwad Battul Centre Head Dr. Kritu Bhandari Dr. Yoja…" at bounding box center [163, 279] width 83 height 17
select select "10775"
click at [122, 272] on select "Select Therapist Archana Gaikwad Battul Centre Head Dr. Kritu Bhandari Dr. Yoja…" at bounding box center [163, 279] width 83 height 17
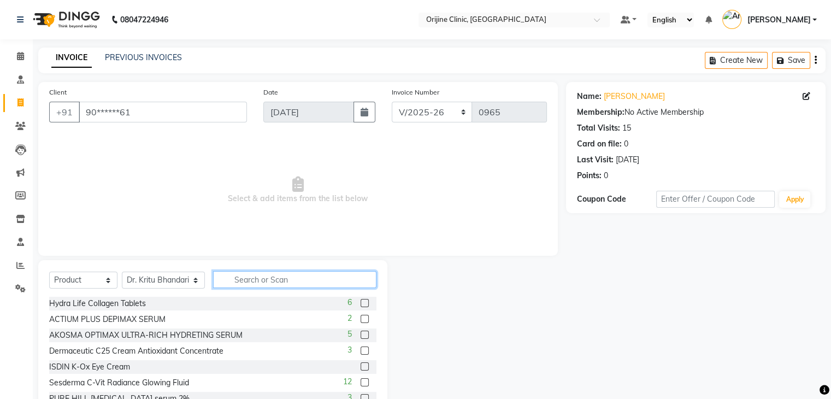
click at [232, 285] on input "text" at bounding box center [294, 279] width 163 height 17
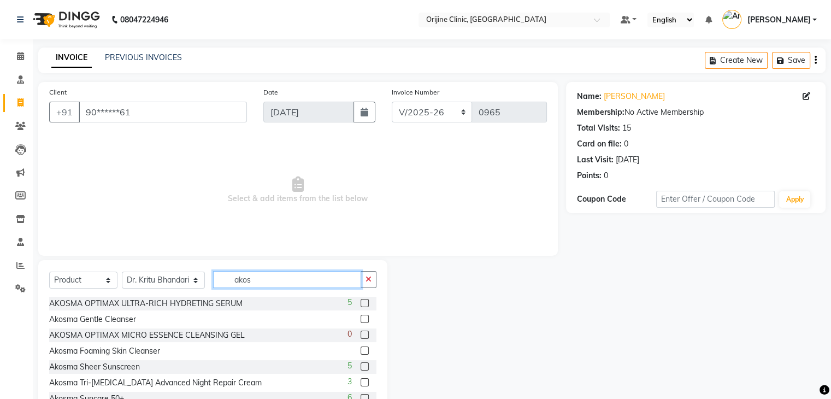
scroll to position [65, 0]
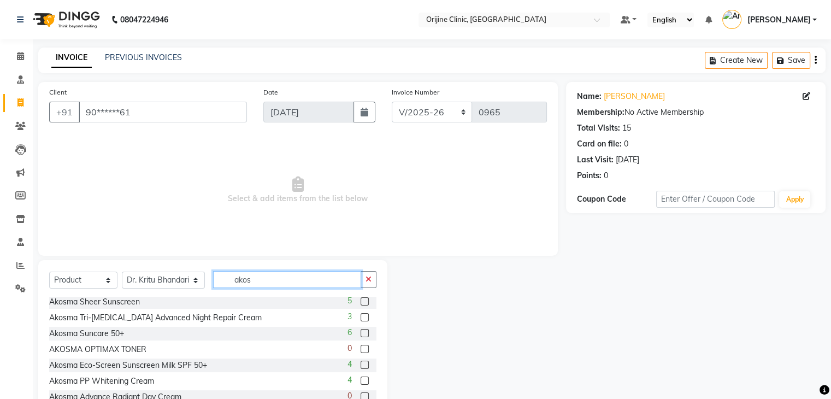
type input "akos"
click at [361, 333] on label at bounding box center [365, 333] width 8 height 8
click at [361, 333] on input "checkbox" at bounding box center [364, 333] width 7 height 7
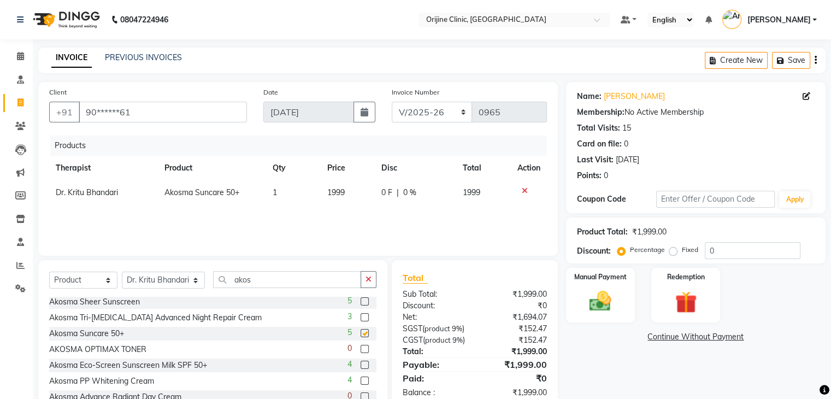
checkbox input "false"
click at [228, 281] on input "akos" at bounding box center [287, 279] width 148 height 17
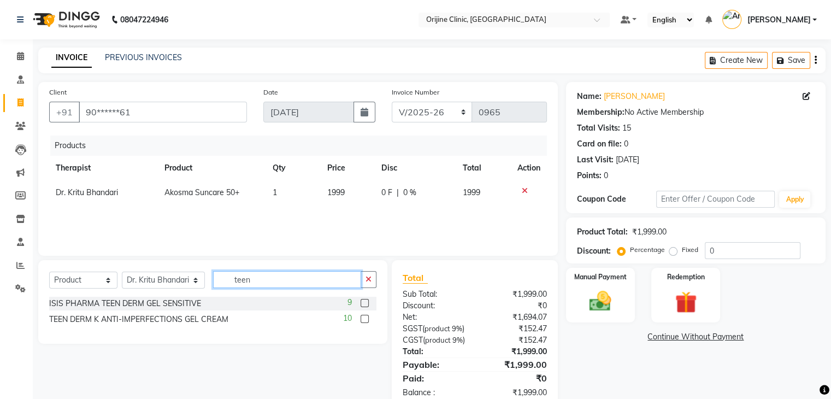
scroll to position [0, 0]
type input "teen"
click at [362, 301] on label at bounding box center [365, 303] width 8 height 8
click at [362, 301] on input "checkbox" at bounding box center [364, 303] width 7 height 7
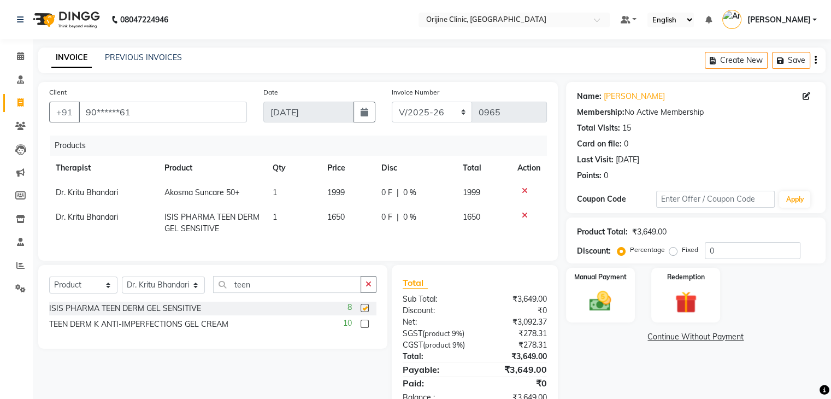
checkbox input "false"
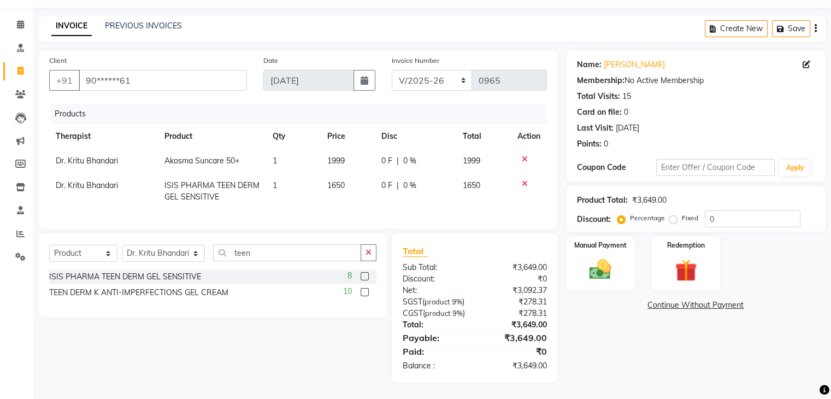
scroll to position [52, 0]
click at [595, 257] on img at bounding box center [600, 270] width 37 height 26
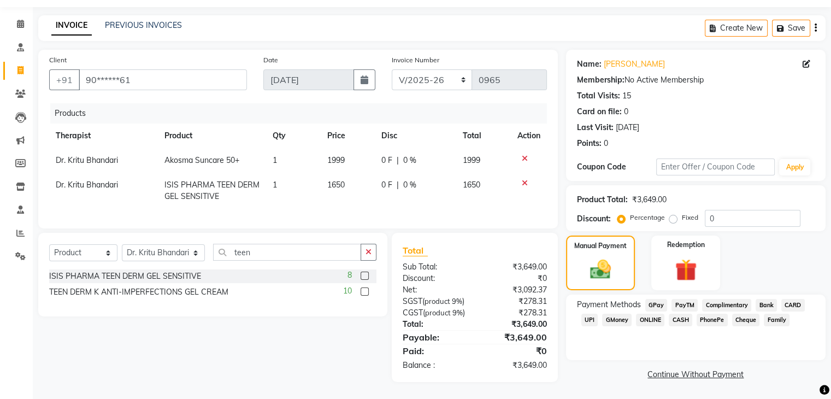
click at [789, 299] on span "CARD" at bounding box center [792, 305] width 23 height 13
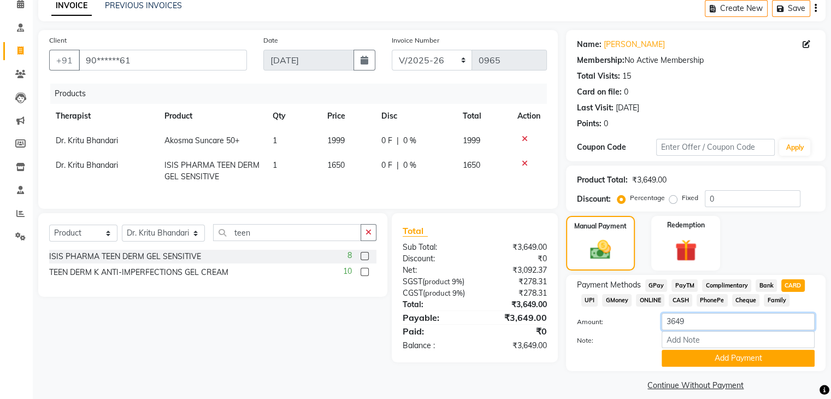
click at [693, 324] on input "3649" at bounding box center [738, 321] width 153 height 17
type input "3"
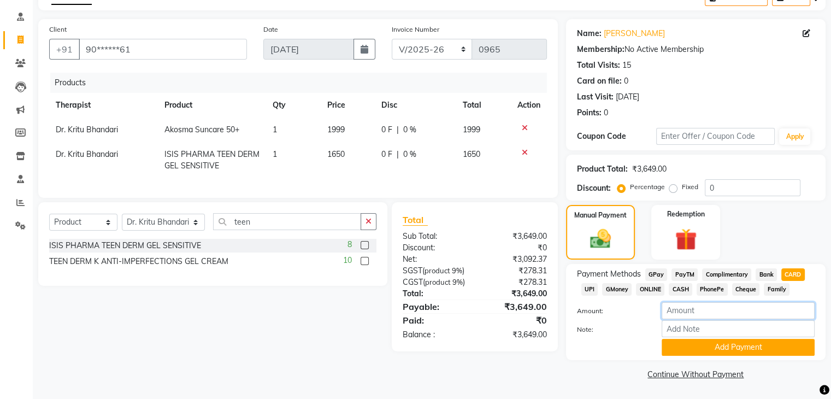
scroll to position [64, 0]
type input "-1"
type input "-3"
type input "3772"
click at [713, 351] on button "Add Payment" at bounding box center [738, 347] width 153 height 17
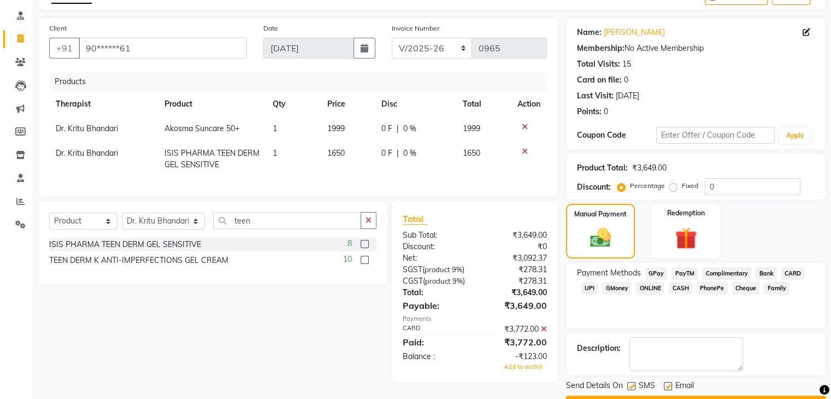
scroll to position [93, 0]
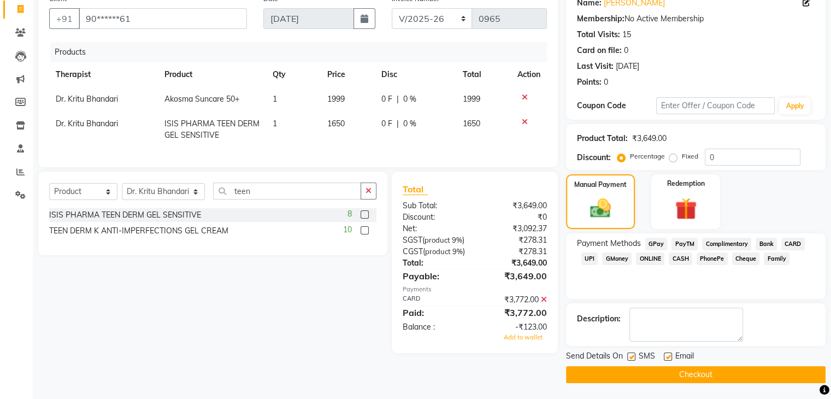
click at [544, 303] on icon at bounding box center [544, 300] width 6 height 8
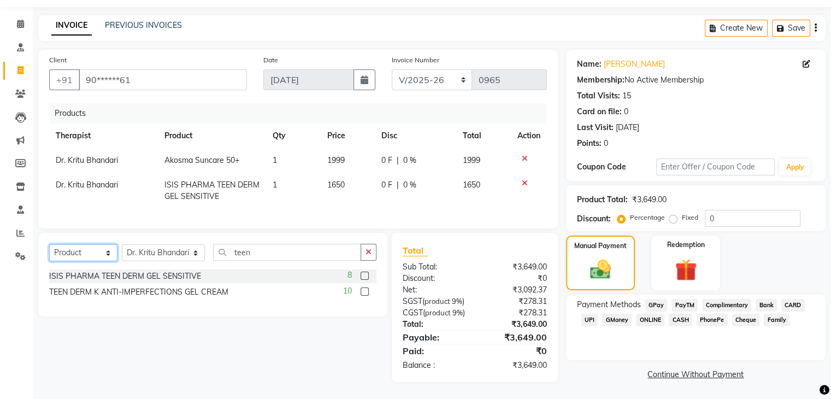
click at [88, 244] on select "Select Service Product Membership Package Voucher Prepaid Gift Card" at bounding box center [83, 252] width 68 height 17
select select "service"
click at [49, 244] on select "Select Service Product Membership Package Voucher Prepaid Gift Card" at bounding box center [83, 252] width 68 height 17
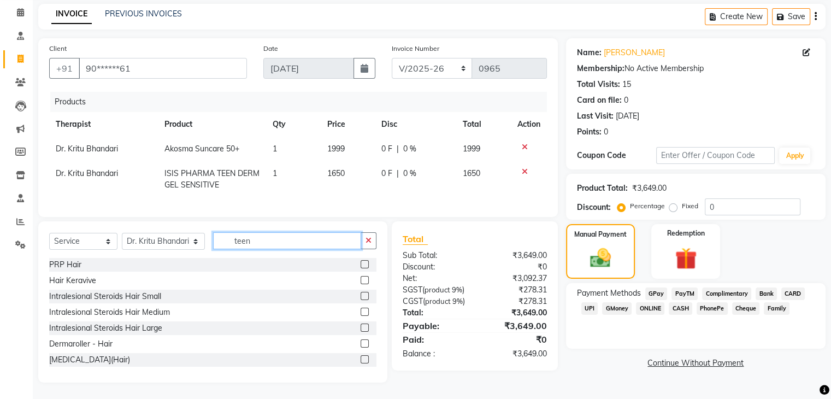
click at [231, 246] on input "teen" at bounding box center [287, 240] width 148 height 17
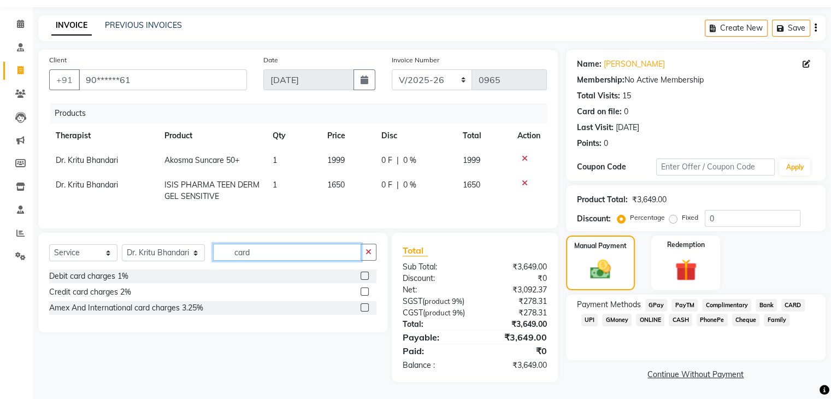
type input "card"
click at [367, 287] on label at bounding box center [365, 291] width 8 height 8
click at [367, 288] on input "checkbox" at bounding box center [364, 291] width 7 height 7
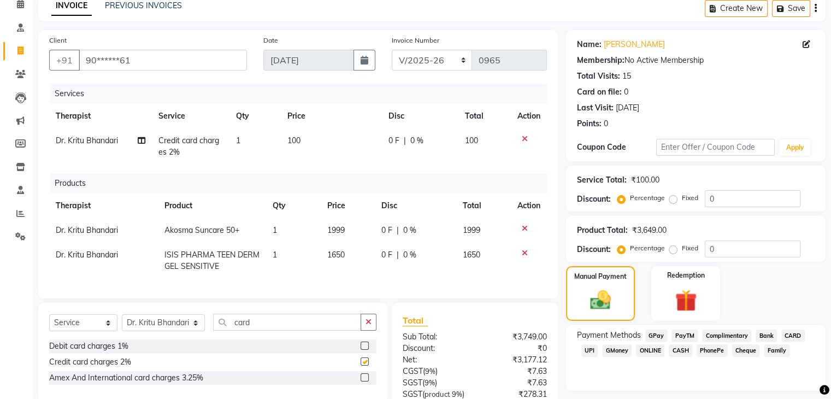
checkbox input "false"
click at [291, 140] on span "100" at bounding box center [293, 140] width 13 height 10
select select "10775"
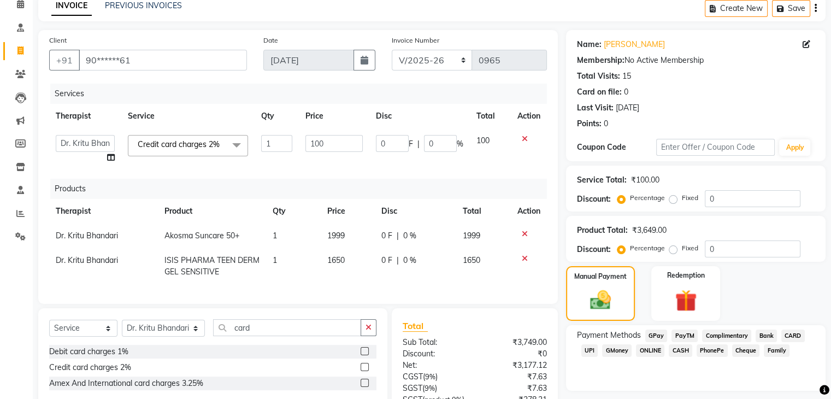
click at [291, 140] on input "1" at bounding box center [276, 143] width 31 height 17
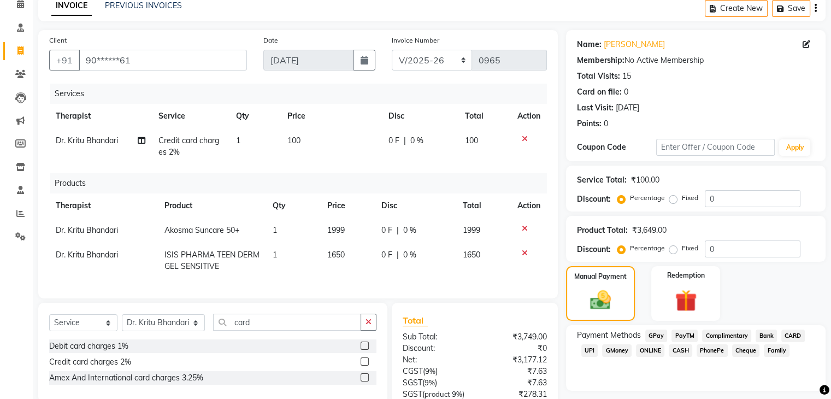
click at [323, 145] on td "100" at bounding box center [331, 146] width 101 height 36
select select "10775"
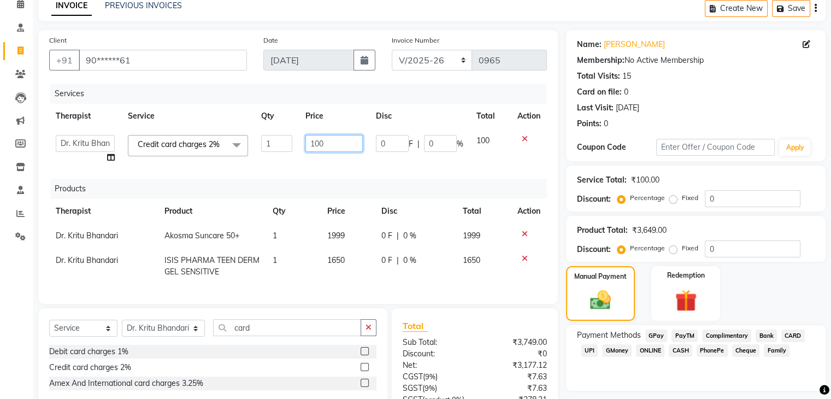
click at [323, 145] on input "100" at bounding box center [333, 143] width 57 height 17
type input "73"
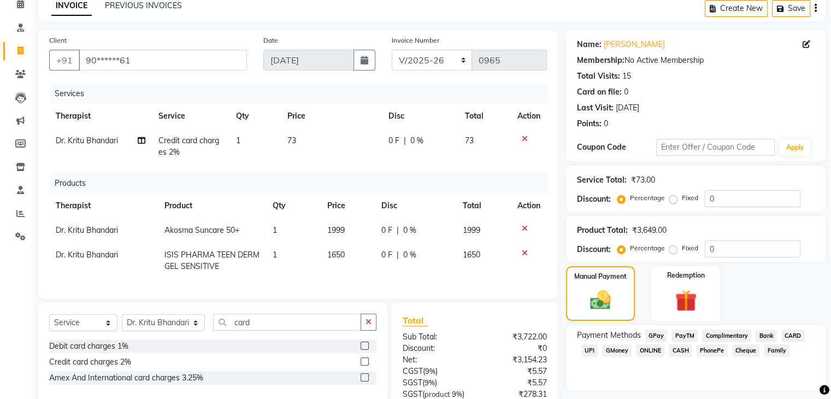
click at [389, 162] on td "0 F | 0 %" at bounding box center [419, 146] width 77 height 36
select select "10775"
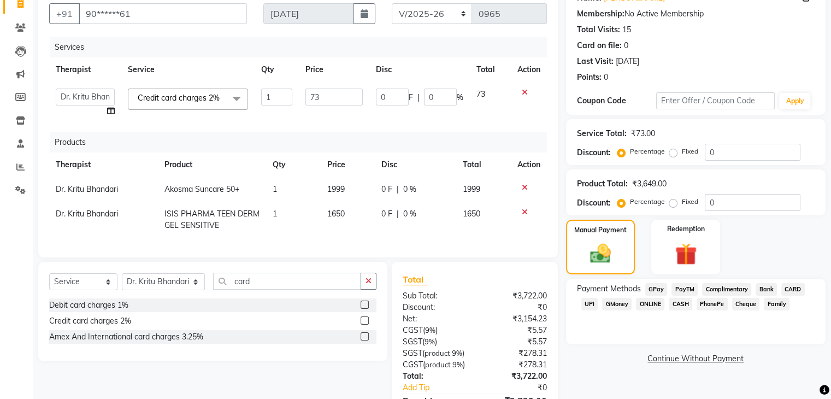
scroll to position [181, 0]
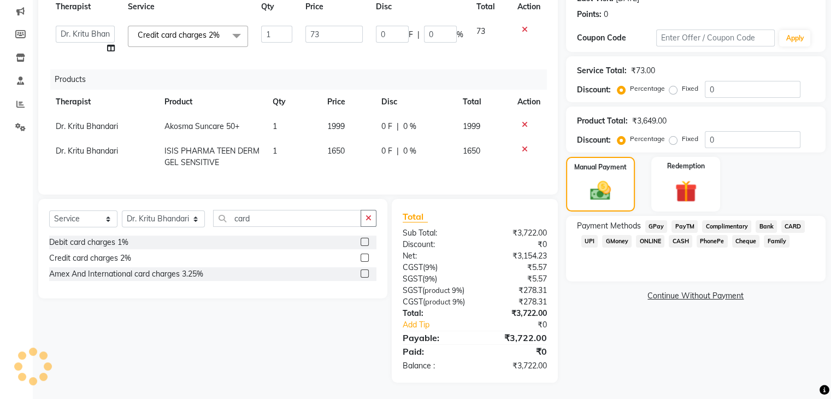
click at [794, 220] on span "CARD" at bounding box center [792, 226] width 23 height 13
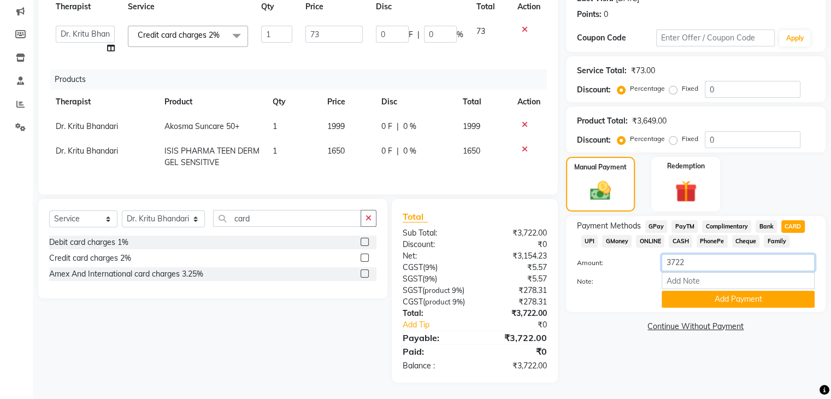
click at [681, 254] on input "3722" at bounding box center [738, 262] width 153 height 17
type input "3772"
click at [698, 291] on button "Add Payment" at bounding box center [738, 299] width 153 height 17
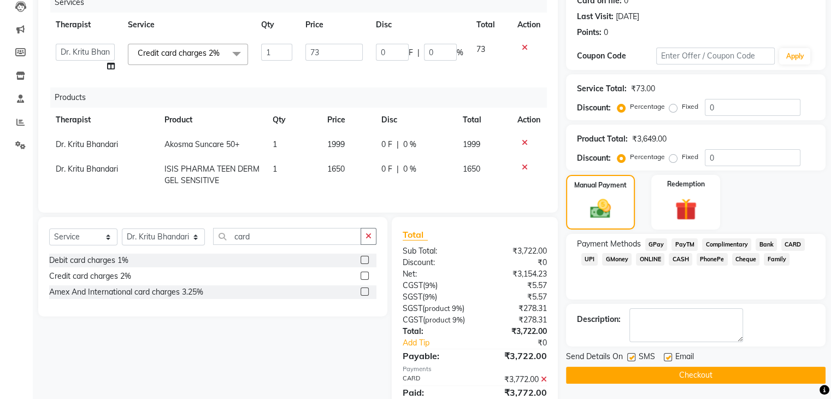
scroll to position [214, 0]
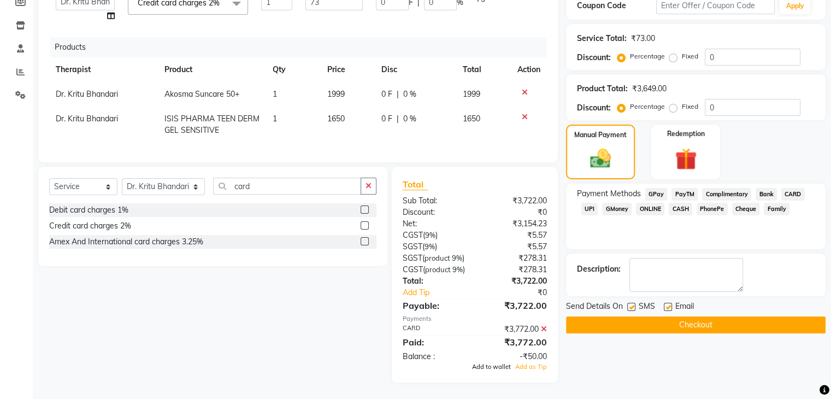
click at [497, 367] on span "Add to wallet" at bounding box center [491, 367] width 39 height 8
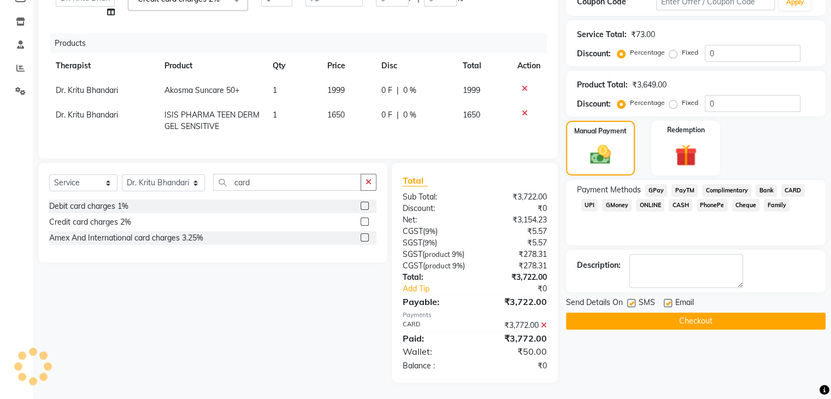
click at [666, 299] on label at bounding box center [668, 303] width 8 height 8
click at [666, 300] on input "checkbox" at bounding box center [667, 303] width 7 height 7
checkbox input "false"
click at [630, 299] on label at bounding box center [631, 303] width 8 height 8
click at [630, 300] on input "checkbox" at bounding box center [630, 303] width 7 height 7
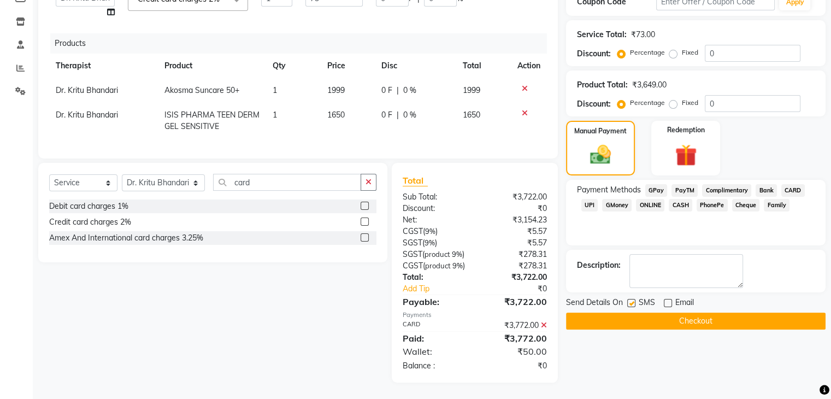
checkbox input "false"
click at [664, 254] on textarea at bounding box center [686, 271] width 114 height 34
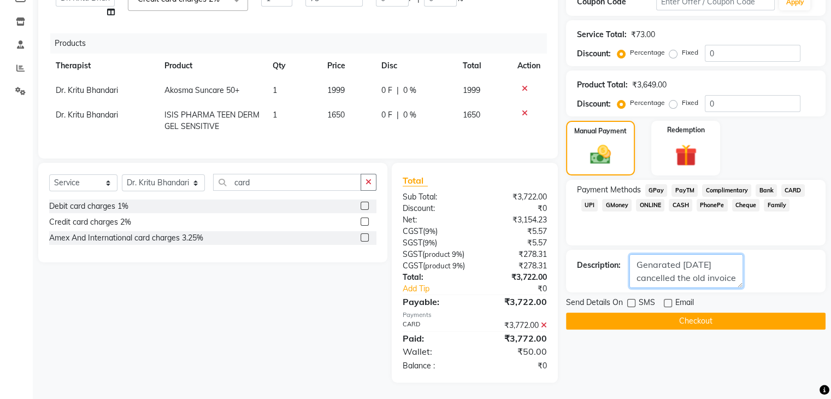
scroll to position [9, 0]
type textarea "Genarated today cancelled the old invoice of 22/08/2025"
click at [704, 312] on button "Checkout" at bounding box center [695, 320] width 259 height 17
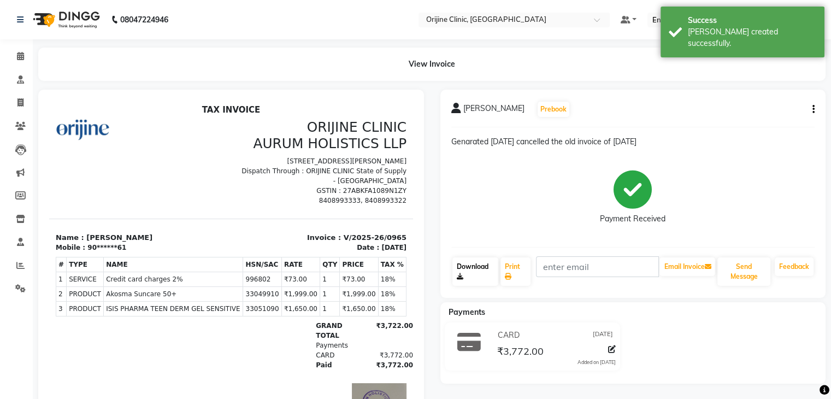
click at [472, 278] on link "Download" at bounding box center [475, 271] width 46 height 28
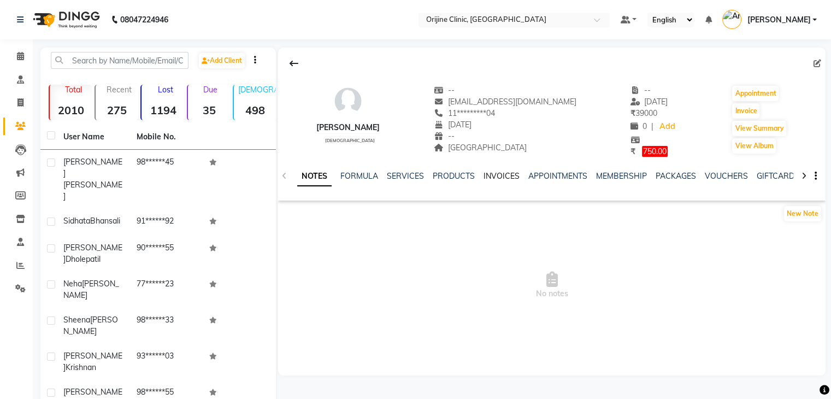
click at [500, 176] on link "INVOICES" at bounding box center [501, 176] width 36 height 10
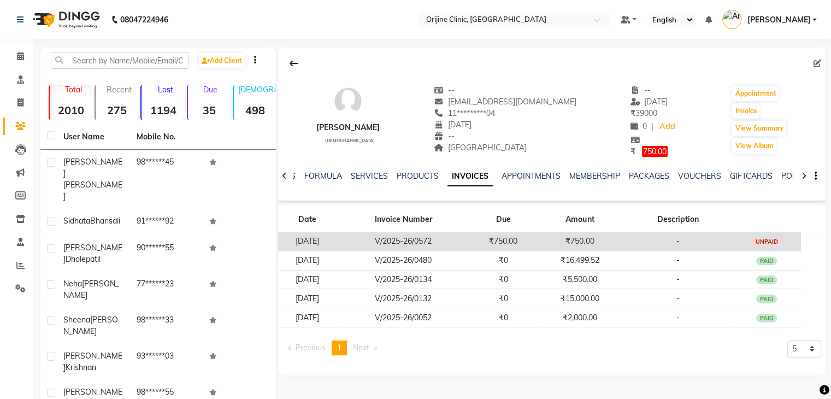
click at [490, 241] on td "₹750.00" at bounding box center [503, 241] width 67 height 19
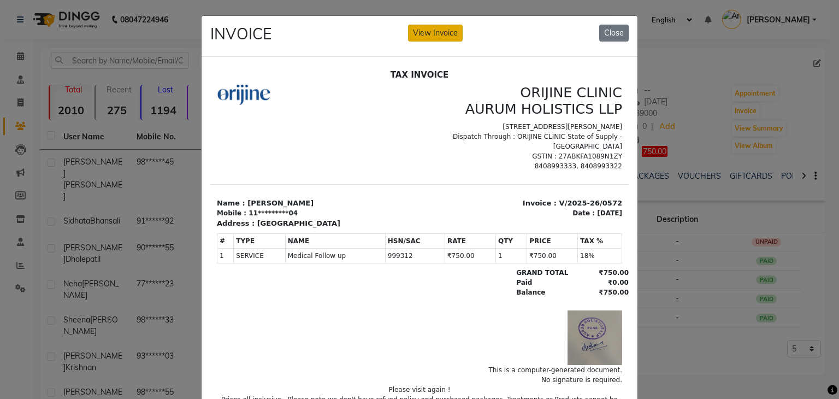
click at [426, 32] on button "View Invoice" at bounding box center [435, 33] width 55 height 17
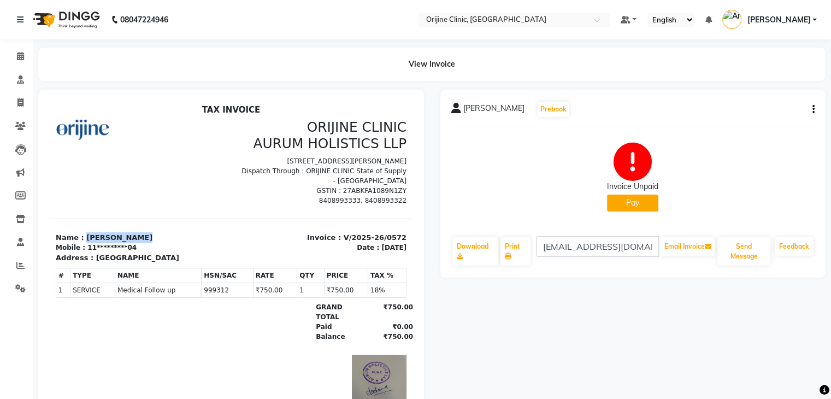
drag, startPoint x: 135, startPoint y: 245, endPoint x: 80, endPoint y: 245, distance: 54.6
click at [80, 243] on p "Name : [PERSON_NAME]" at bounding box center [140, 237] width 169 height 11
copy p "[PERSON_NAME]"
click at [469, 256] on link "Download" at bounding box center [475, 251] width 46 height 28
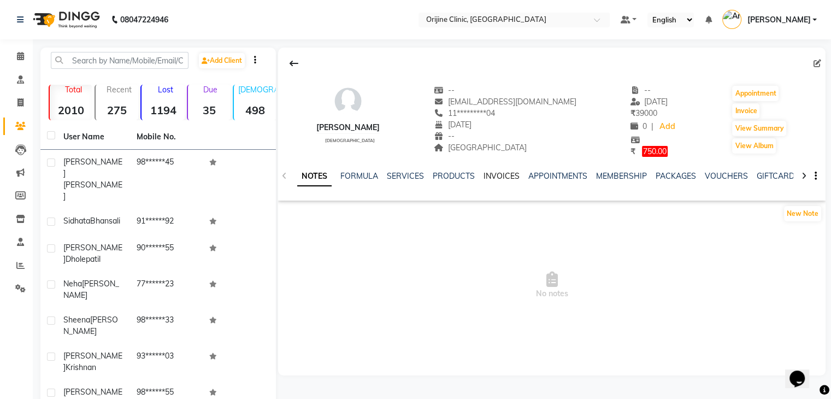
click at [497, 179] on link "INVOICES" at bounding box center [501, 176] width 36 height 10
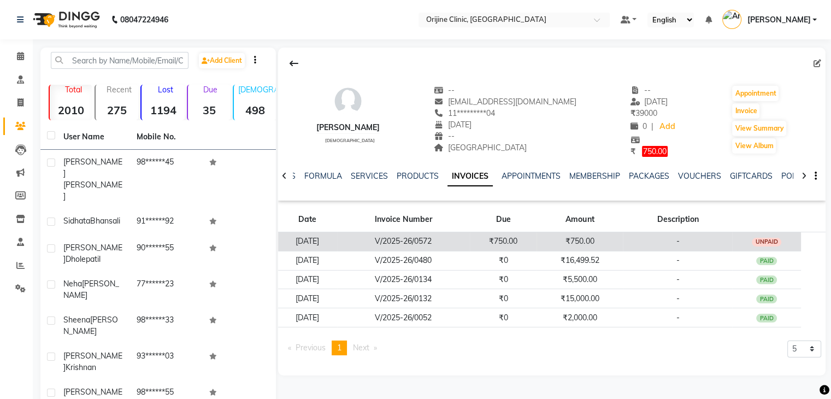
click at [435, 243] on td "V/2025-26/0572" at bounding box center [403, 241] width 133 height 19
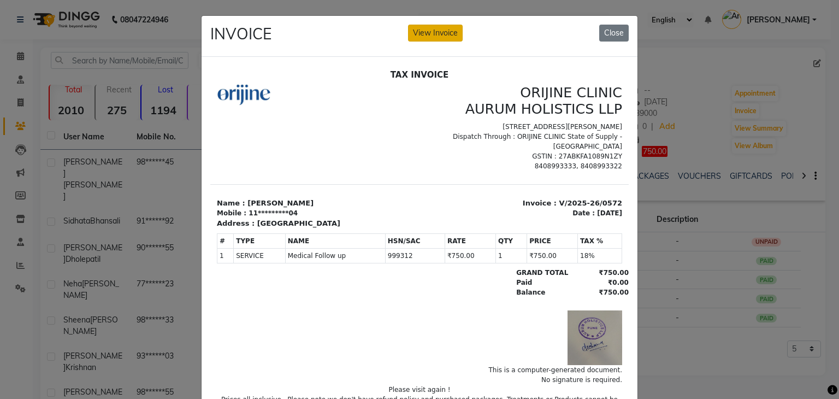
click at [436, 40] on button "View Invoice" at bounding box center [435, 33] width 55 height 17
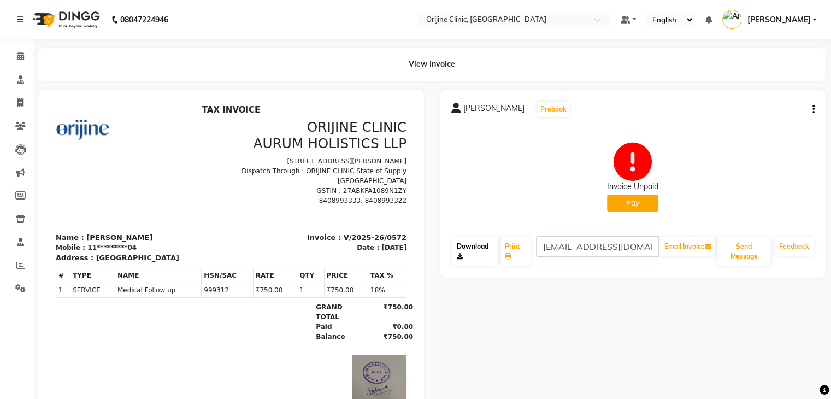
click at [465, 239] on link "Download" at bounding box center [475, 251] width 46 height 28
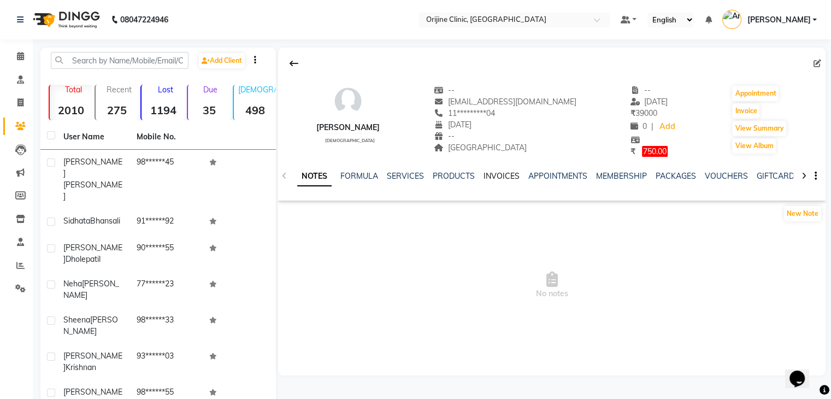
click at [492, 176] on link "INVOICES" at bounding box center [501, 176] width 36 height 10
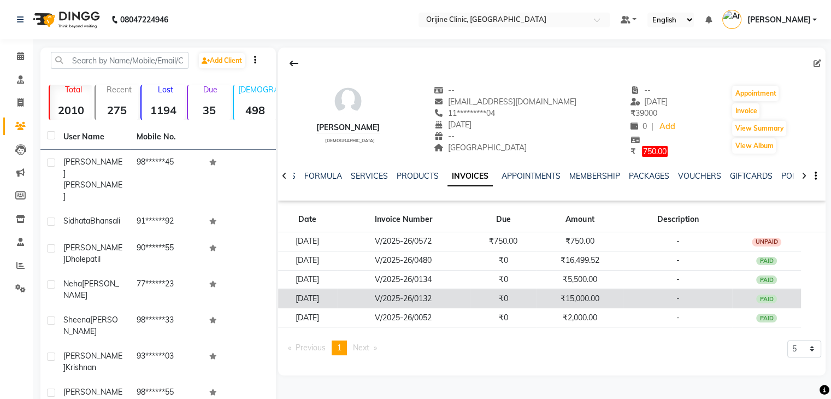
click at [433, 298] on td "V/2025-26/0132" at bounding box center [403, 298] width 133 height 19
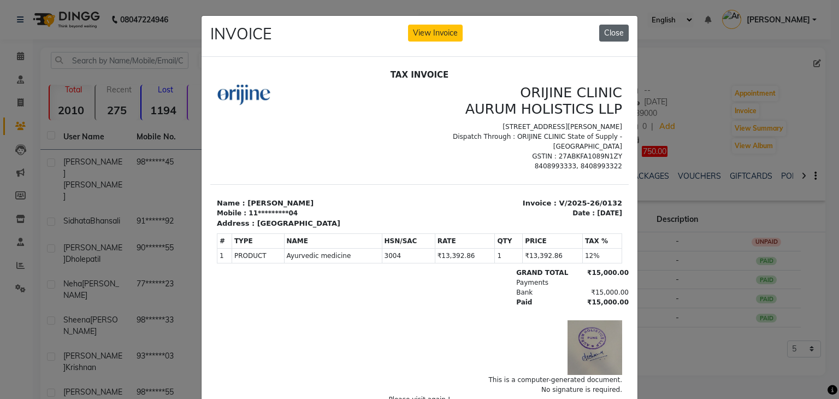
click at [614, 34] on button "Close" at bounding box center [613, 33] width 29 height 17
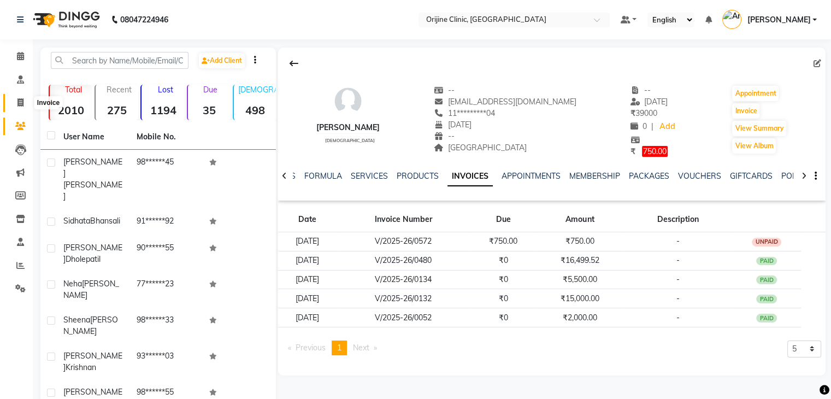
click at [22, 102] on icon at bounding box center [20, 102] width 6 height 8
select select "service"
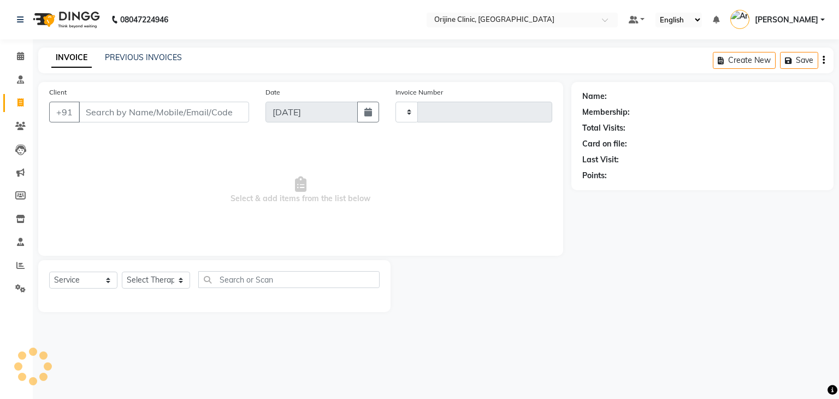
type input "0965"
select select "702"
click at [161, 56] on link "PREVIOUS INVOICES" at bounding box center [143, 57] width 77 height 10
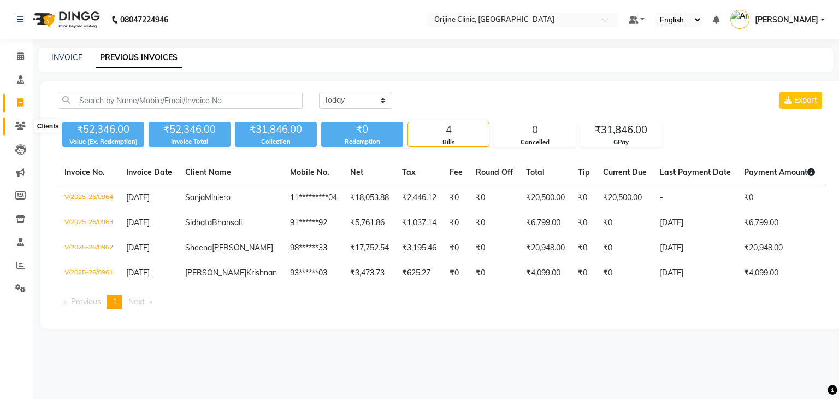
click at [13, 129] on span at bounding box center [20, 126] width 19 height 13
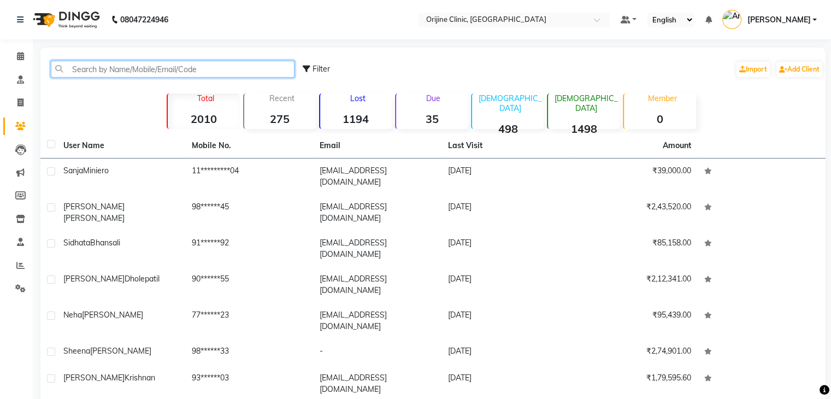
click at [110, 68] on input "text" at bounding box center [173, 69] width 244 height 17
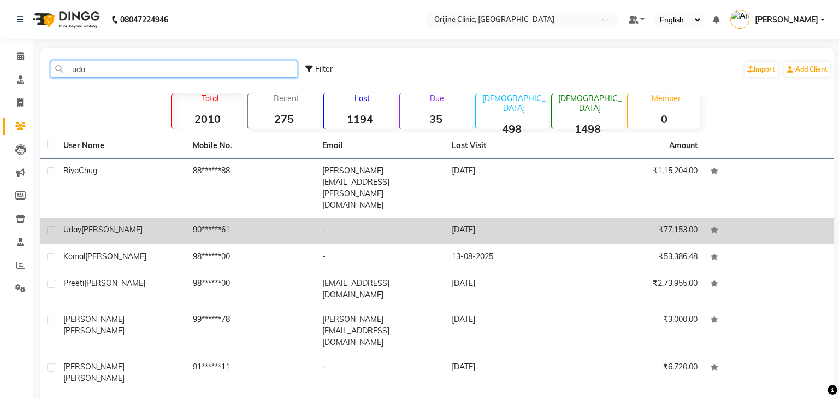
type input "uda"
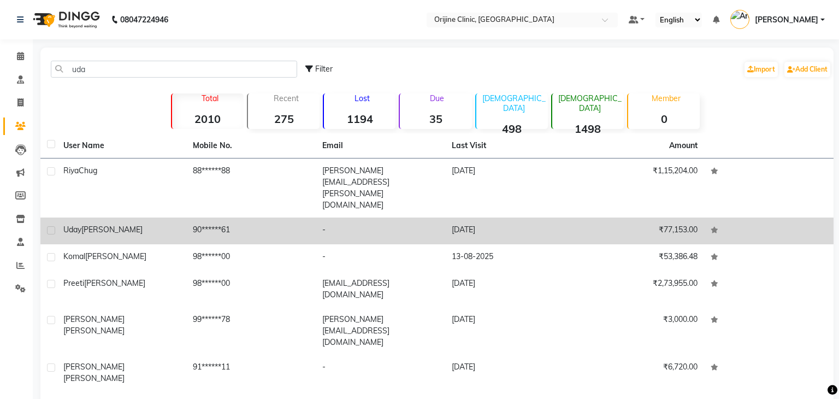
click at [100, 224] on div "[PERSON_NAME]" at bounding box center [121, 229] width 116 height 11
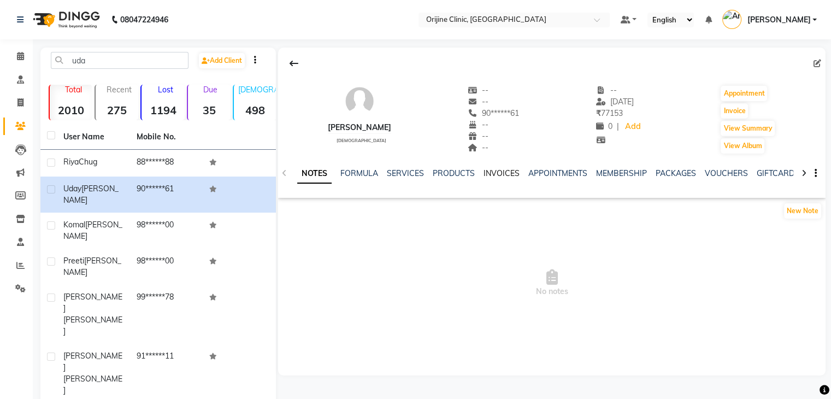
click at [489, 173] on link "INVOICES" at bounding box center [501, 173] width 36 height 10
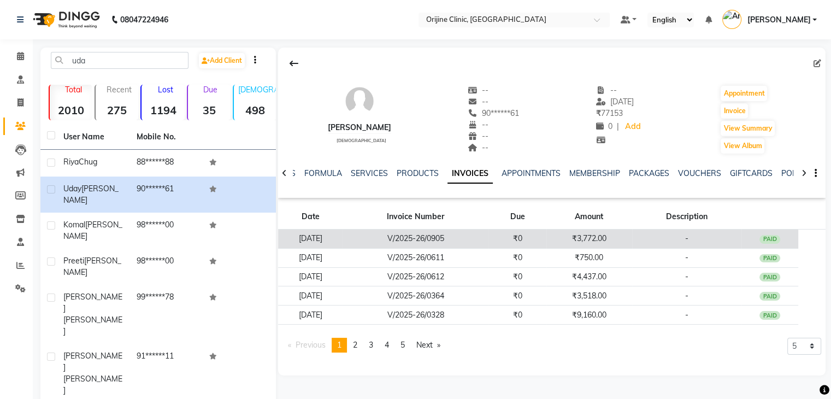
click at [631, 246] on td "₹3,772.00" at bounding box center [589, 238] width 86 height 19
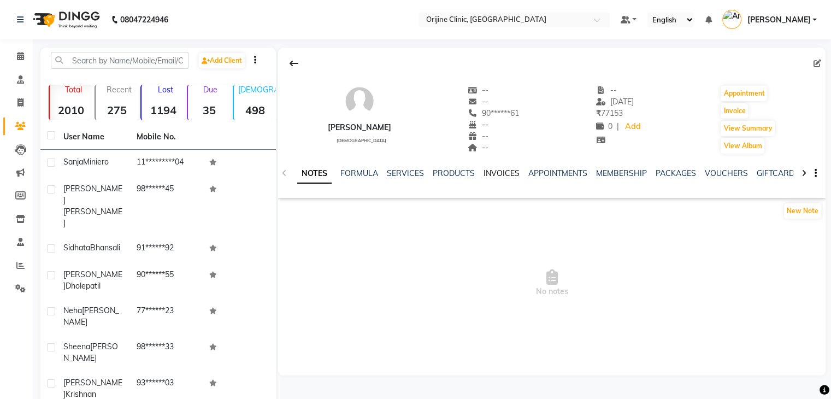
click at [498, 169] on link "INVOICES" at bounding box center [501, 173] width 36 height 10
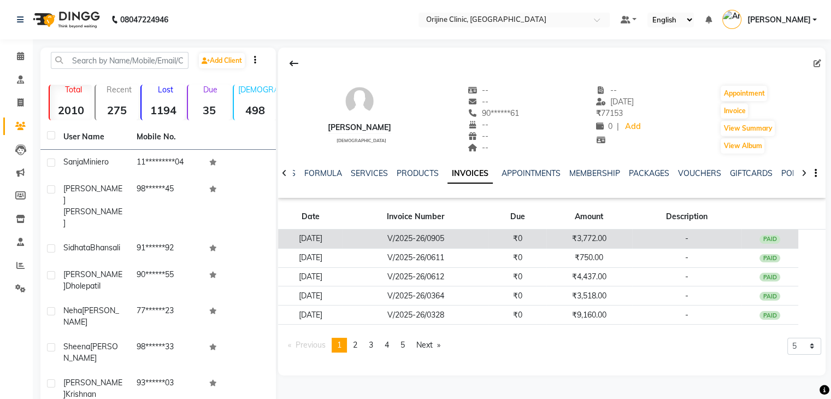
click at [476, 238] on td "V/2025-26/0905" at bounding box center [416, 238] width 146 height 19
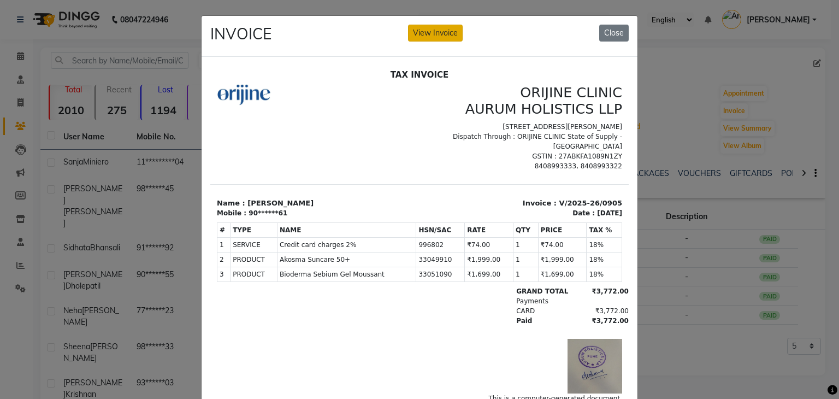
click at [441, 31] on button "View Invoice" at bounding box center [435, 33] width 55 height 17
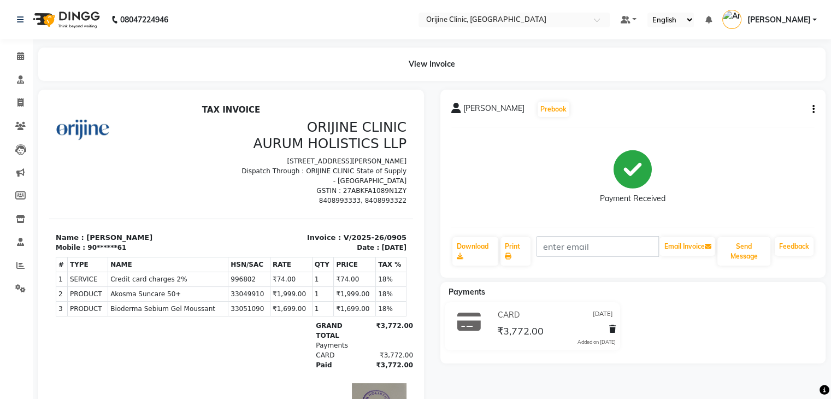
click at [812, 110] on icon "button" at bounding box center [813, 109] width 2 height 1
click at [753, 90] on div "Cancel Invoice" at bounding box center [758, 89] width 75 height 14
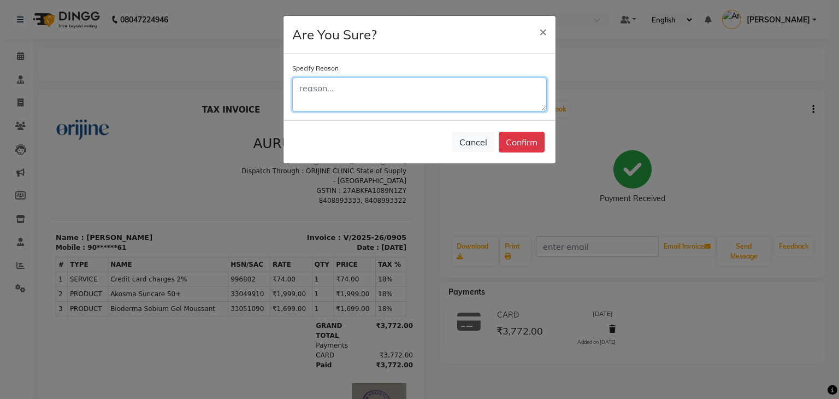
click at [395, 97] on textarea at bounding box center [419, 95] width 255 height 34
type textarea "a"
type textarea "Added wrong item"
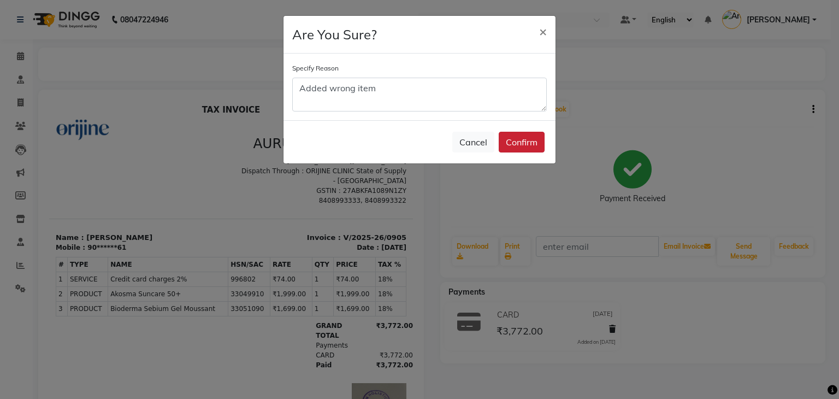
click at [523, 140] on button "Confirm" at bounding box center [522, 142] width 46 height 21
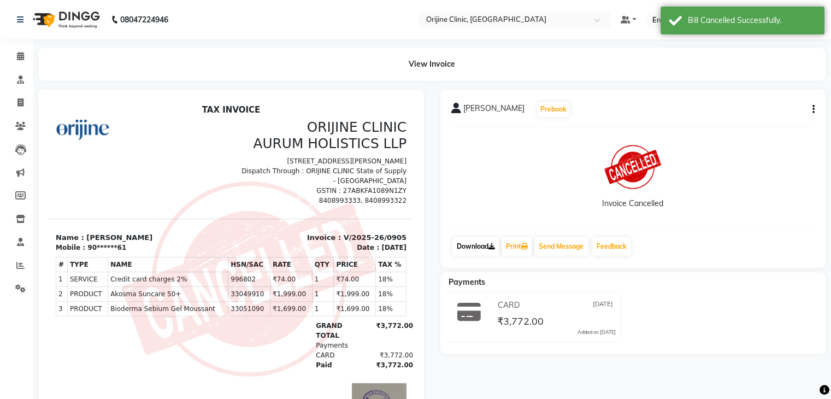
click at [469, 242] on link "Download" at bounding box center [475, 246] width 47 height 19
drag, startPoint x: 505, startPoint y: 109, endPoint x: 462, endPoint y: 112, distance: 43.2
click at [462, 112] on div "Uday Rathi Prebook" at bounding box center [510, 109] width 119 height 17
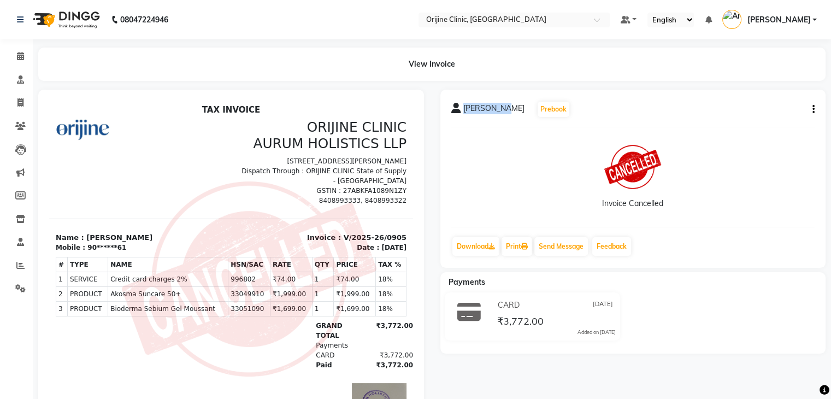
copy span "[PERSON_NAME]"
